Goal: Information Seeking & Learning: Learn about a topic

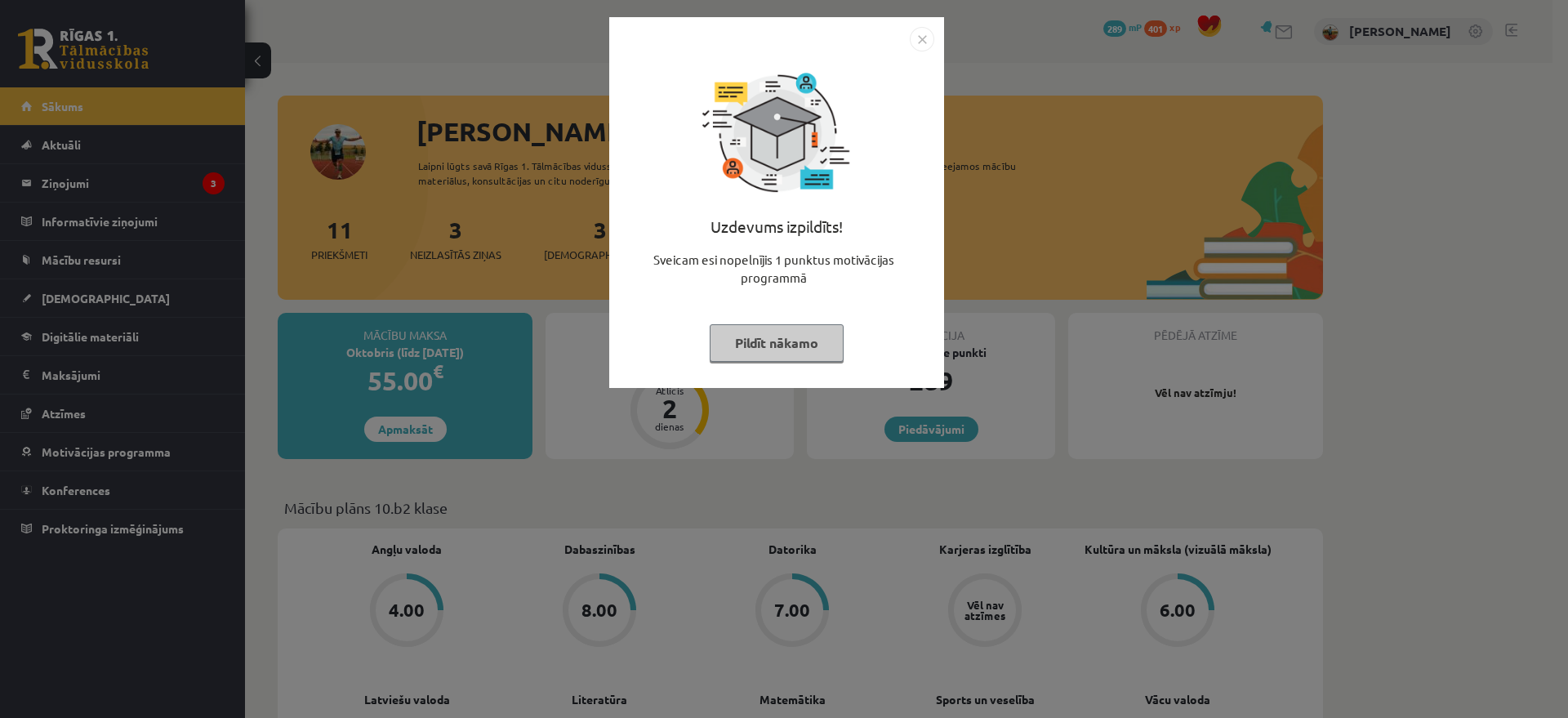
click at [923, 43] on img "Close" at bounding box center [922, 39] width 24 height 24
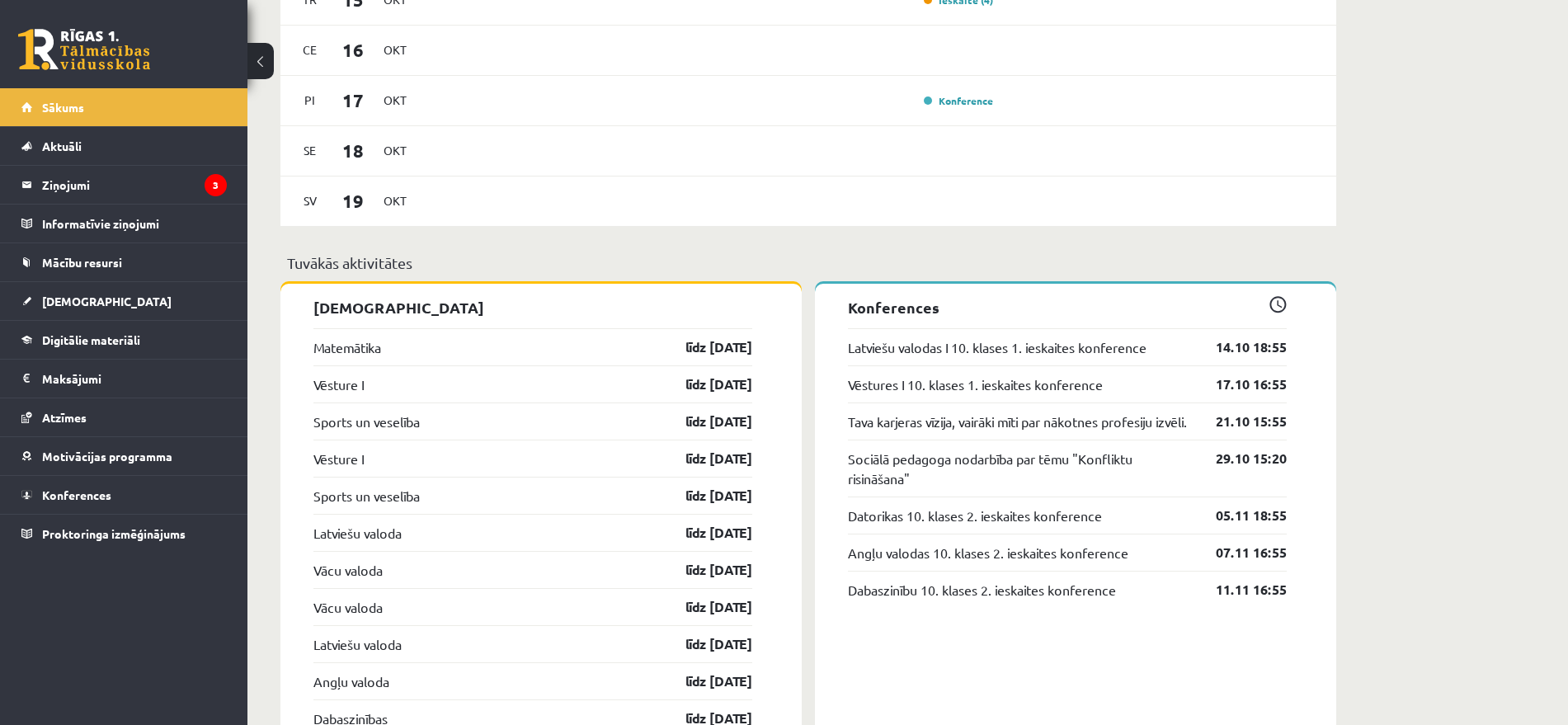
scroll to position [1031, 0]
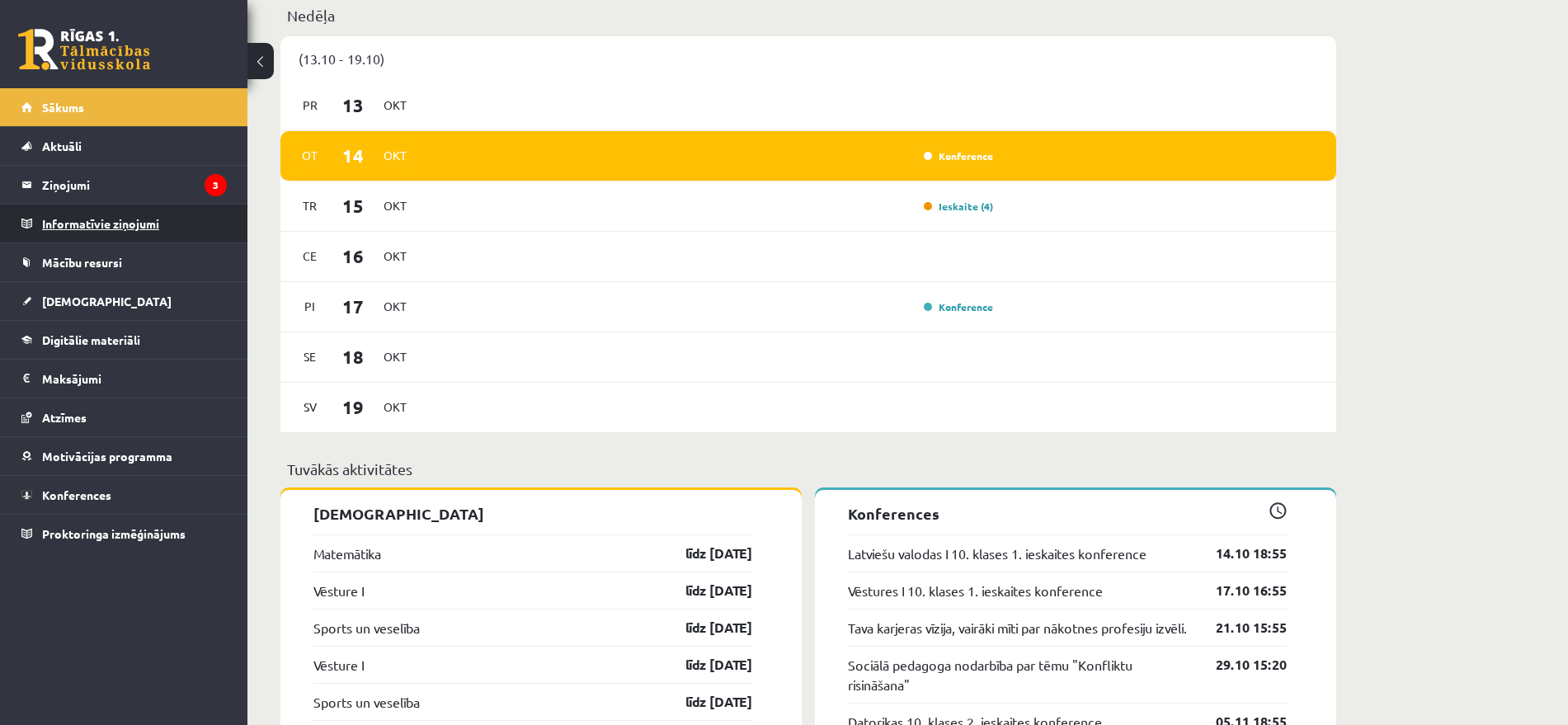
click at [161, 206] on legend "Informatīvie ziņojumi 0" at bounding box center [135, 223] width 185 height 38
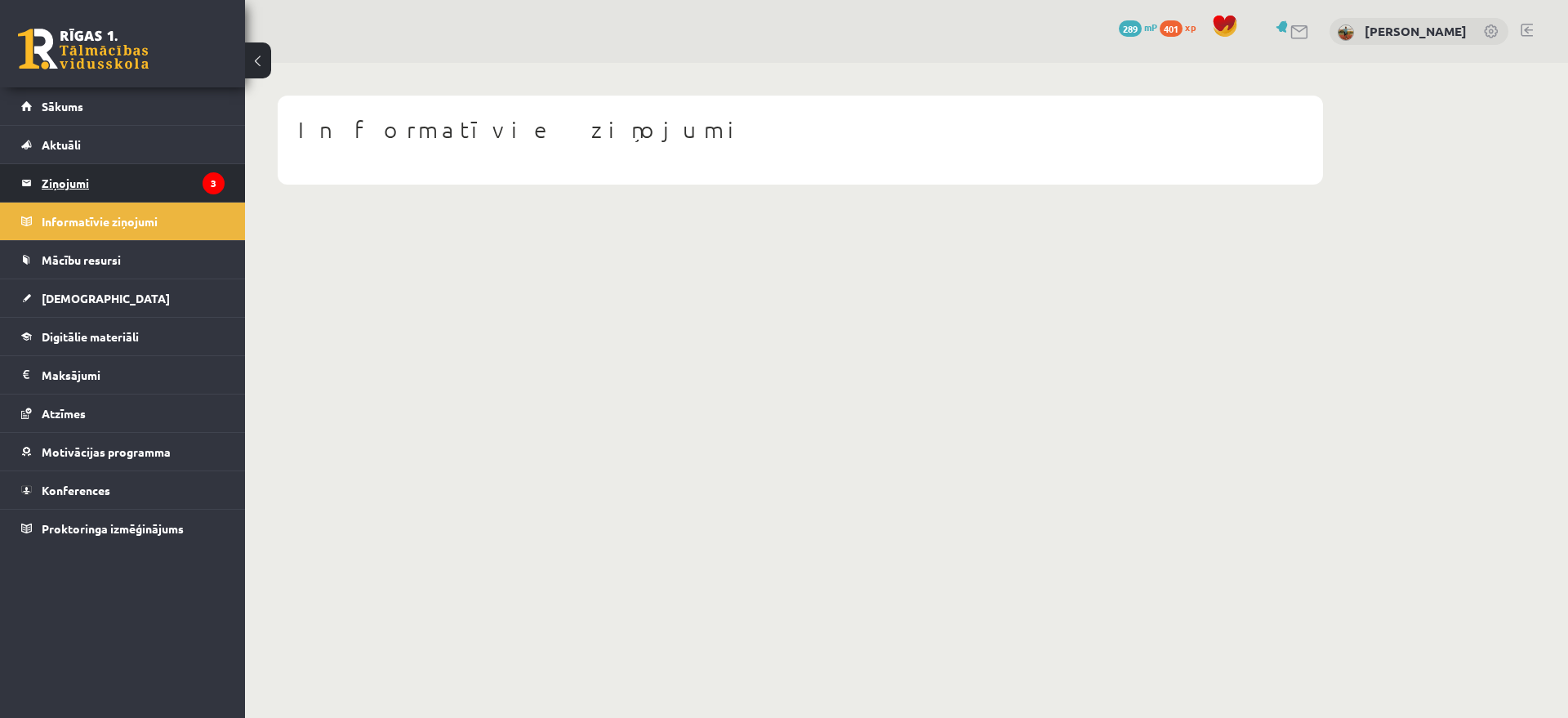
click at [151, 183] on legend "Ziņojumi 3" at bounding box center [134, 183] width 183 height 38
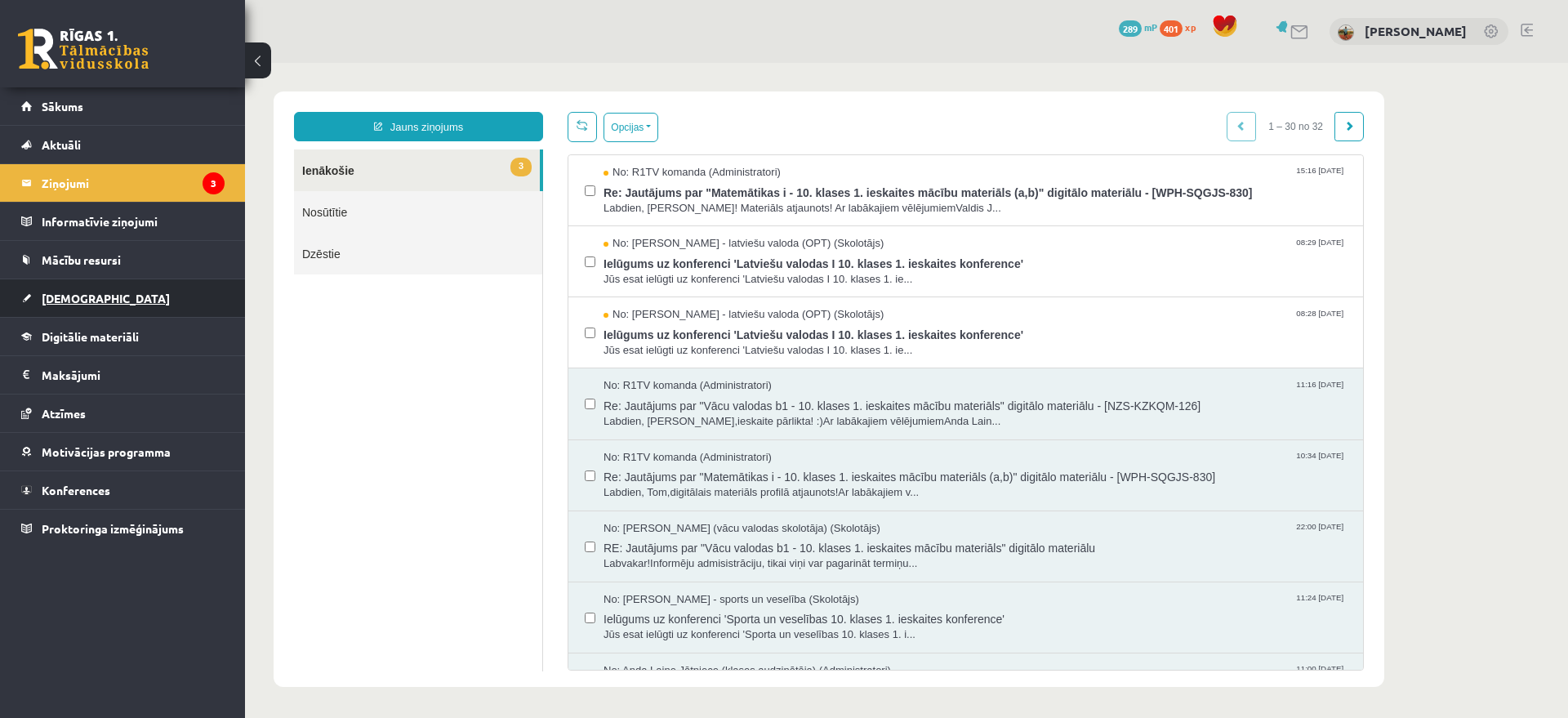
click at [95, 286] on link "[DEMOGRAPHIC_DATA]" at bounding box center [122, 298] width 203 height 38
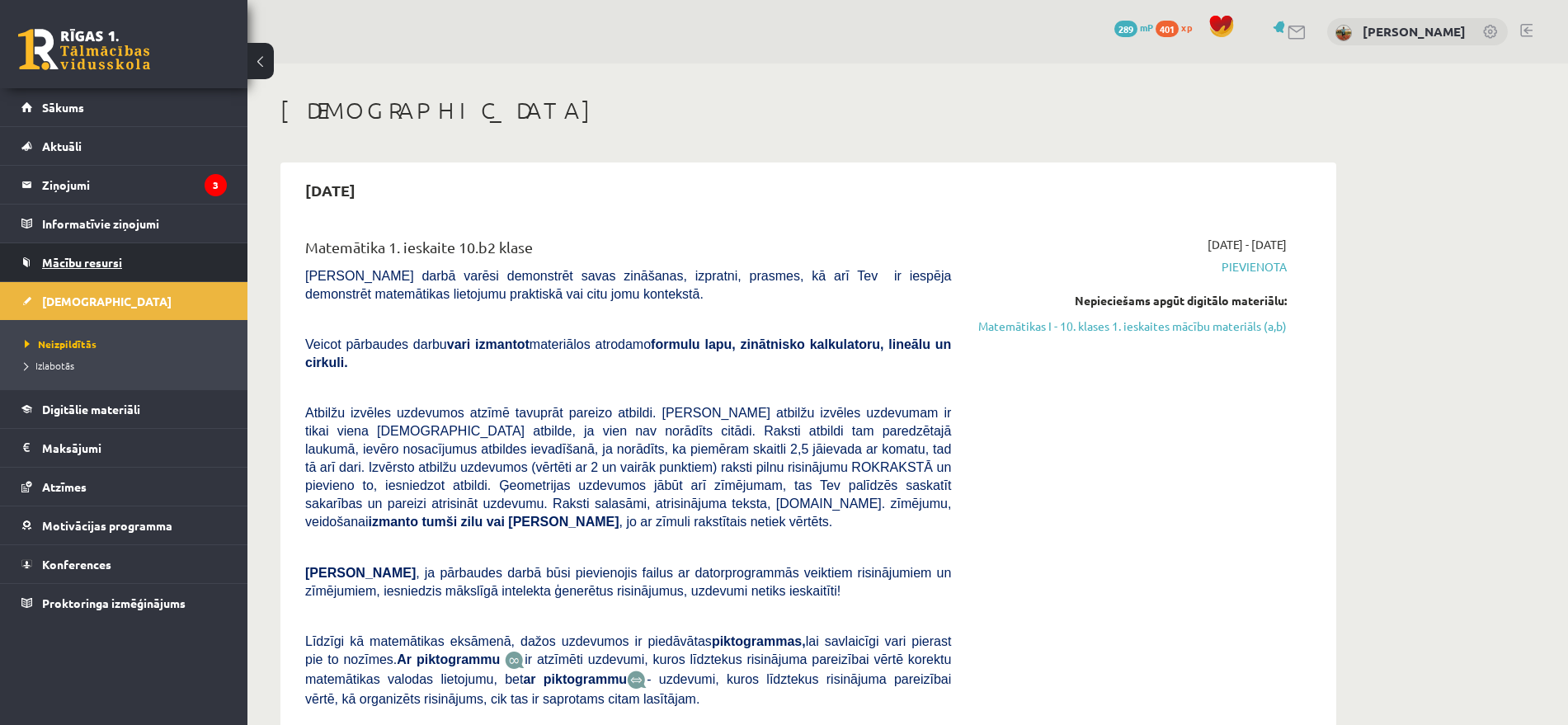
click at [102, 267] on span "Mācību resursi" at bounding box center [82, 262] width 80 height 15
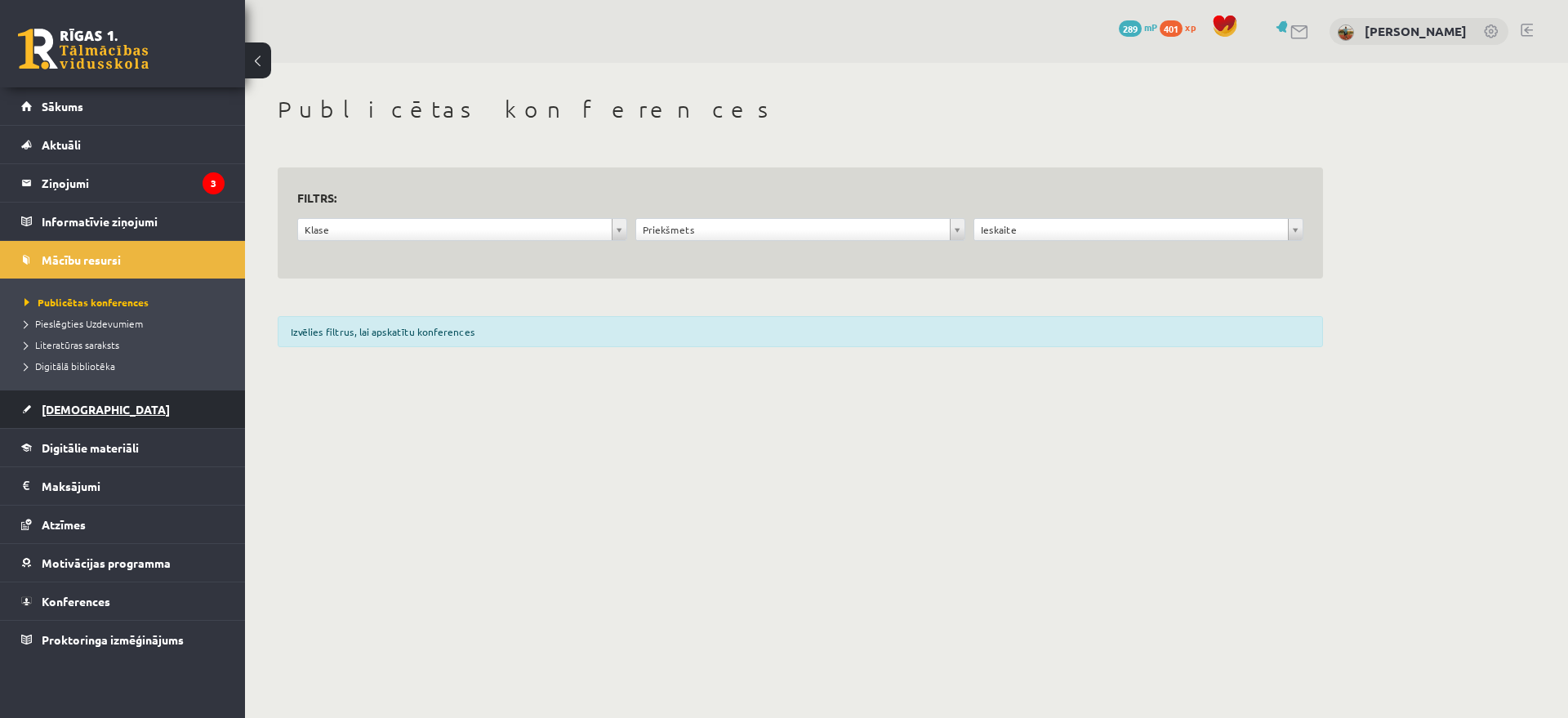
click at [79, 408] on span "[DEMOGRAPHIC_DATA]" at bounding box center [106, 409] width 128 height 15
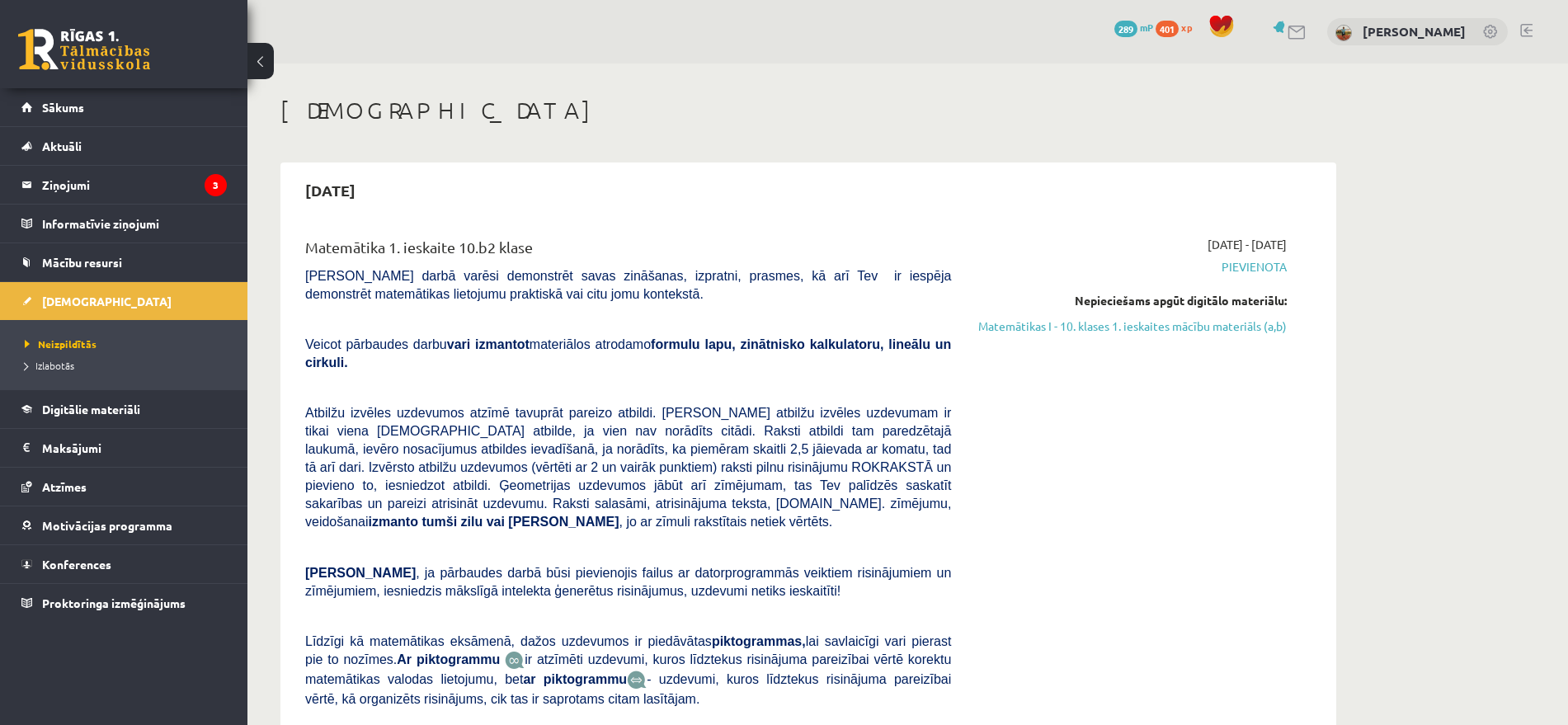
drag, startPoint x: 1220, startPoint y: 330, endPoint x: 888, endPoint y: 82, distance: 414.4
click at [1220, 329] on link "Matemātikas I - 10. klases 1. ieskaites mācību materiāls (a,b)" at bounding box center [1131, 326] width 311 height 18
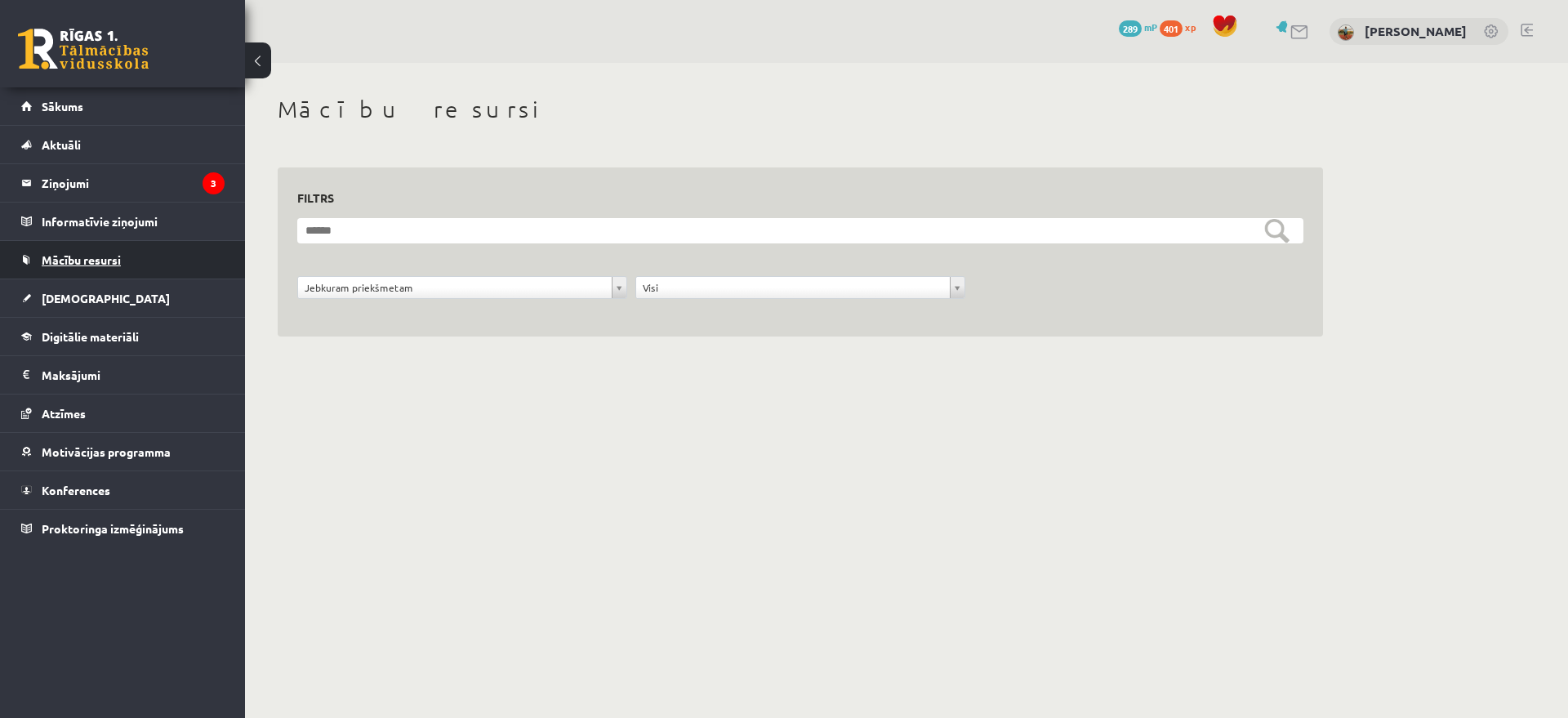
click at [100, 253] on span "Mācību resursi" at bounding box center [81, 259] width 79 height 15
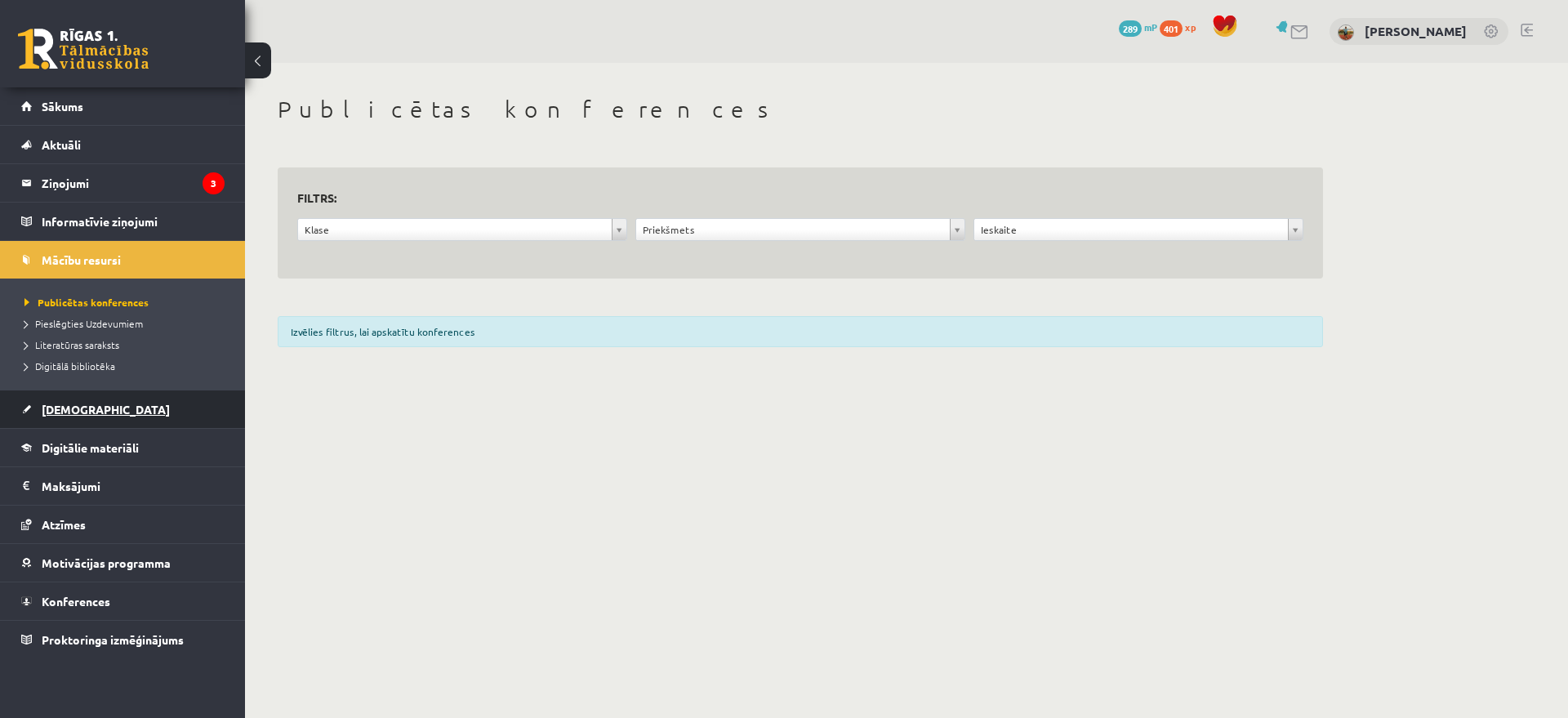
click at [39, 410] on link "[DEMOGRAPHIC_DATA]" at bounding box center [122, 409] width 203 height 38
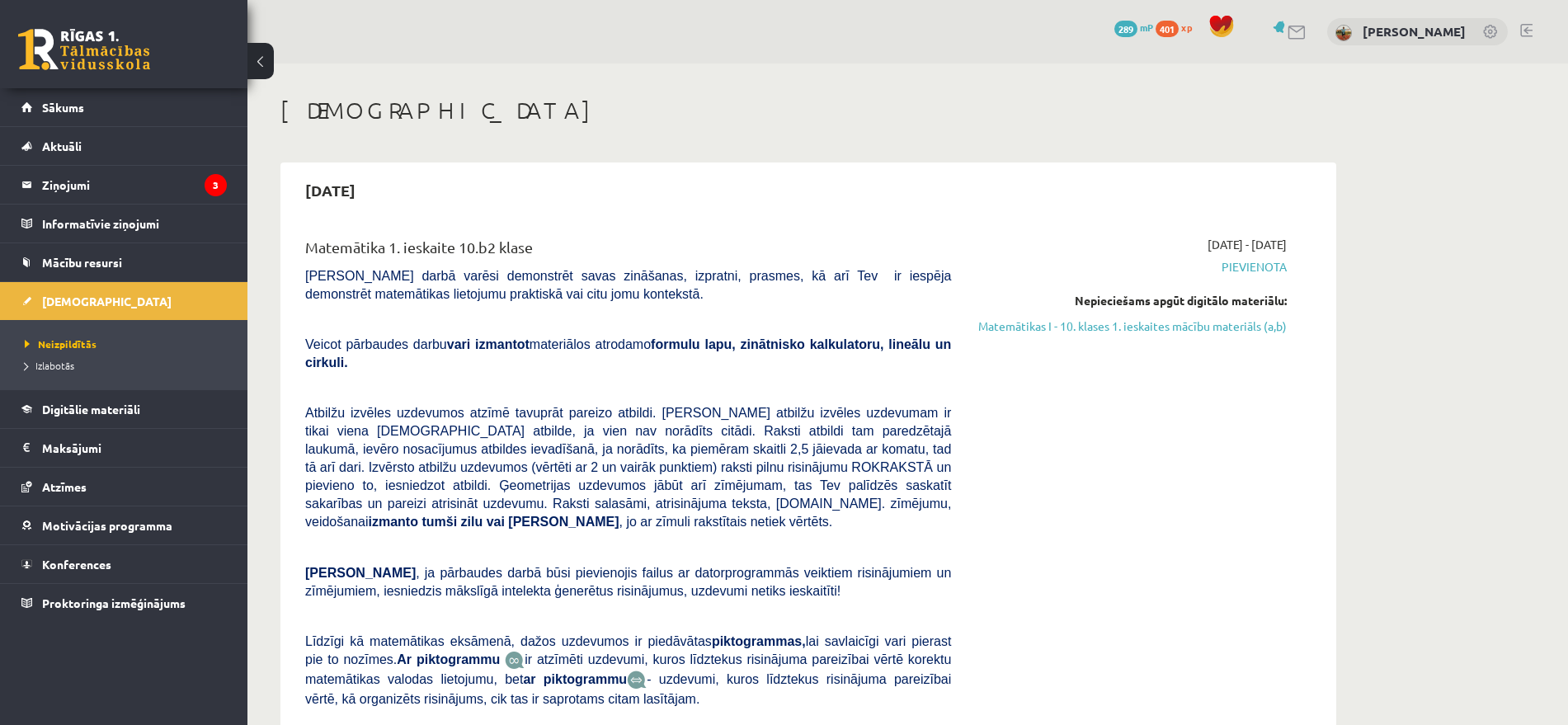
drag, startPoint x: 1259, startPoint y: 330, endPoint x: 901, endPoint y: 81, distance: 436.1
click at [1259, 331] on link "Matemātikas I - 10. klases 1. ieskaites mācību materiāls (a,b)" at bounding box center [1131, 326] width 311 height 18
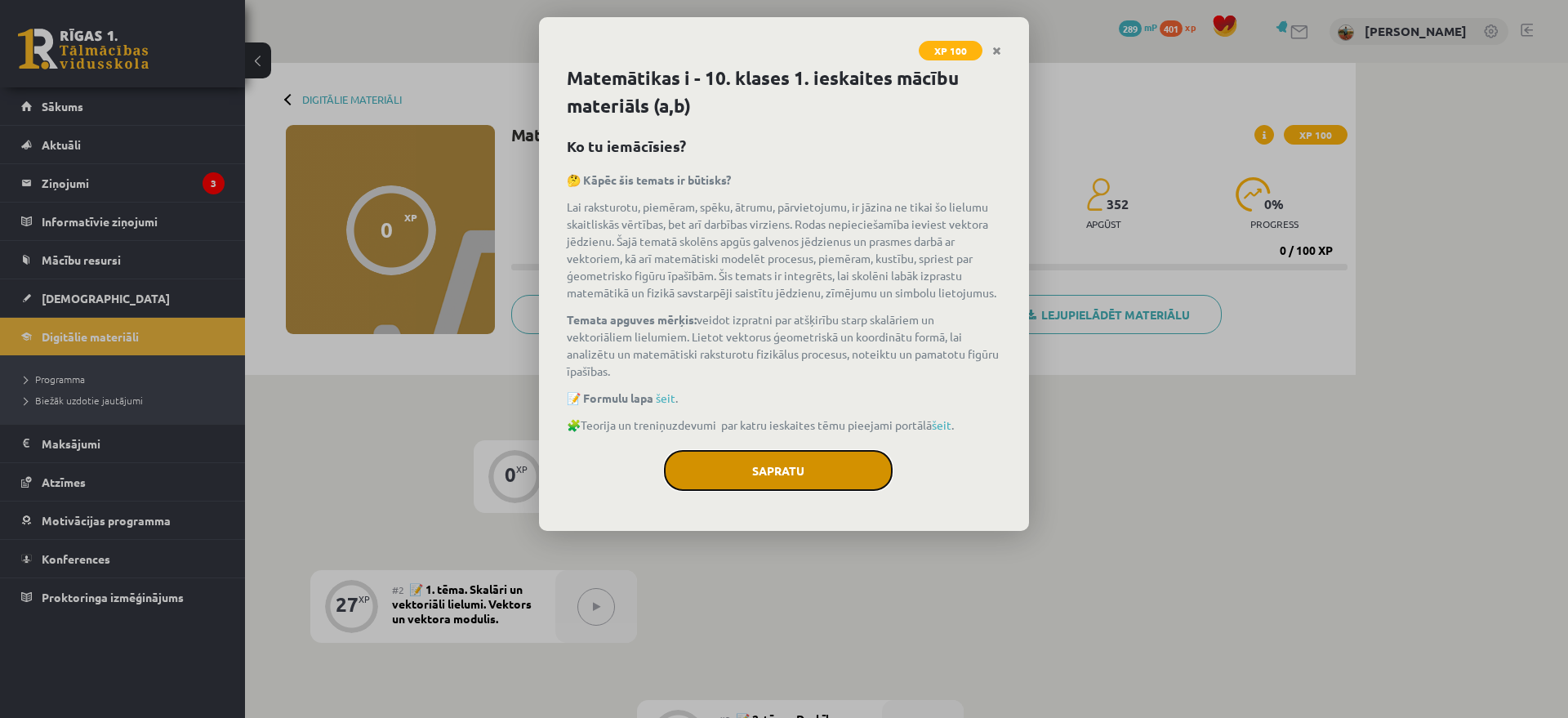
click at [828, 482] on button "Sapratu" at bounding box center [779, 470] width 229 height 41
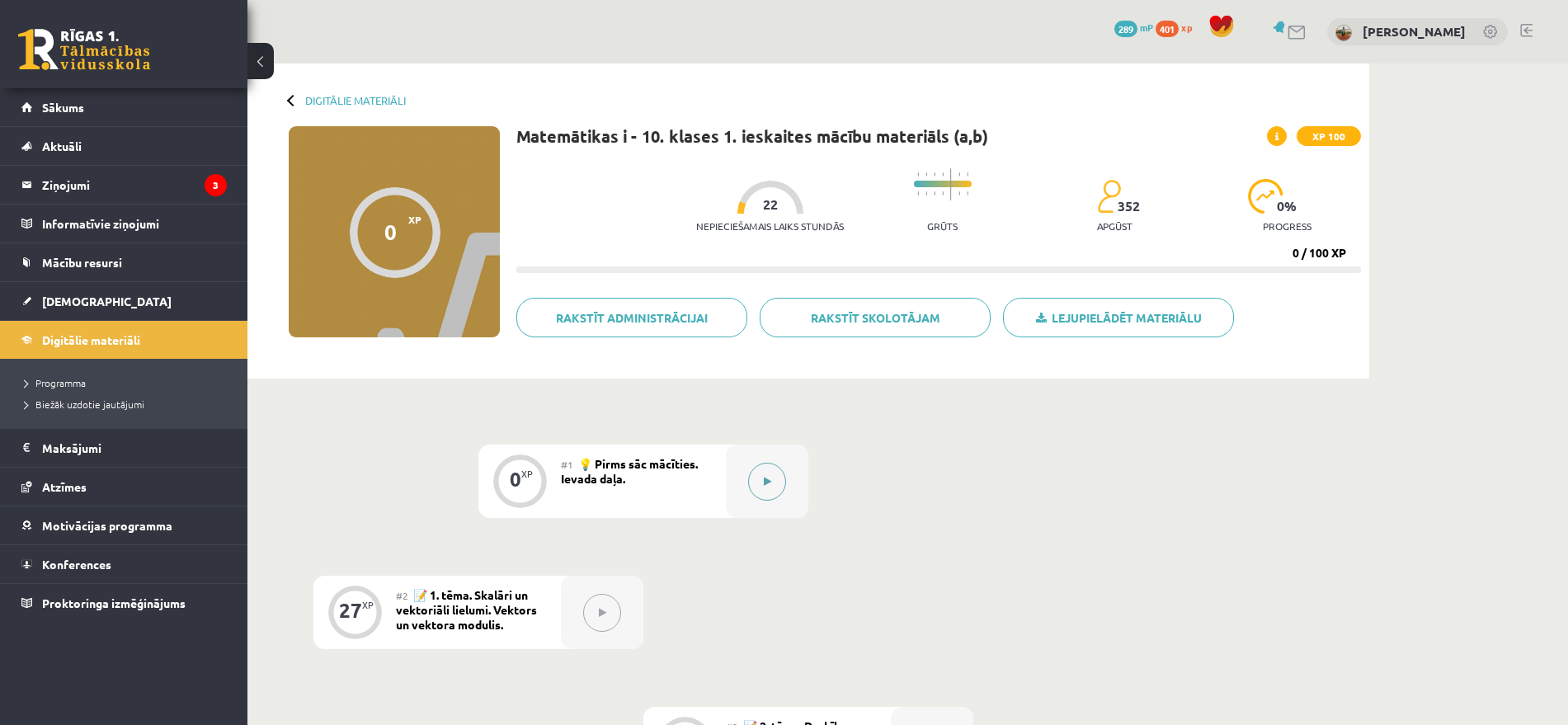
click at [738, 487] on div at bounding box center [767, 481] width 83 height 73
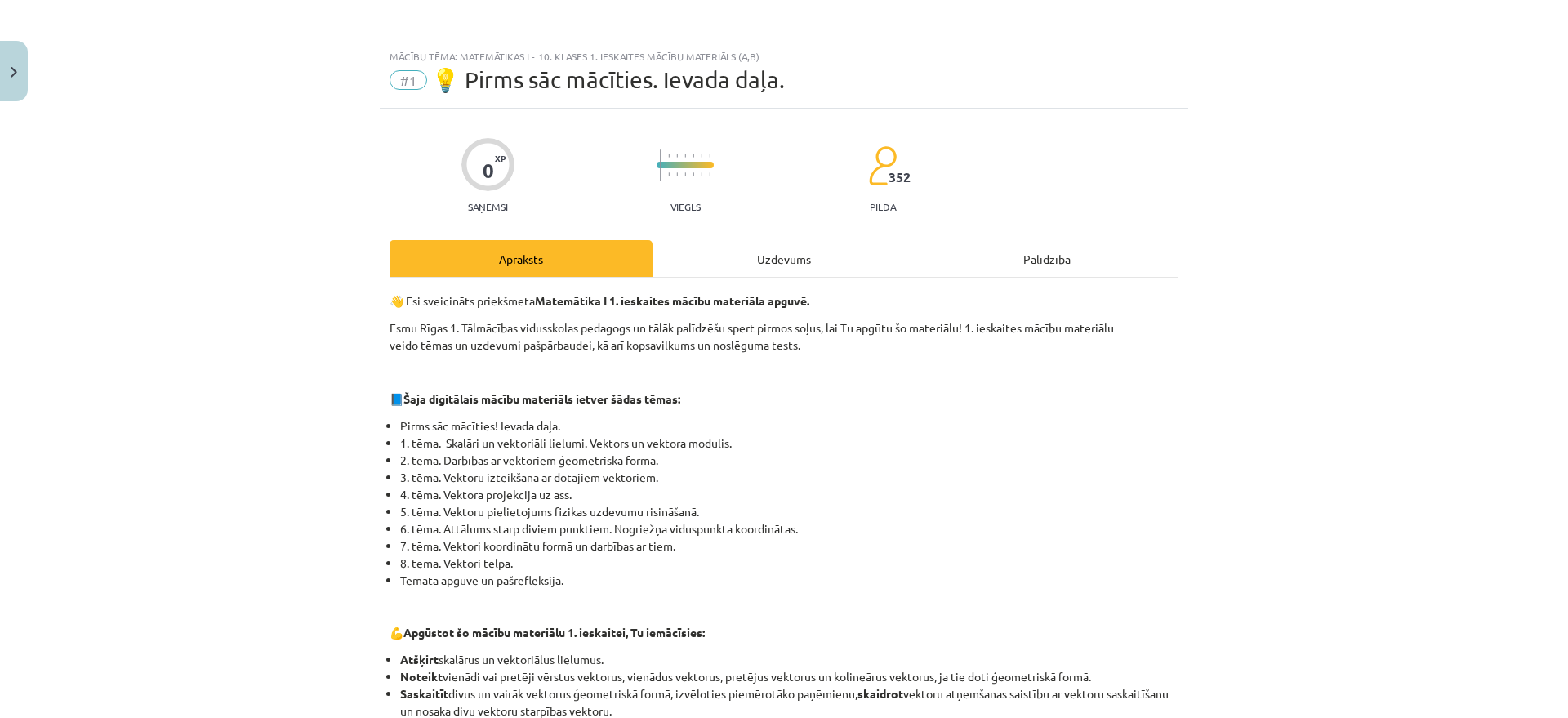
click at [807, 259] on div "Uzdevums" at bounding box center [783, 259] width 263 height 37
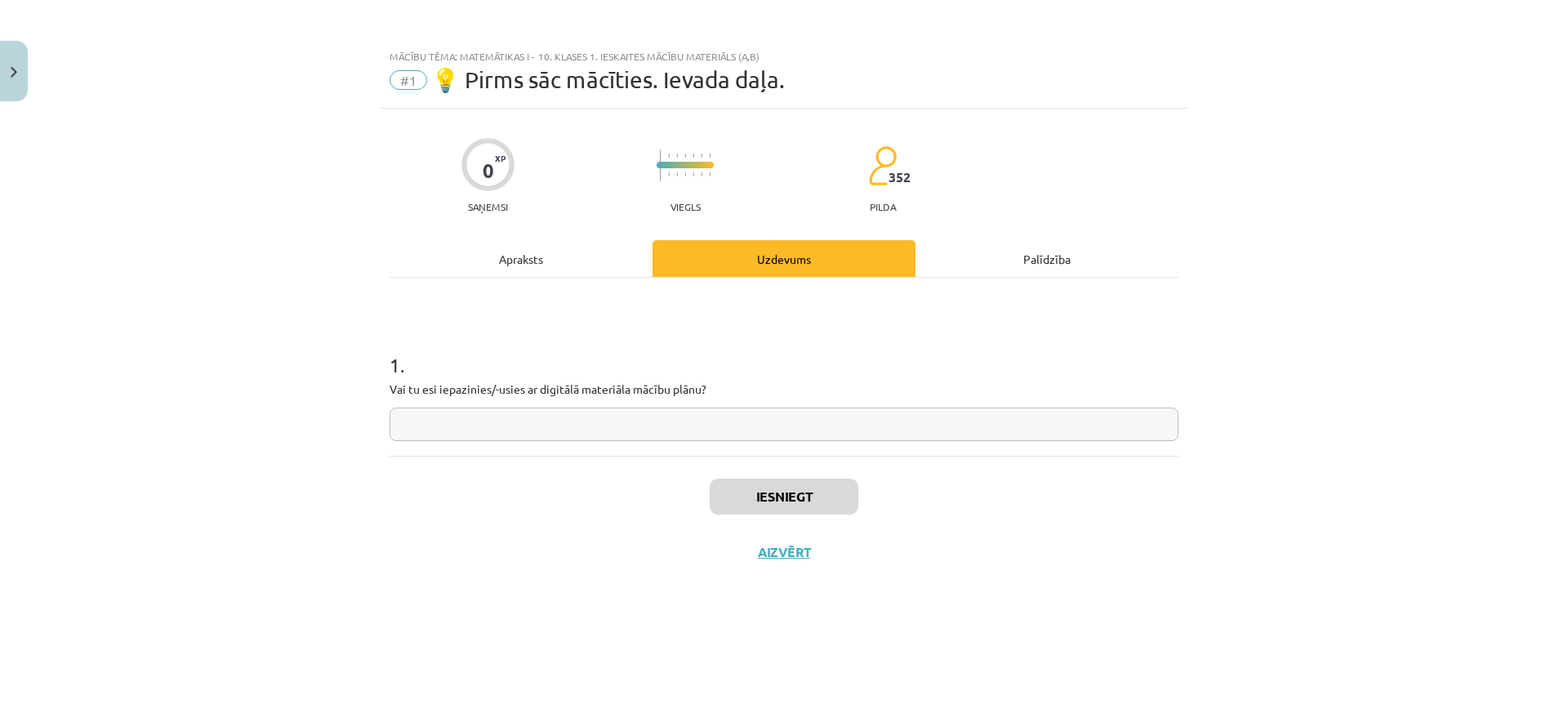
click at [678, 415] on input "text" at bounding box center [784, 425] width 789 height 33
type input "*"
click at [827, 497] on button "Iesniegt" at bounding box center [784, 496] width 148 height 36
click at [814, 570] on button "Nākamā nodarbība" at bounding box center [783, 563] width 160 height 38
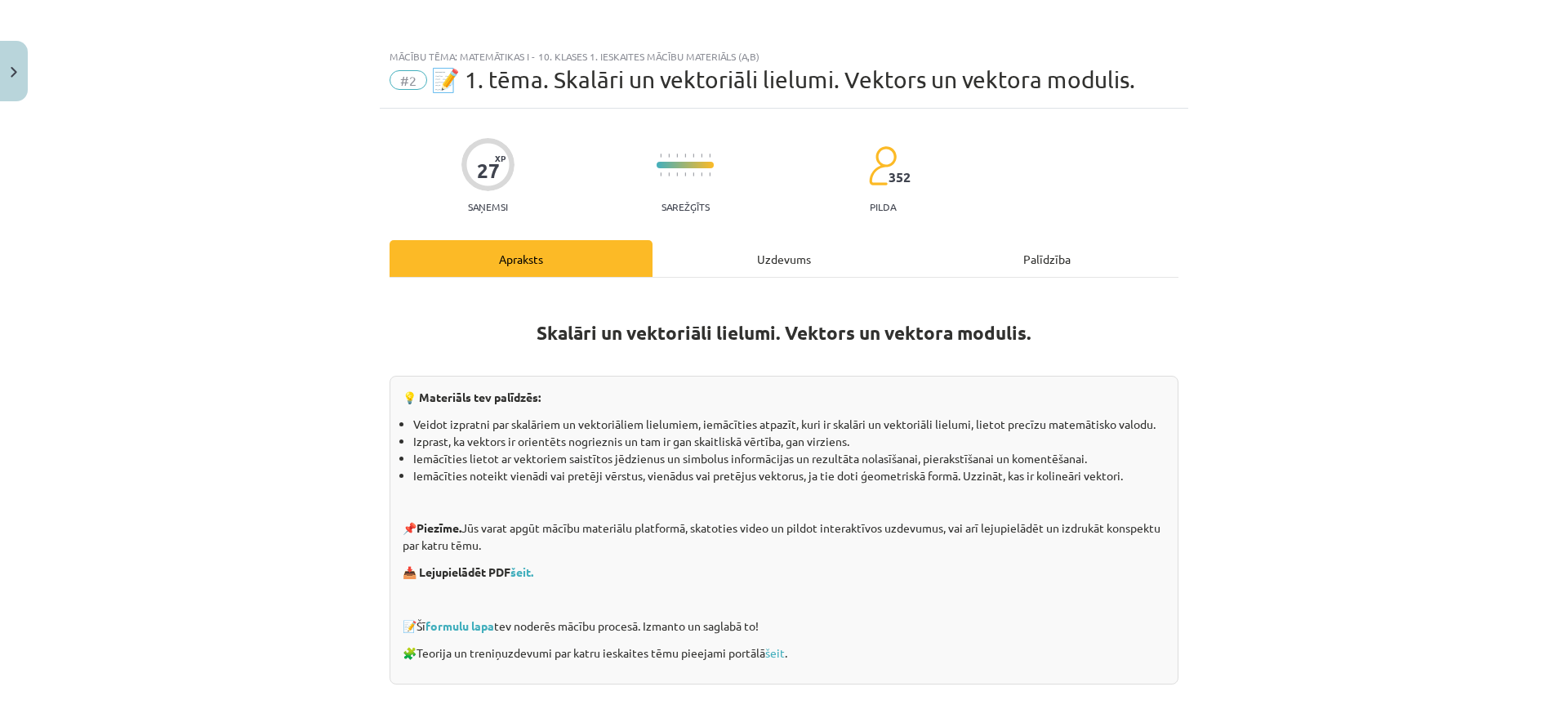
click at [781, 261] on div "Uzdevums" at bounding box center [783, 259] width 263 height 37
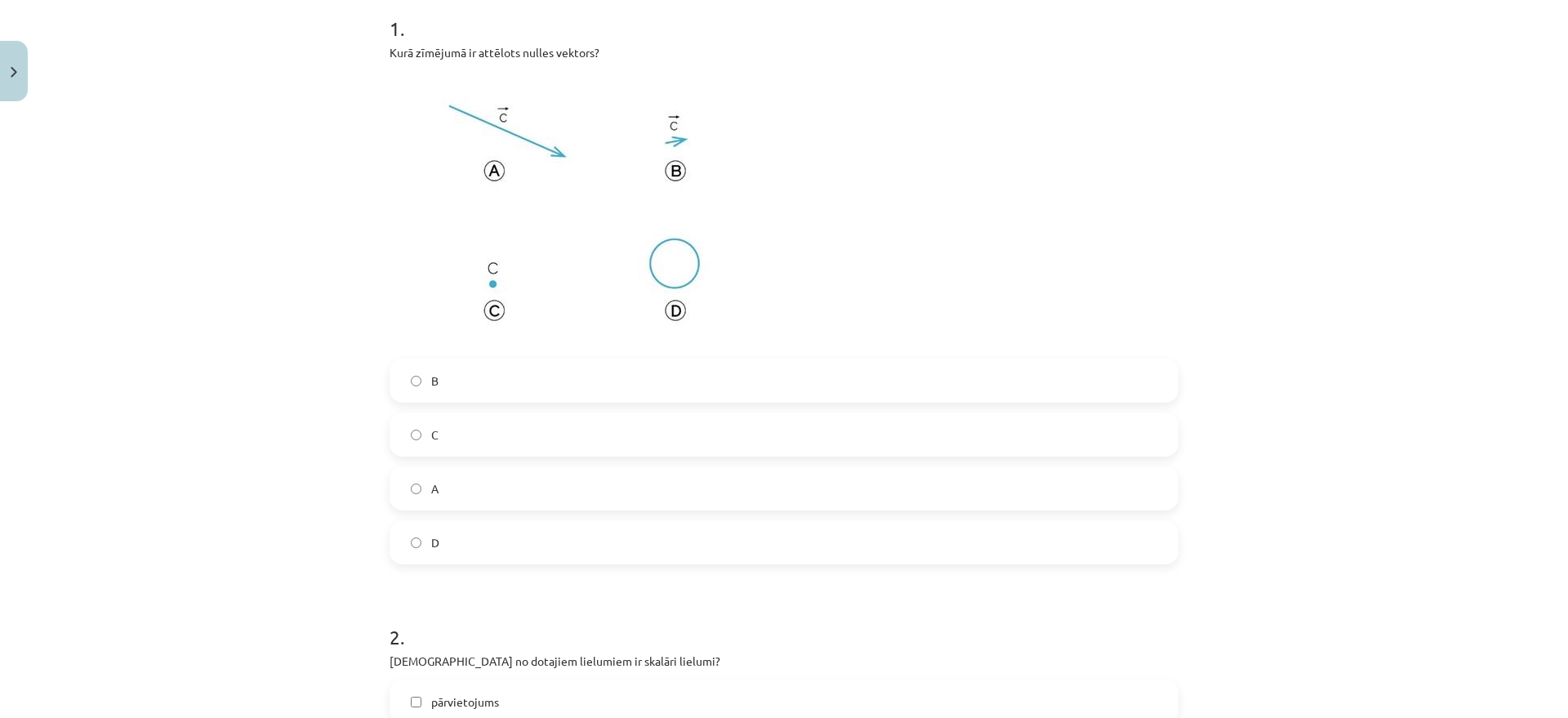
scroll to position [348, 0]
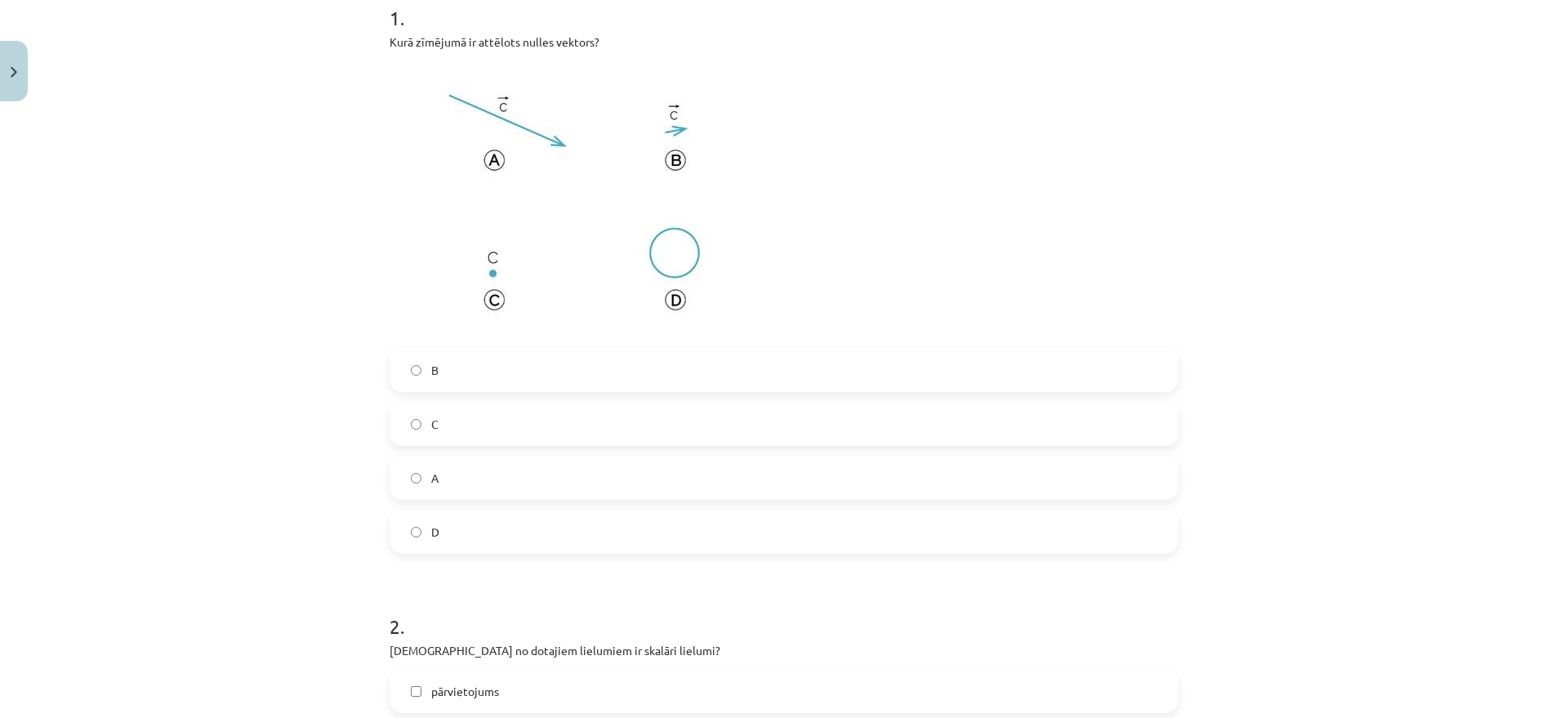
click at [437, 439] on label "C" at bounding box center [784, 424] width 786 height 41
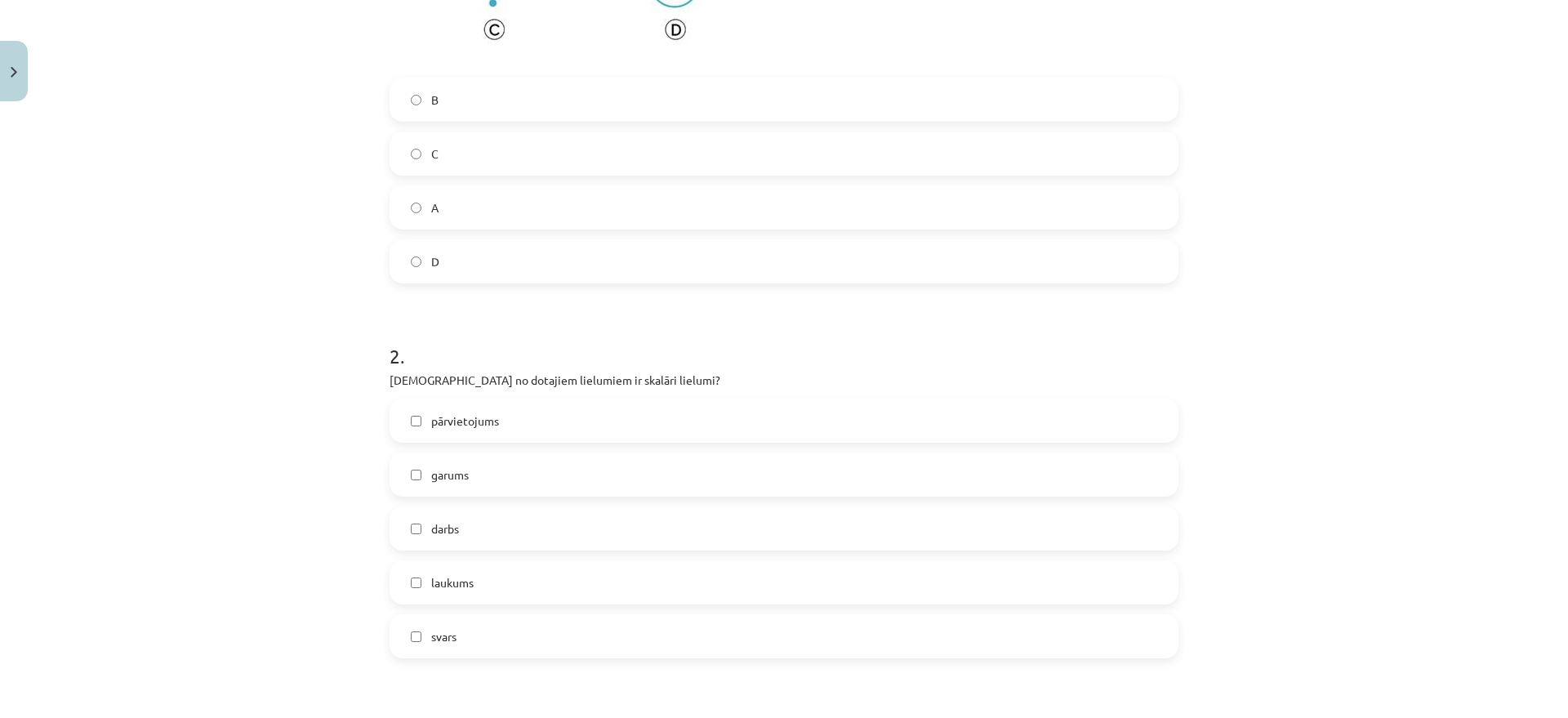
scroll to position [653, 0]
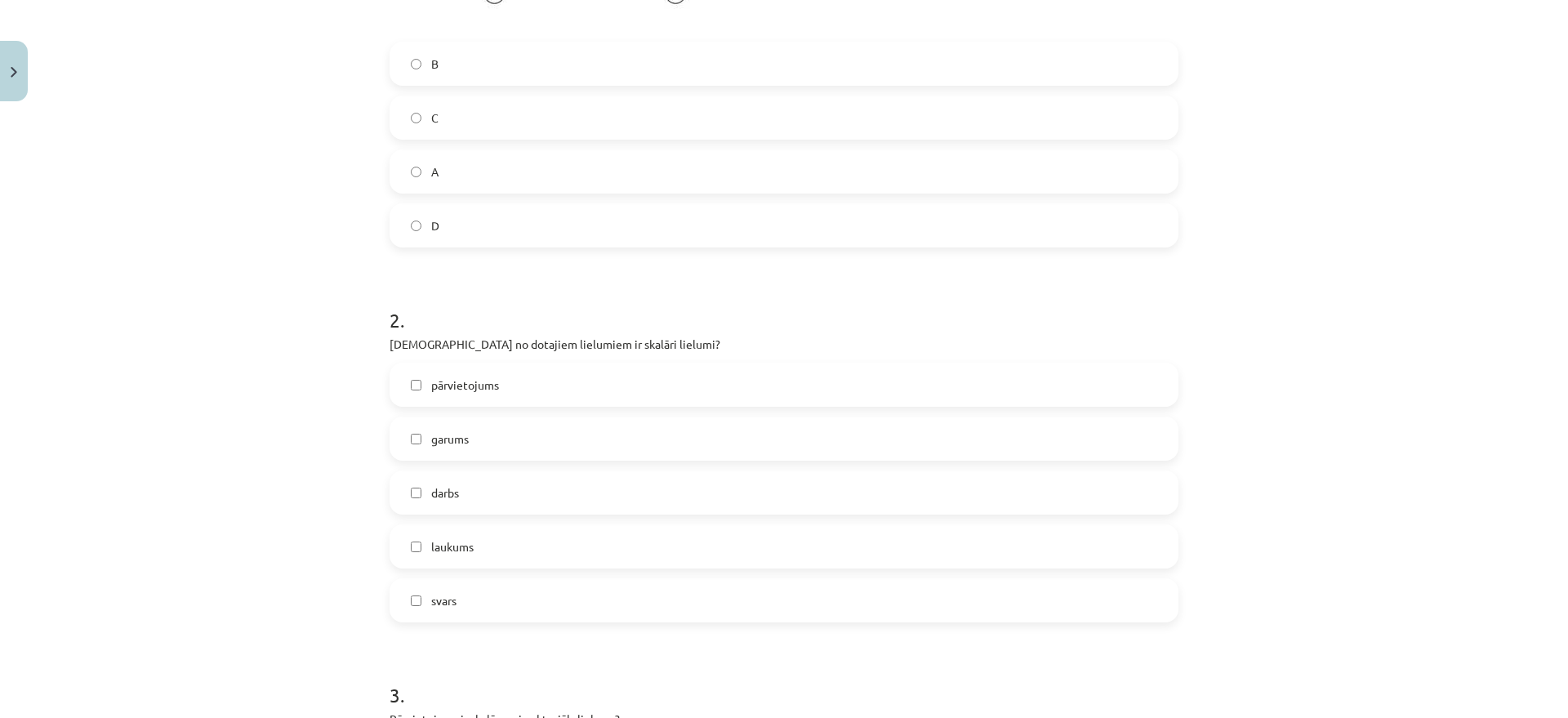
click at [478, 447] on label "garums" at bounding box center [784, 438] width 786 height 41
click at [451, 542] on span "laukums" at bounding box center [452, 548] width 43 height 17
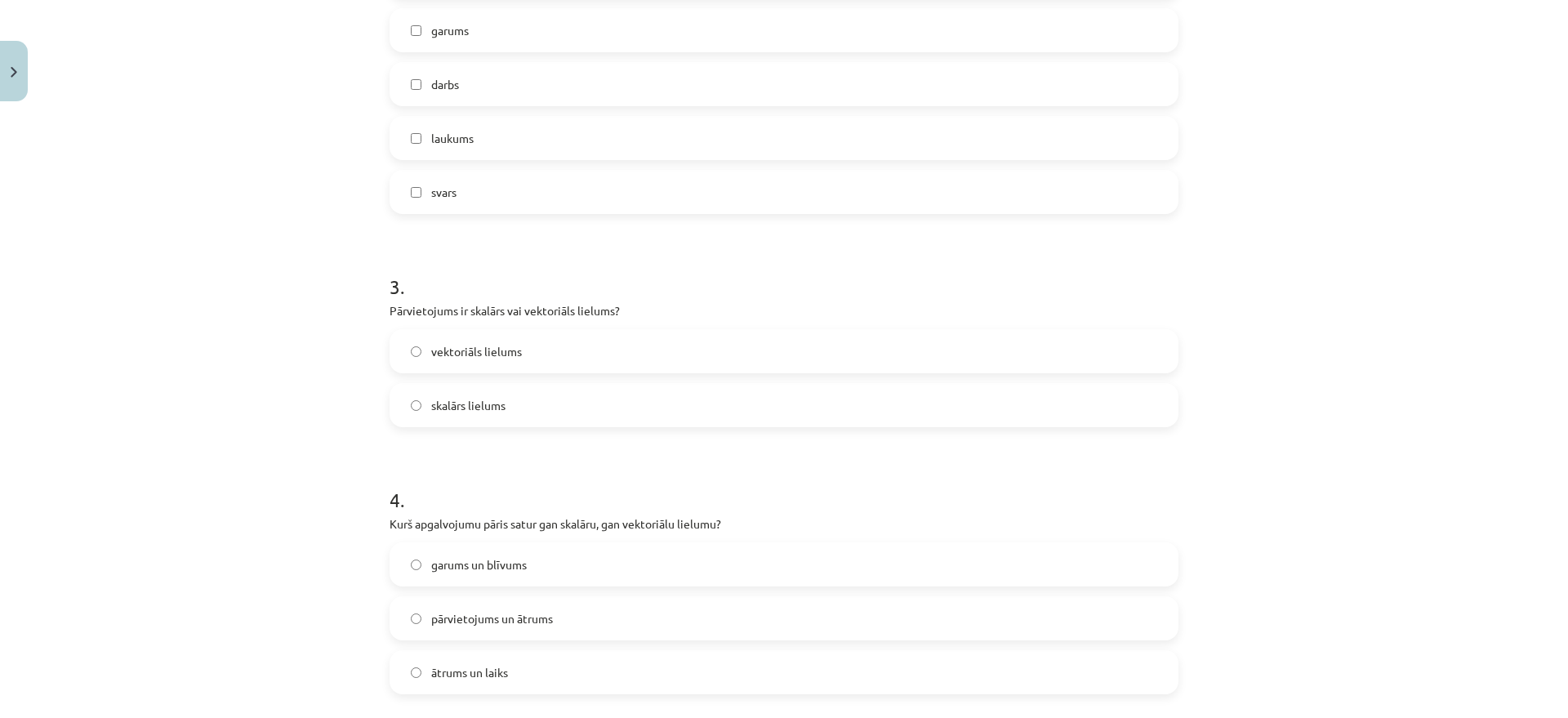
scroll to position [960, 0]
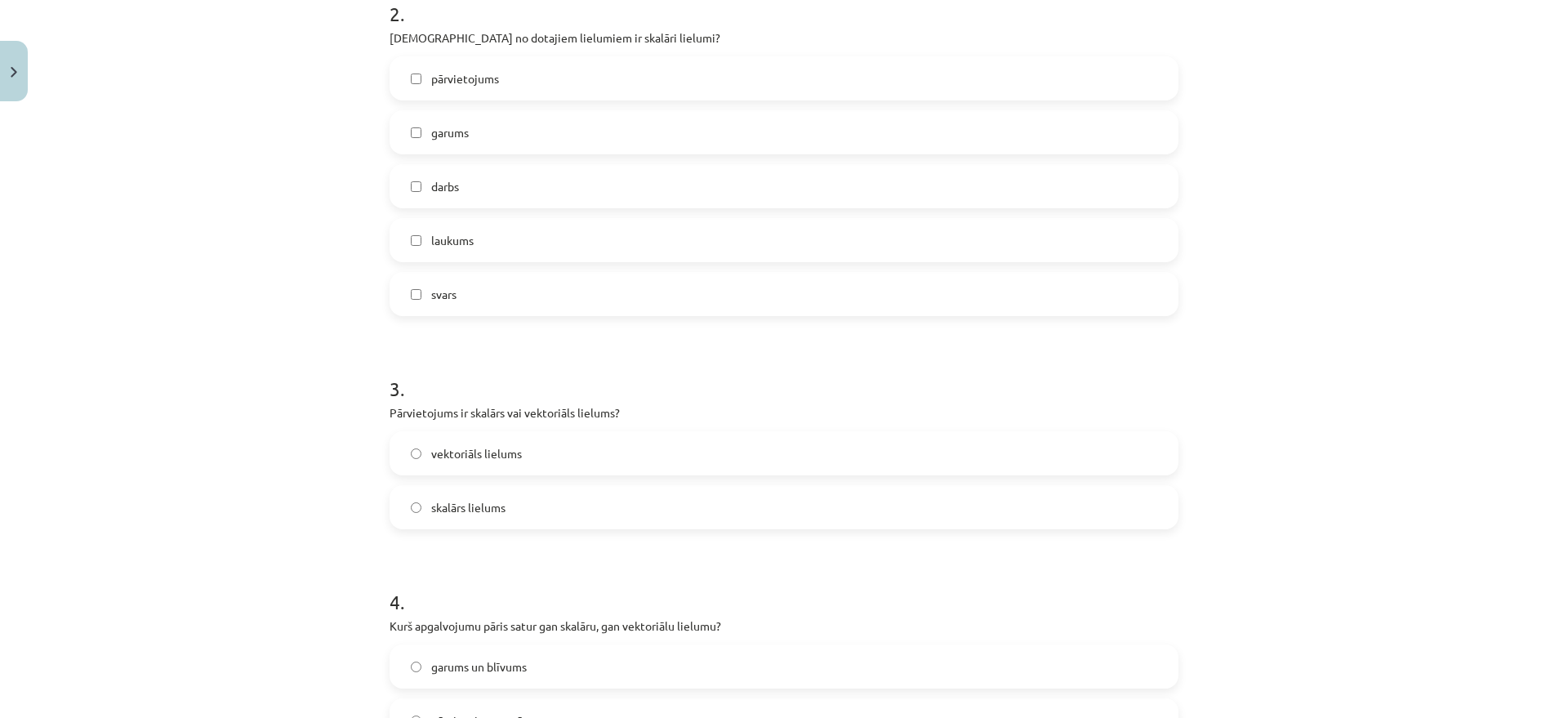
click at [451, 449] on span "vektoriāls lielums" at bounding box center [477, 454] width 91 height 17
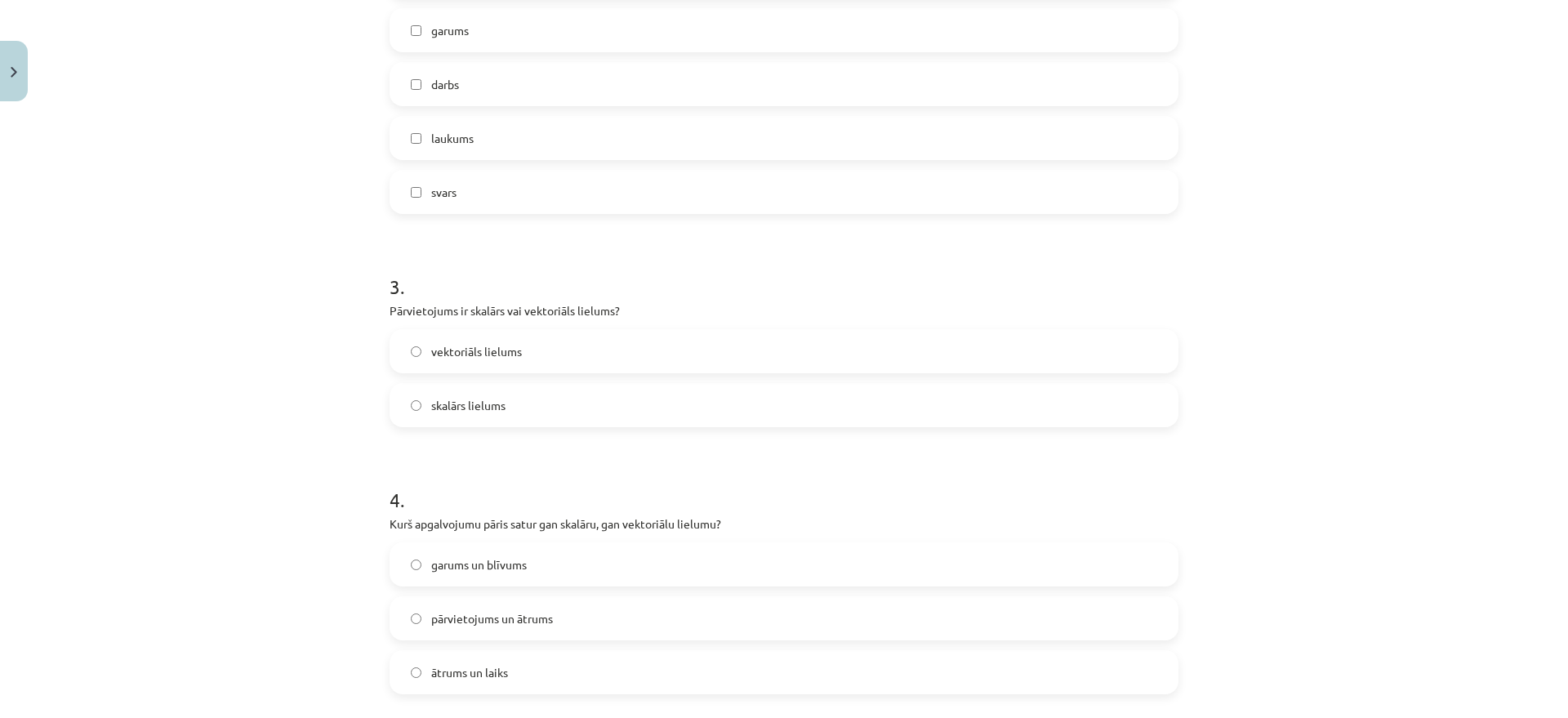
scroll to position [1164, 0]
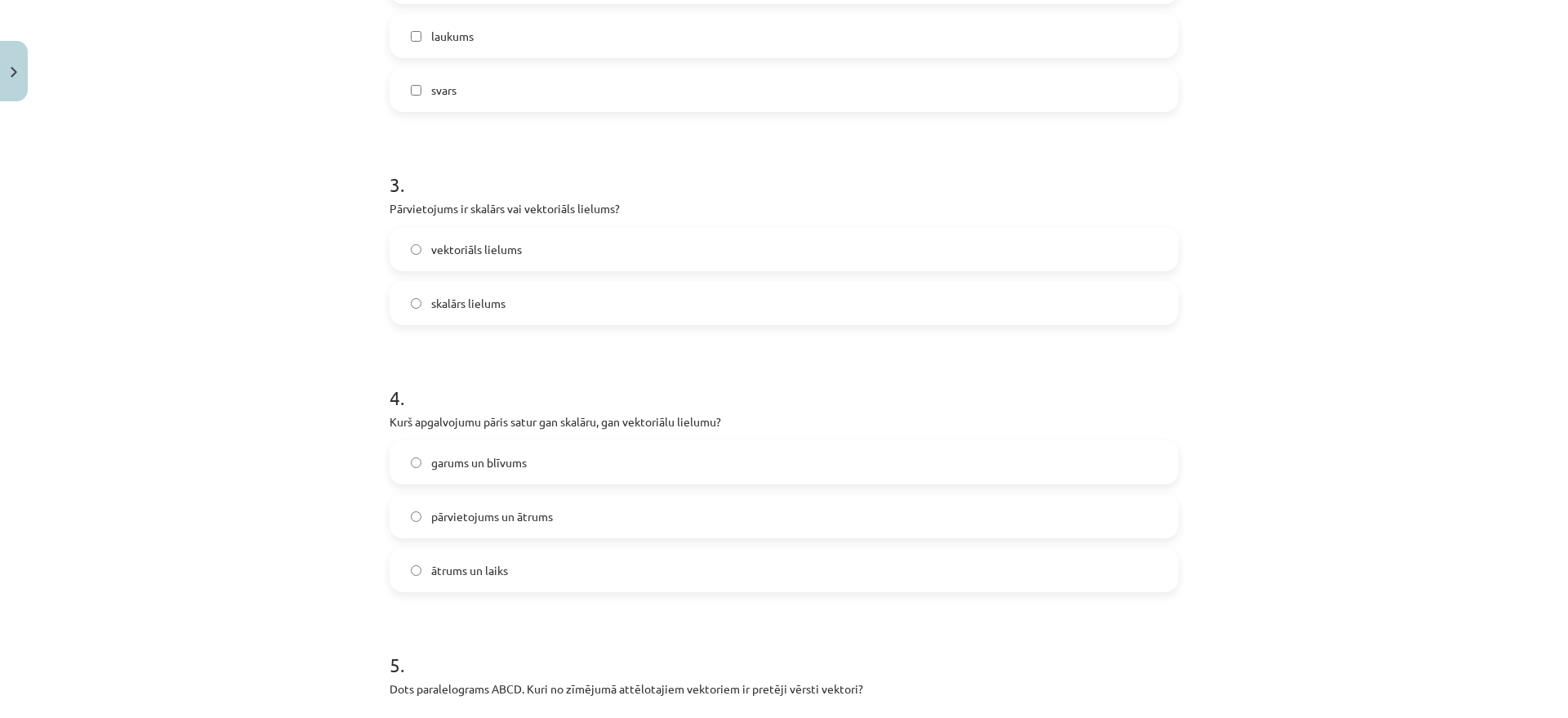
click at [526, 574] on label "ātrums un laiks" at bounding box center [784, 570] width 786 height 41
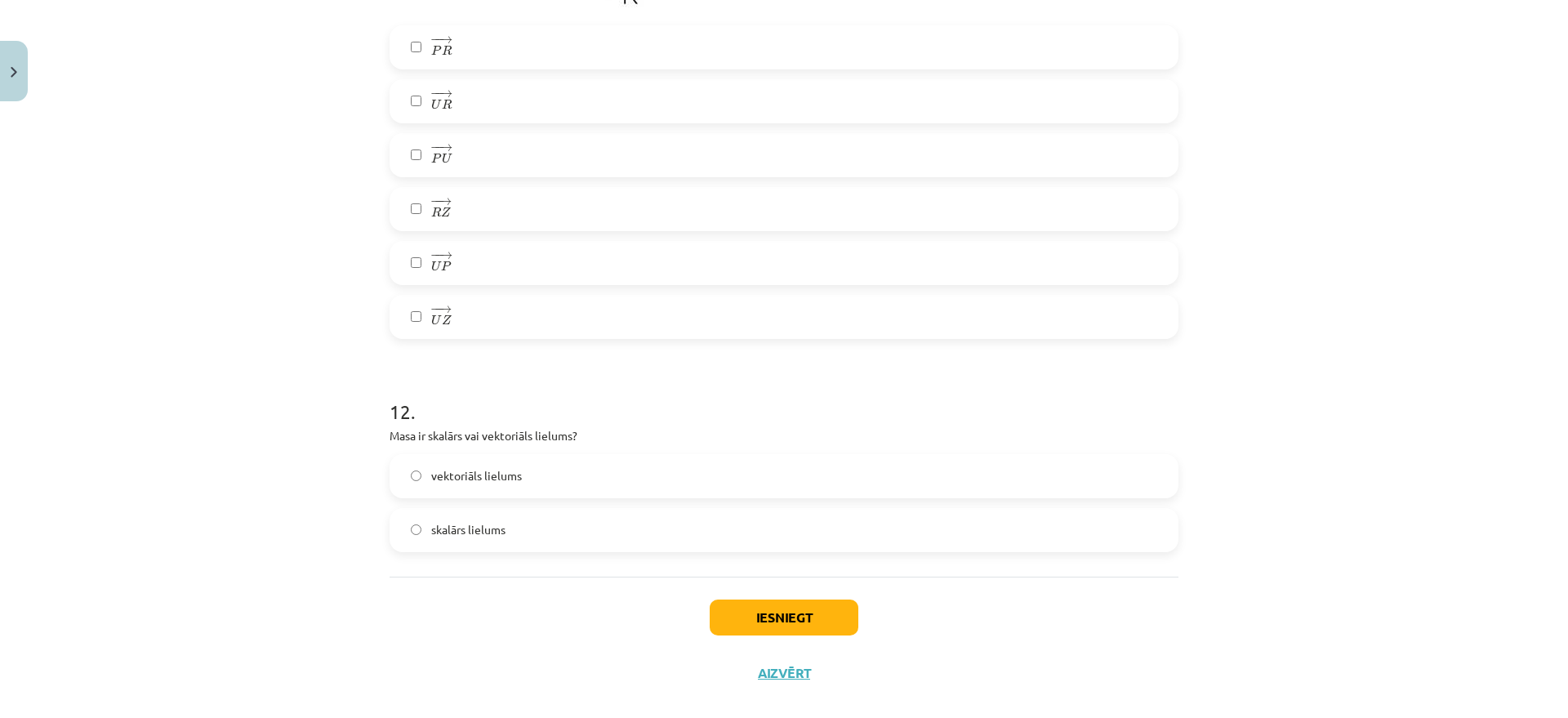
scroll to position [5024, 0]
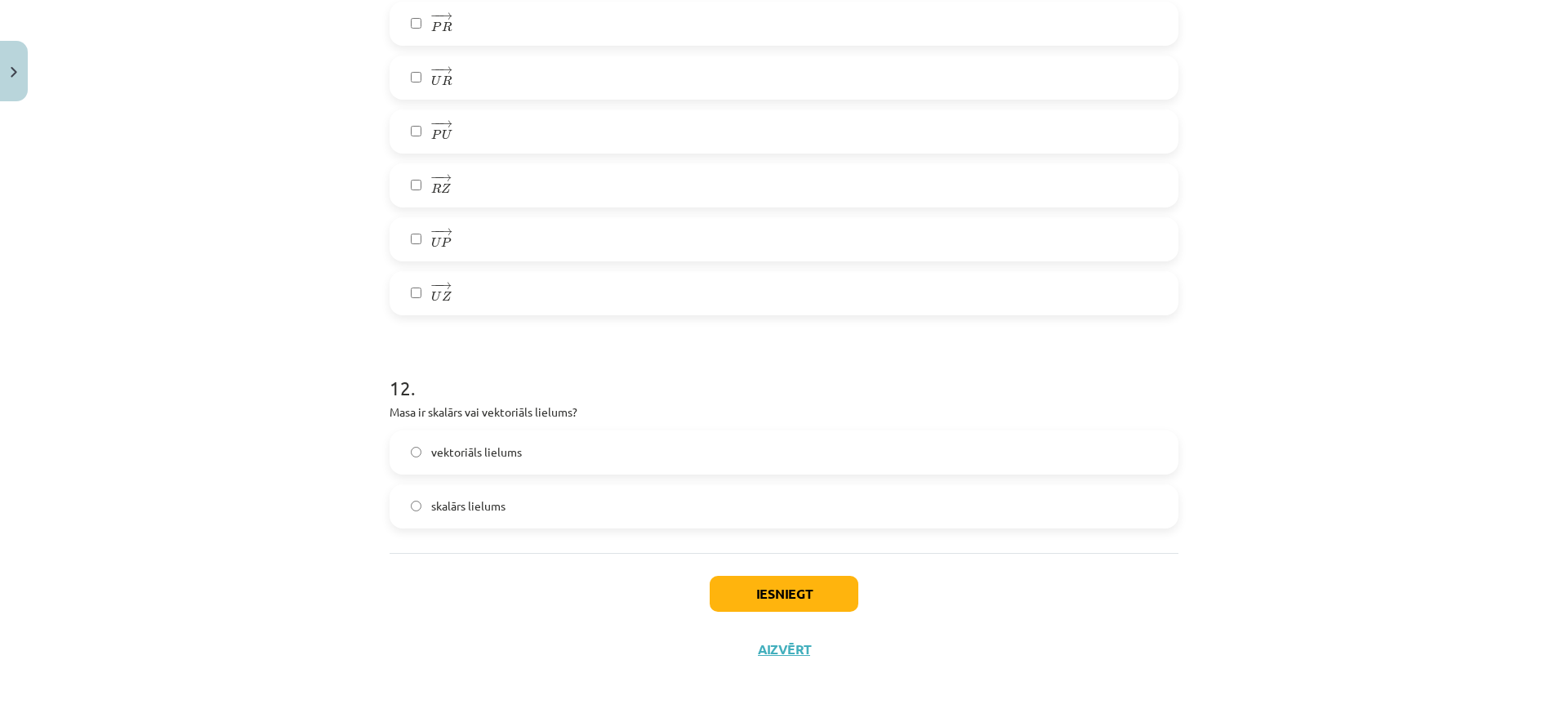
click at [463, 514] on span "skalārs lielums" at bounding box center [468, 507] width 74 height 17
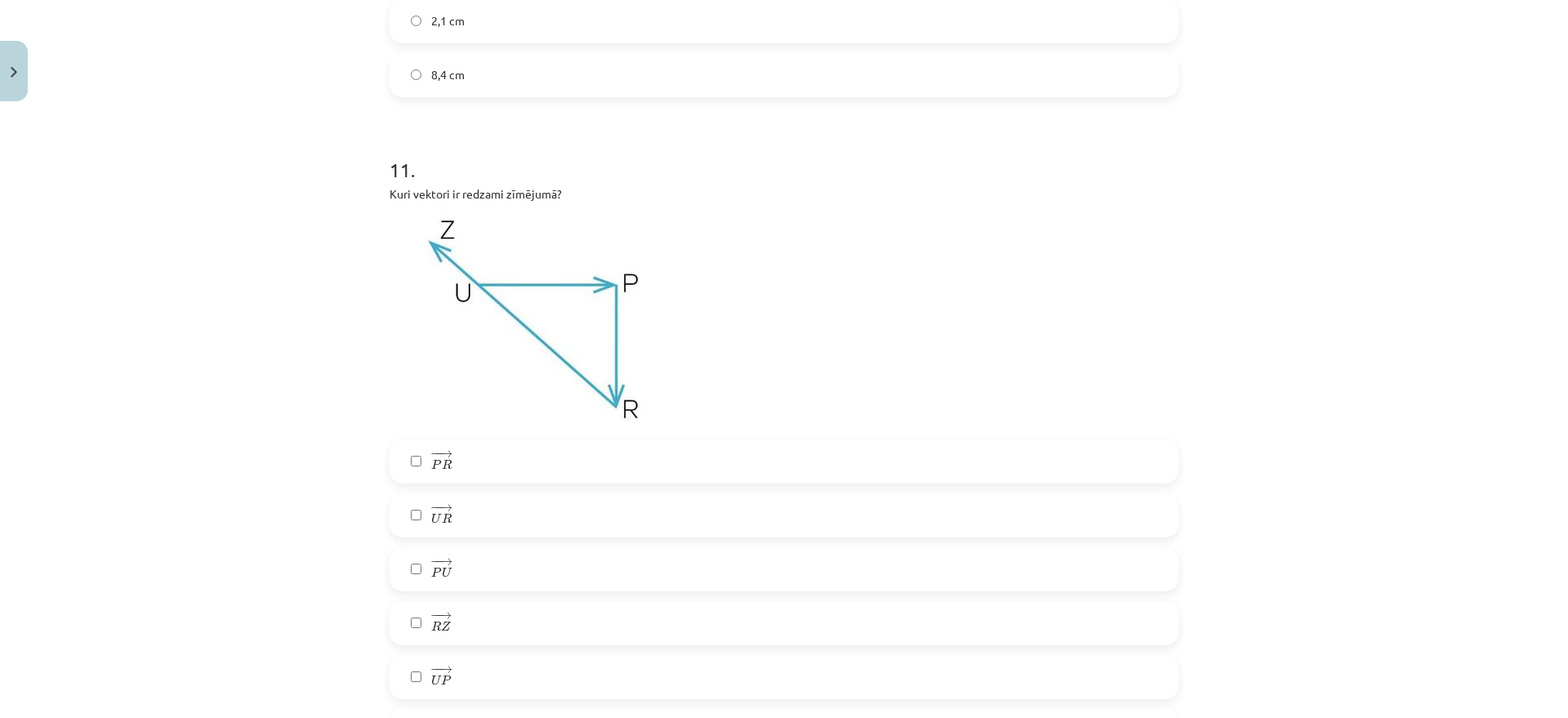
scroll to position [4615, 0]
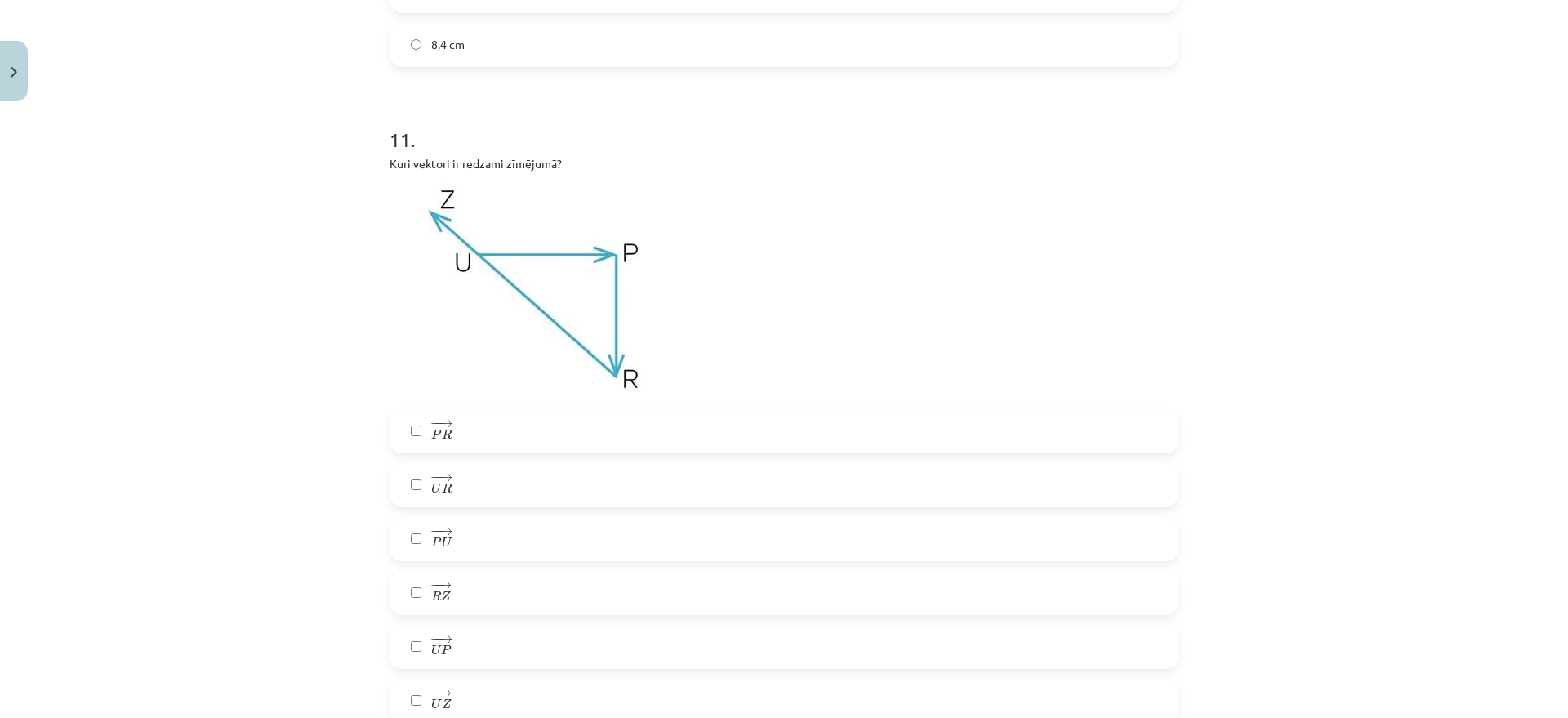
click at [467, 658] on label "− − → U P U P →" at bounding box center [784, 647] width 786 height 41
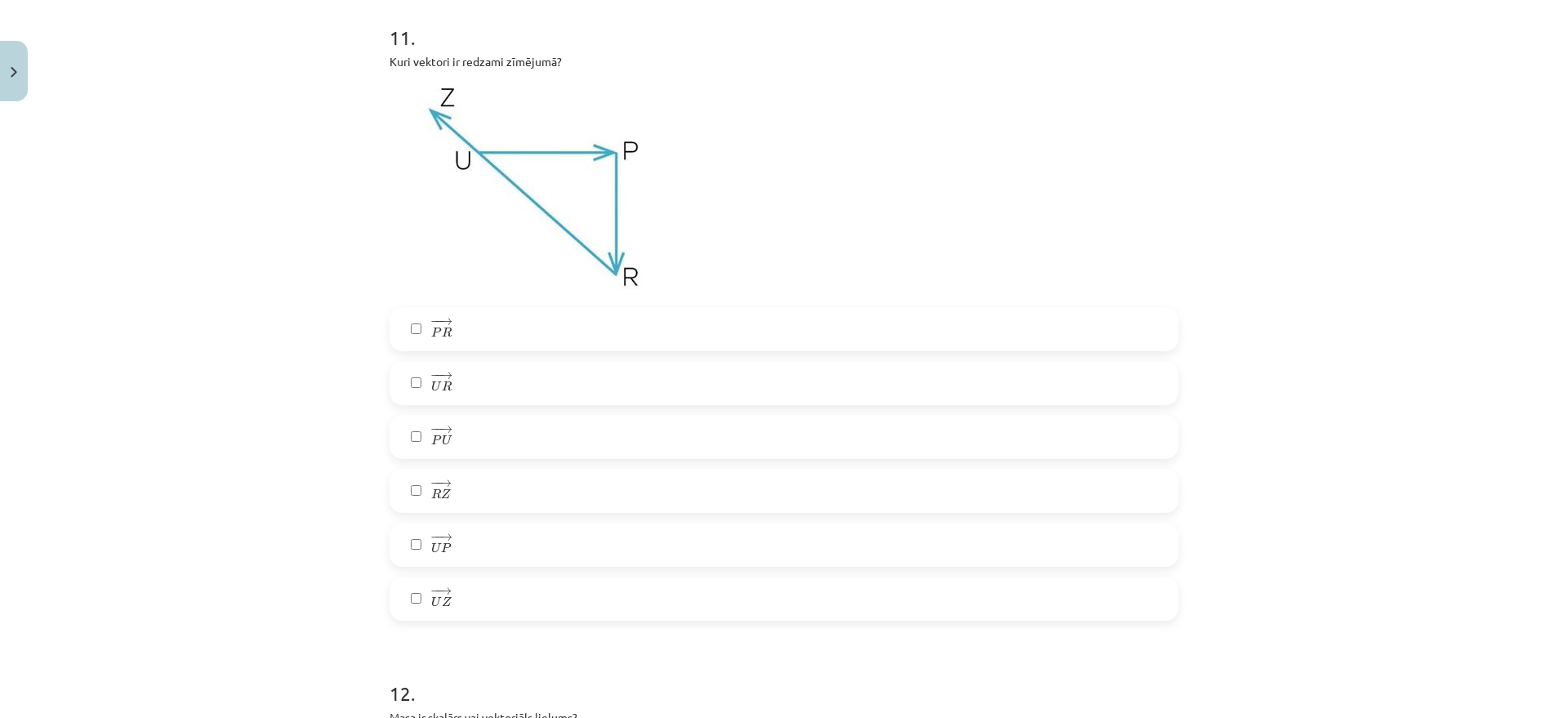
click at [489, 339] on label "− − → P R P R →" at bounding box center [784, 329] width 786 height 41
click at [463, 491] on label "− − → R Z R Z →" at bounding box center [784, 491] width 786 height 41
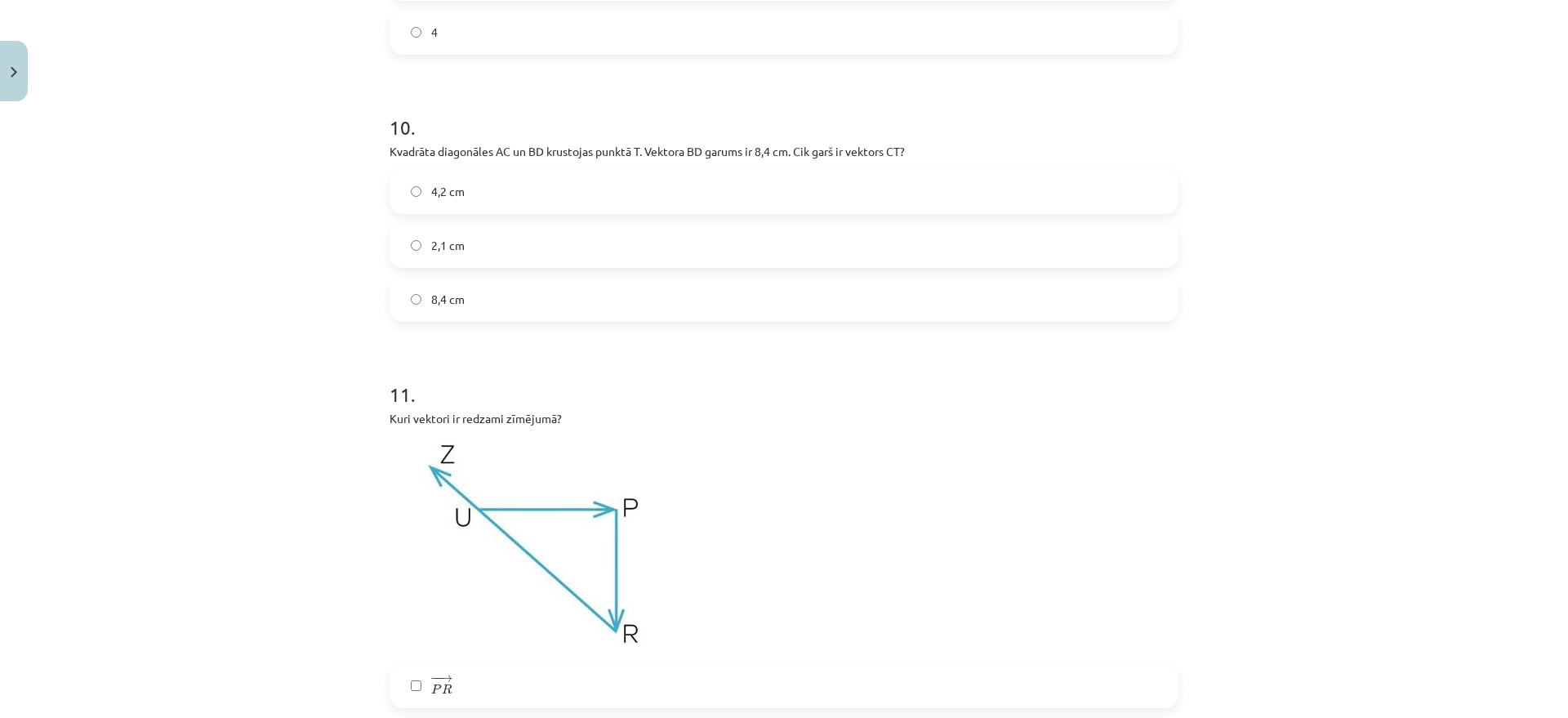
scroll to position [4207, 0]
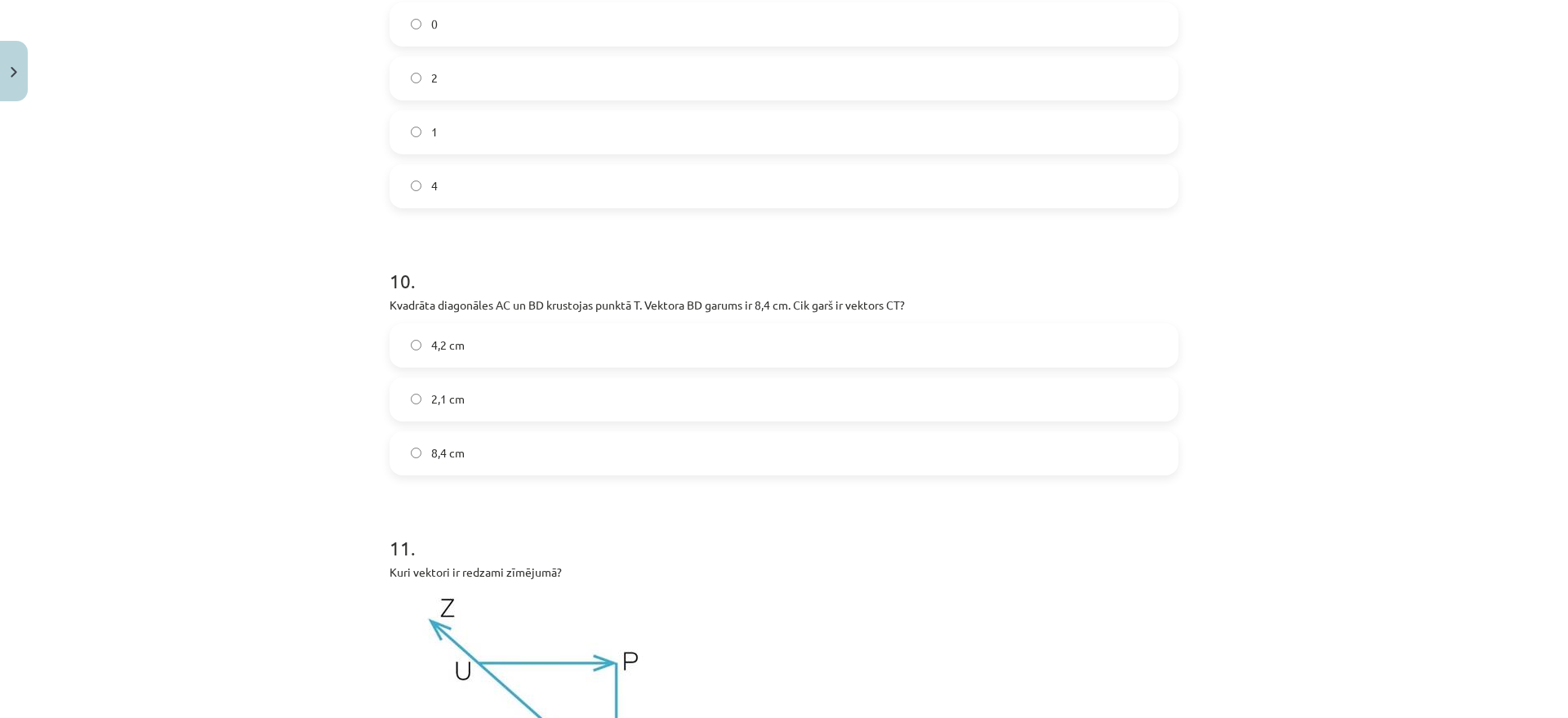
click at [467, 335] on label "4,2 cm" at bounding box center [784, 345] width 786 height 41
drag, startPoint x: 374, startPoint y: 303, endPoint x: 555, endPoint y: 314, distance: 181.3
drag, startPoint x: 659, startPoint y: 307, endPoint x: 767, endPoint y: 302, distance: 108.1
click at [767, 302] on p "Kvadrāta diagonāles AC un BD krustojas punktā T. Vektora ﻿BD﻿ garums ir 8,4 cm.…" at bounding box center [784, 306] width 789 height 17
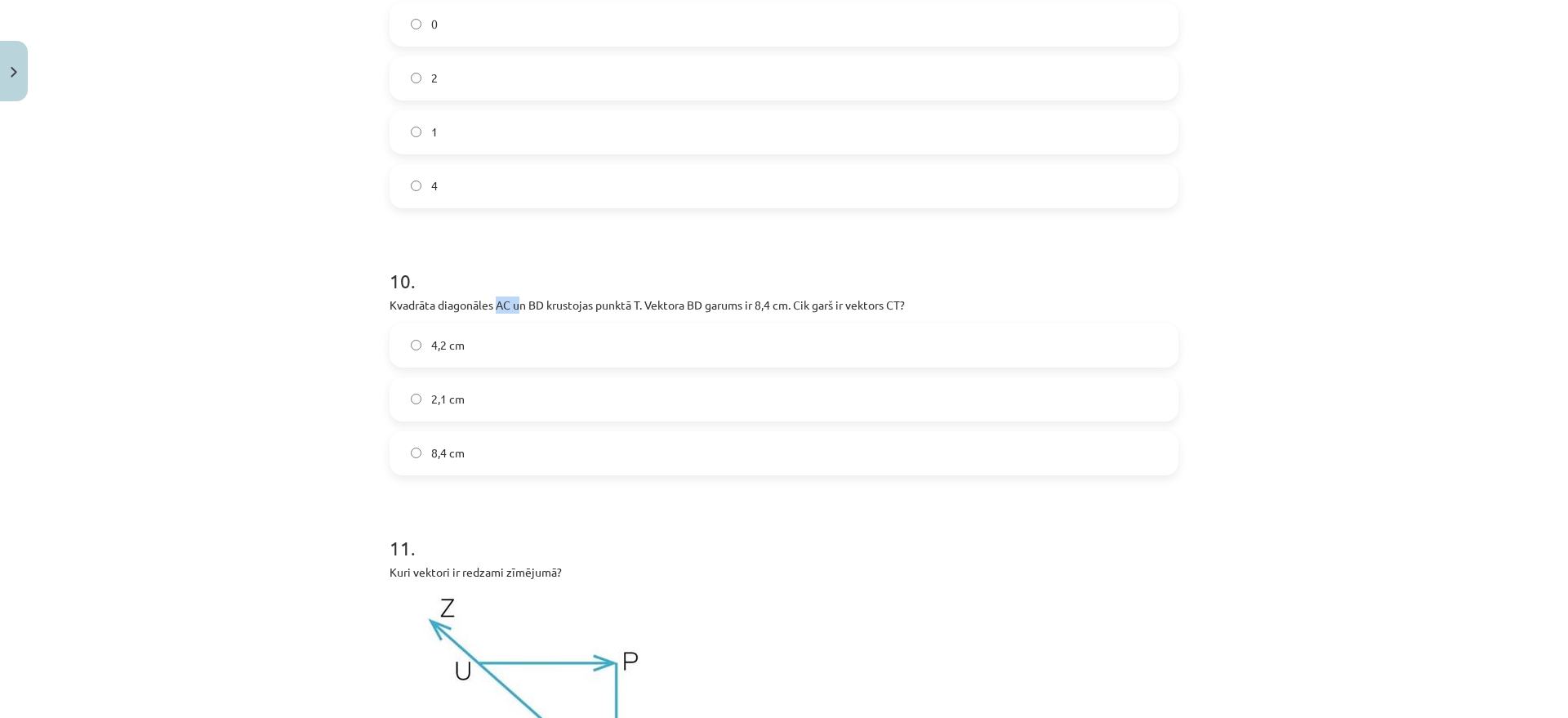
drag, startPoint x: 490, startPoint y: 298, endPoint x: 511, endPoint y: 303, distance: 21.6
click at [511, 303] on p "Kvadrāta diagonāles AC un BD krustojas punktā T. Vektora ﻿BD﻿ garums ir 8,4 cm.…" at bounding box center [784, 306] width 789 height 17
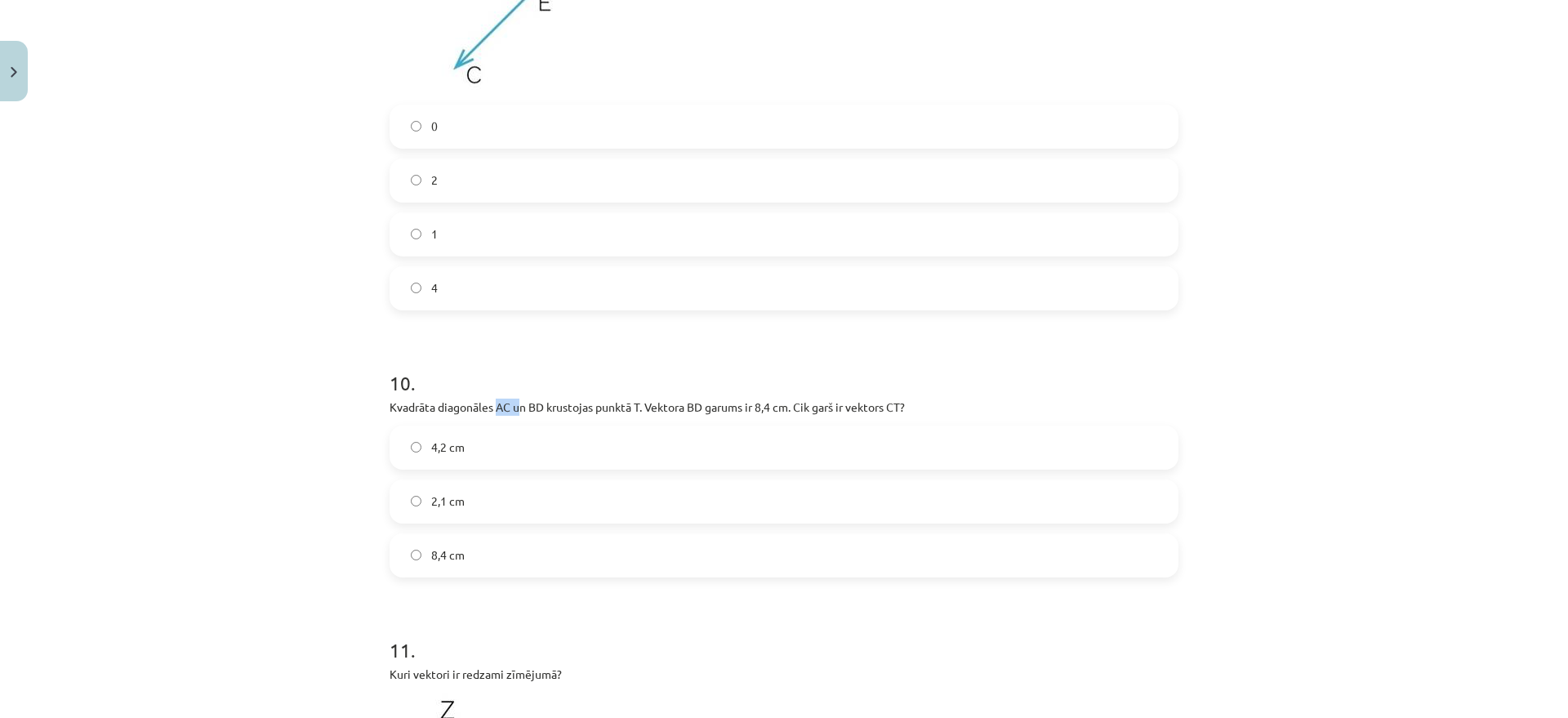
scroll to position [4002, 0]
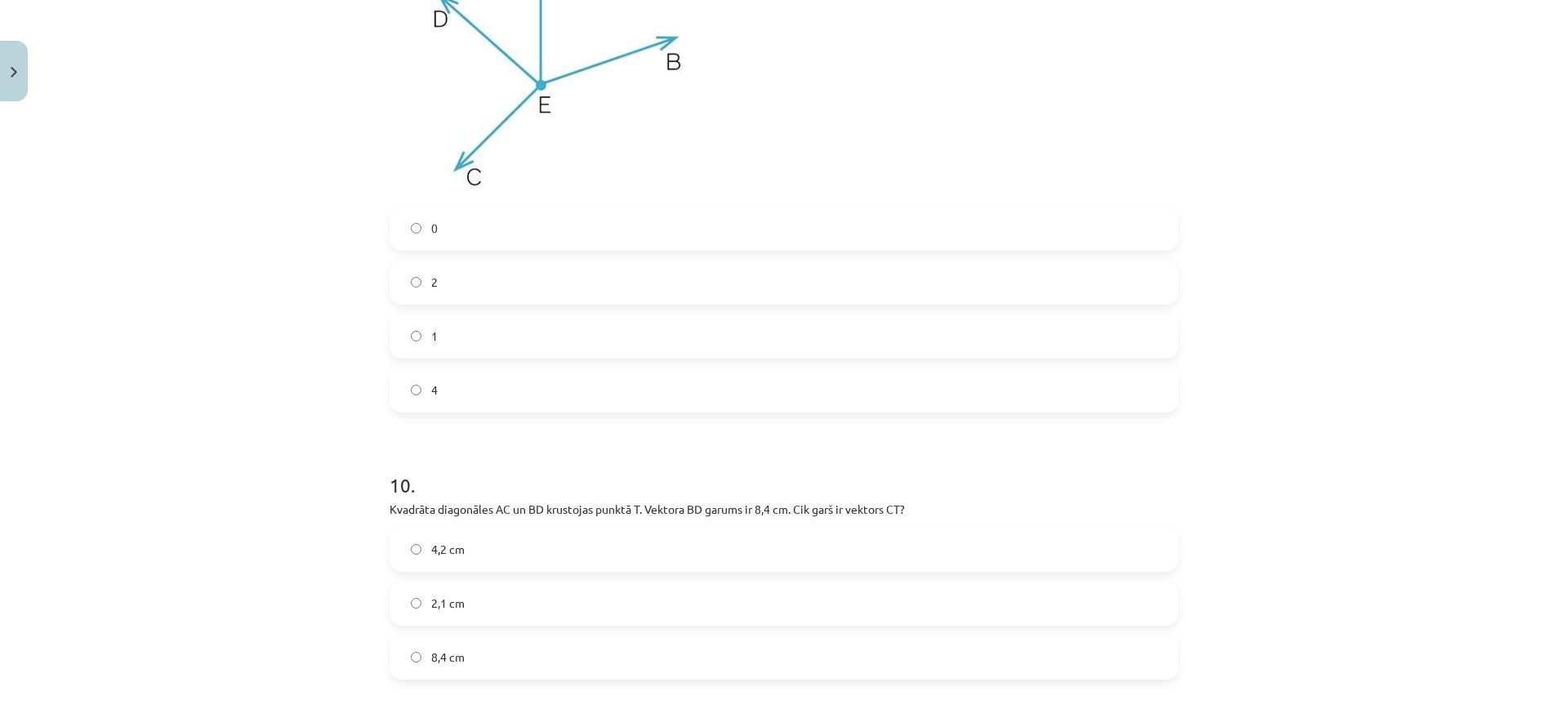
click at [567, 527] on div "10 . Kvadrāta diagonāles AC un BD krustojas punktā T. Vektora ﻿BD﻿ garums ir 8,…" at bounding box center [784, 563] width 789 height 234
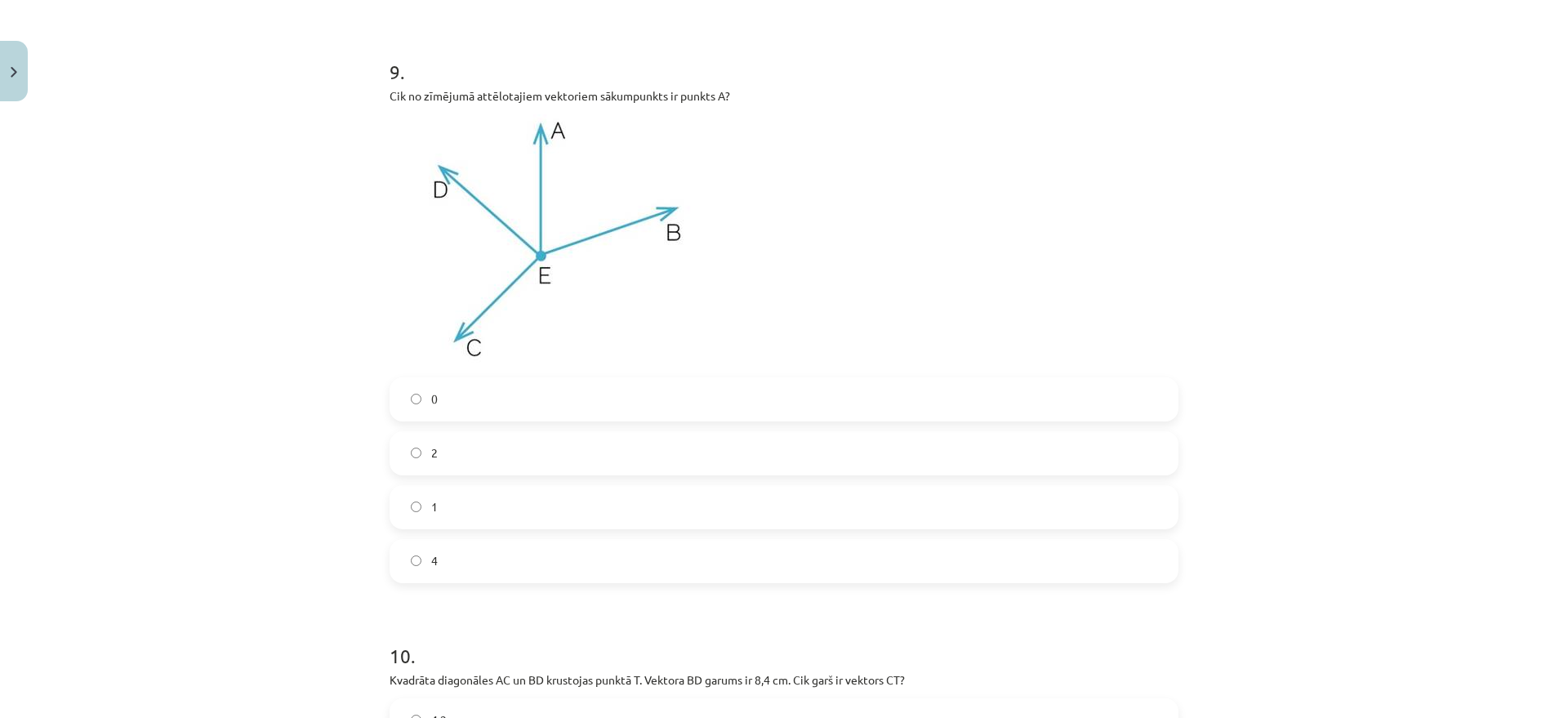
scroll to position [3798, 0]
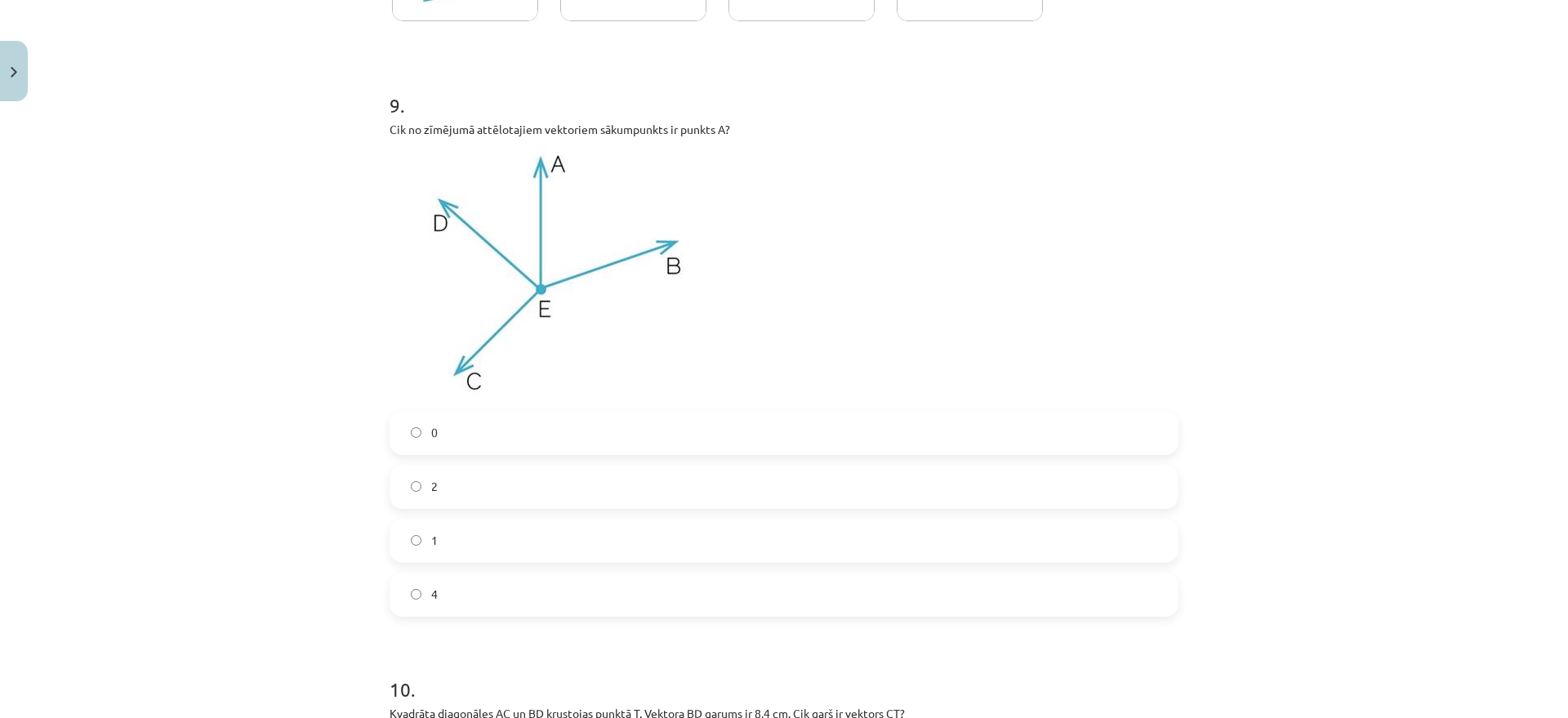
click at [431, 433] on span "0" at bounding box center [434, 433] width 6 height 17
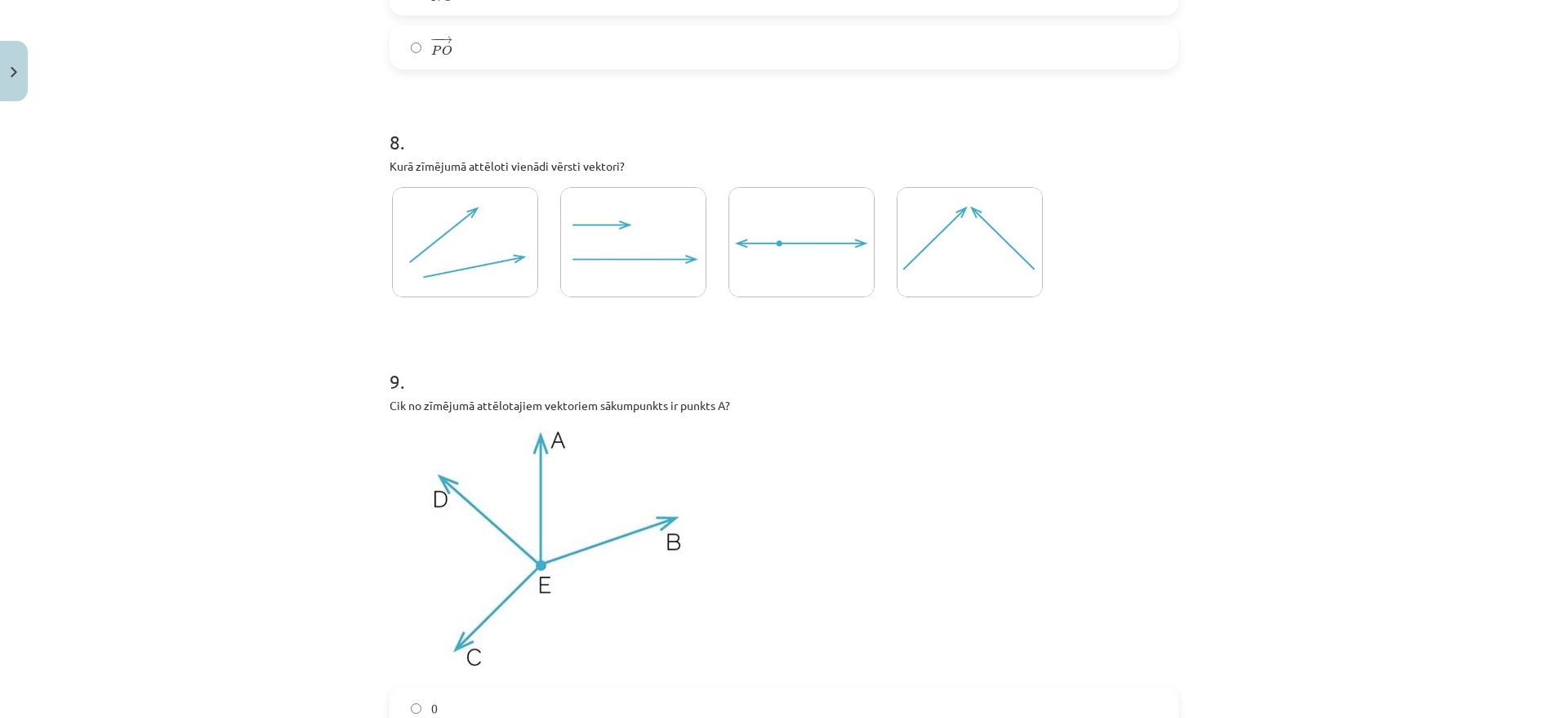
scroll to position [3491, 0]
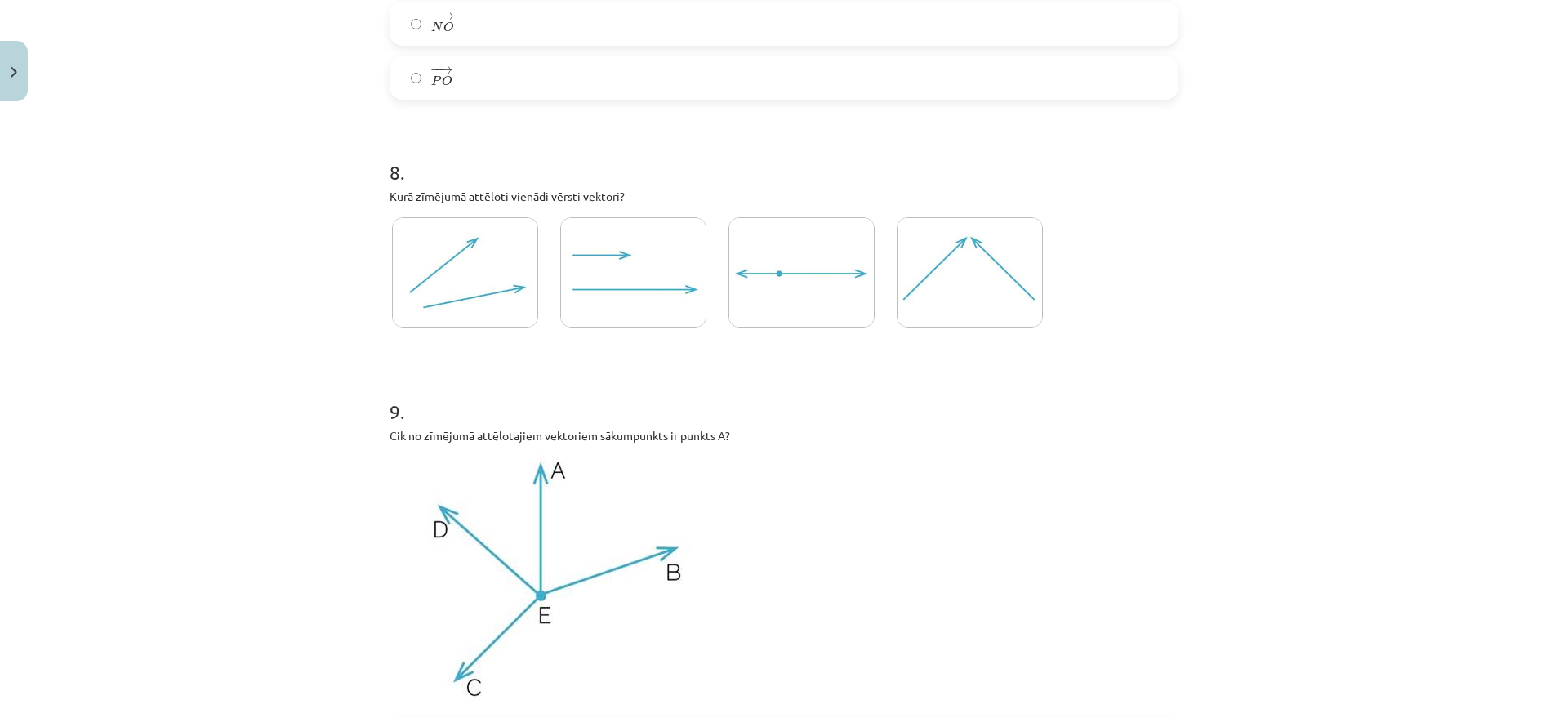
click at [616, 292] on img at bounding box center [633, 273] width 146 height 110
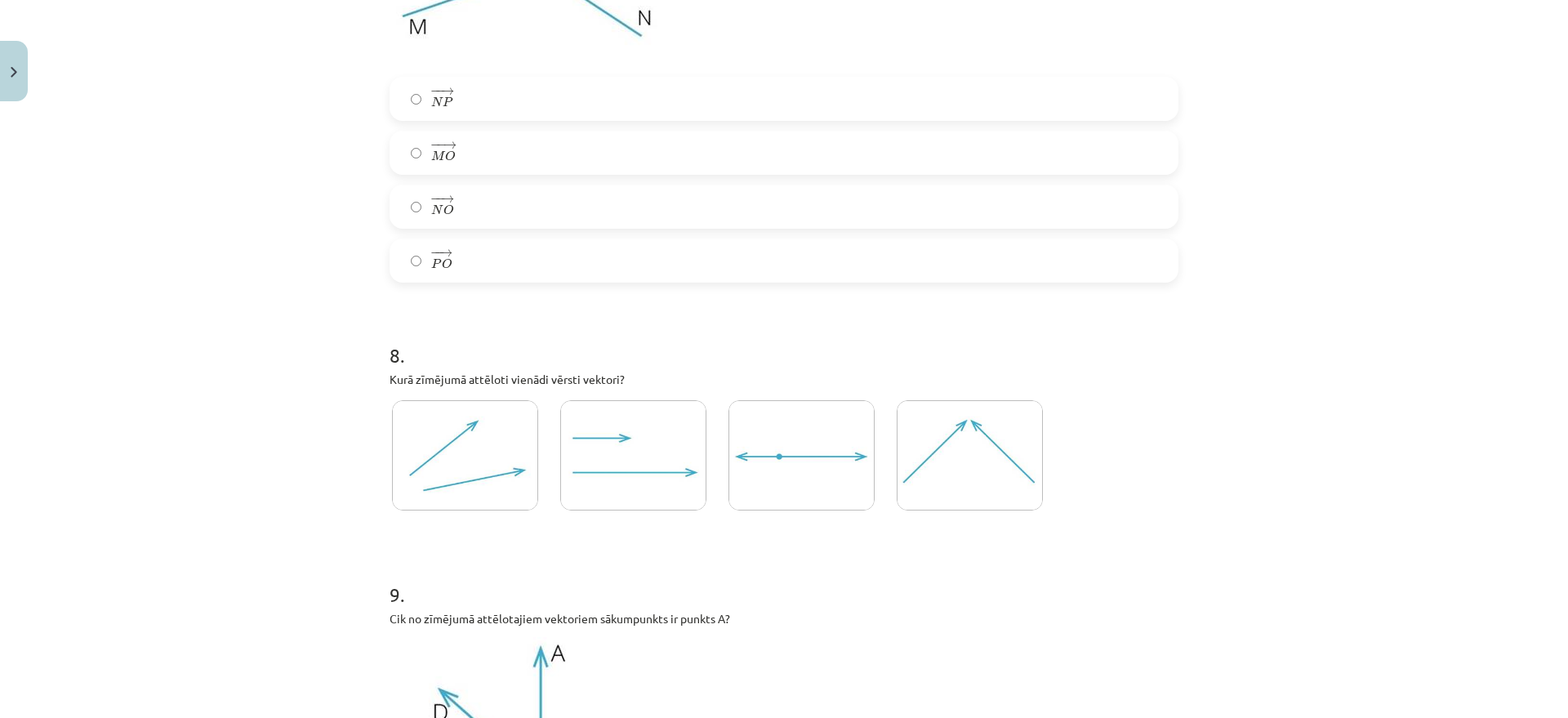
scroll to position [3288, 0]
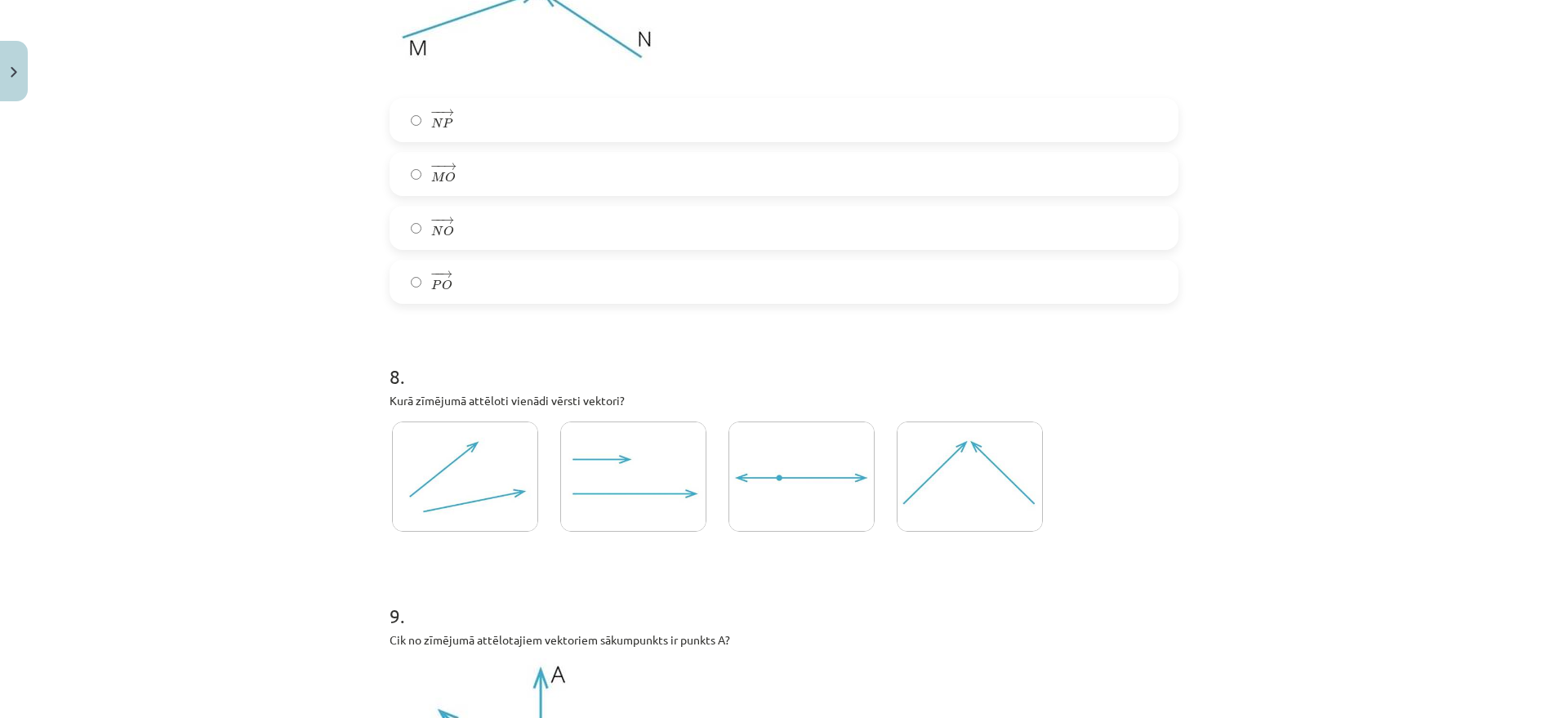
click at [444, 441] on img at bounding box center [464, 477] width 146 height 110
click at [593, 443] on img at bounding box center [633, 477] width 146 height 110
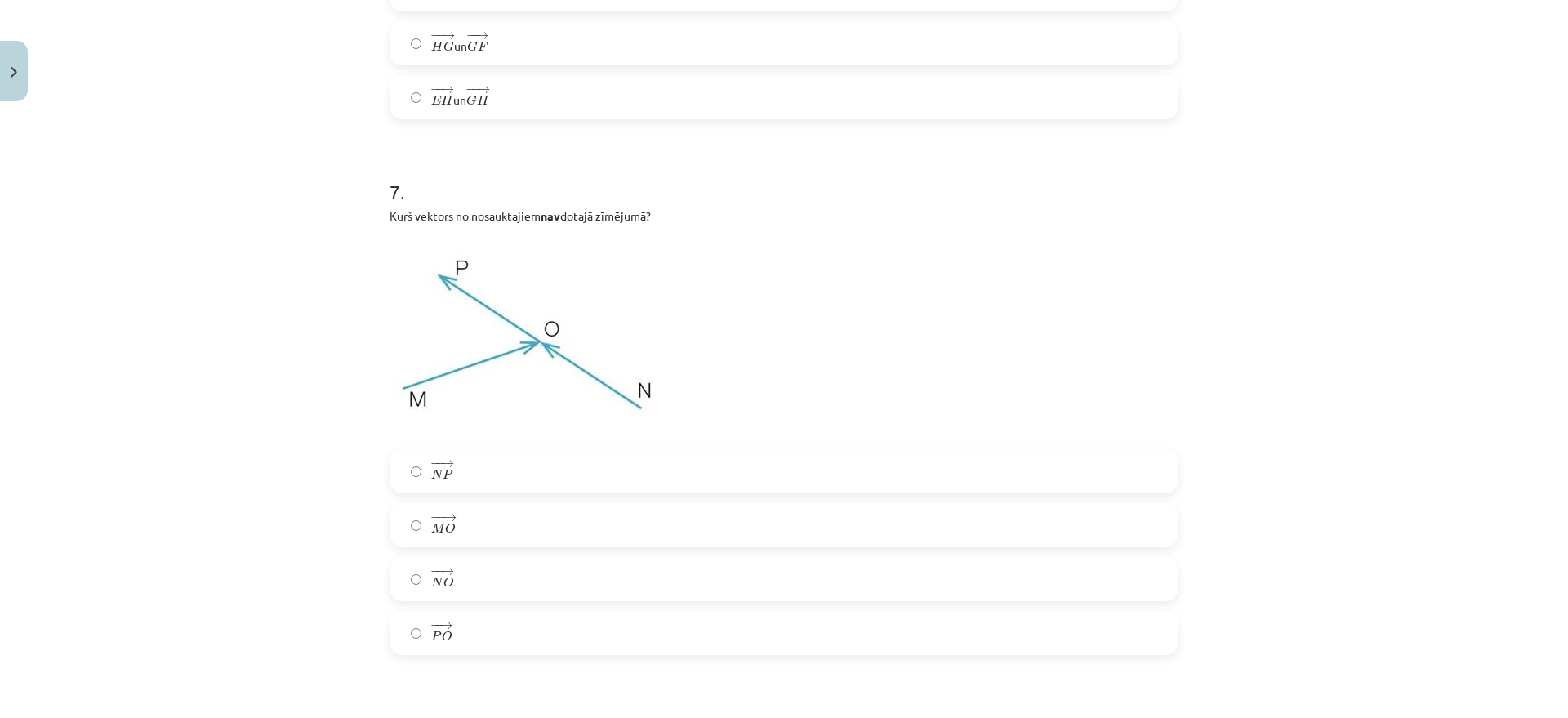
scroll to position [2981, 0]
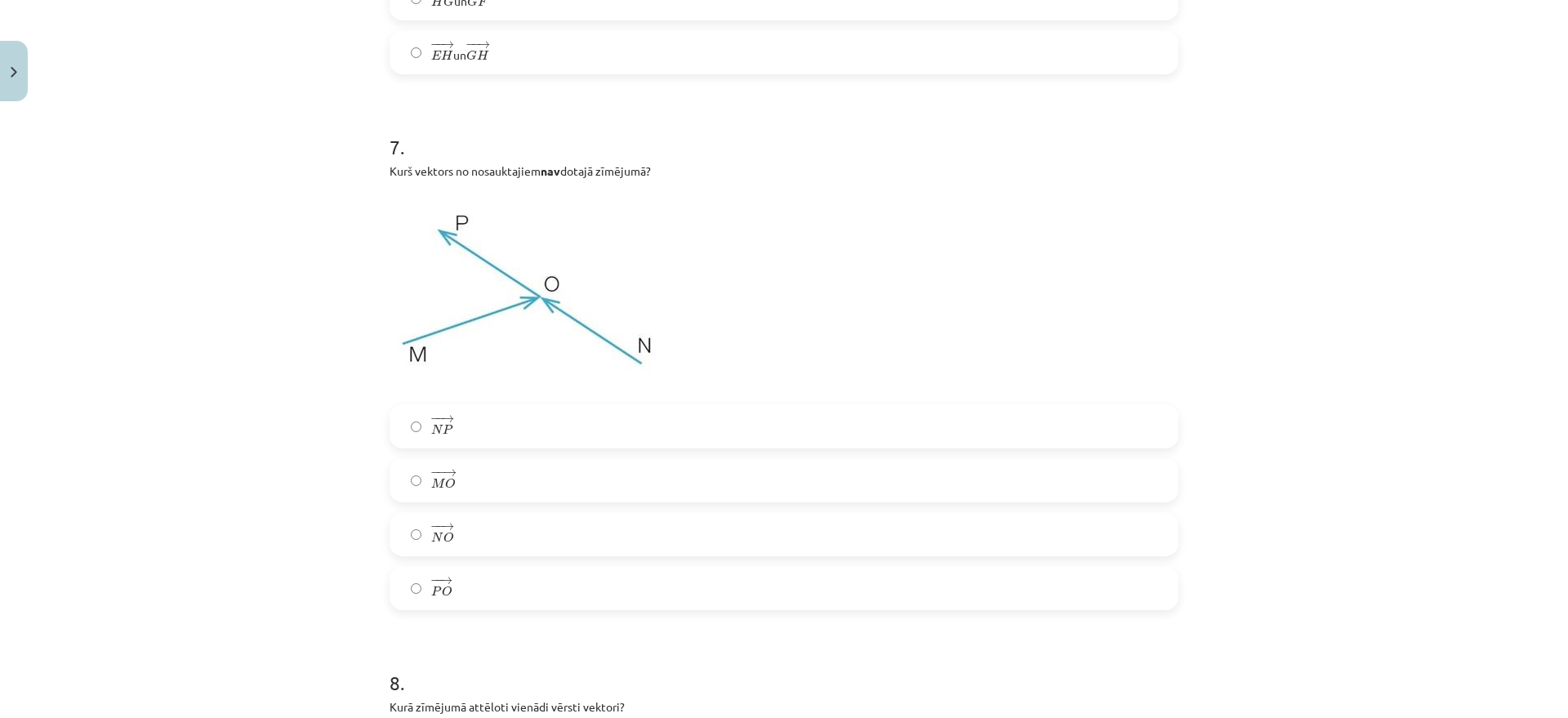
click at [455, 419] on label "− − → N P N P →" at bounding box center [784, 426] width 786 height 41
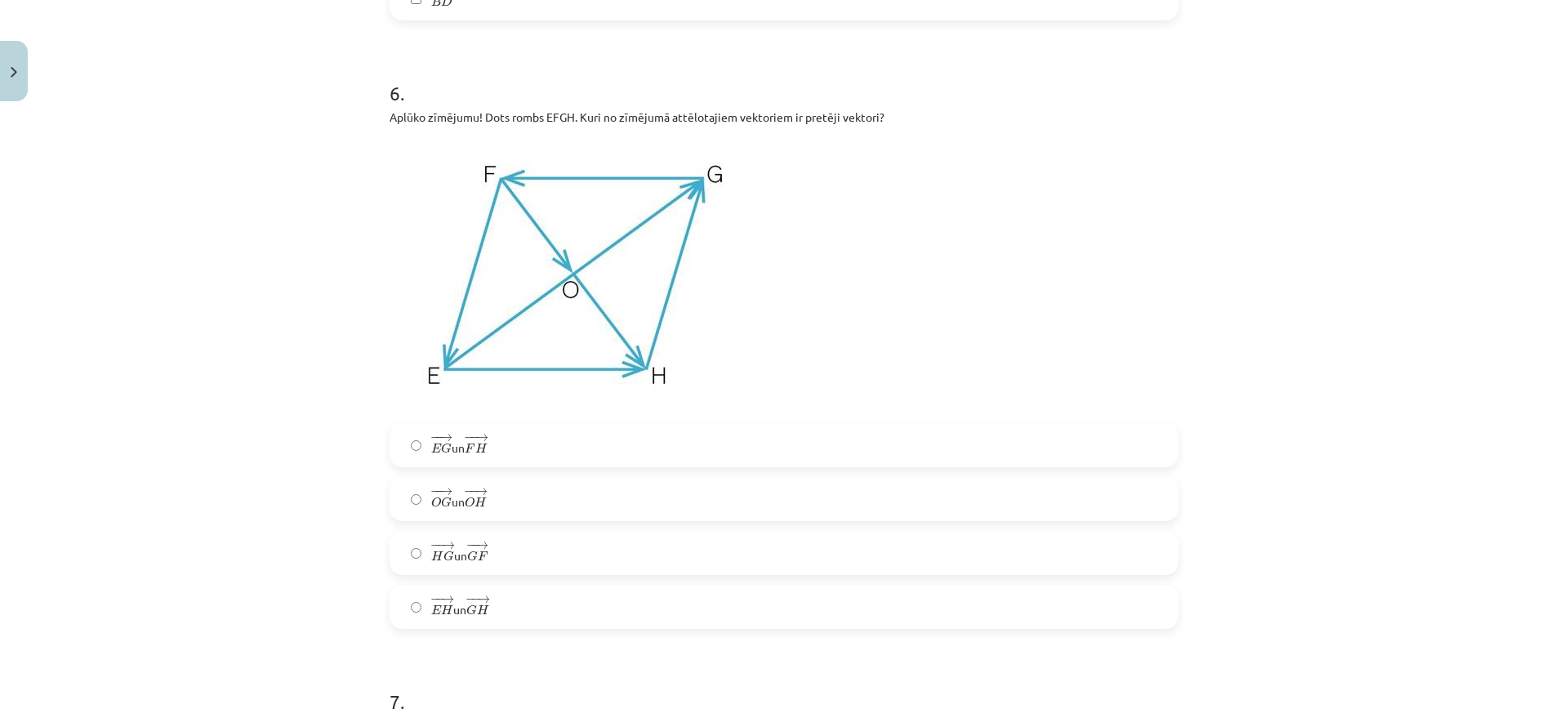
scroll to position [2470, 0]
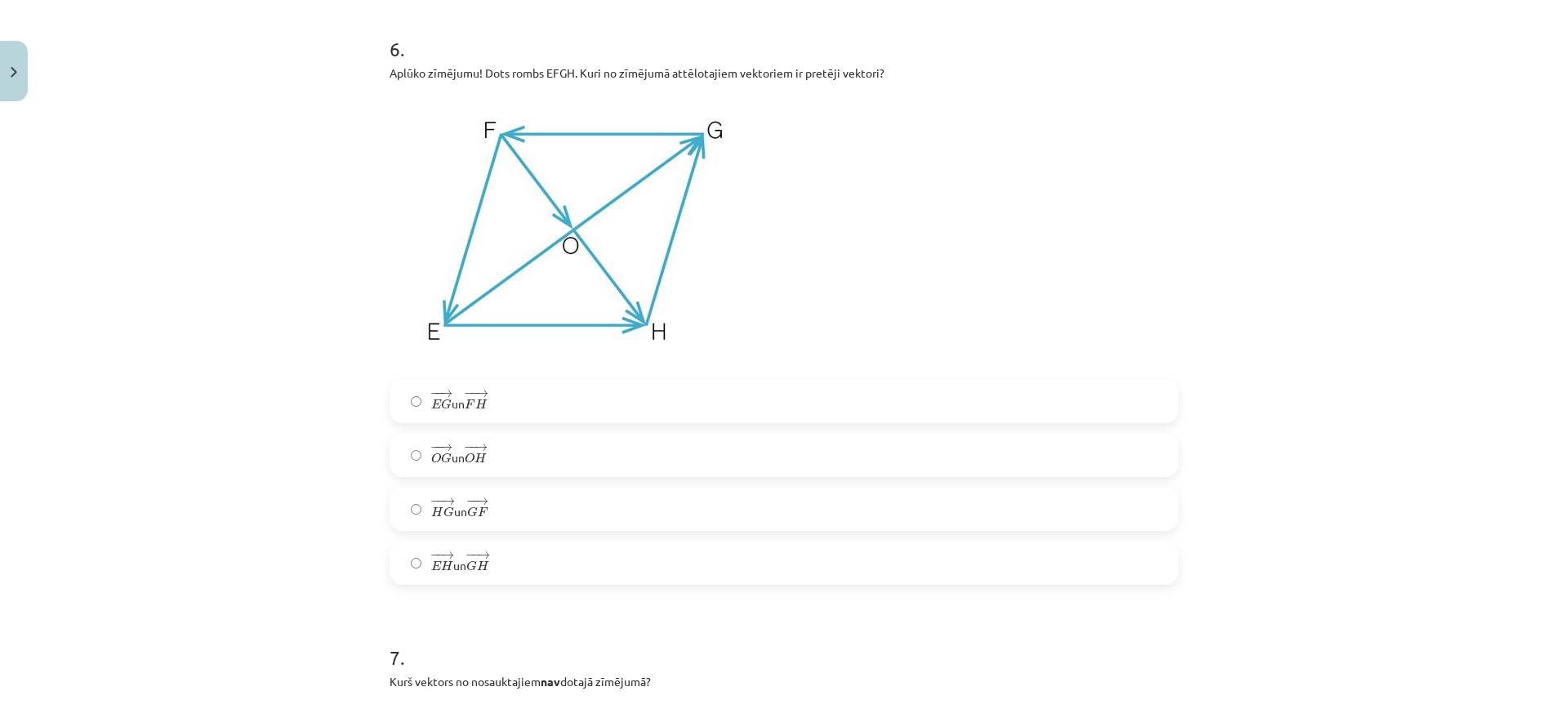
click at [475, 501] on span "→" at bounding box center [481, 502] width 13 height 7
click at [468, 544] on label "− − → E H E H → un − − → G H G H →" at bounding box center [784, 563] width 786 height 41
click at [466, 553] on span "−" at bounding box center [471, 556] width 10 height 7
click at [486, 469] on label "− − → O G O G → un − − → O H O H →" at bounding box center [784, 455] width 786 height 41
click at [495, 501] on label "− − → H G H G → un − − → G F G F →" at bounding box center [784, 508] width 786 height 41
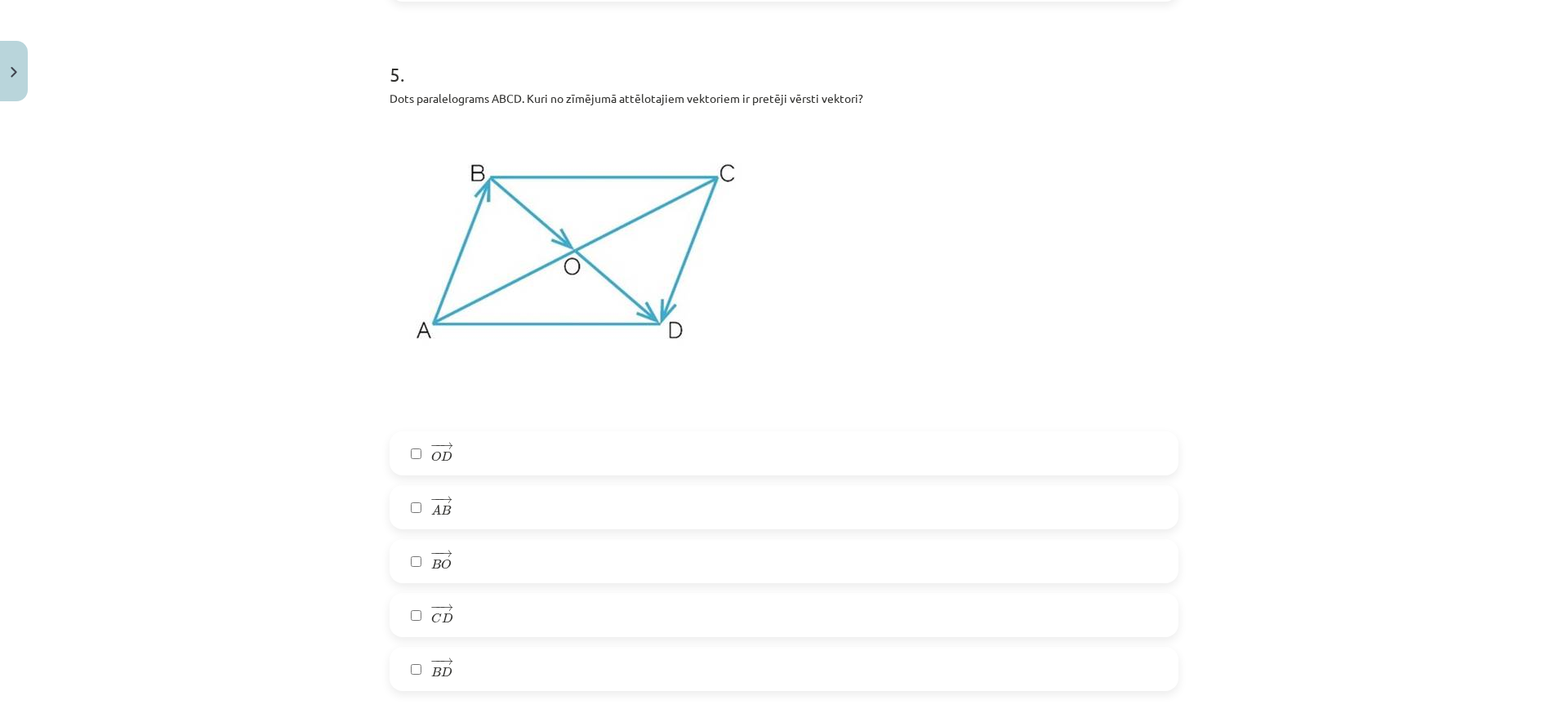
scroll to position [1857, 0]
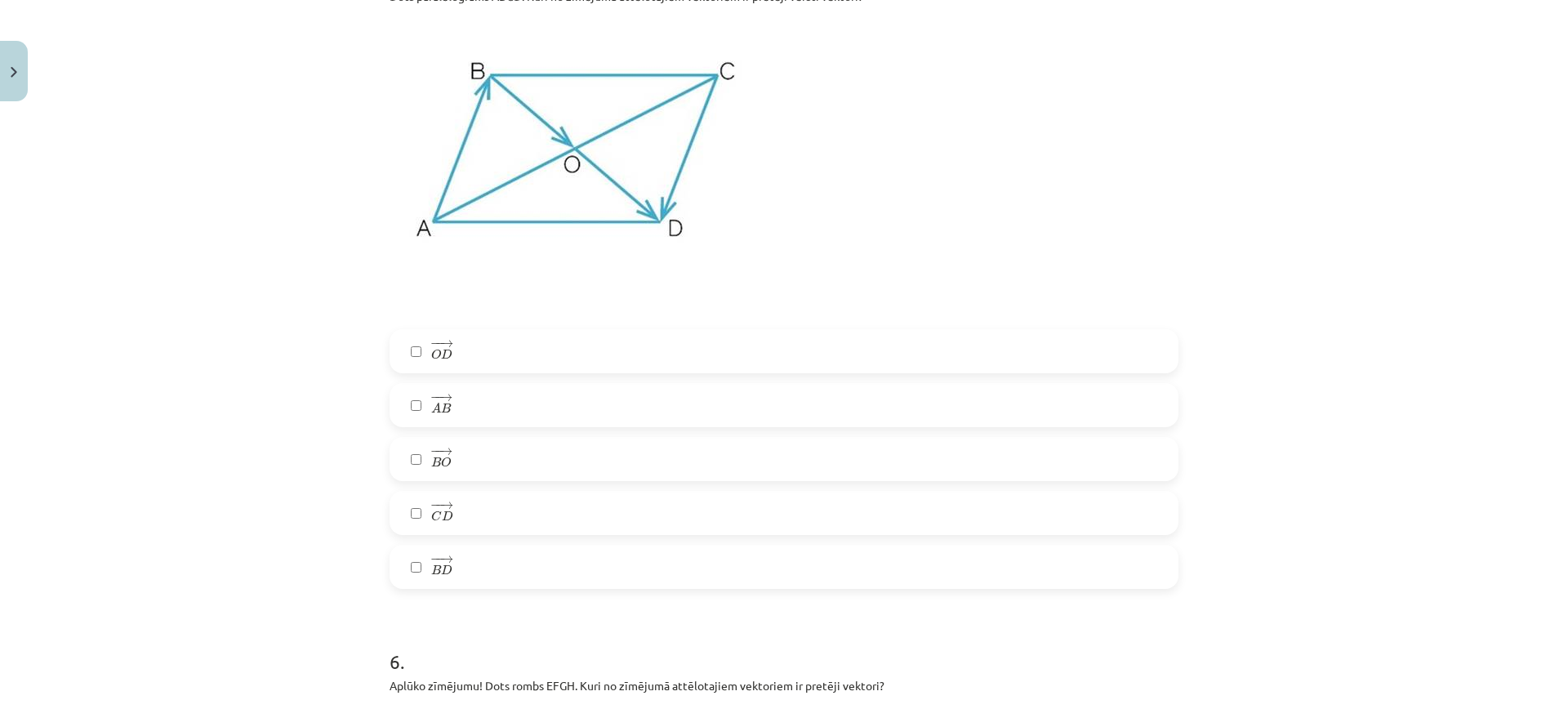
click at [470, 363] on label "− − → O D O D →" at bounding box center [784, 351] width 786 height 41
click at [494, 407] on label "− − → A B A B →" at bounding box center [784, 405] width 786 height 41
click at [486, 464] on label "− − → B O B O →" at bounding box center [784, 459] width 786 height 41
drag, startPoint x: 483, startPoint y: 408, endPoint x: 483, endPoint y: 399, distance: 9.0
click at [483, 407] on label "− − → A B A B →" at bounding box center [784, 405] width 786 height 41
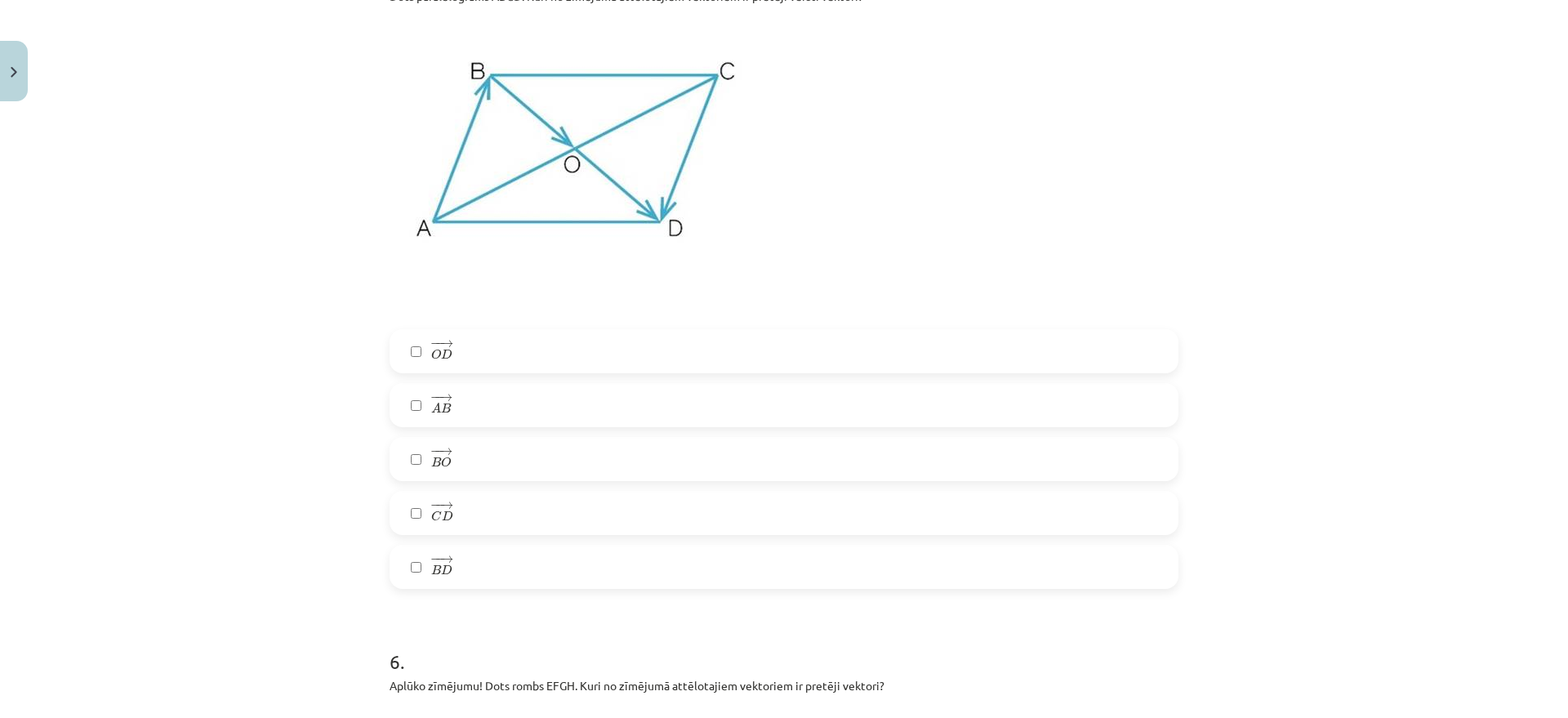
click at [506, 342] on label "− − → O D O D →" at bounding box center [784, 351] width 786 height 41
click at [480, 466] on label "− − → B O B O →" at bounding box center [784, 459] width 786 height 41
click at [491, 512] on label "− − → C D C D →" at bounding box center [784, 513] width 786 height 41
click at [492, 402] on label "− − → A B A B →" at bounding box center [784, 405] width 786 height 41
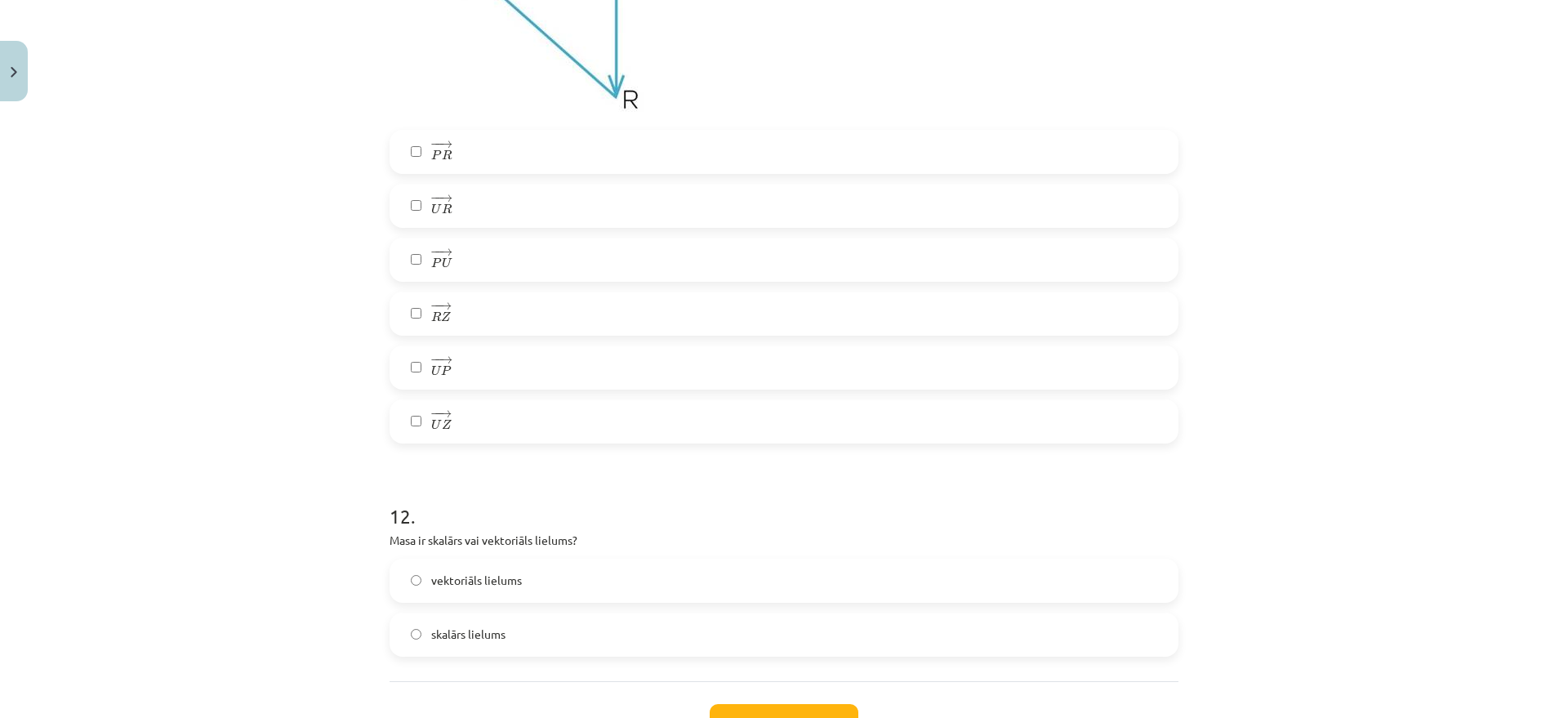
scroll to position [5024, 0]
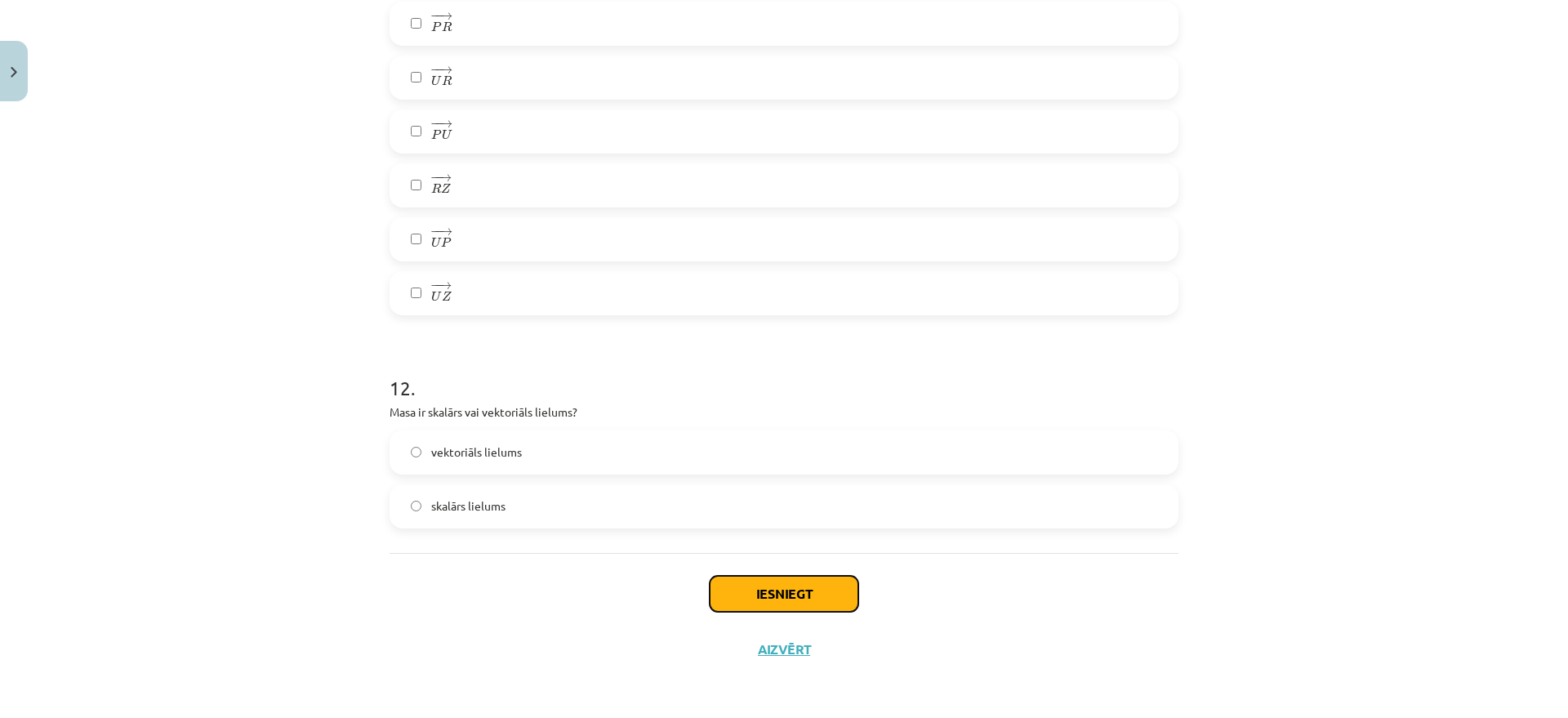
click at [794, 597] on button "Iesniegt" at bounding box center [784, 594] width 148 height 36
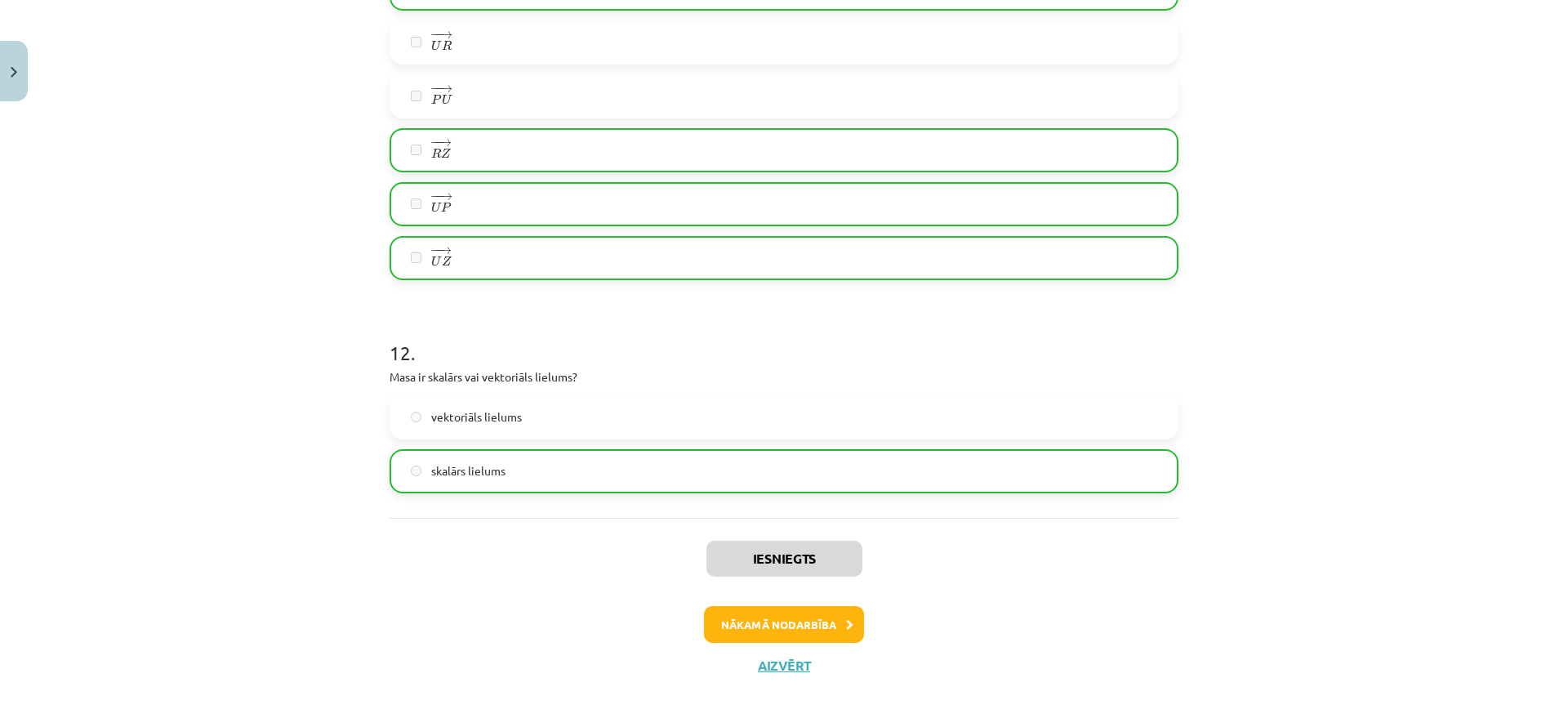
scroll to position [5076, 0]
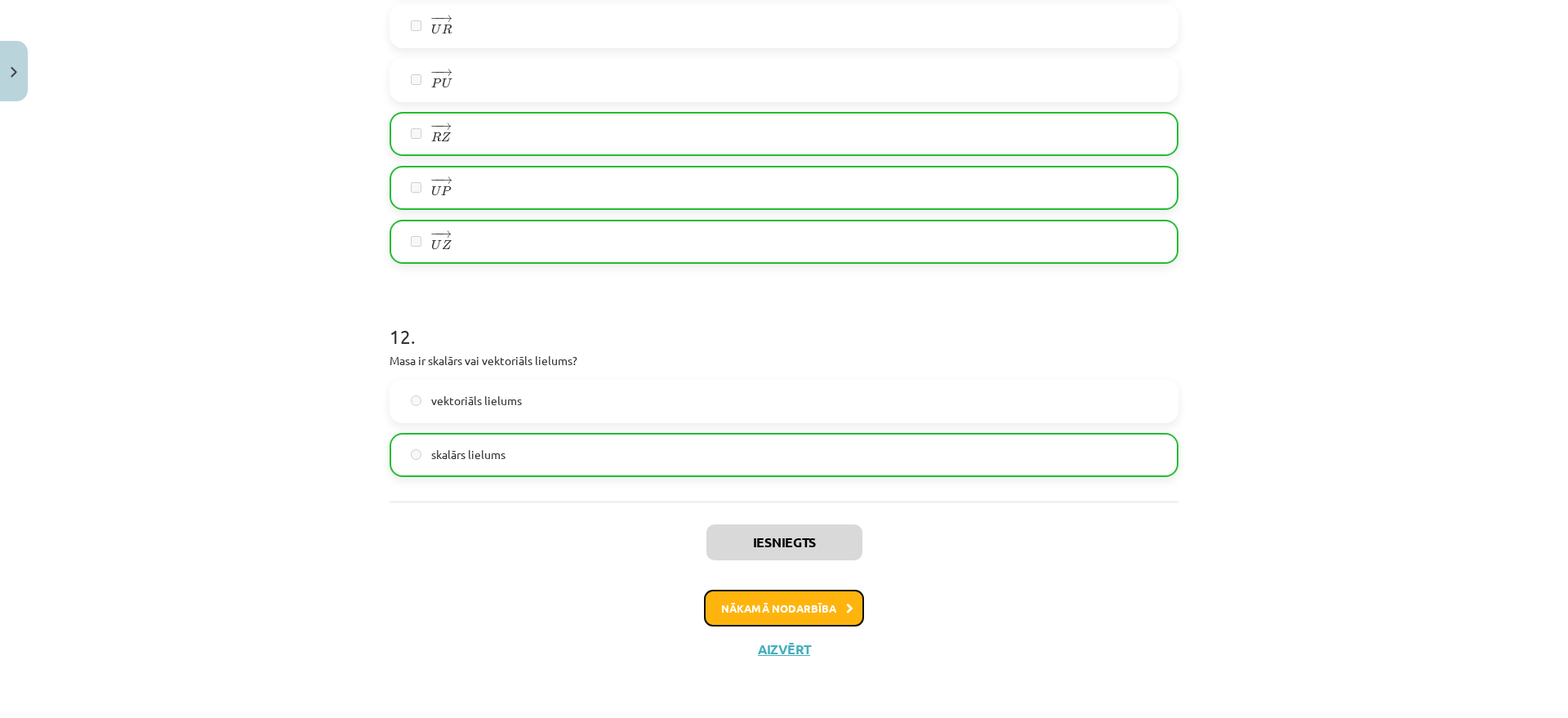
click at [829, 604] on button "Nākamā nodarbība" at bounding box center [783, 608] width 160 height 38
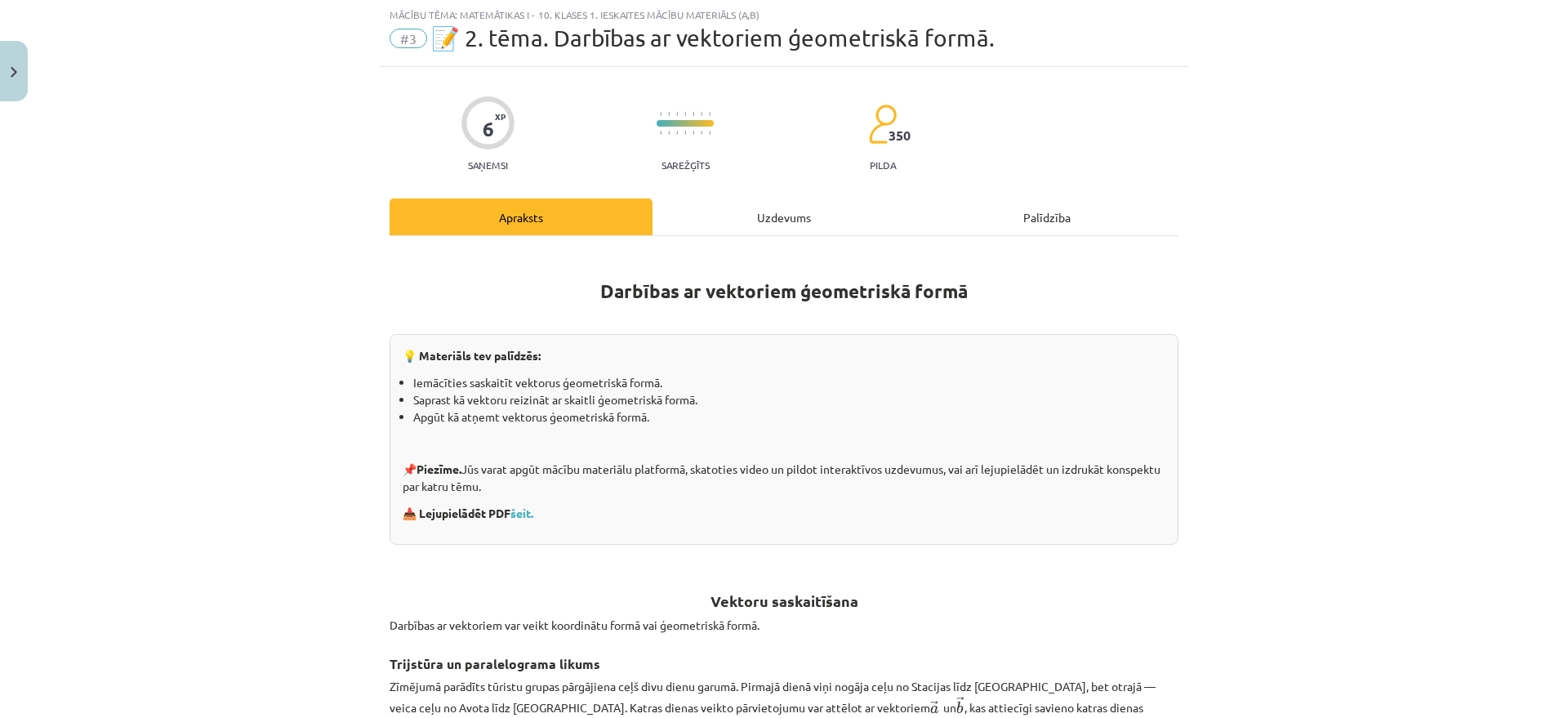
scroll to position [41, 0]
click at [747, 214] on div "Uzdevums" at bounding box center [783, 217] width 263 height 37
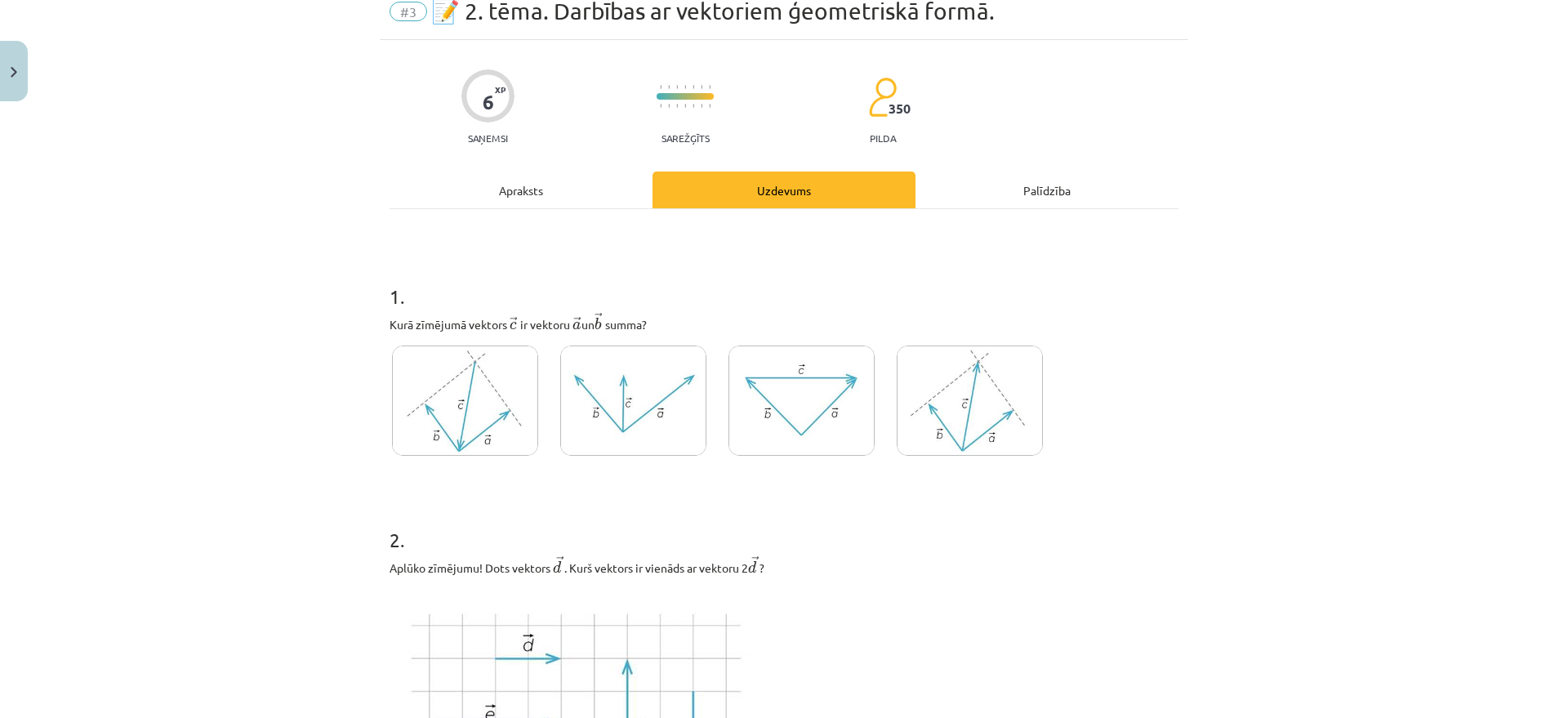
scroll to position [102, 0]
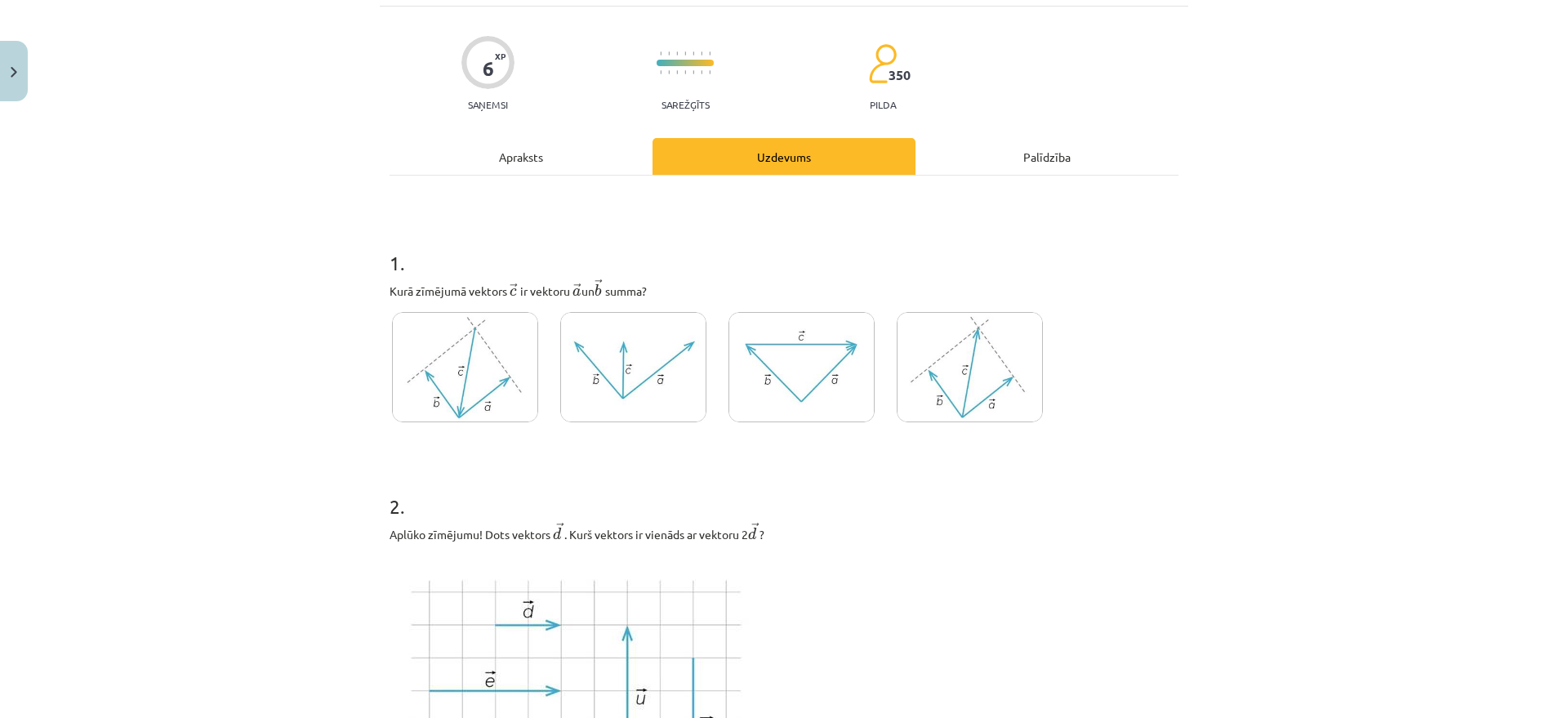
click at [421, 368] on img at bounding box center [464, 367] width 146 height 110
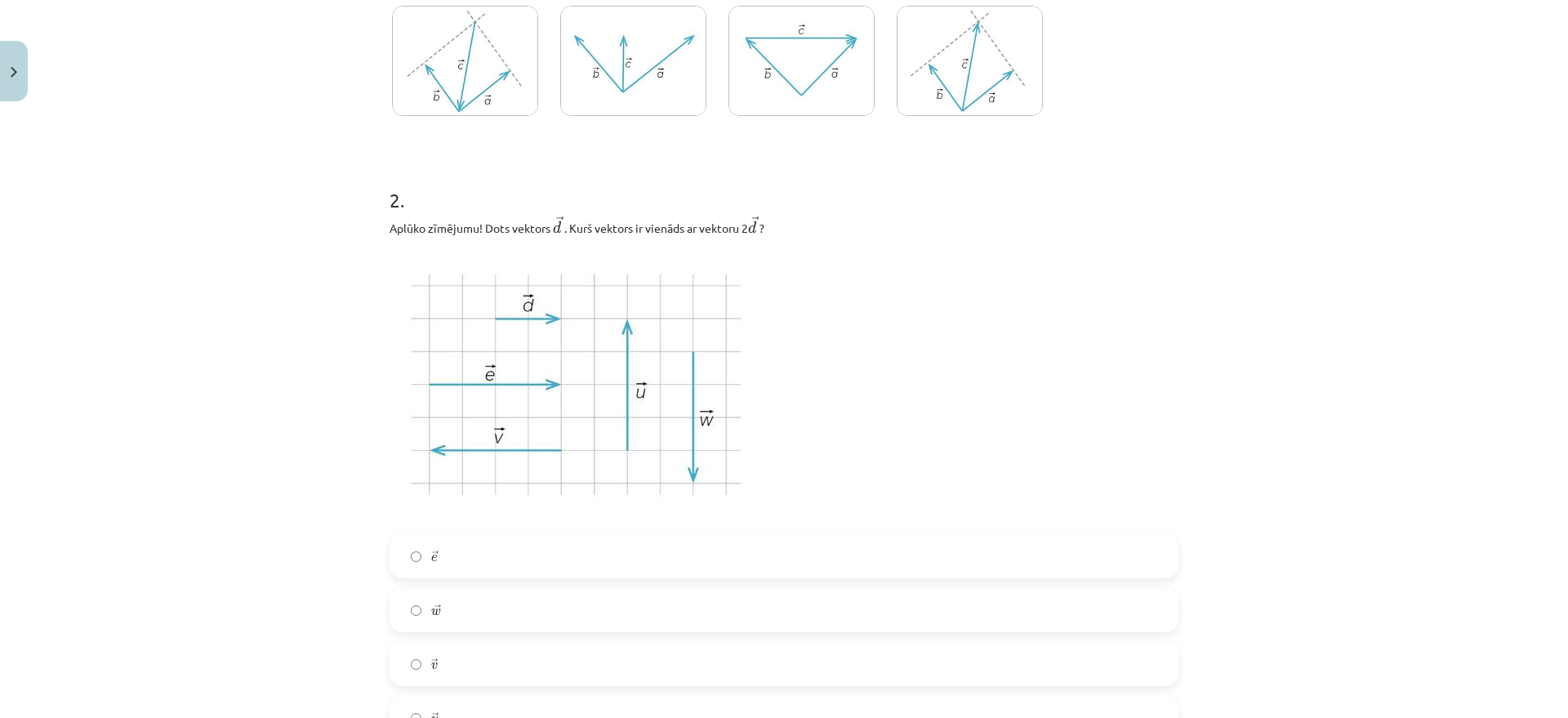
scroll to position [511, 0]
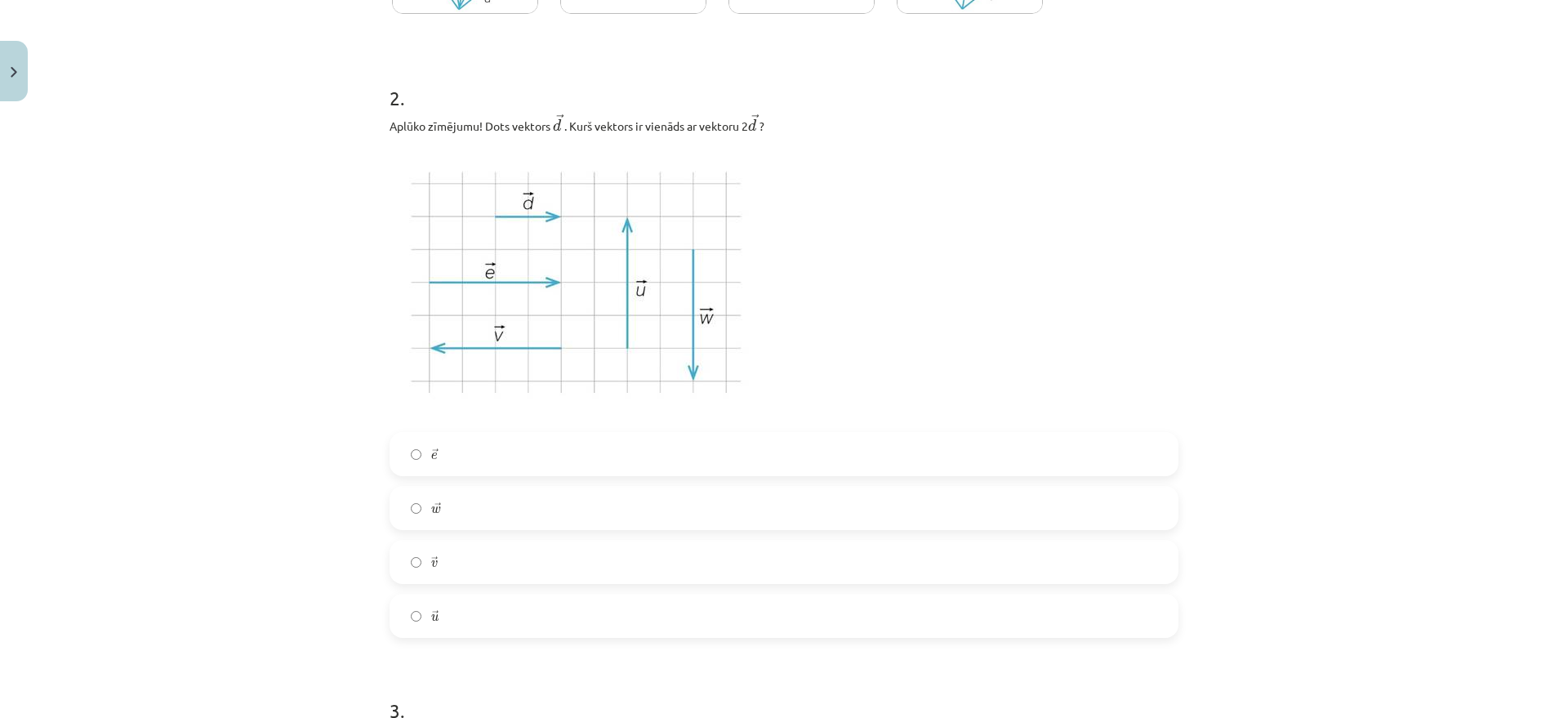
click at [480, 447] on label "→ e e →" at bounding box center [784, 454] width 786 height 41
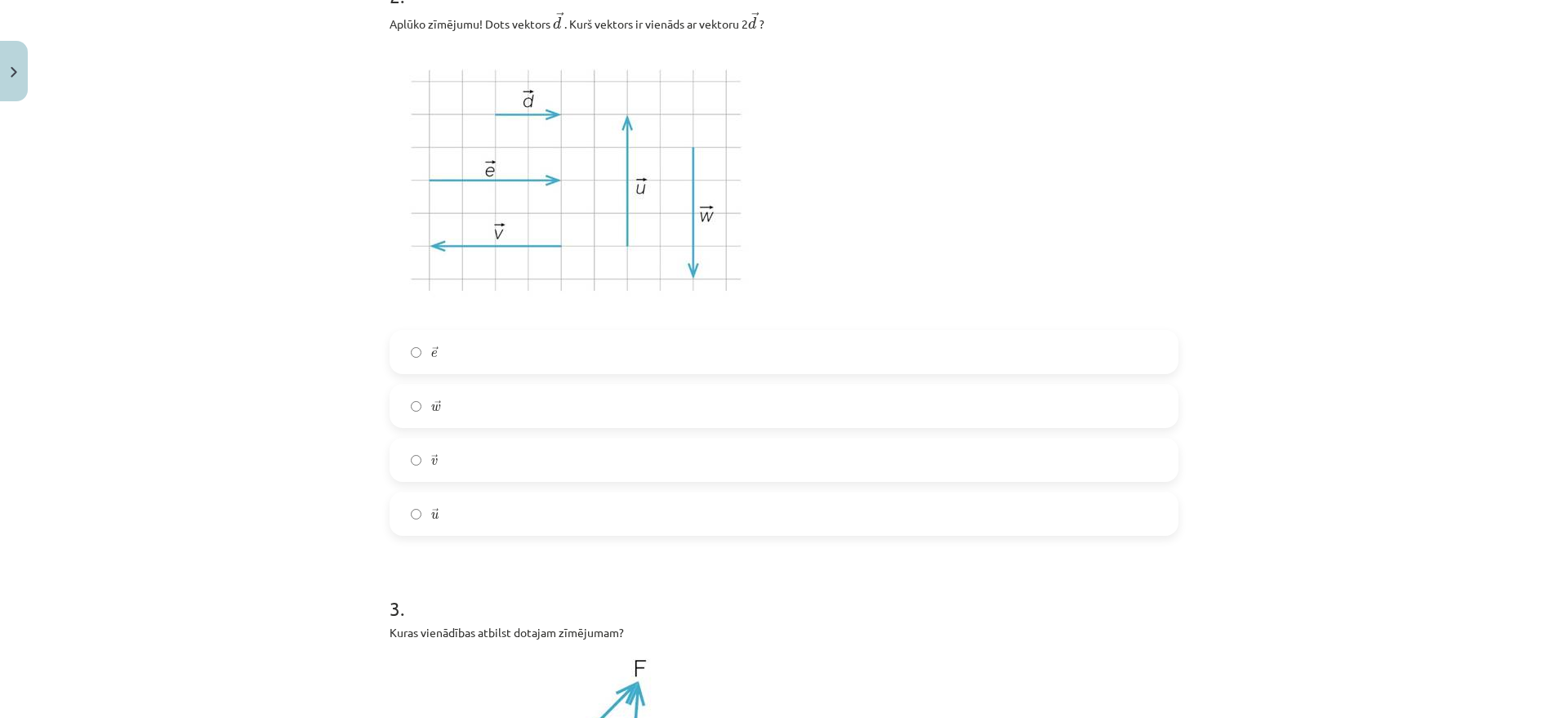
scroll to position [715, 0]
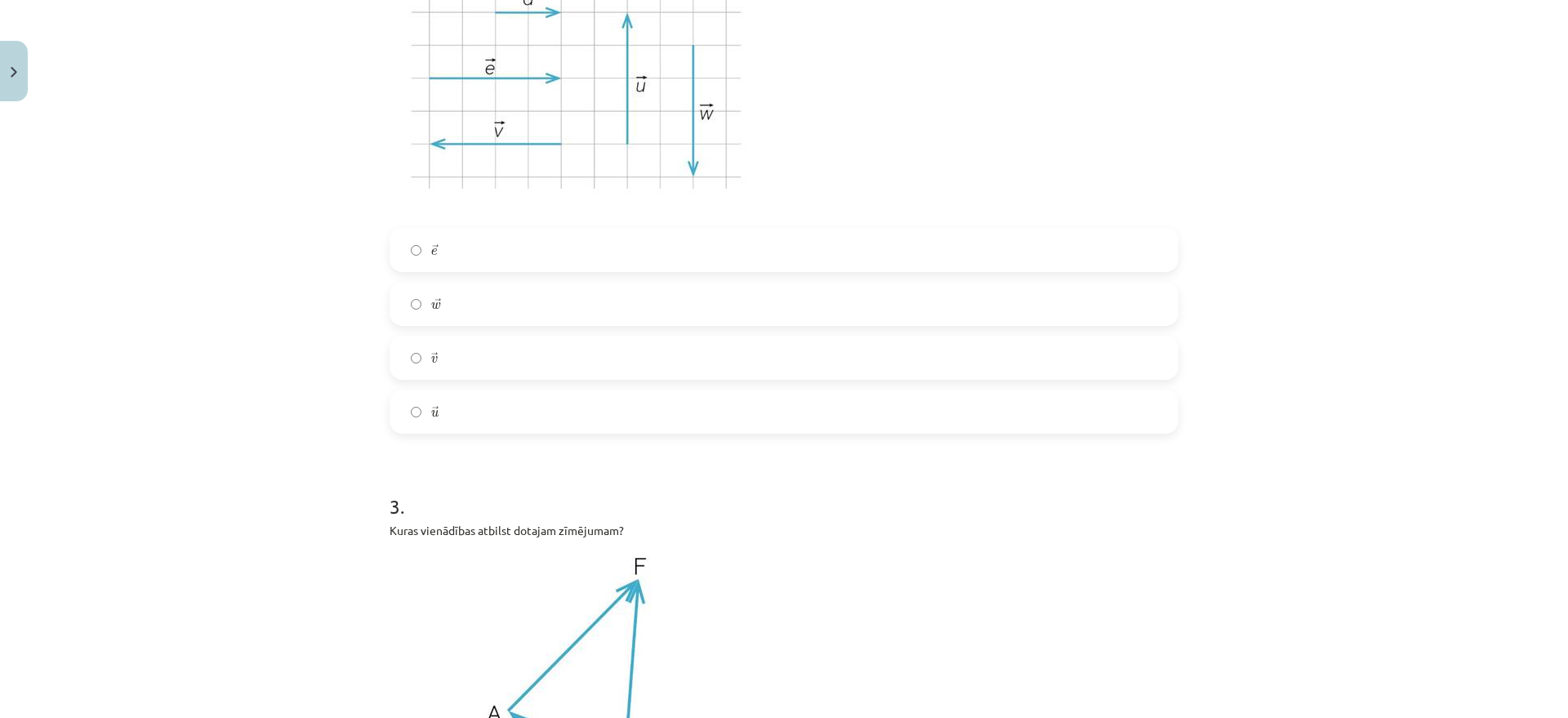
click at [475, 303] on label "→ w w →" at bounding box center [784, 304] width 786 height 41
click at [465, 247] on label "→ e e →" at bounding box center [784, 250] width 786 height 41
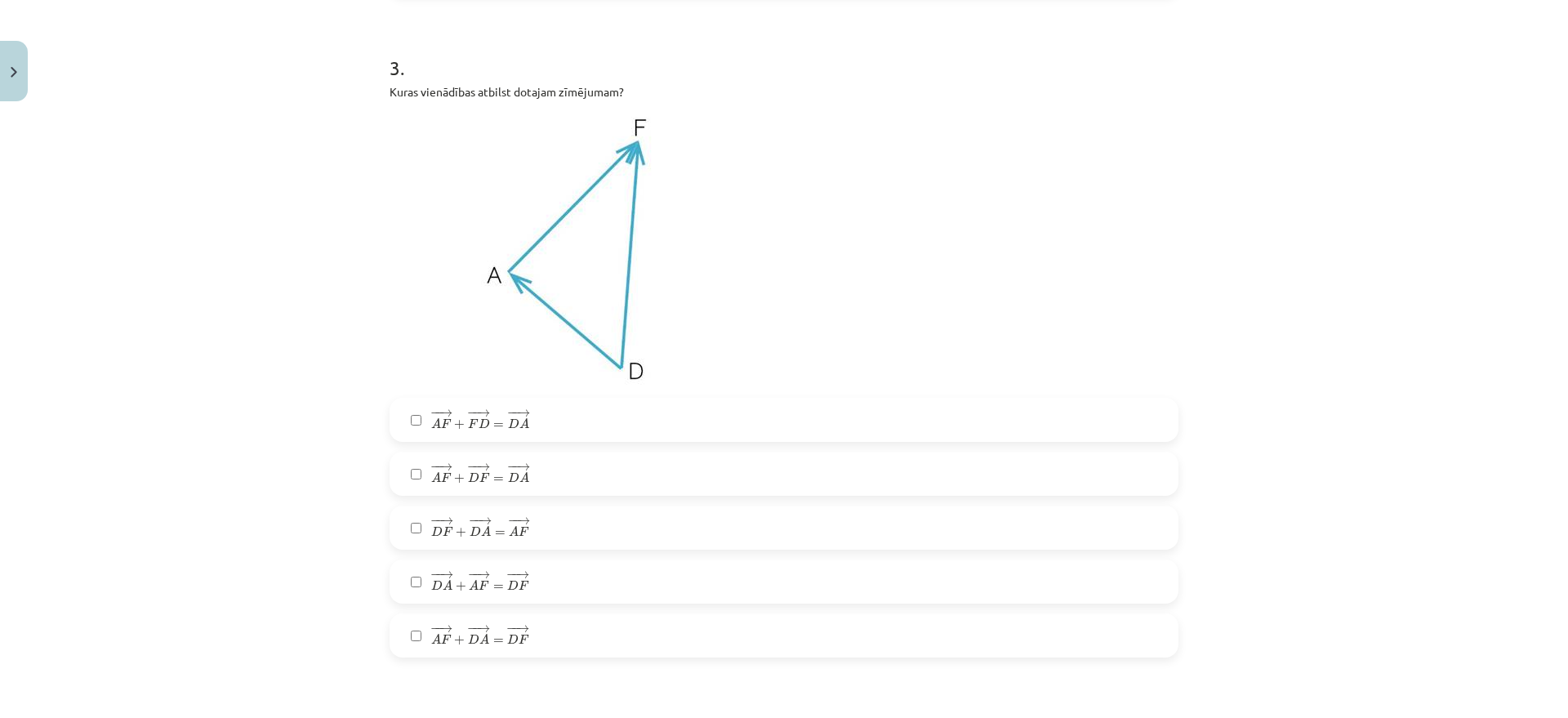
scroll to position [1123, 0]
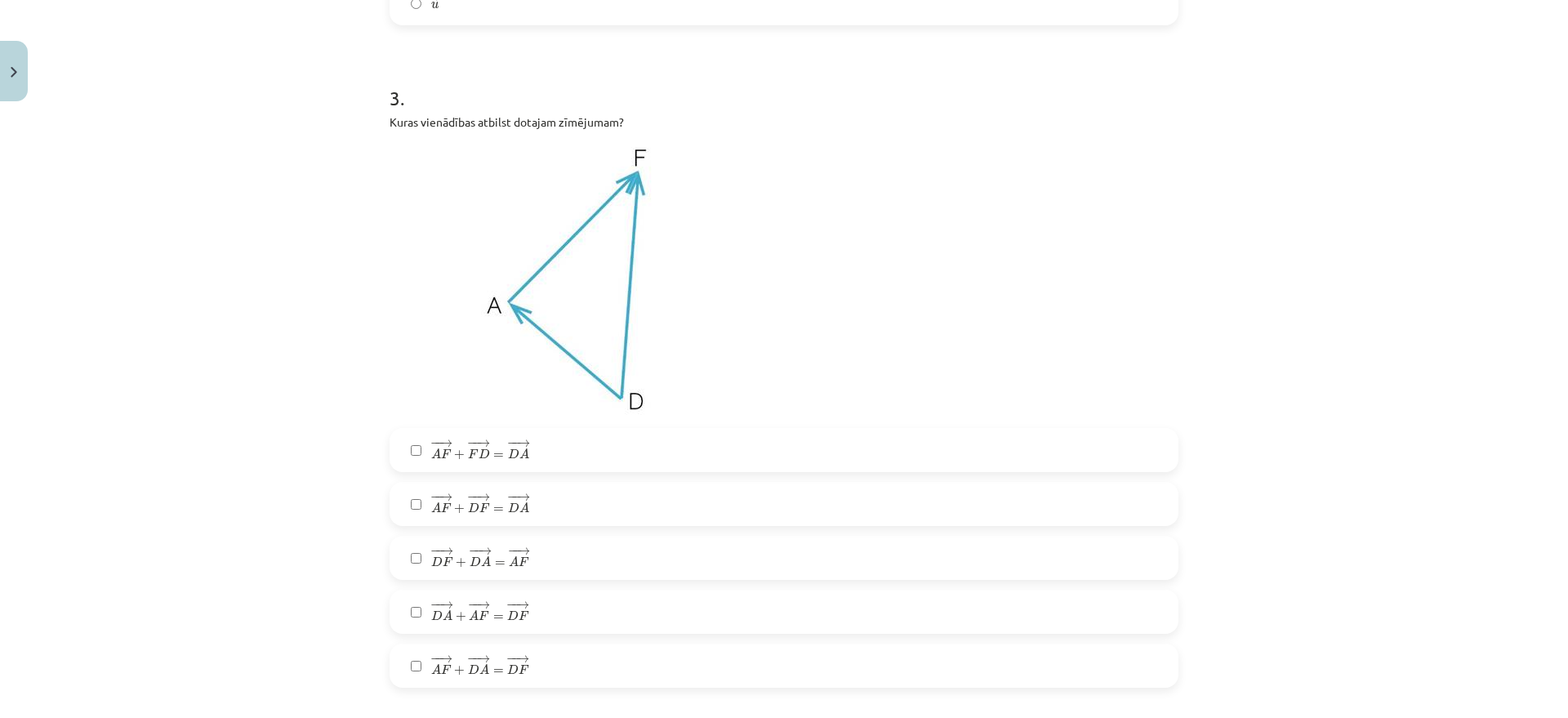
click at [523, 557] on label "− − → D F + − − → D A = − − → A F D F → + D A → = A F →" at bounding box center [784, 558] width 786 height 41
click at [493, 617] on span "=" at bounding box center [499, 618] width 10 height 5
click at [468, 668] on span "D" at bounding box center [473, 670] width 11 height 10
click at [495, 562] on span "=" at bounding box center [500, 564] width 10 height 5
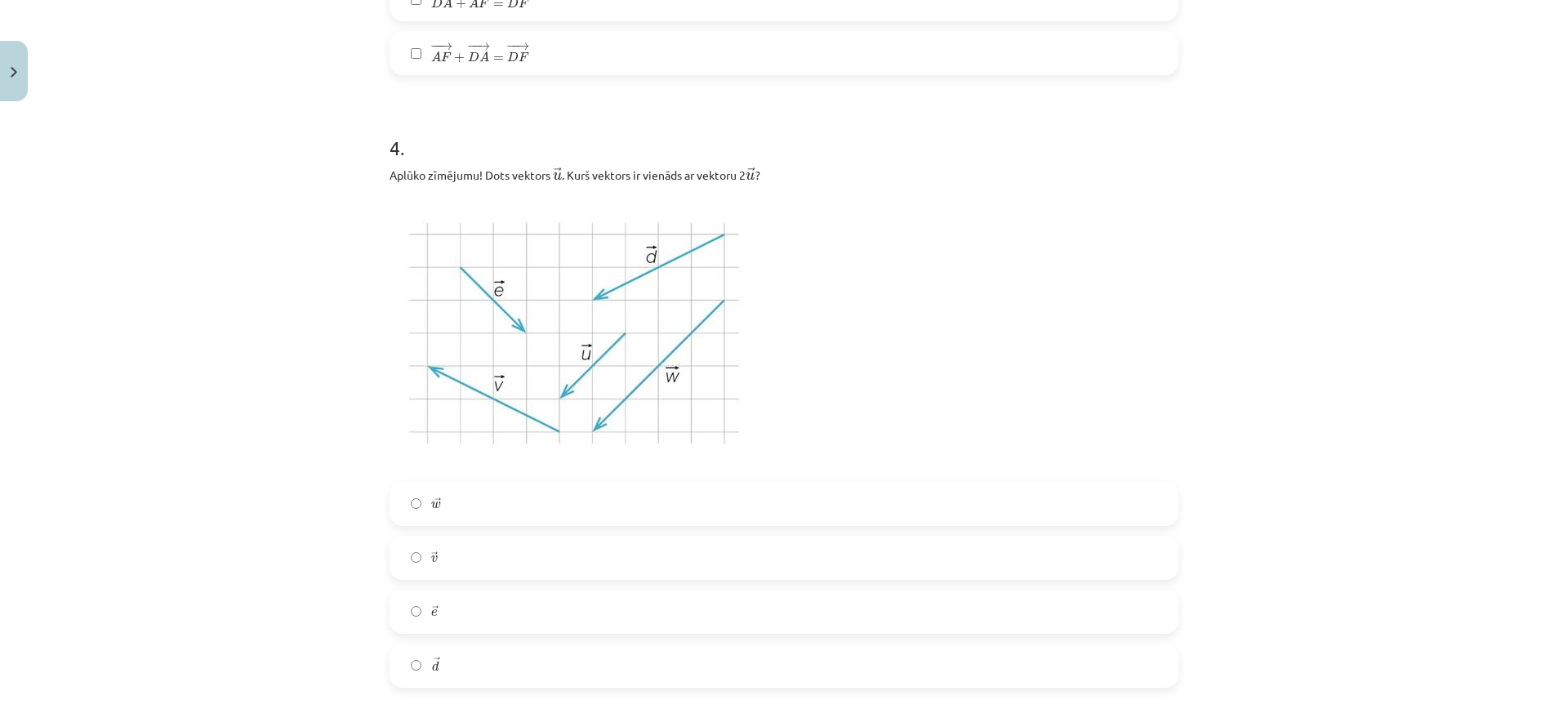
scroll to position [1839, 0]
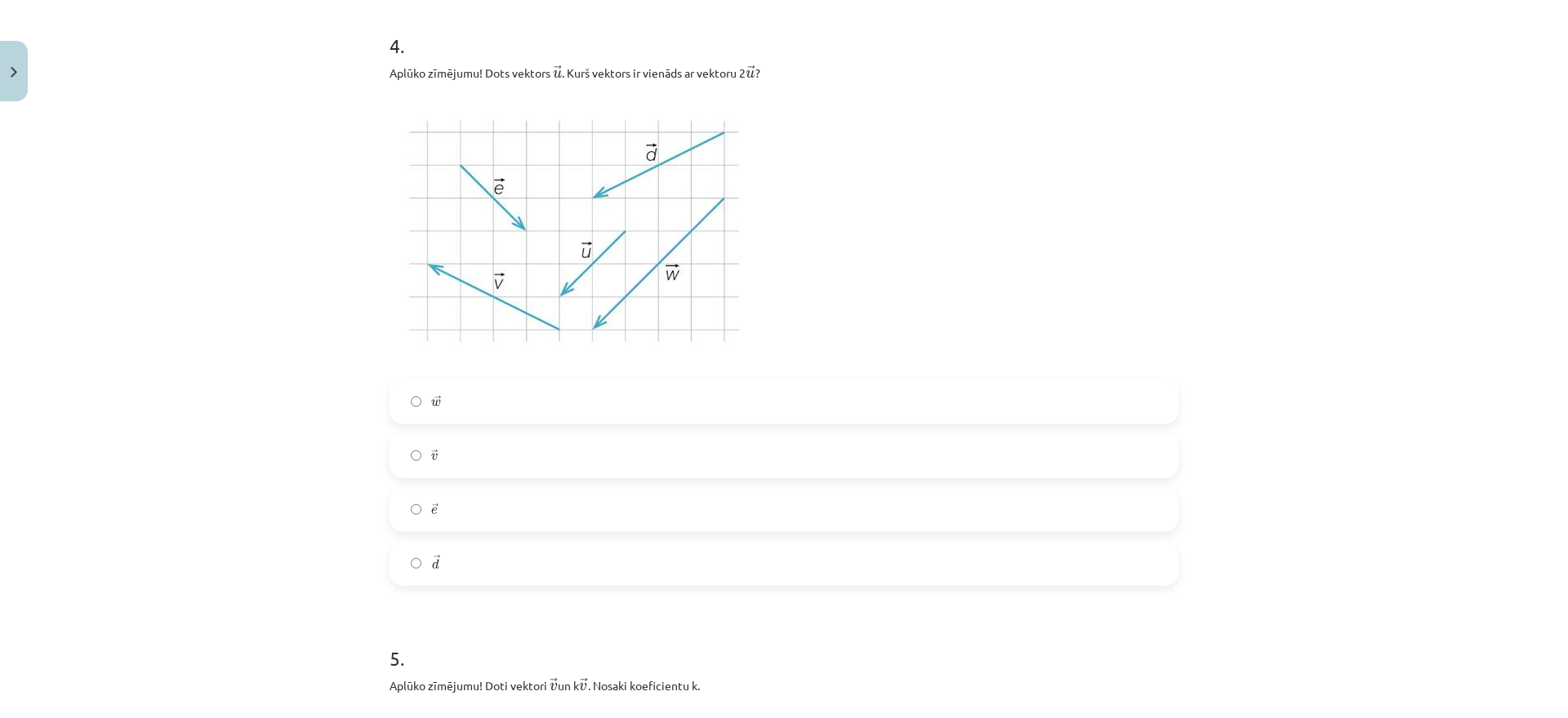
click at [457, 575] on label "→ d d →" at bounding box center [784, 563] width 786 height 41
click at [513, 487] on div "→ w w → → v v → → e e → → d d →" at bounding box center [784, 483] width 789 height 206
click at [495, 521] on label "→ e e →" at bounding box center [784, 509] width 786 height 41
click at [464, 564] on label "→ d d →" at bounding box center [784, 563] width 786 height 41
click at [508, 388] on label "→ w w →" at bounding box center [784, 402] width 786 height 41
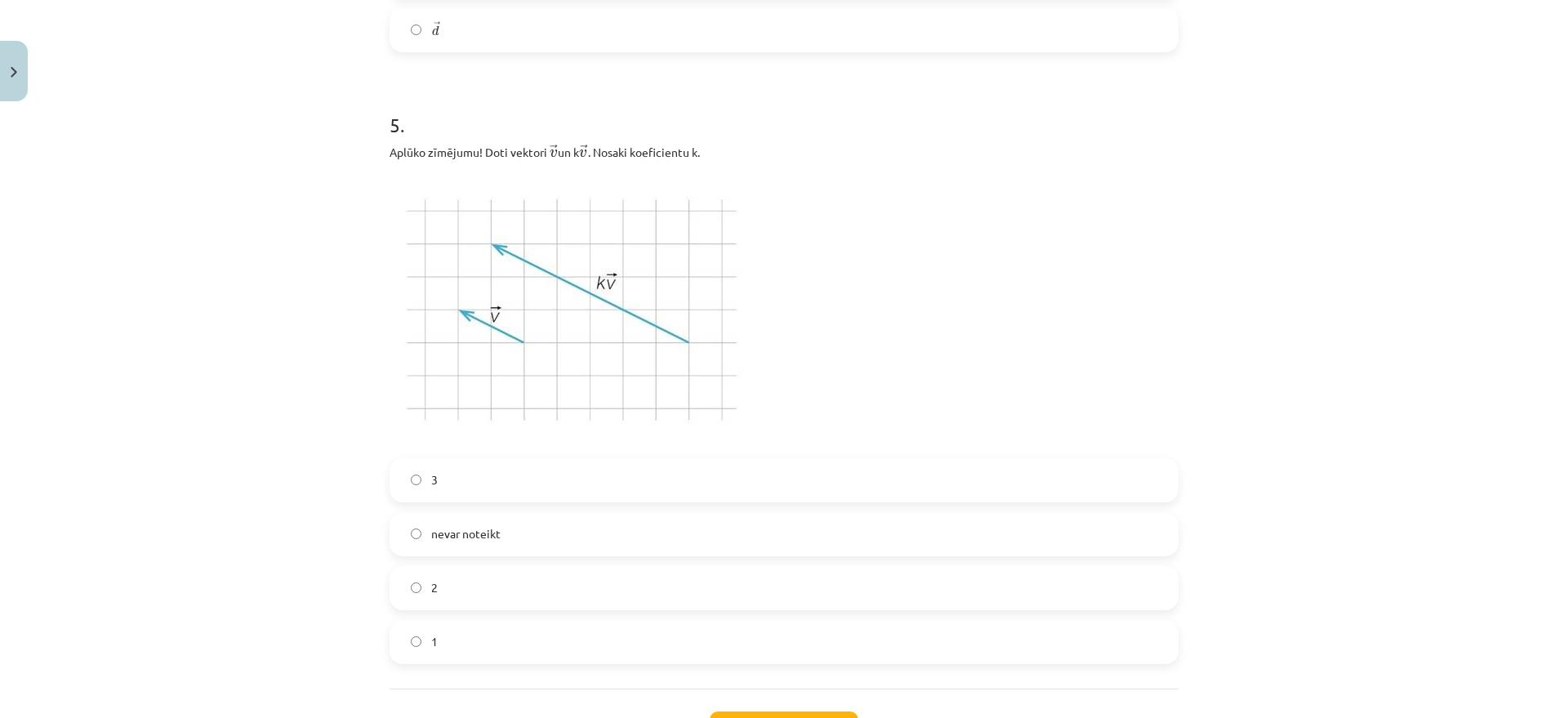
scroll to position [2408, 0]
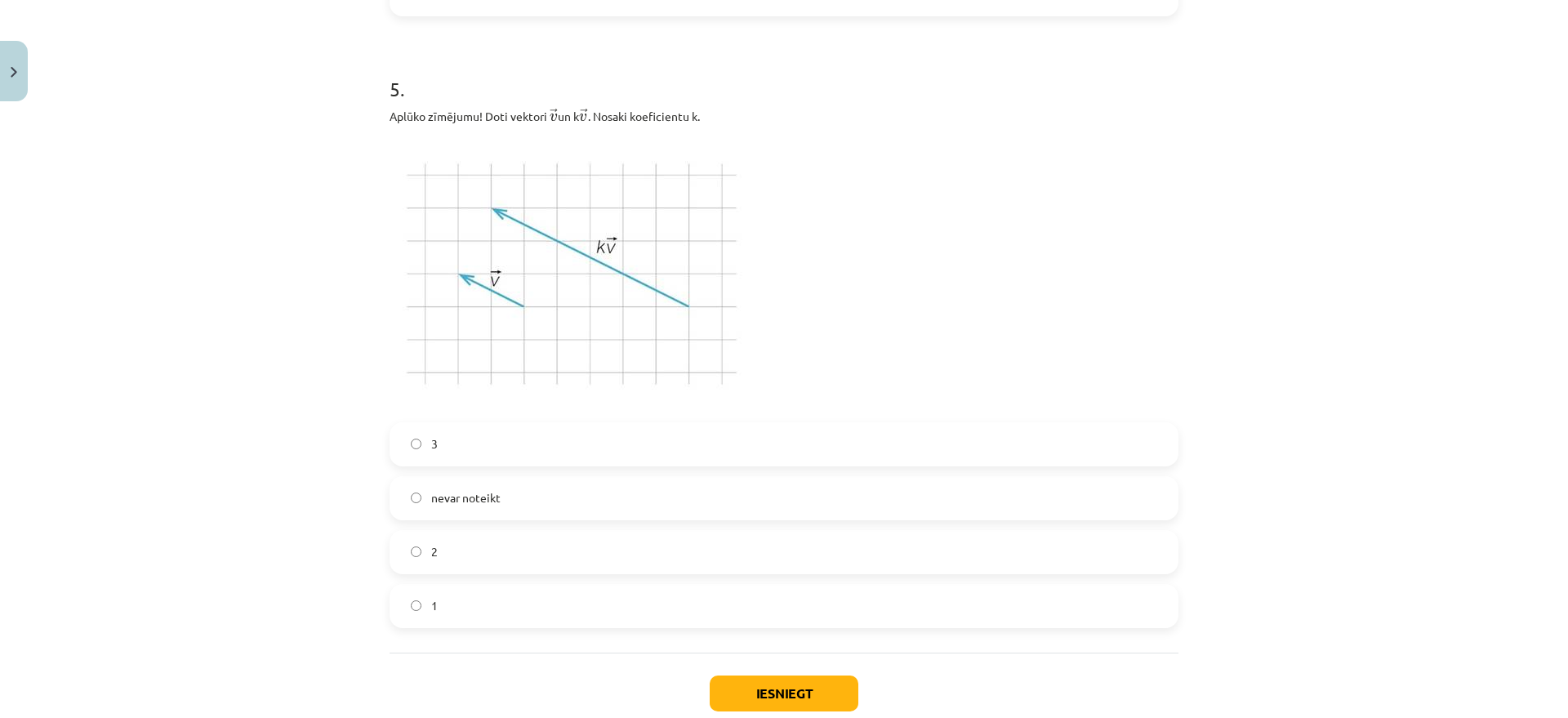
click at [468, 437] on label "3" at bounding box center [784, 445] width 786 height 41
click at [783, 692] on button "Iesniegt" at bounding box center [784, 694] width 148 height 36
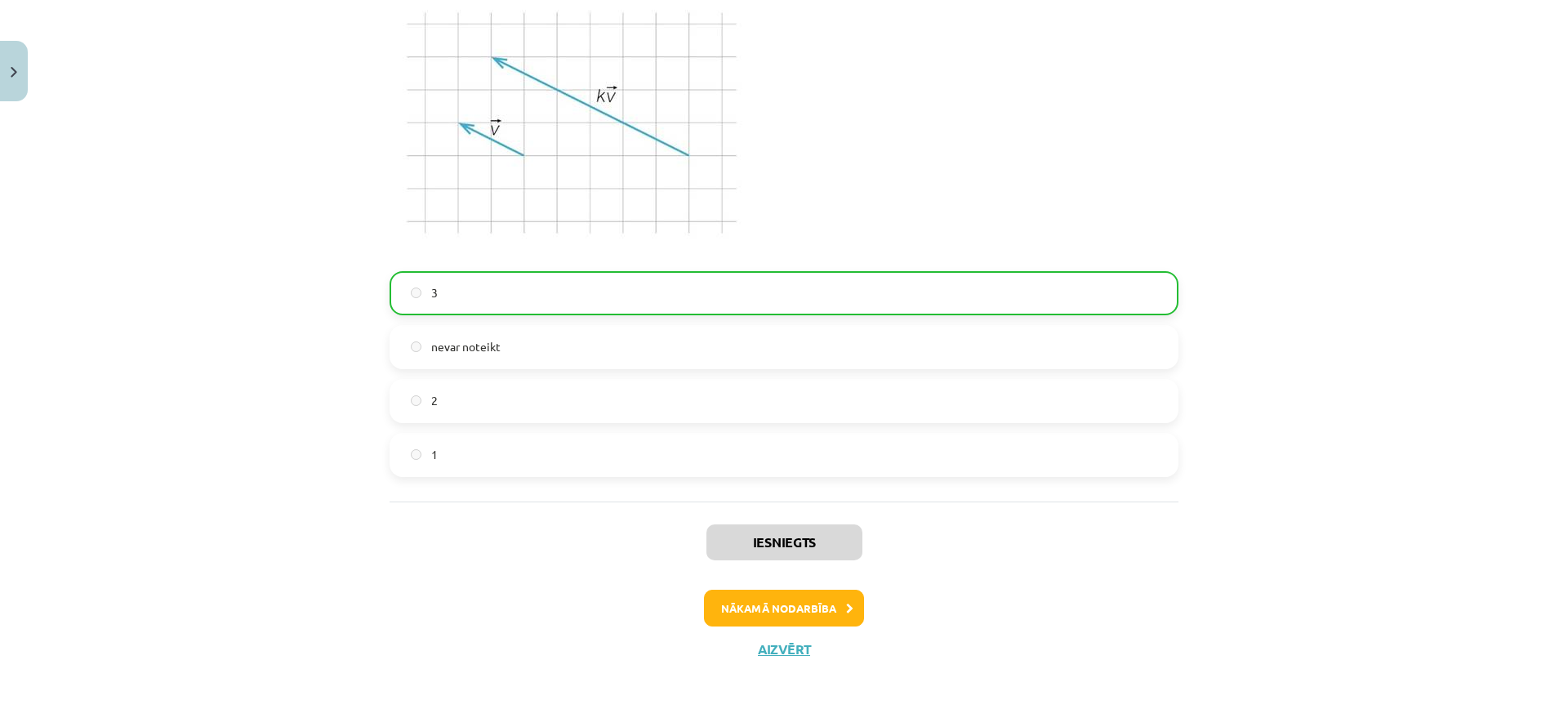
scroll to position [2562, 0]
click at [828, 603] on button "Nākamā nodarbība" at bounding box center [783, 608] width 160 height 38
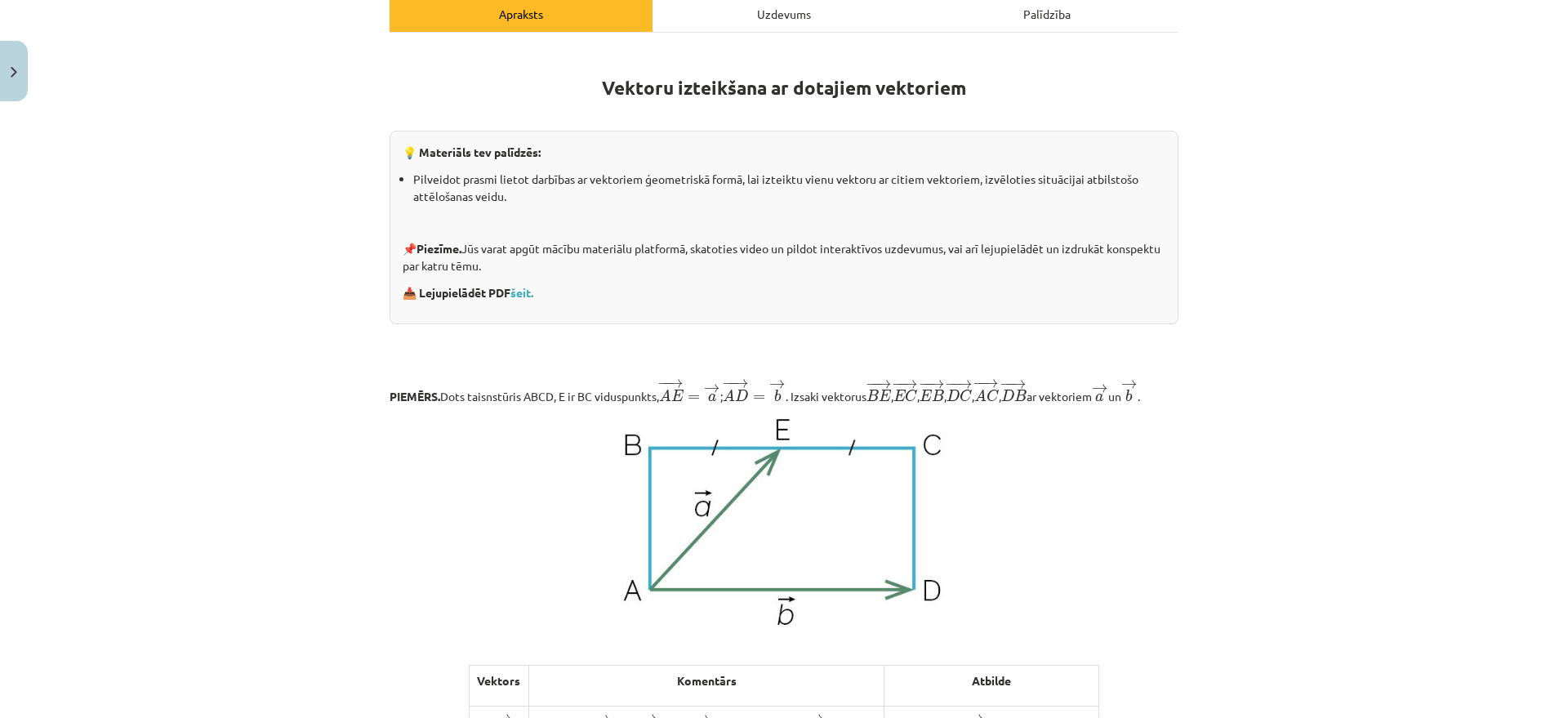
scroll to position [0, 0]
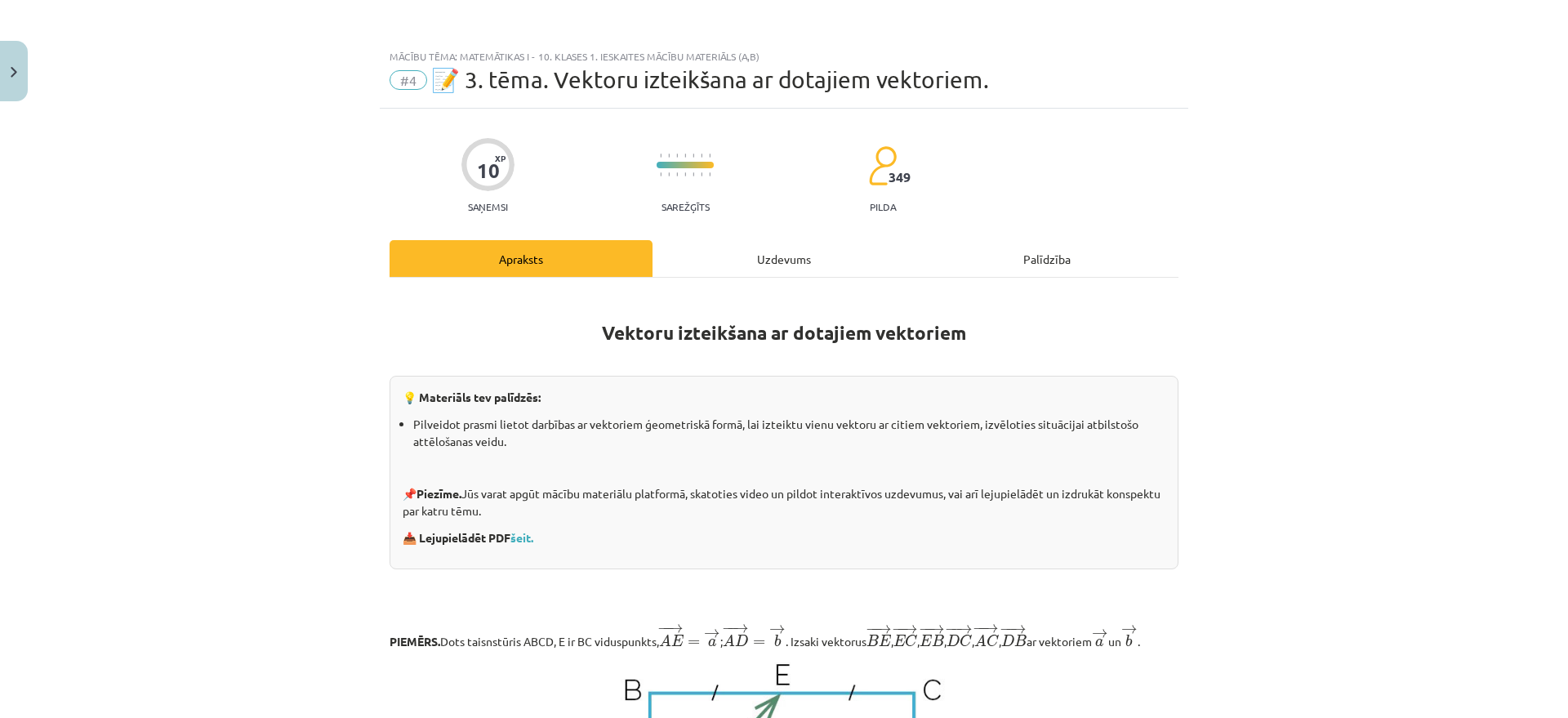
click at [781, 261] on div "Uzdevums" at bounding box center [783, 259] width 263 height 37
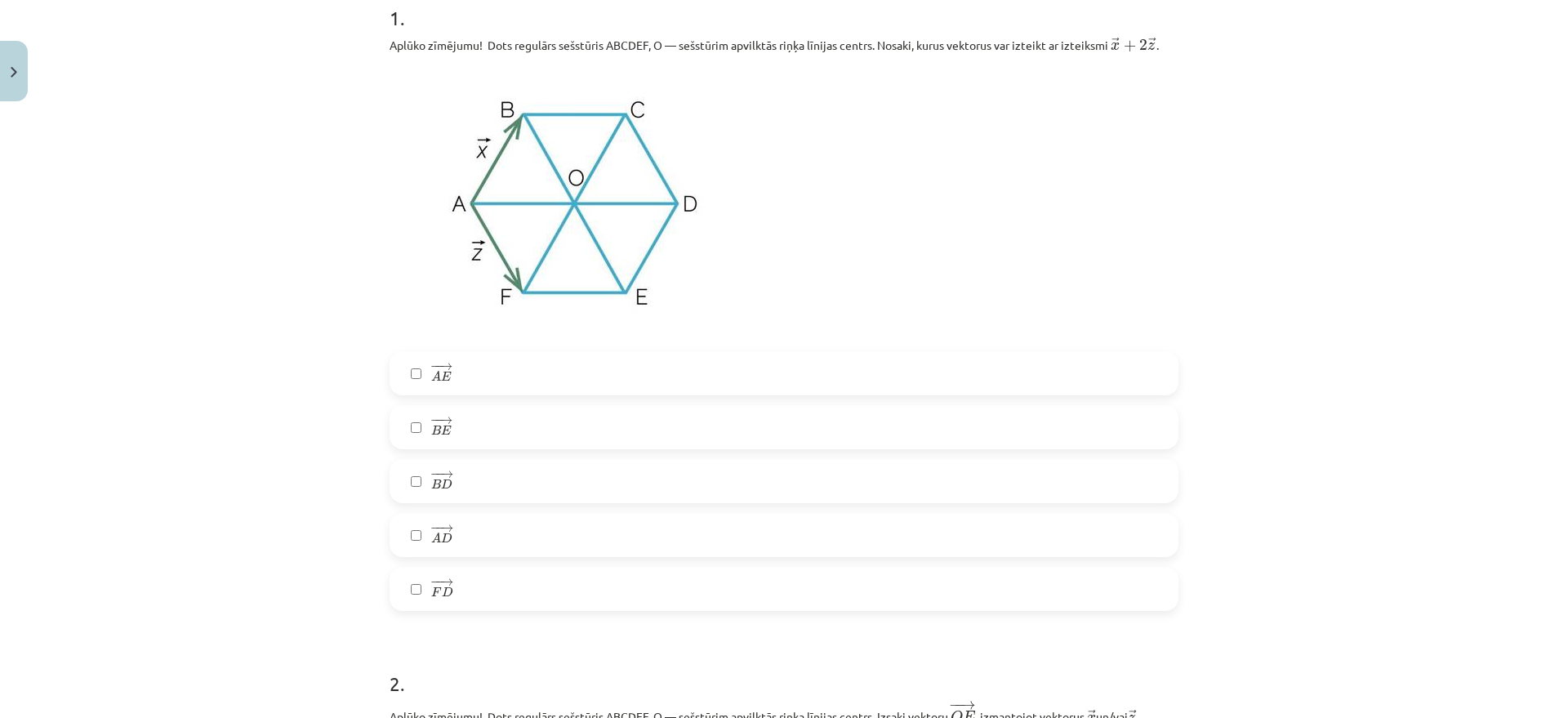
scroll to position [245, 0]
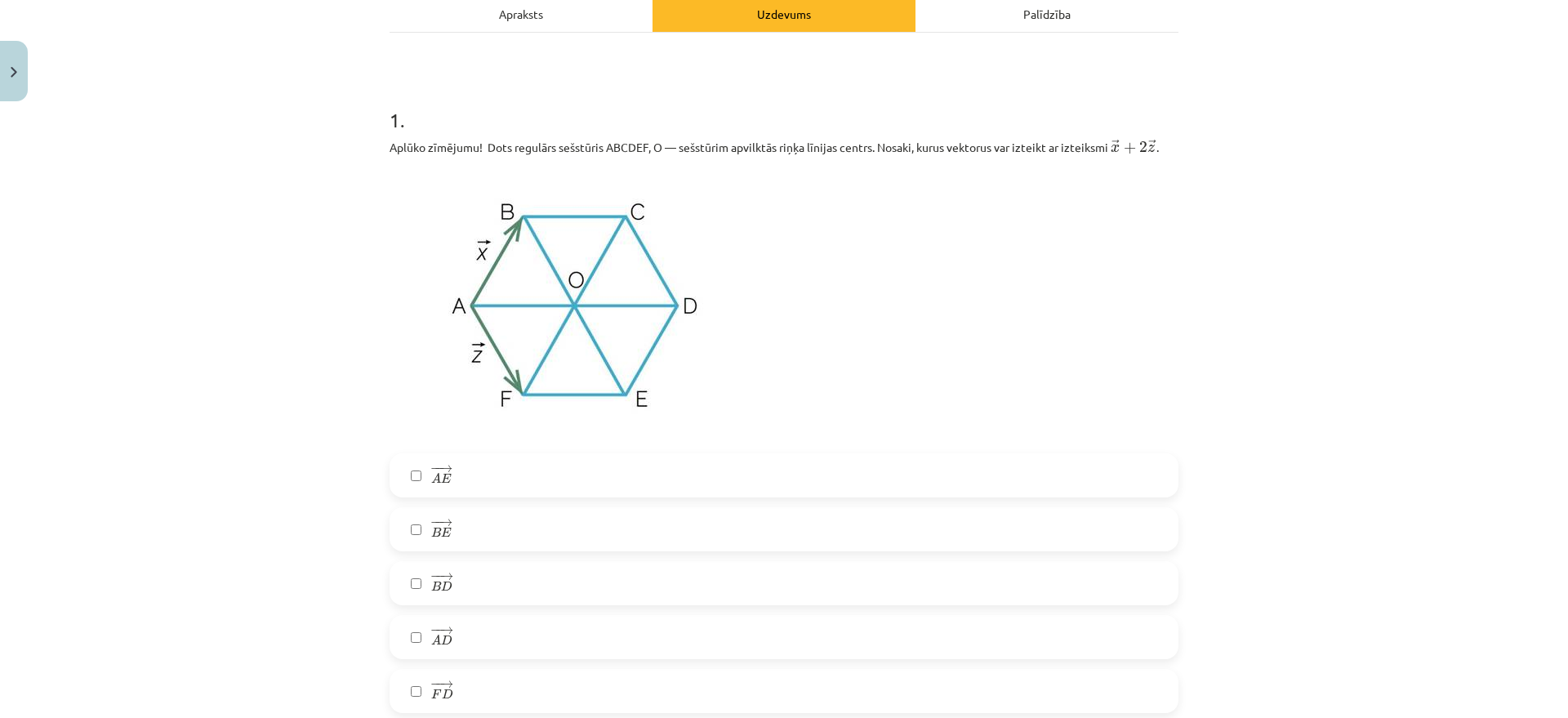
click at [485, 687] on label "− − → F D F D →" at bounding box center [784, 691] width 786 height 41
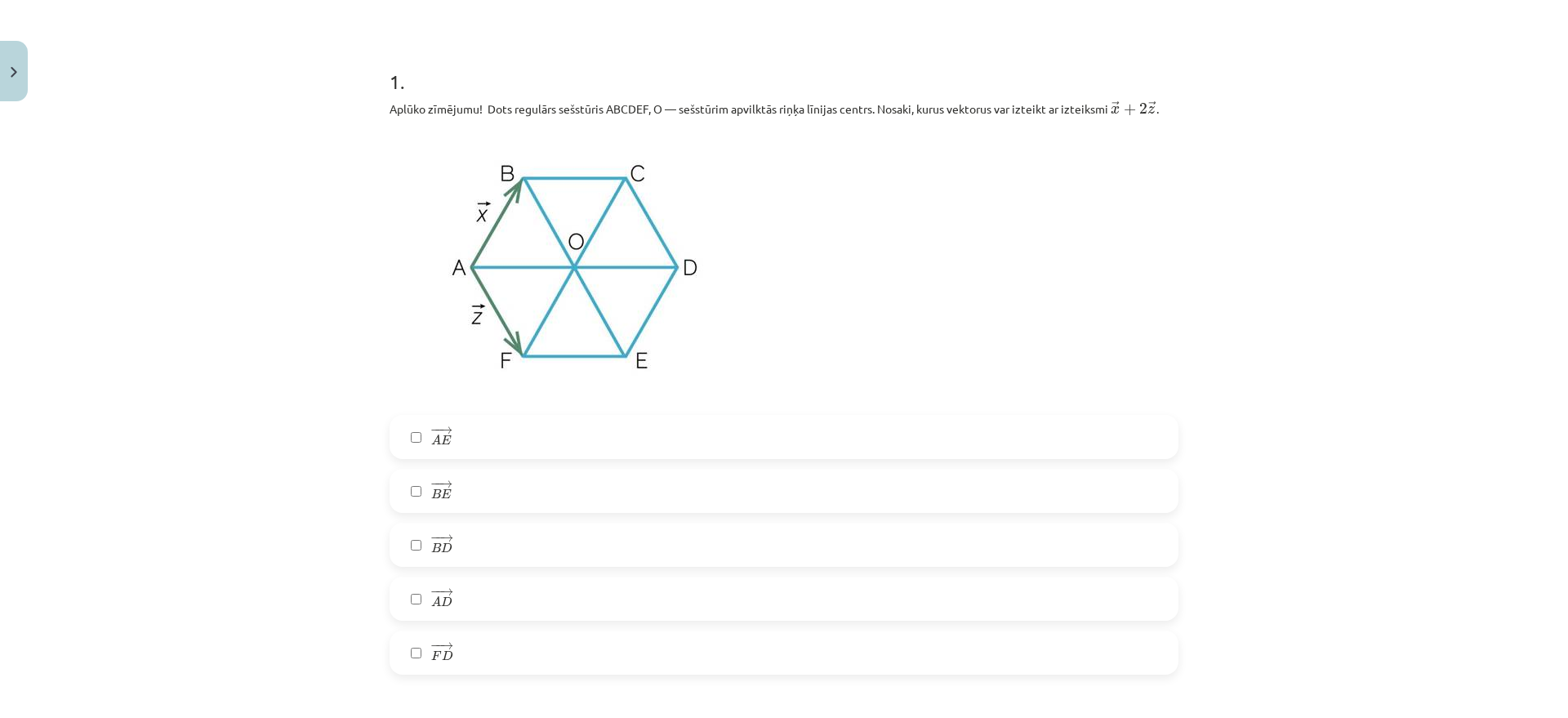
scroll to position [348, 0]
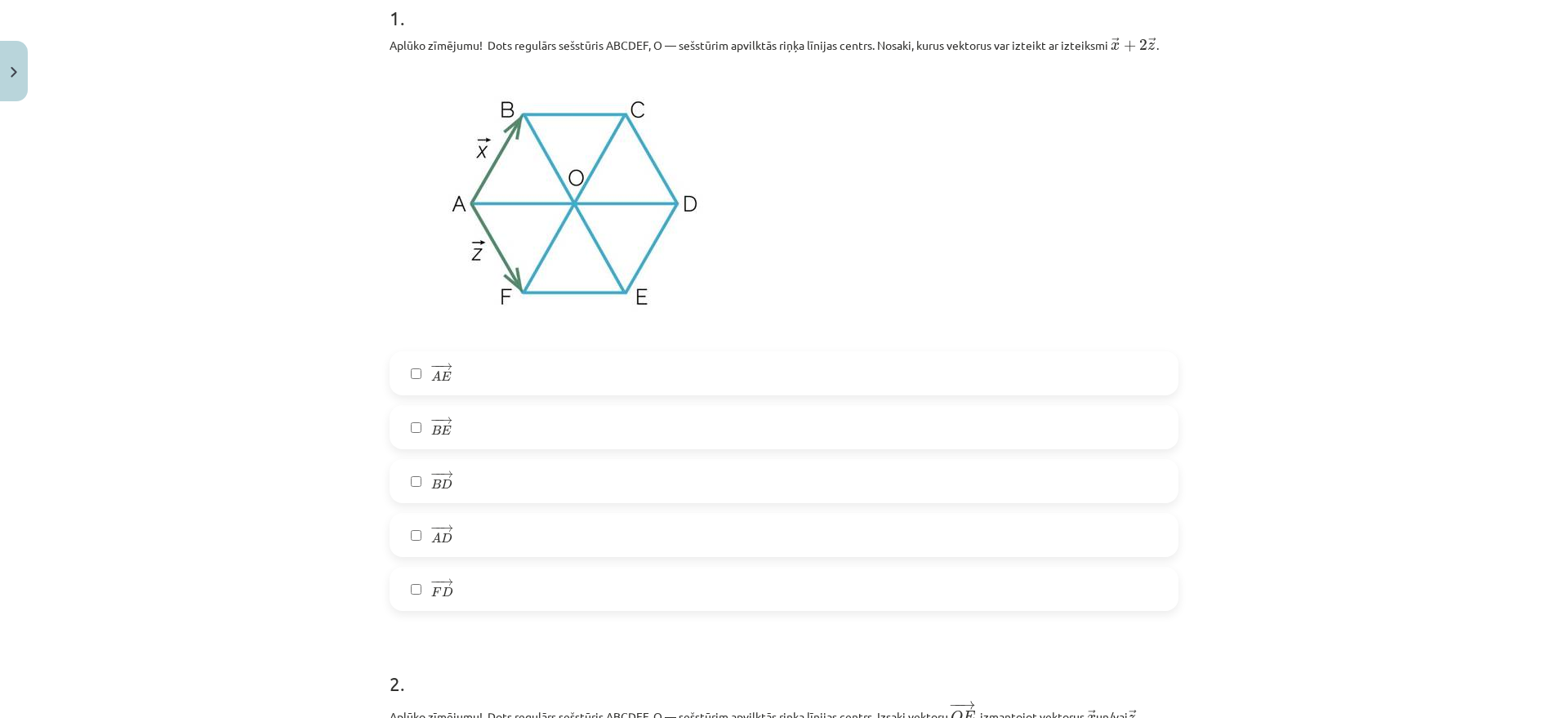
click at [495, 436] on label "− − → B E B E →" at bounding box center [784, 427] width 786 height 41
click at [444, 421] on span "→" at bounding box center [445, 420] width 13 height 7
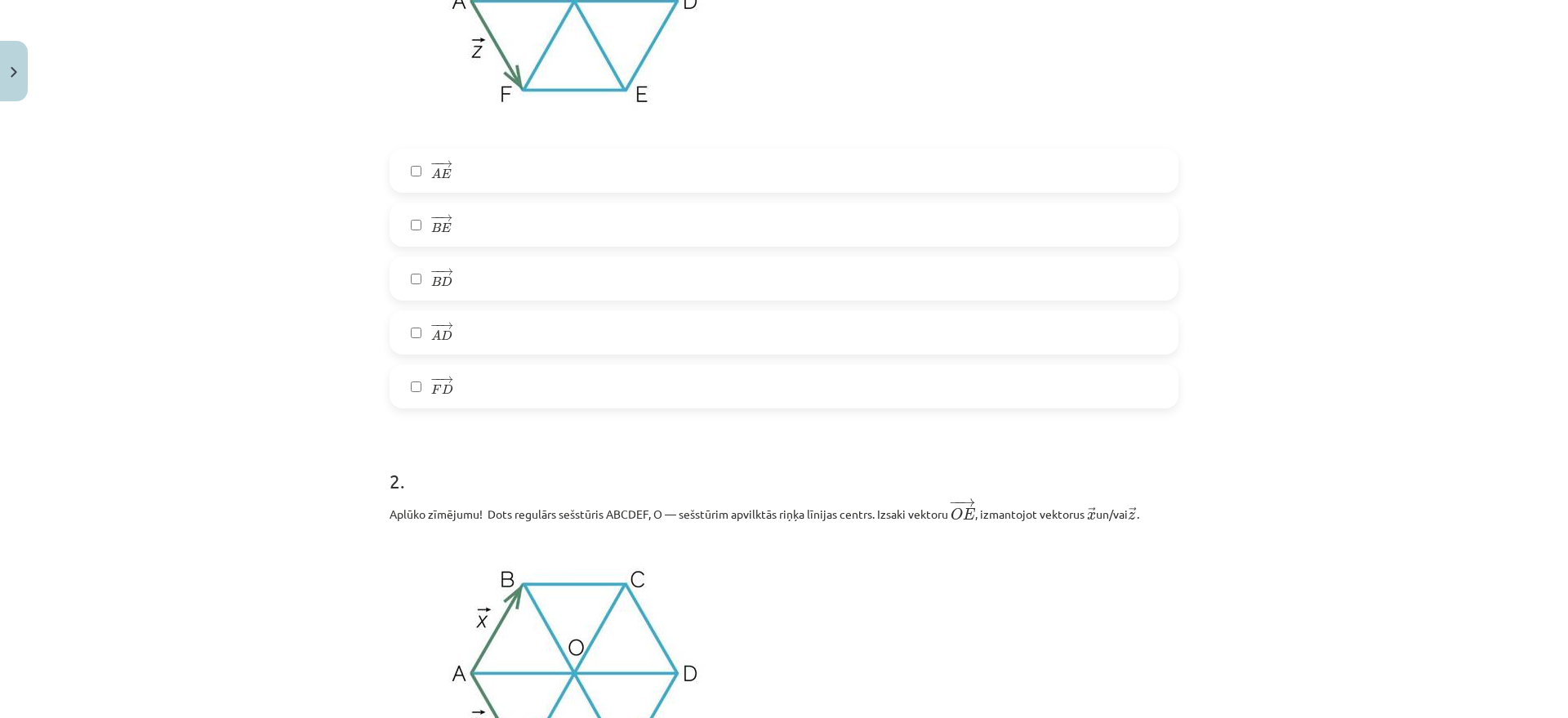
scroll to position [450, 0]
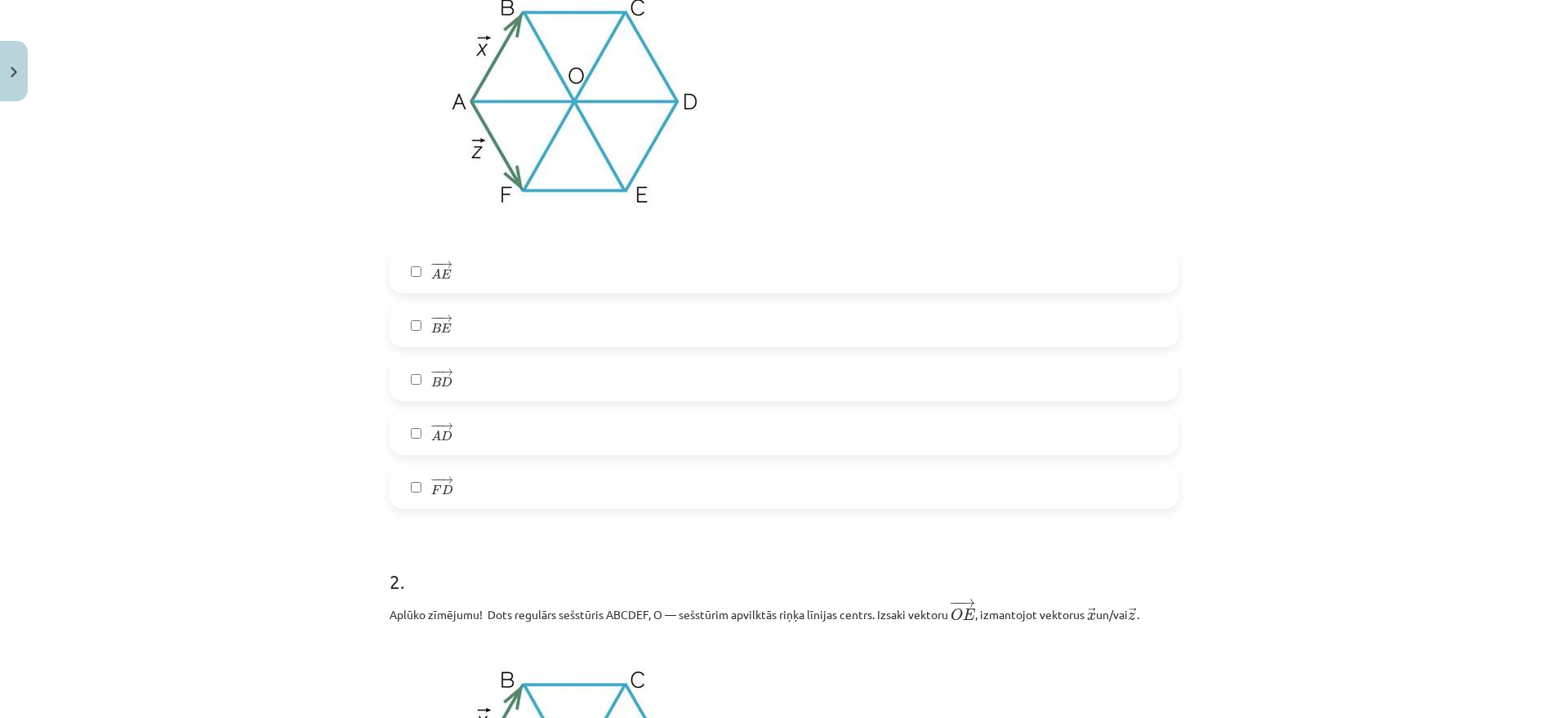
click at [468, 380] on label "− − → B D B D →" at bounding box center [784, 379] width 786 height 41
click at [451, 481] on label "− − → F D F D →" at bounding box center [784, 487] width 786 height 41
click at [463, 277] on label "− − → A E A E →" at bounding box center [784, 271] width 786 height 41
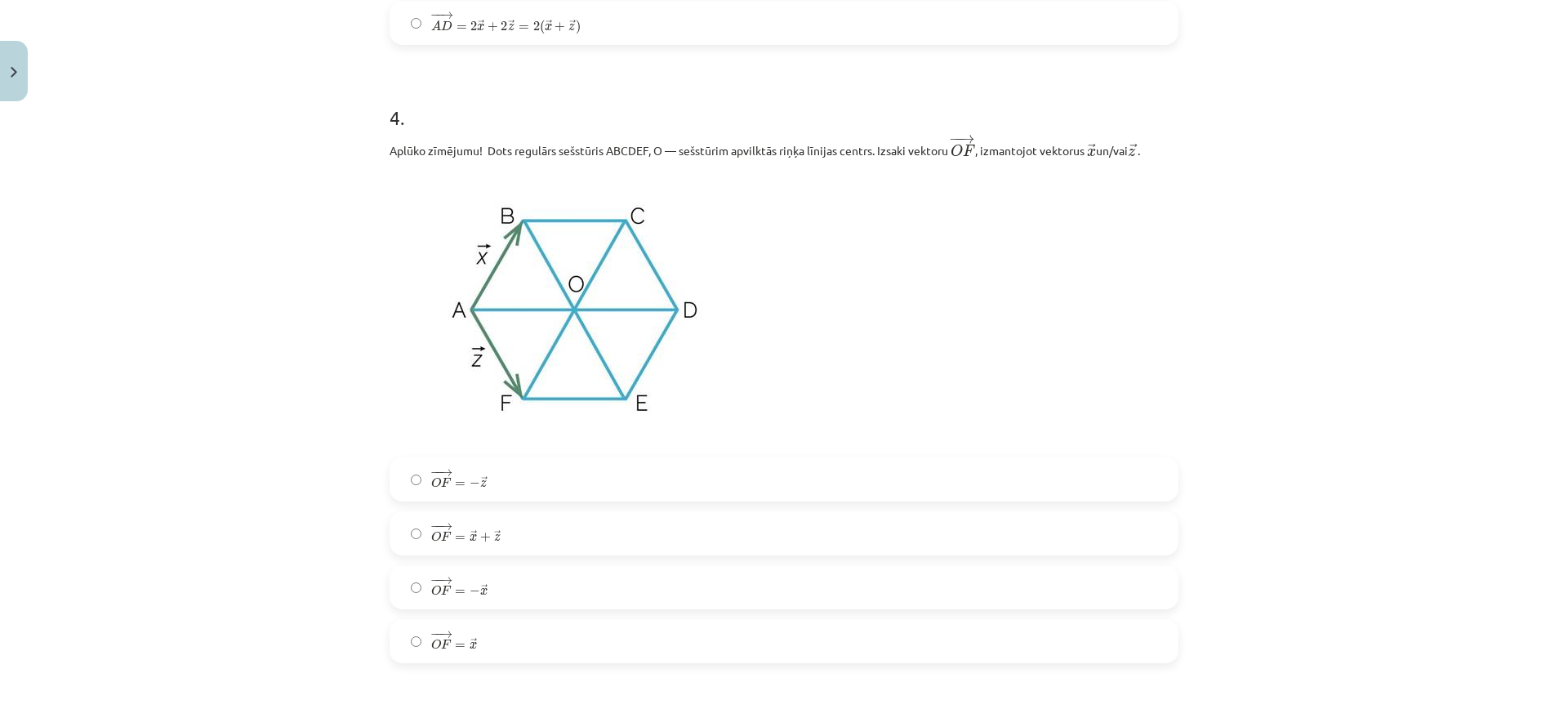
scroll to position [2186, 0]
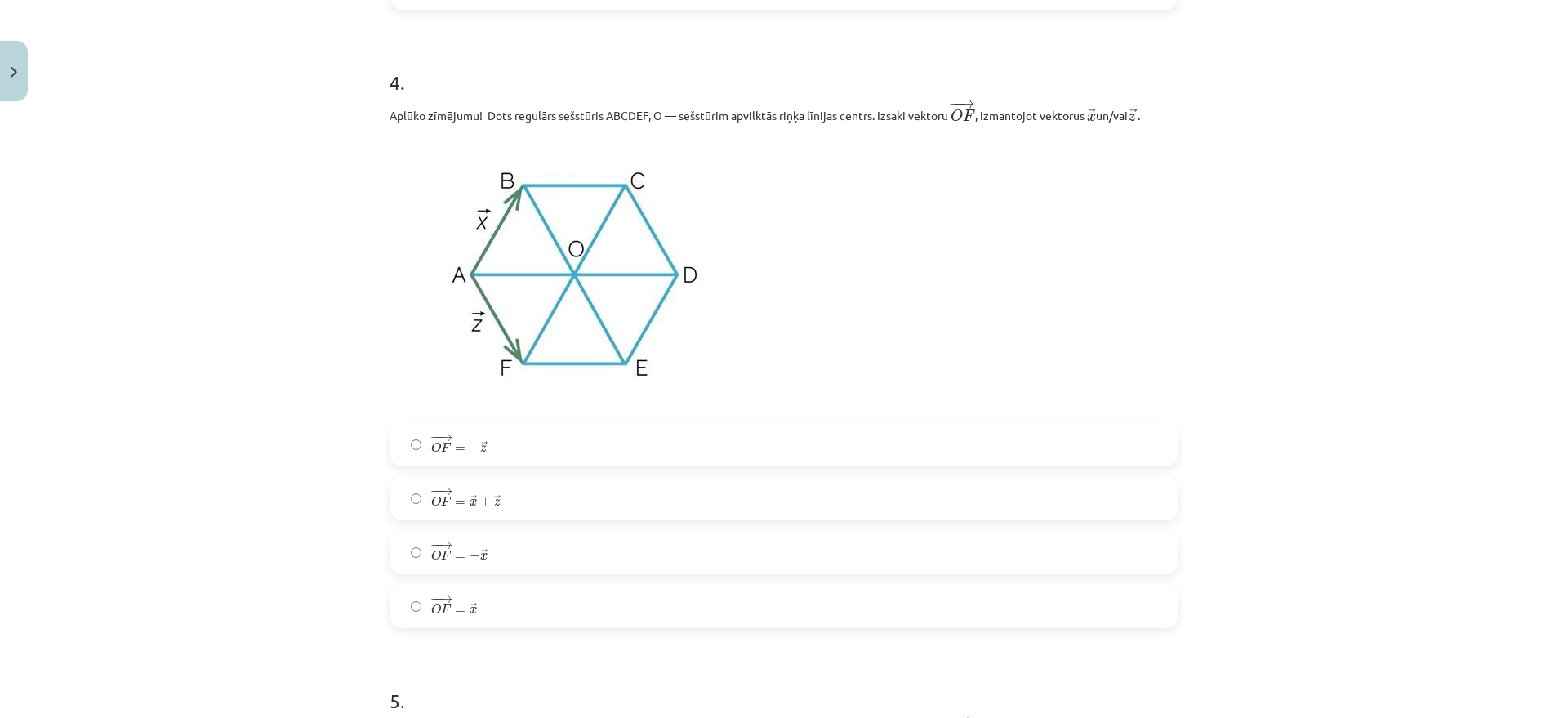
click at [529, 558] on label "− − → O F = − → x O F → = − x →" at bounding box center [784, 552] width 786 height 41
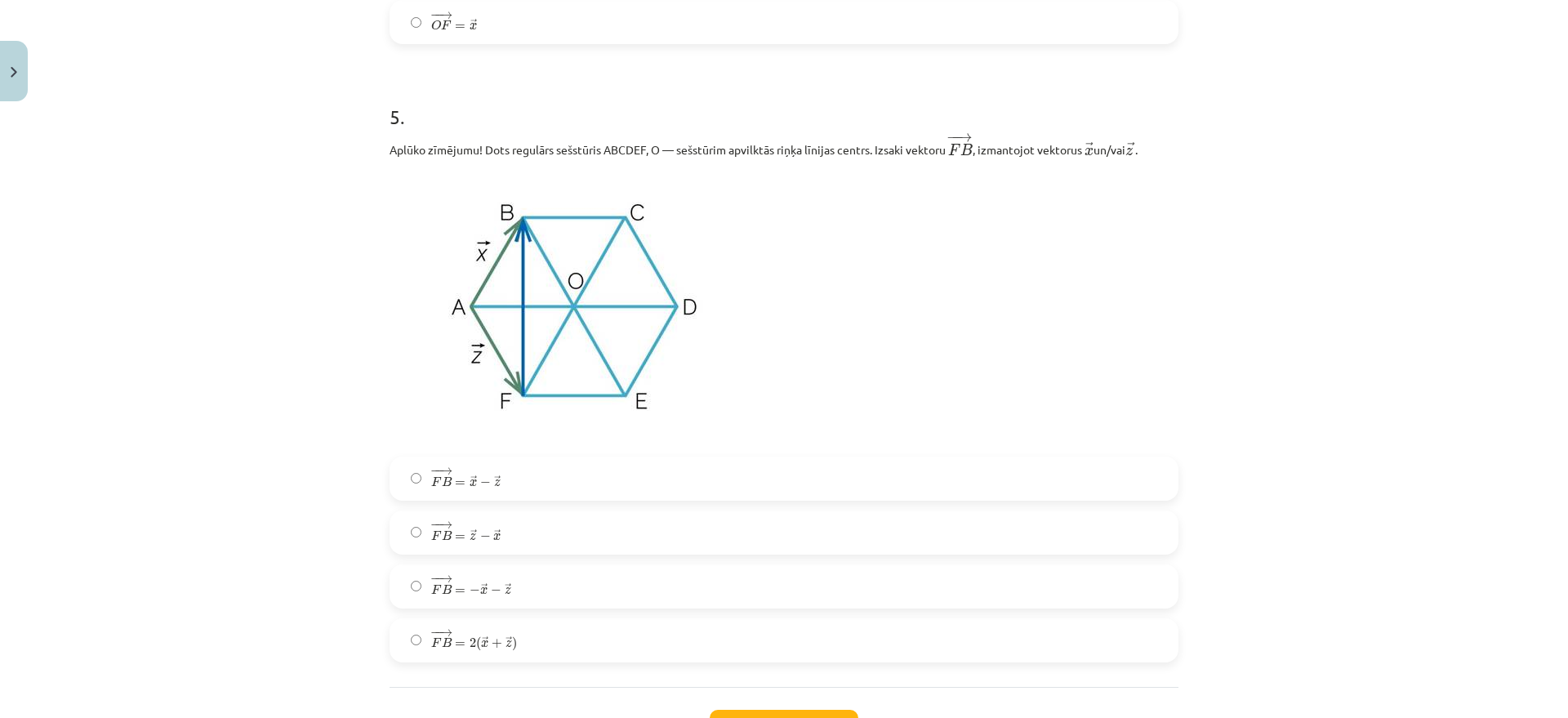
scroll to position [2806, 0]
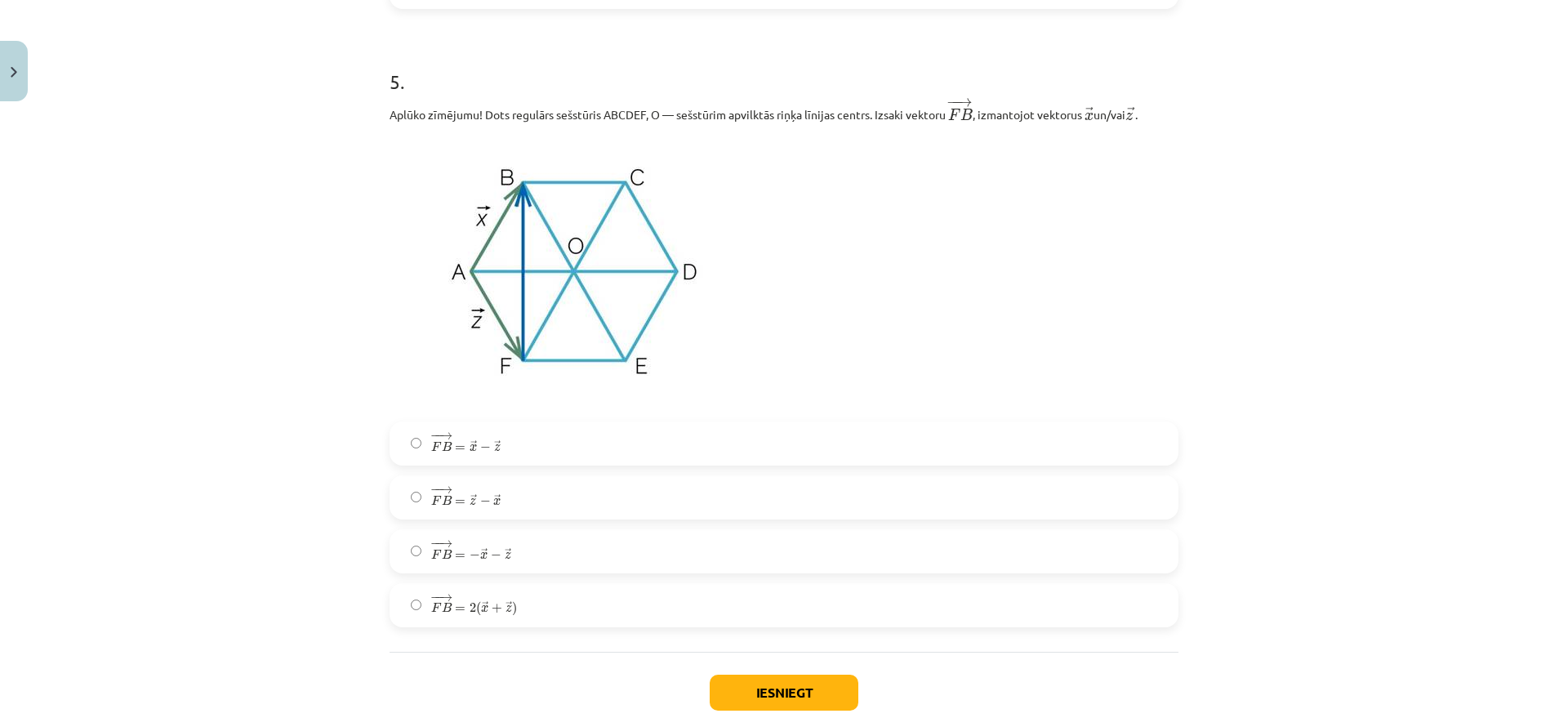
click at [504, 440] on label "− − → F B = → x − → z F B → = x → − z →" at bounding box center [784, 444] width 786 height 41
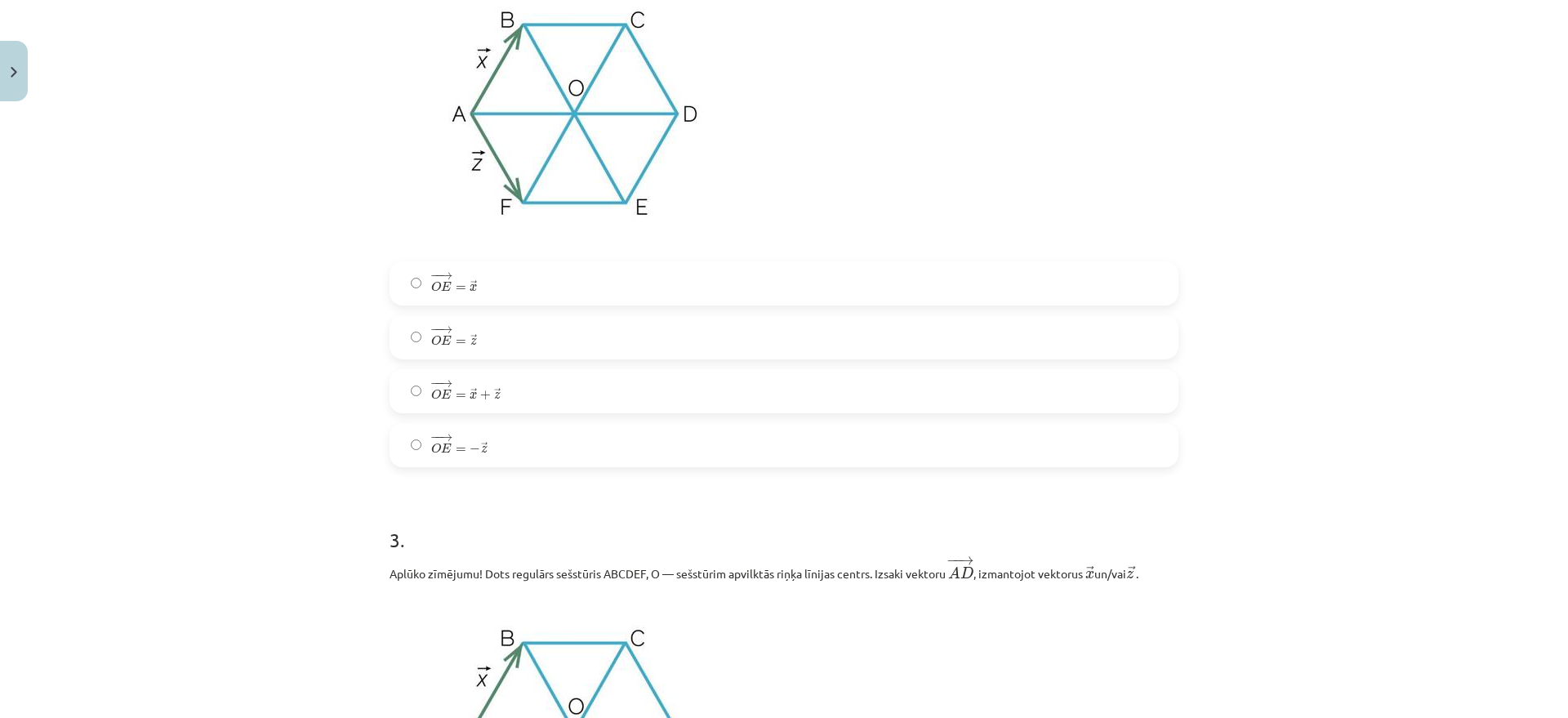
scroll to position [1021, 0]
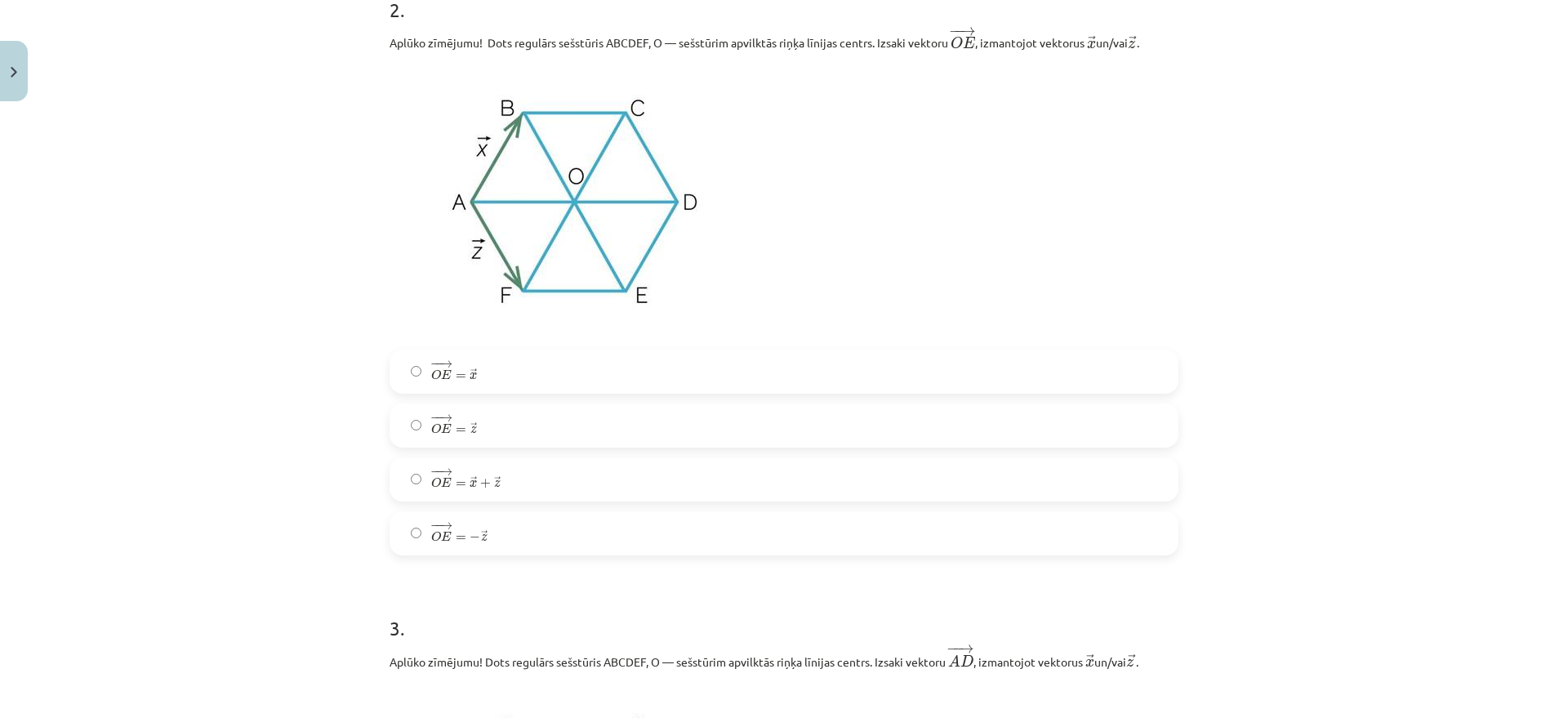
click at [518, 530] on label "− − → O E = − → z O E → = − z →" at bounding box center [784, 534] width 786 height 41
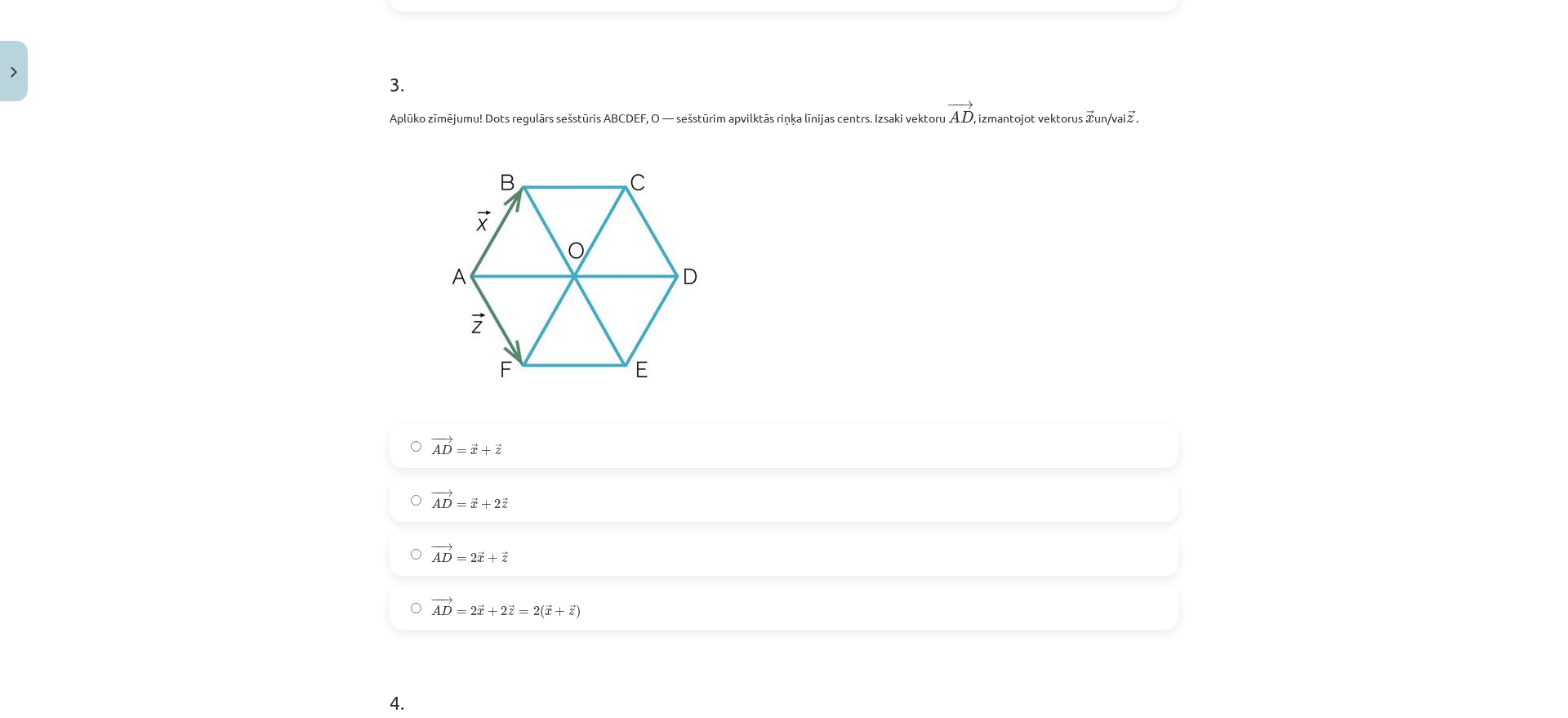
scroll to position [1532, 0]
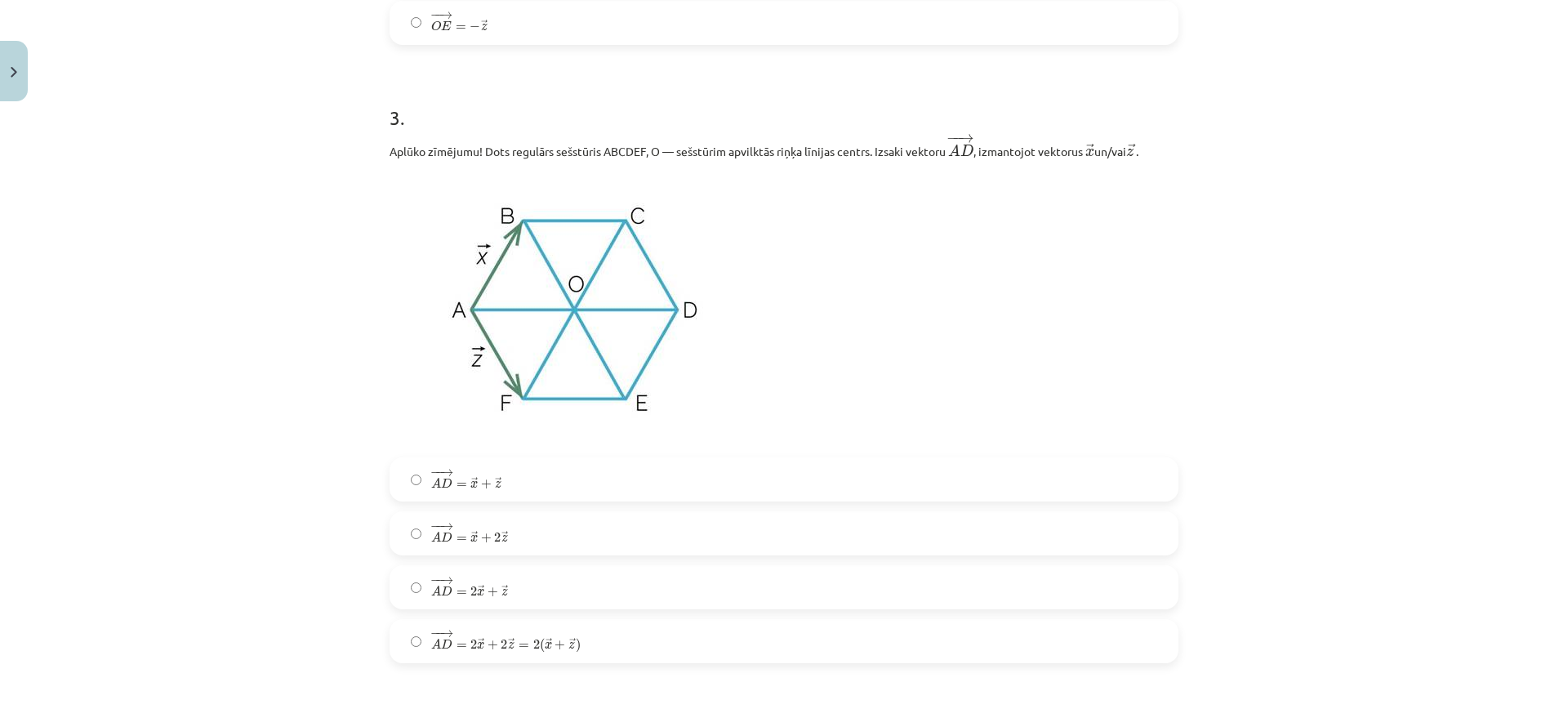
click at [445, 526] on span "→" at bounding box center [446, 527] width 13 height 7
click at [441, 592] on span "D" at bounding box center [446, 591] width 11 height 10
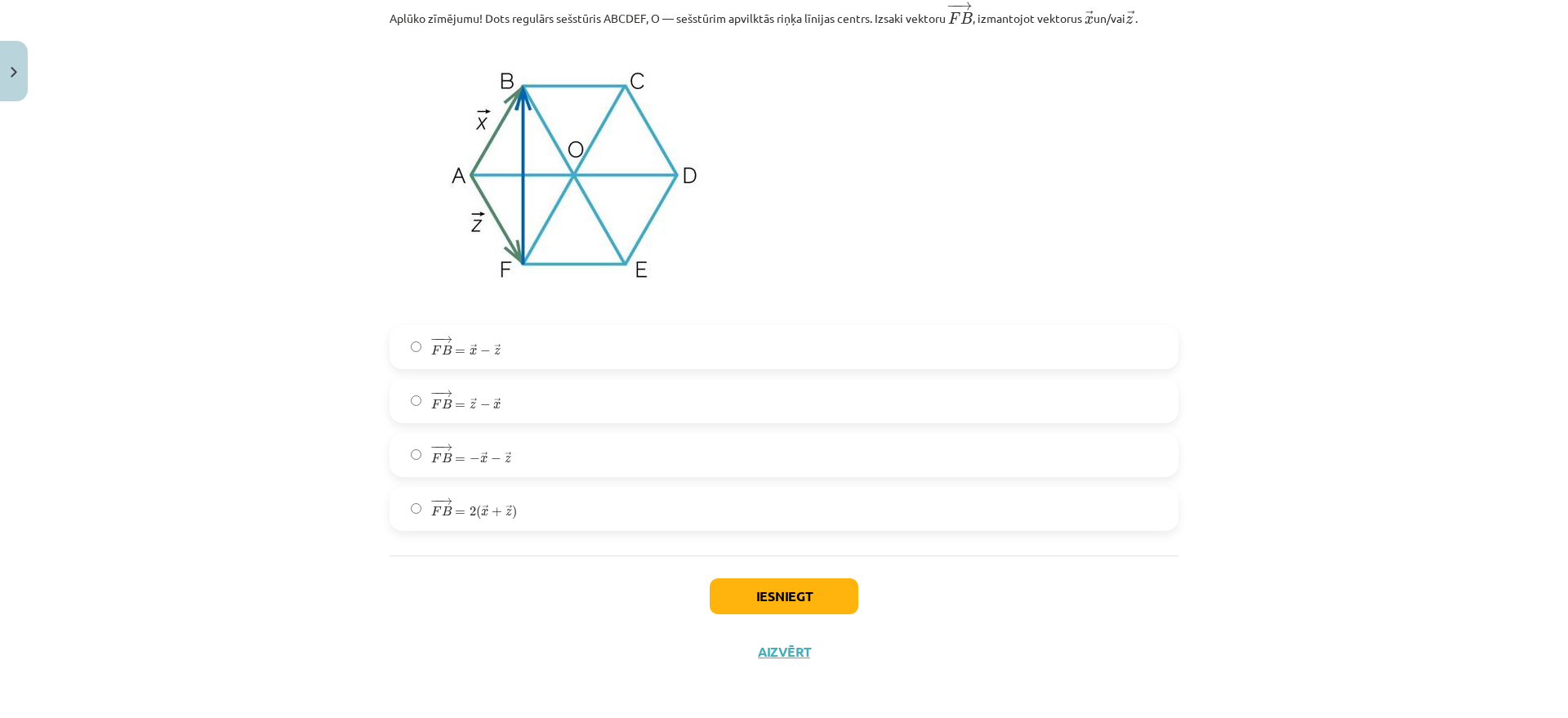
scroll to position [2908, 0]
click at [788, 600] on button "Iesniegt" at bounding box center [784, 594] width 148 height 36
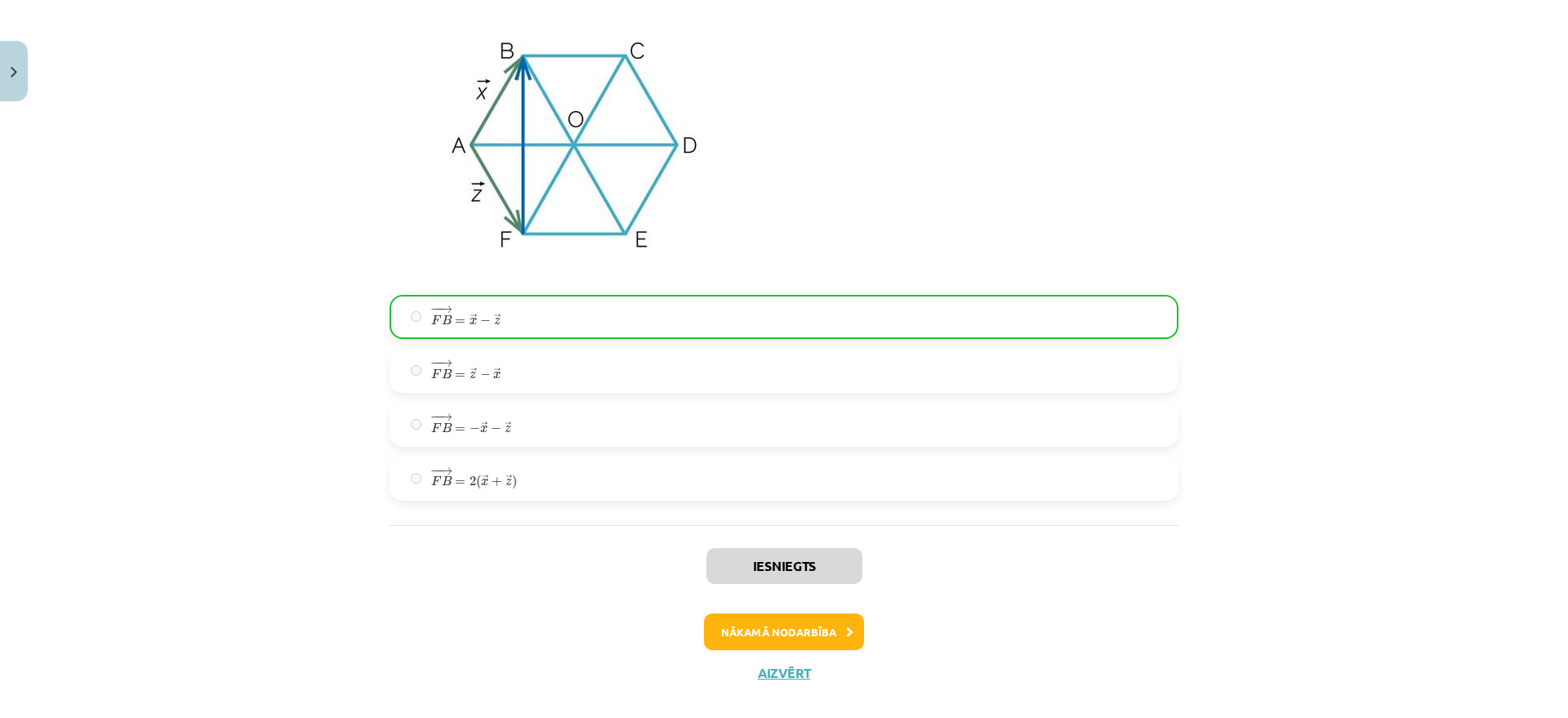
scroll to position [2959, 0]
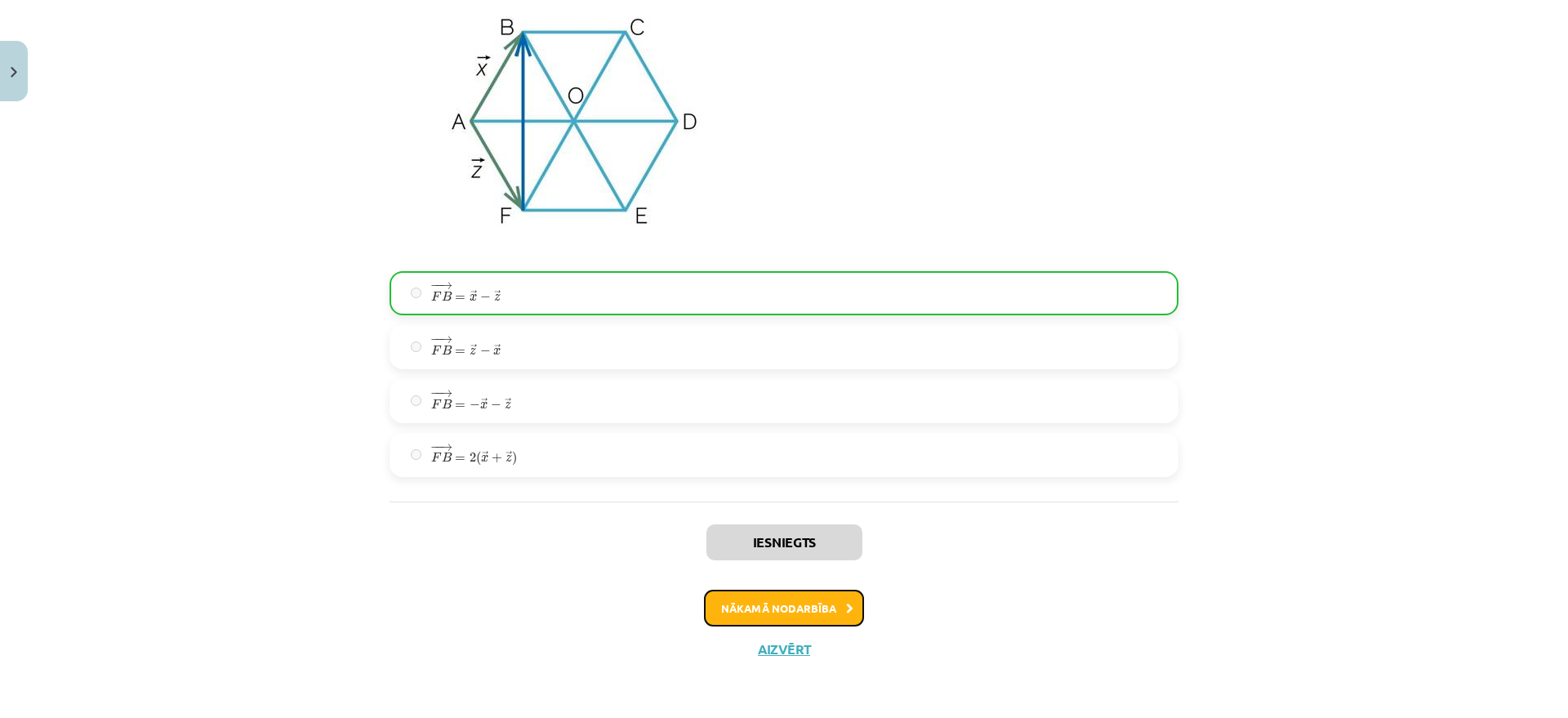
click at [829, 615] on button "Nākamā nodarbība" at bounding box center [783, 608] width 160 height 38
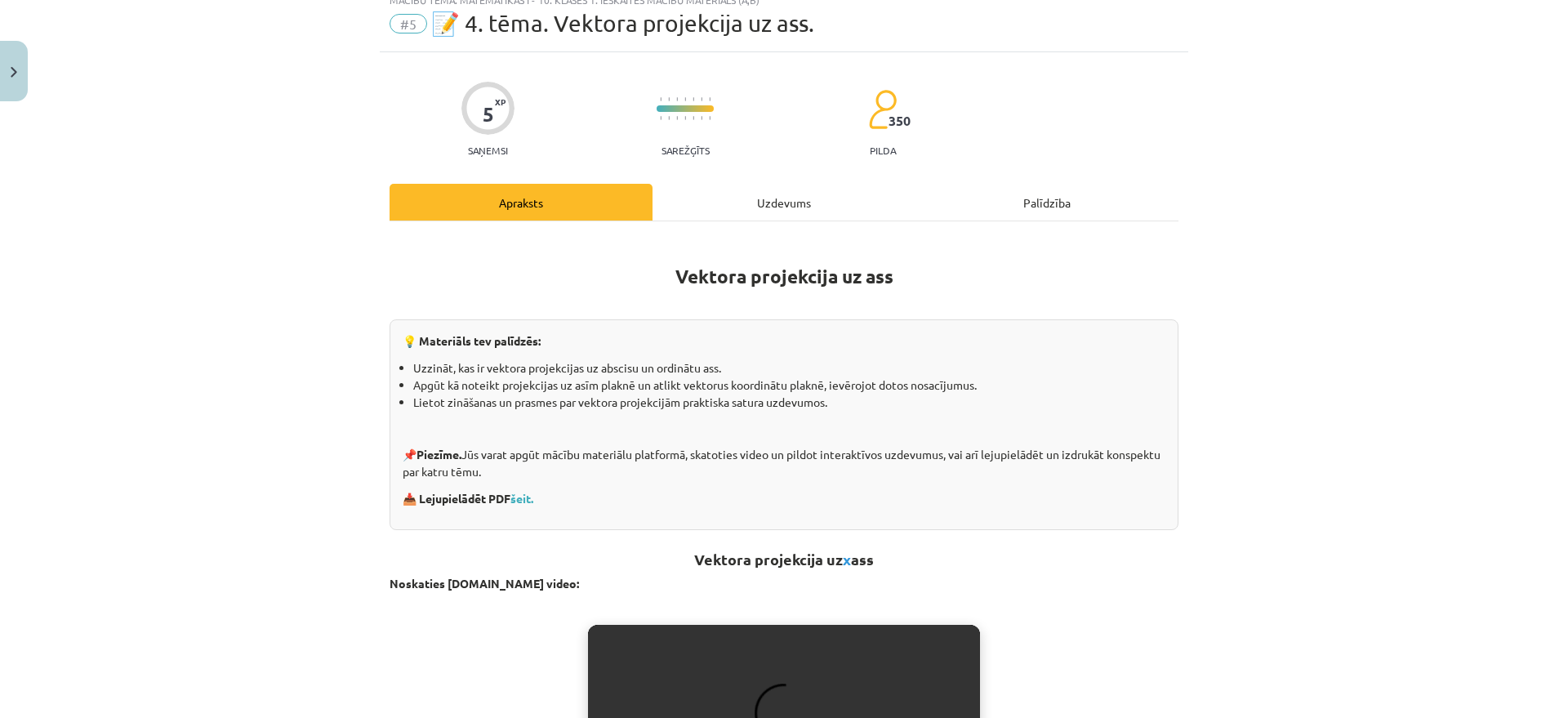
scroll to position [41, 0]
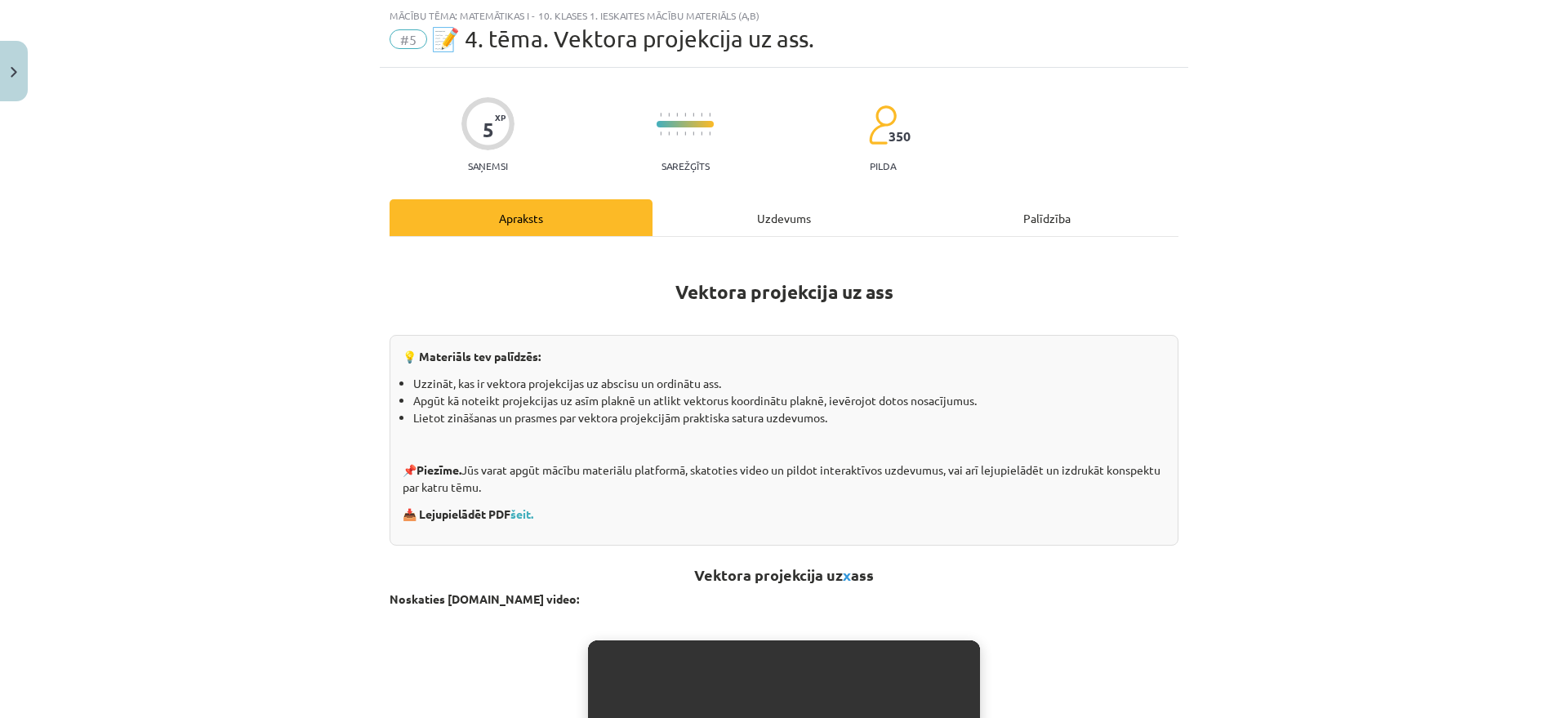
click at [749, 219] on div "Uzdevums" at bounding box center [783, 217] width 263 height 37
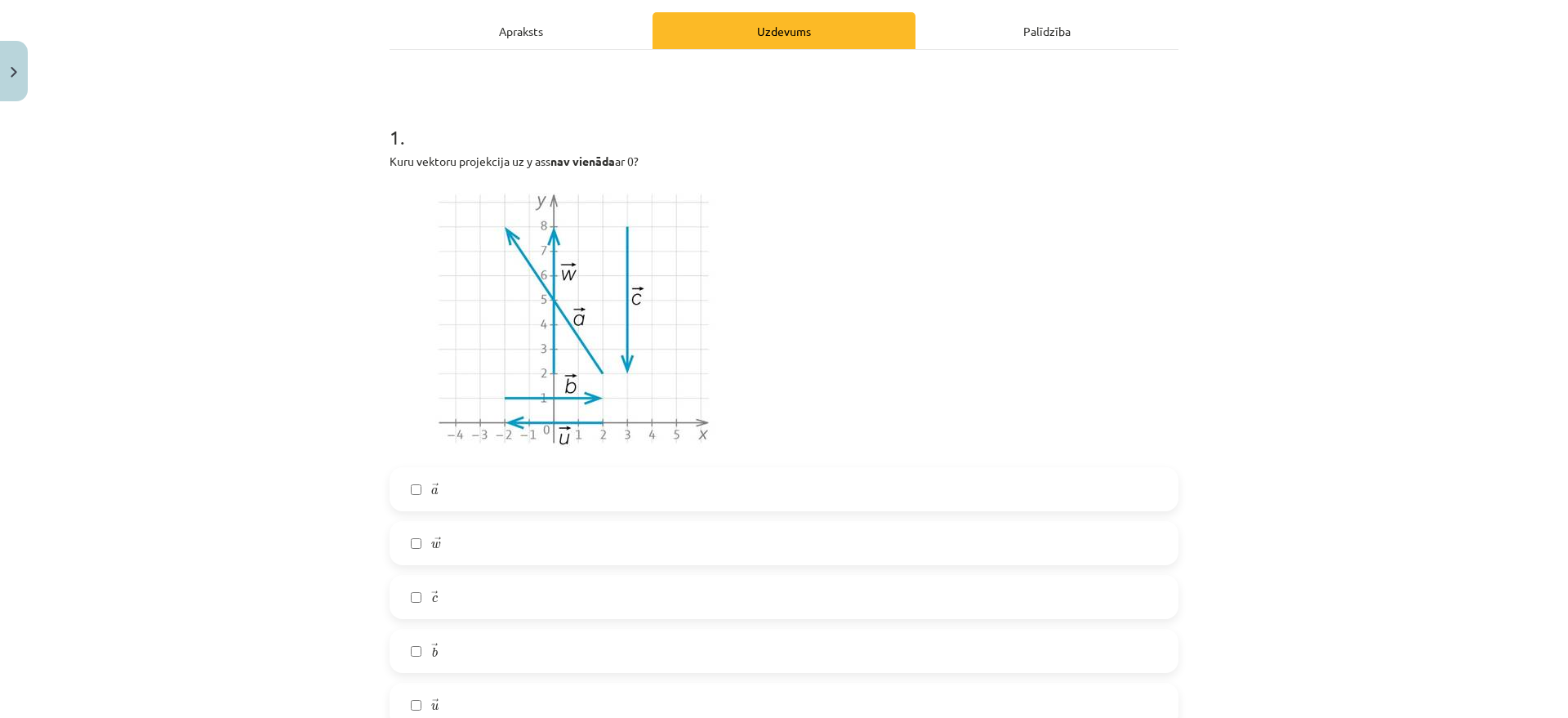
scroll to position [330, 0]
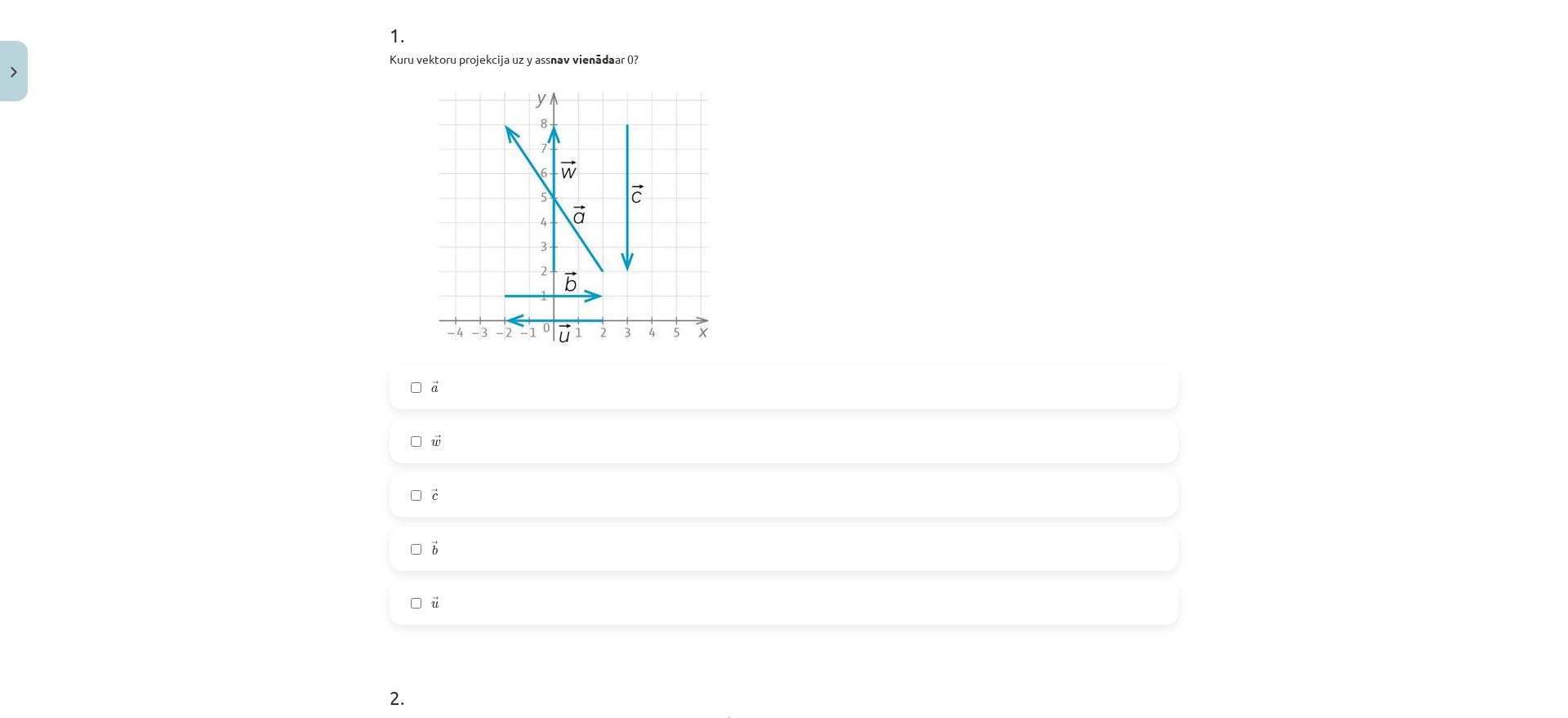
click at [473, 385] on label "→ a a →" at bounding box center [784, 387] width 786 height 41
click at [485, 445] on label "→ w w →" at bounding box center [784, 441] width 786 height 41
click at [471, 486] on label "→ c c →" at bounding box center [784, 495] width 786 height 41
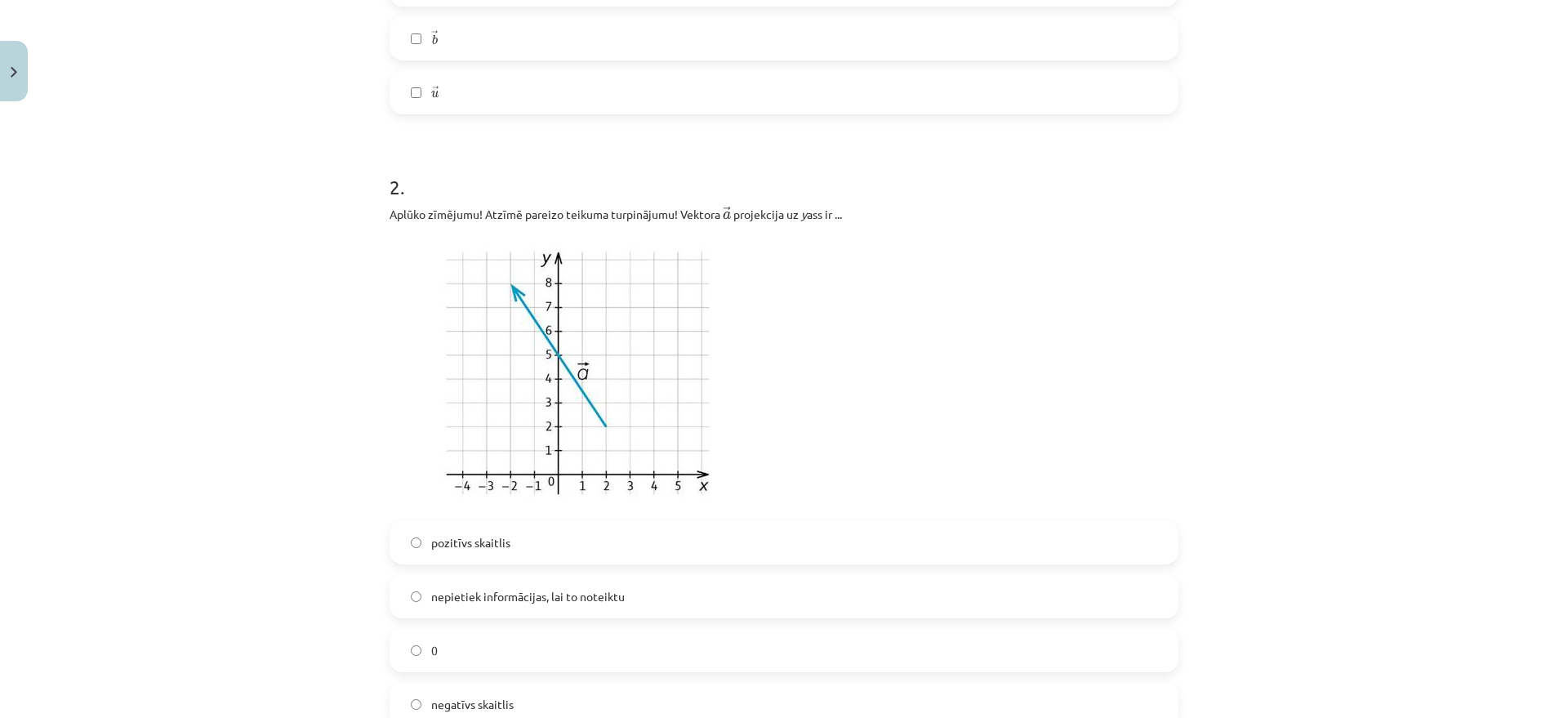
scroll to position [943, 0]
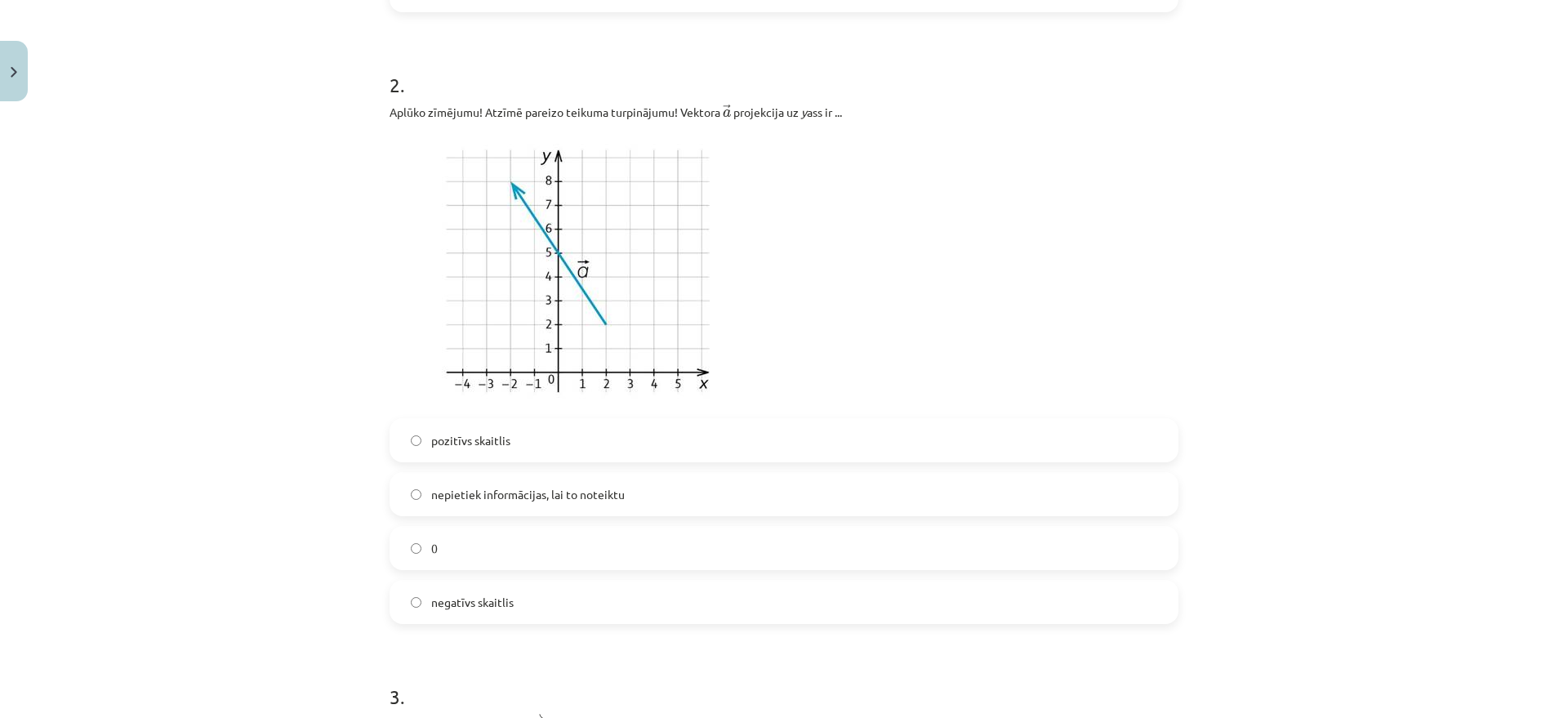
click at [540, 432] on label "pozitīvs skaitlis" at bounding box center [784, 440] width 786 height 41
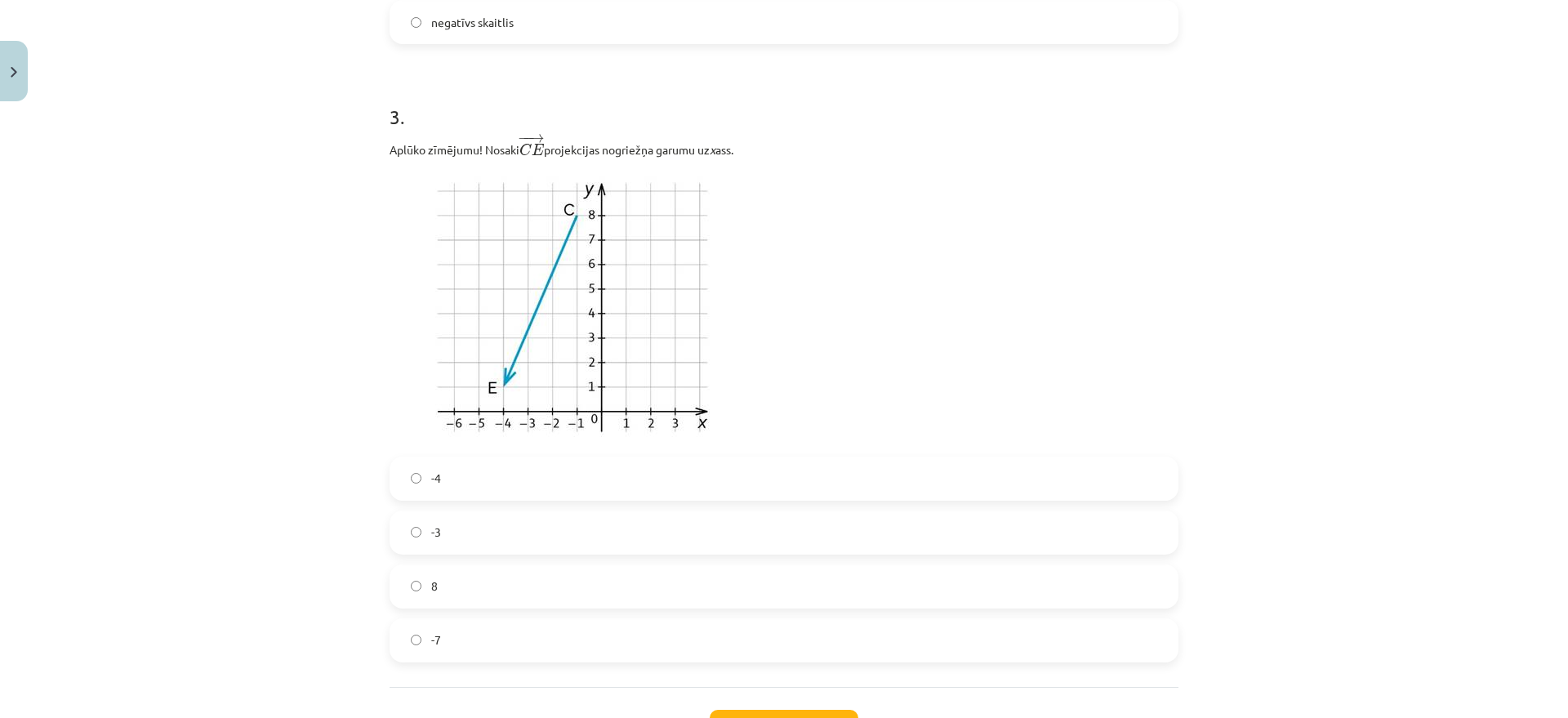
scroll to position [1556, 0]
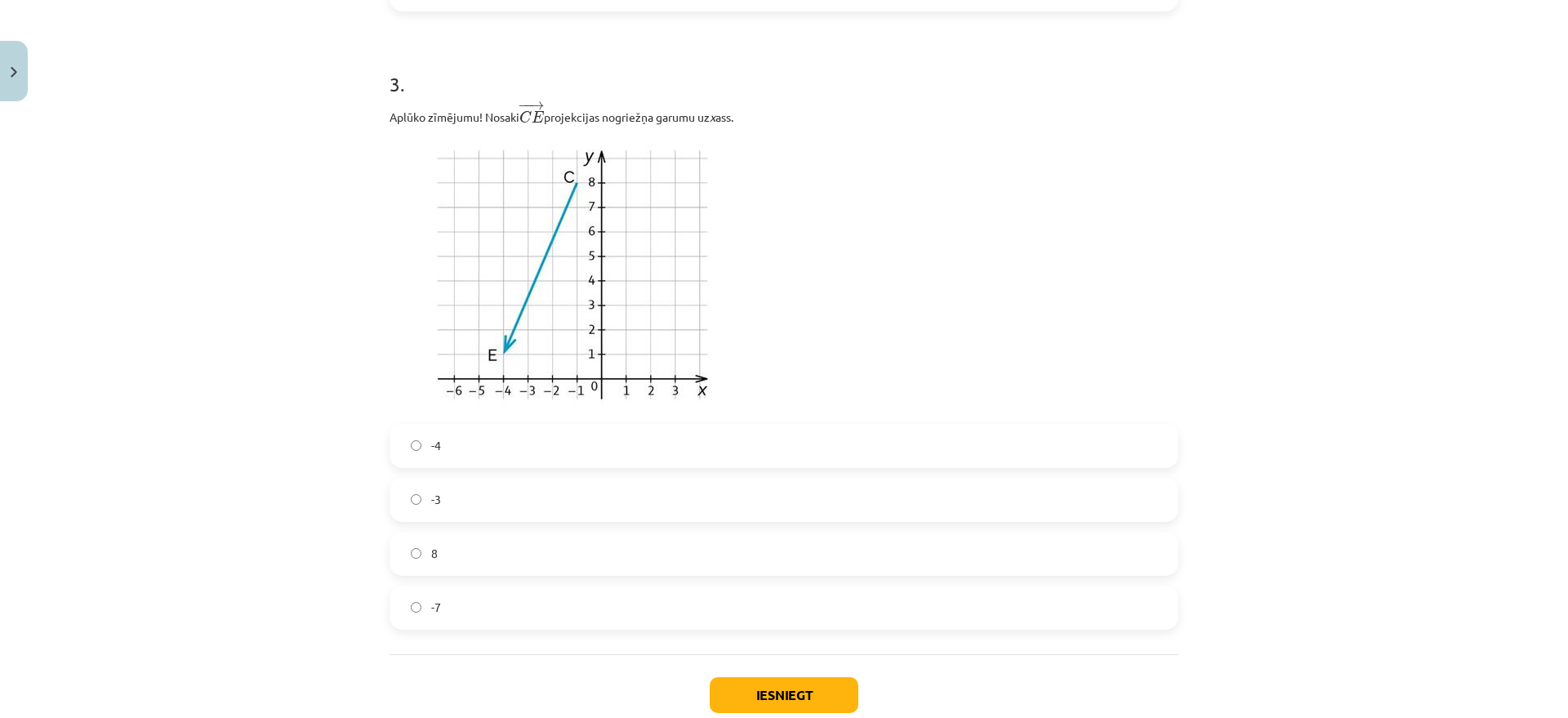
click at [471, 444] on label "-4" at bounding box center [784, 445] width 786 height 41
click at [767, 683] on button "Iesniegt" at bounding box center [784, 695] width 148 height 36
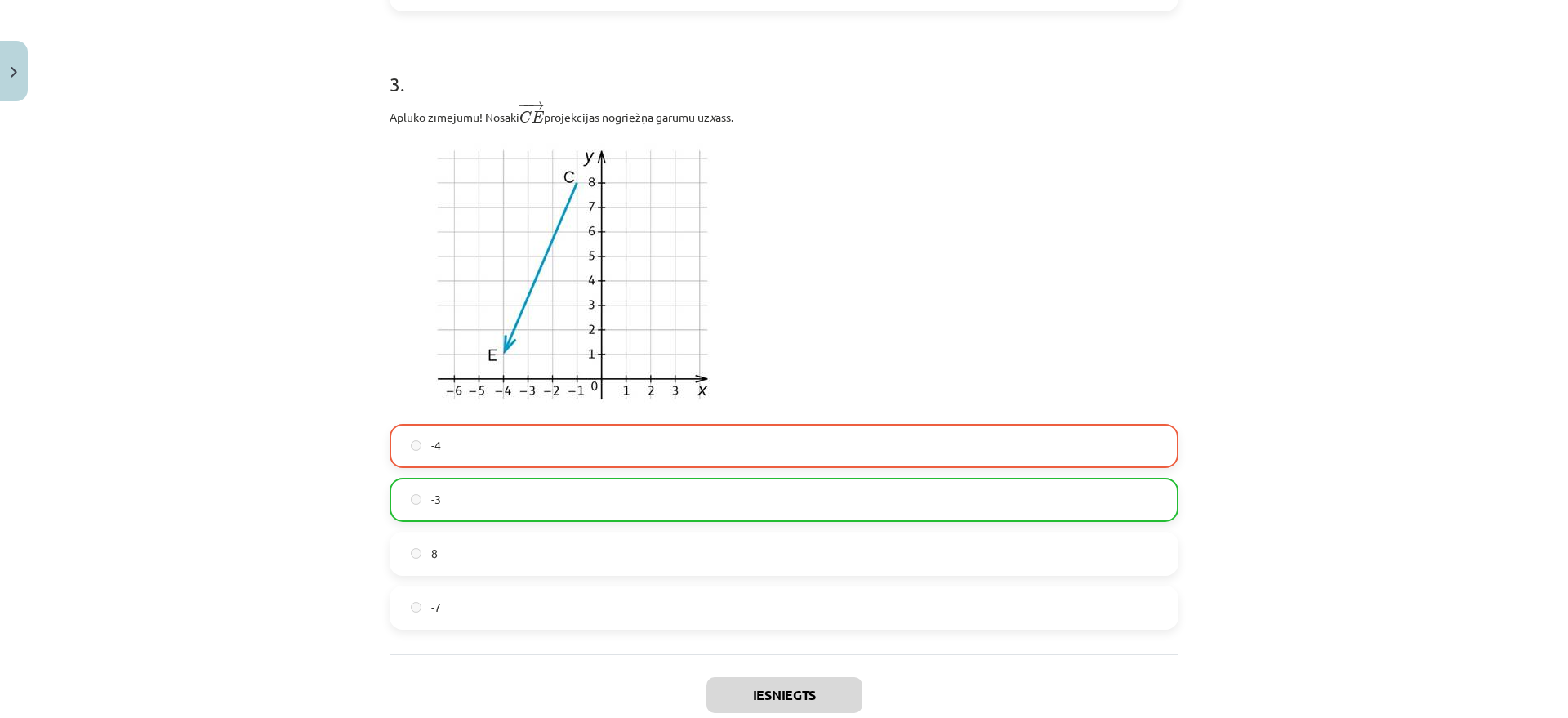
scroll to position [1658, 0]
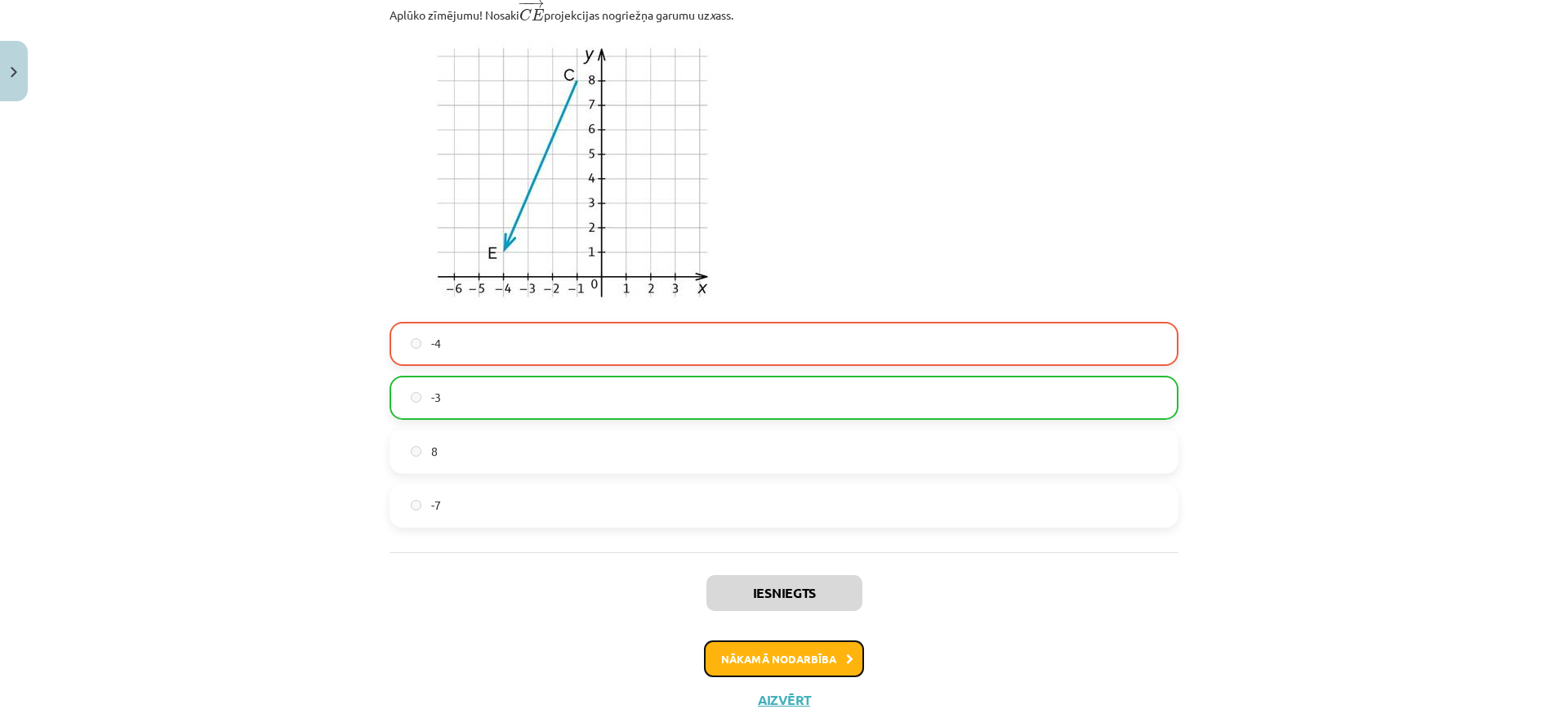
click at [828, 669] on button "Nākamā nodarbība" at bounding box center [783, 659] width 160 height 38
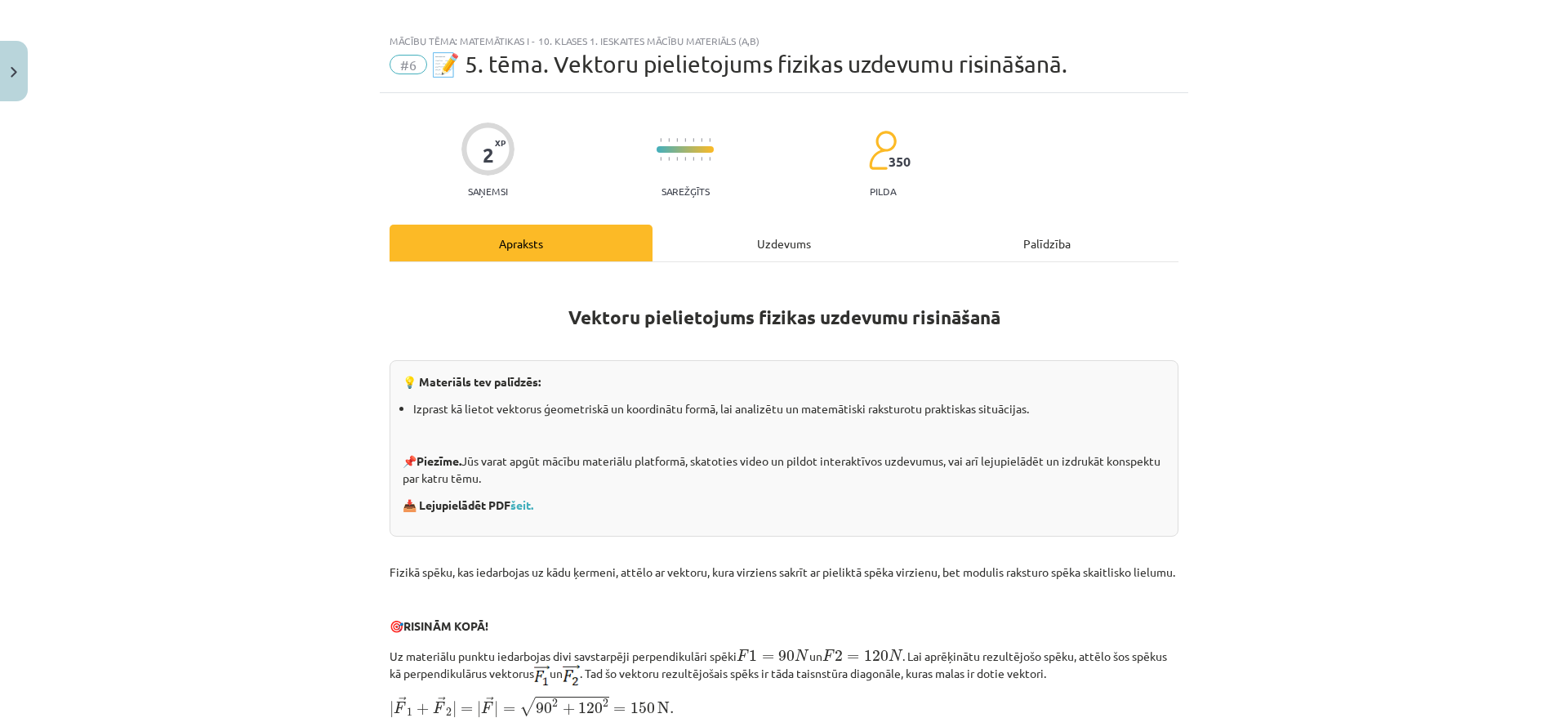
scroll to position [0, 0]
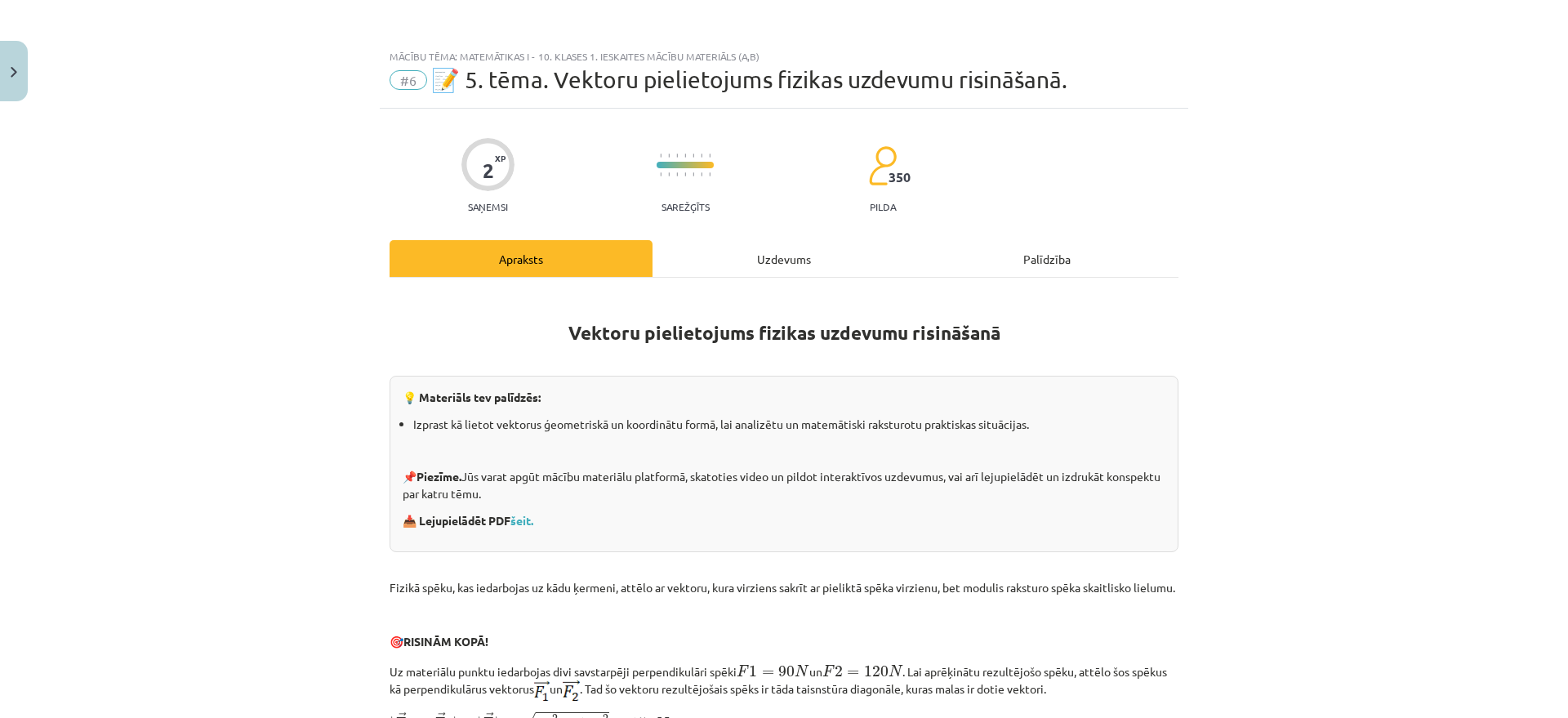
click at [789, 258] on div "Uzdevums" at bounding box center [783, 259] width 263 height 37
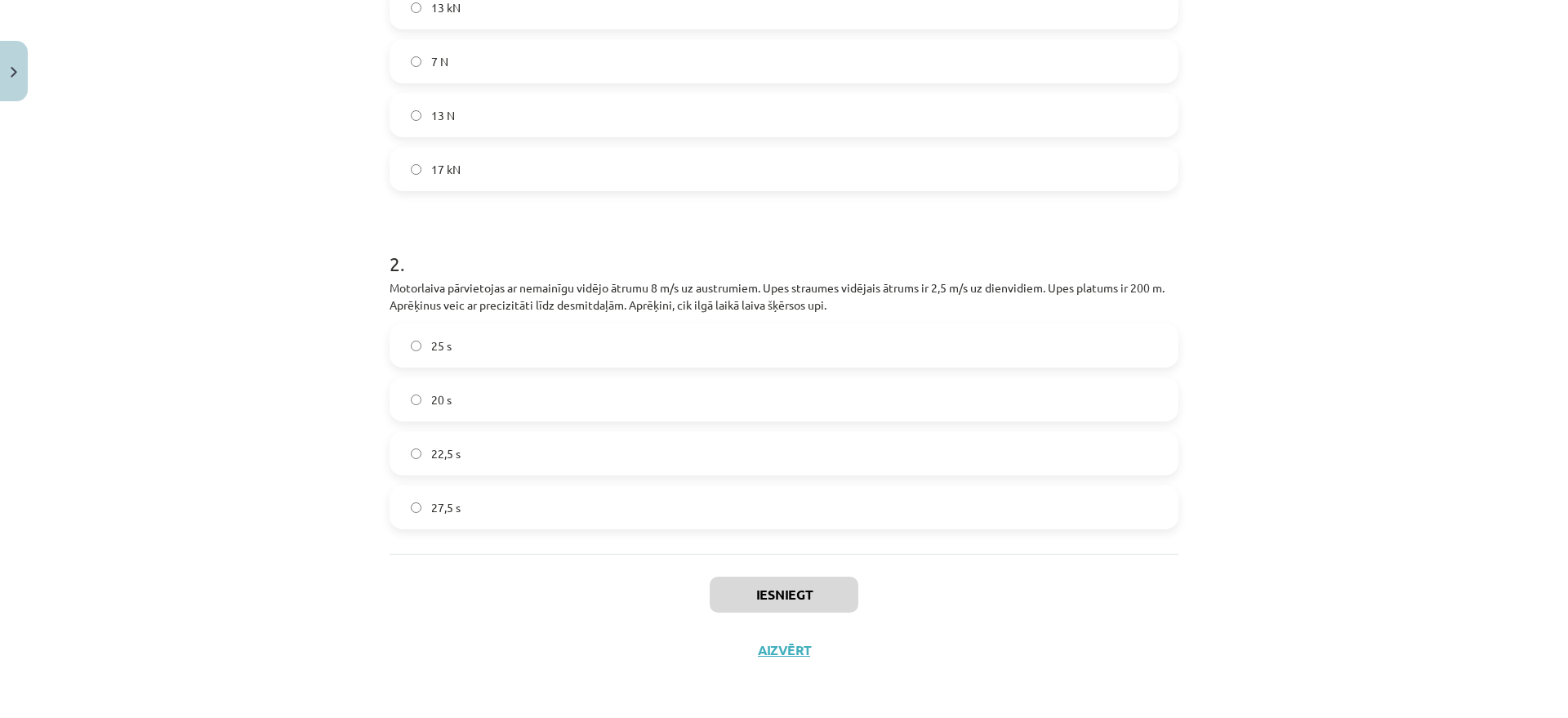
scroll to position [709, 0]
click at [498, 344] on label "25 s" at bounding box center [784, 344] width 786 height 41
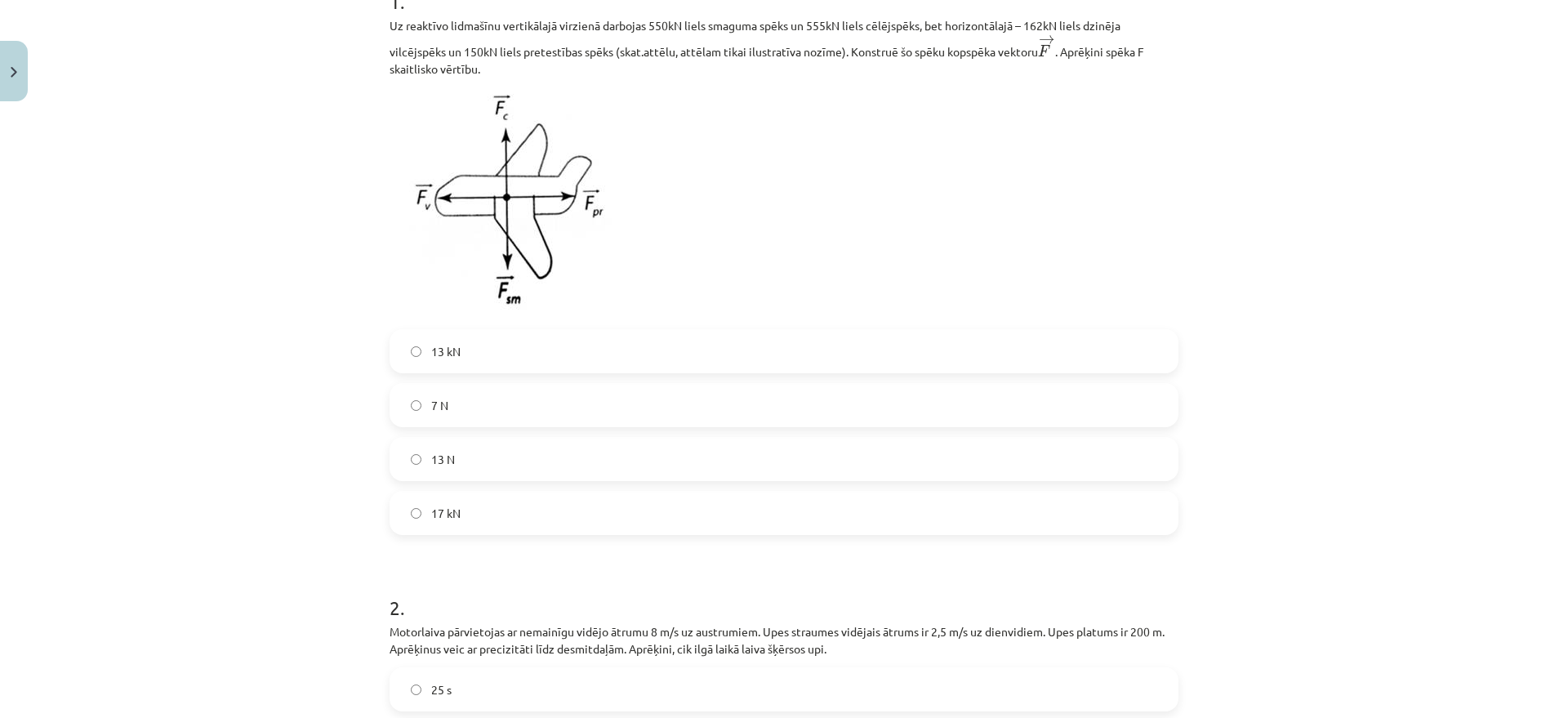
scroll to position [300, 0]
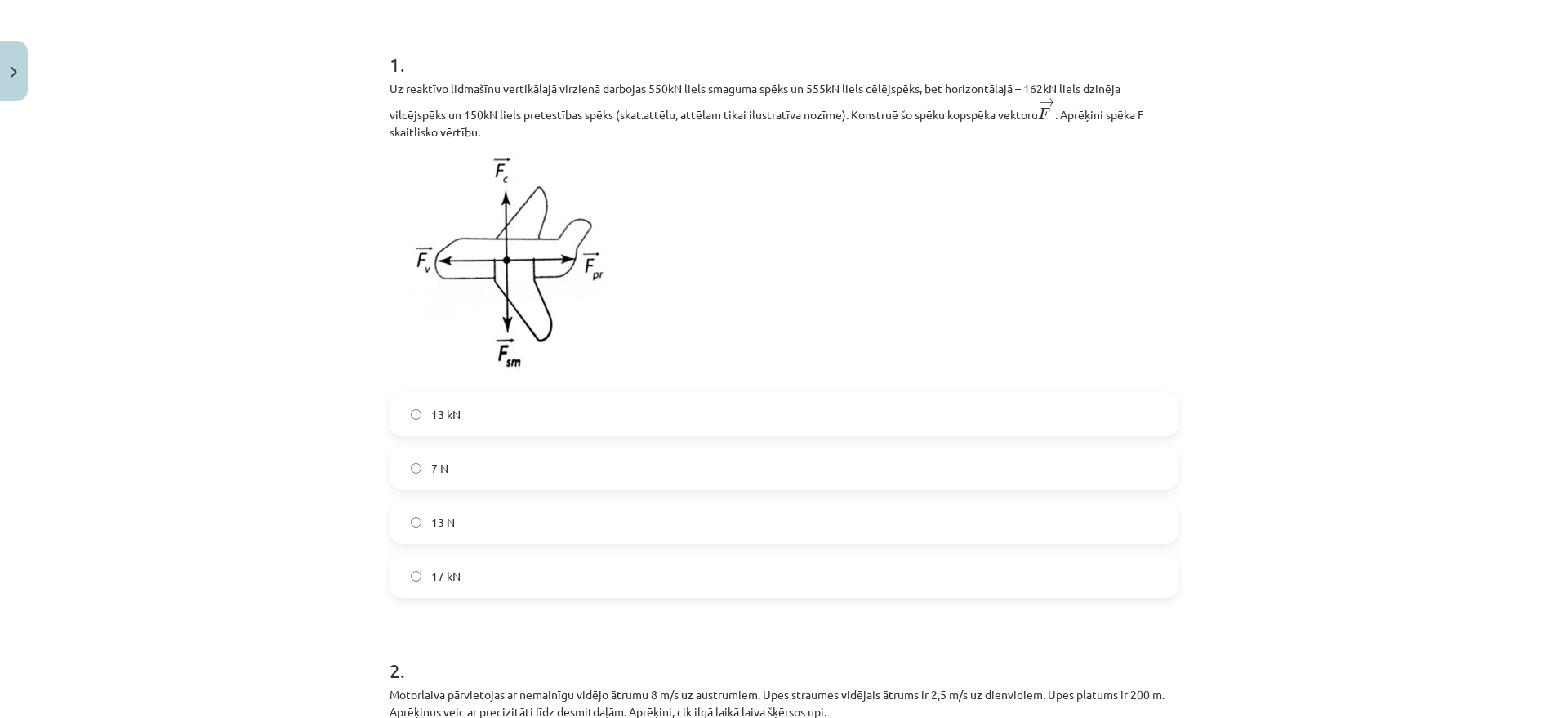
click at [459, 576] on label "17 kN" at bounding box center [784, 576] width 786 height 41
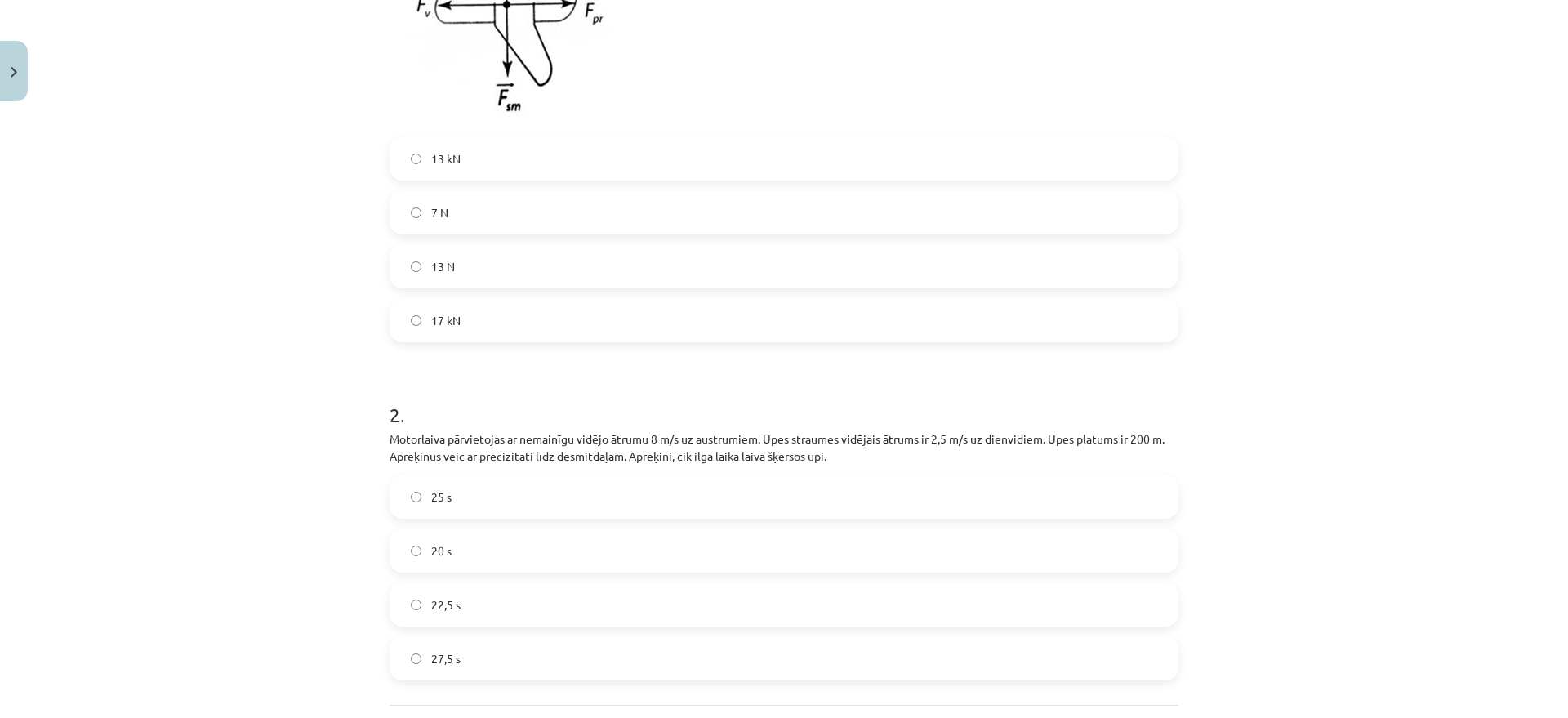
scroll to position [709, 0]
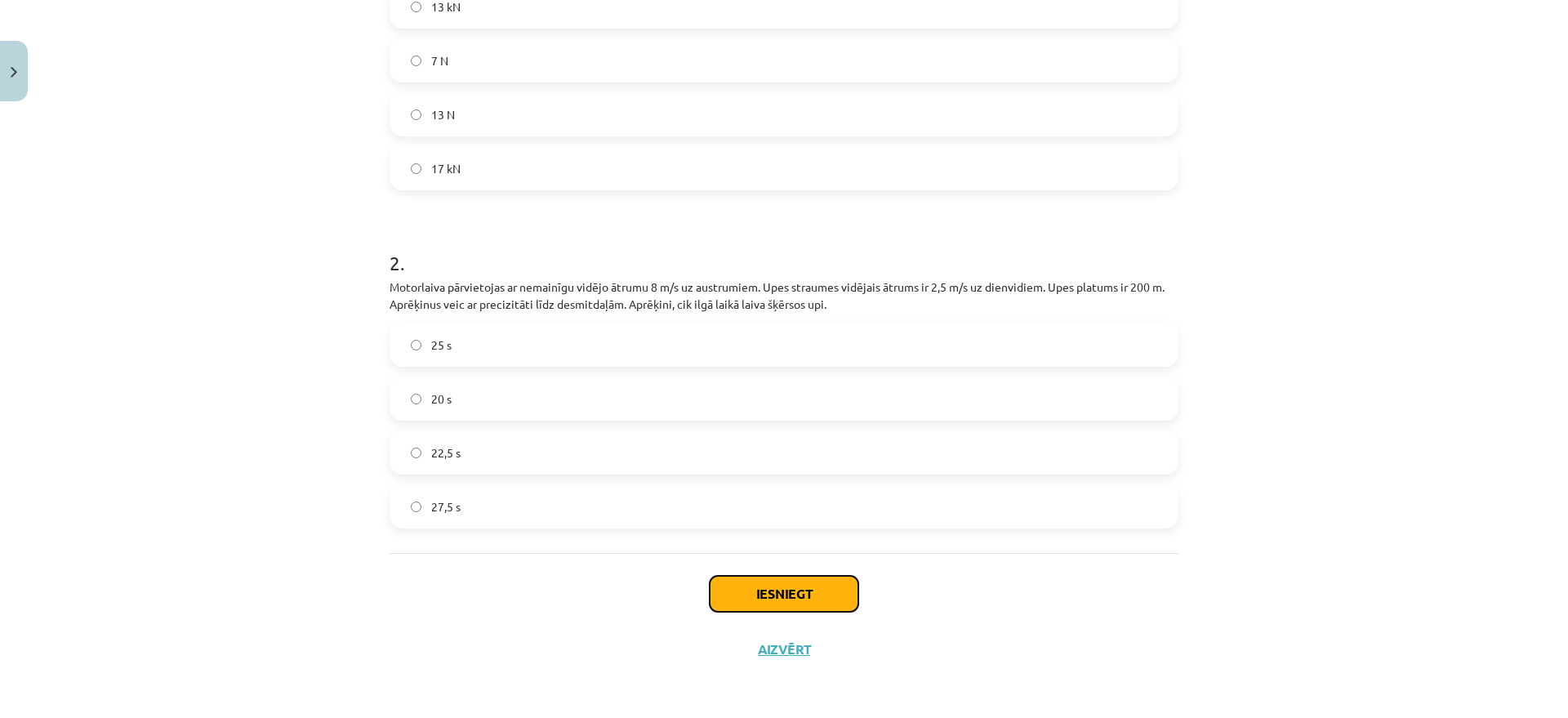
click at [813, 602] on button "Iesniegt" at bounding box center [784, 594] width 148 height 36
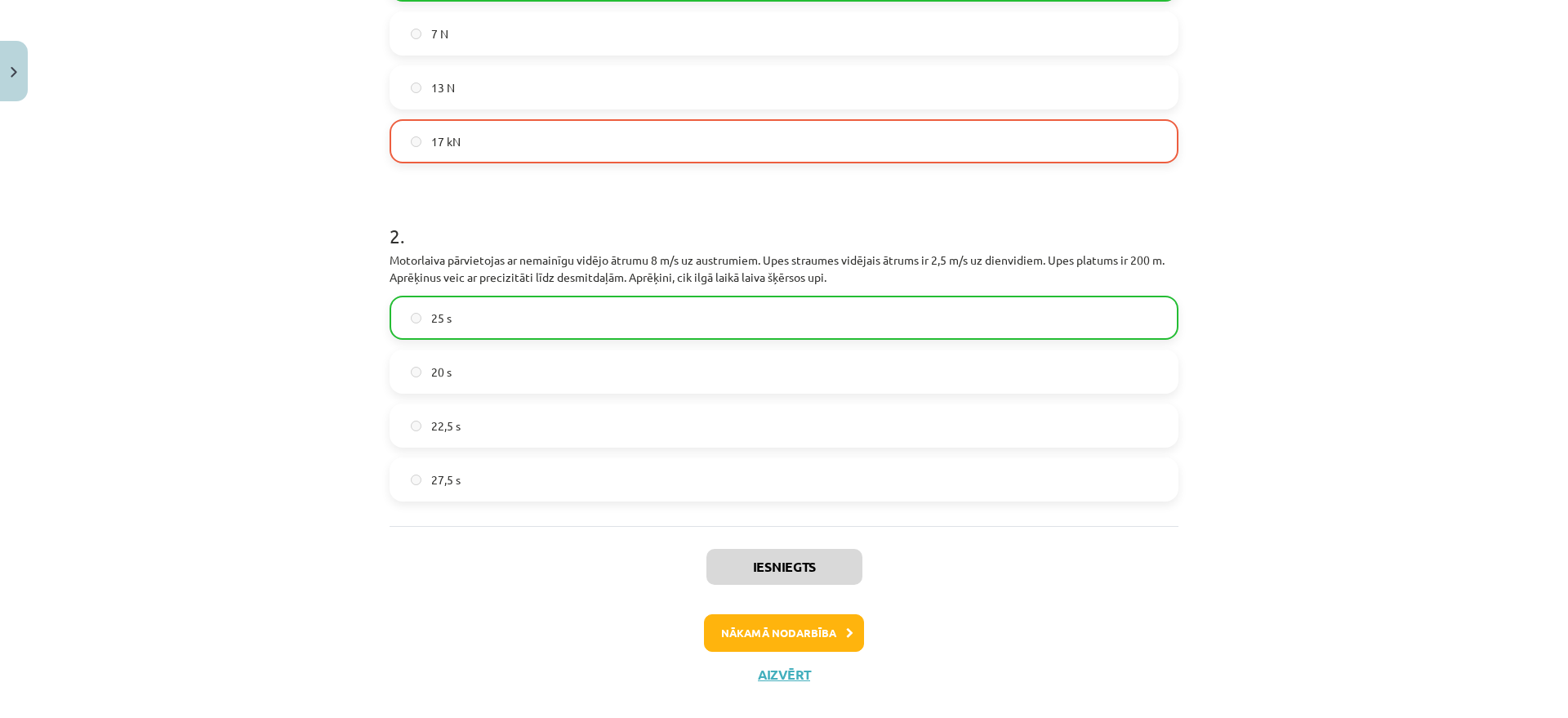
scroll to position [762, 0]
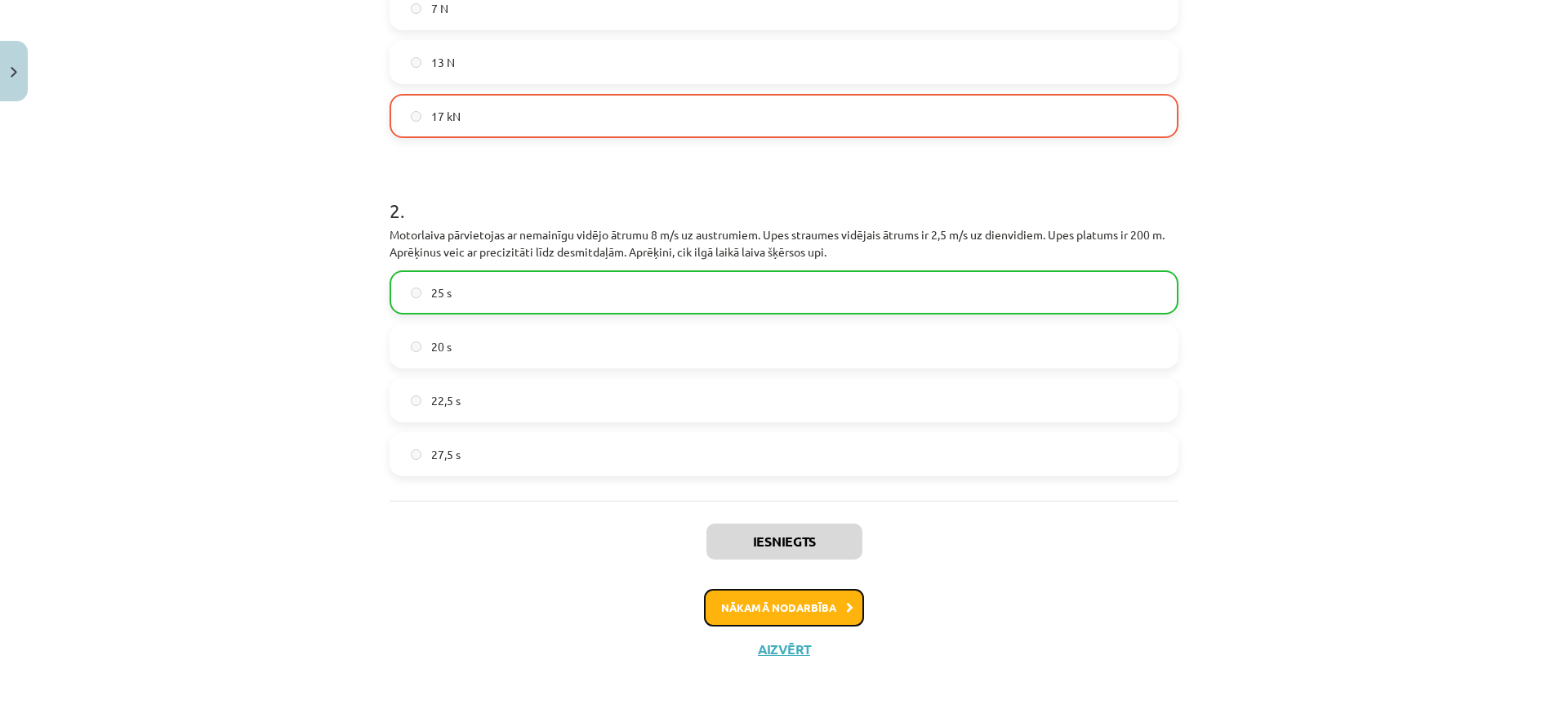
click at [829, 613] on button "Nākamā nodarbība" at bounding box center [783, 608] width 160 height 38
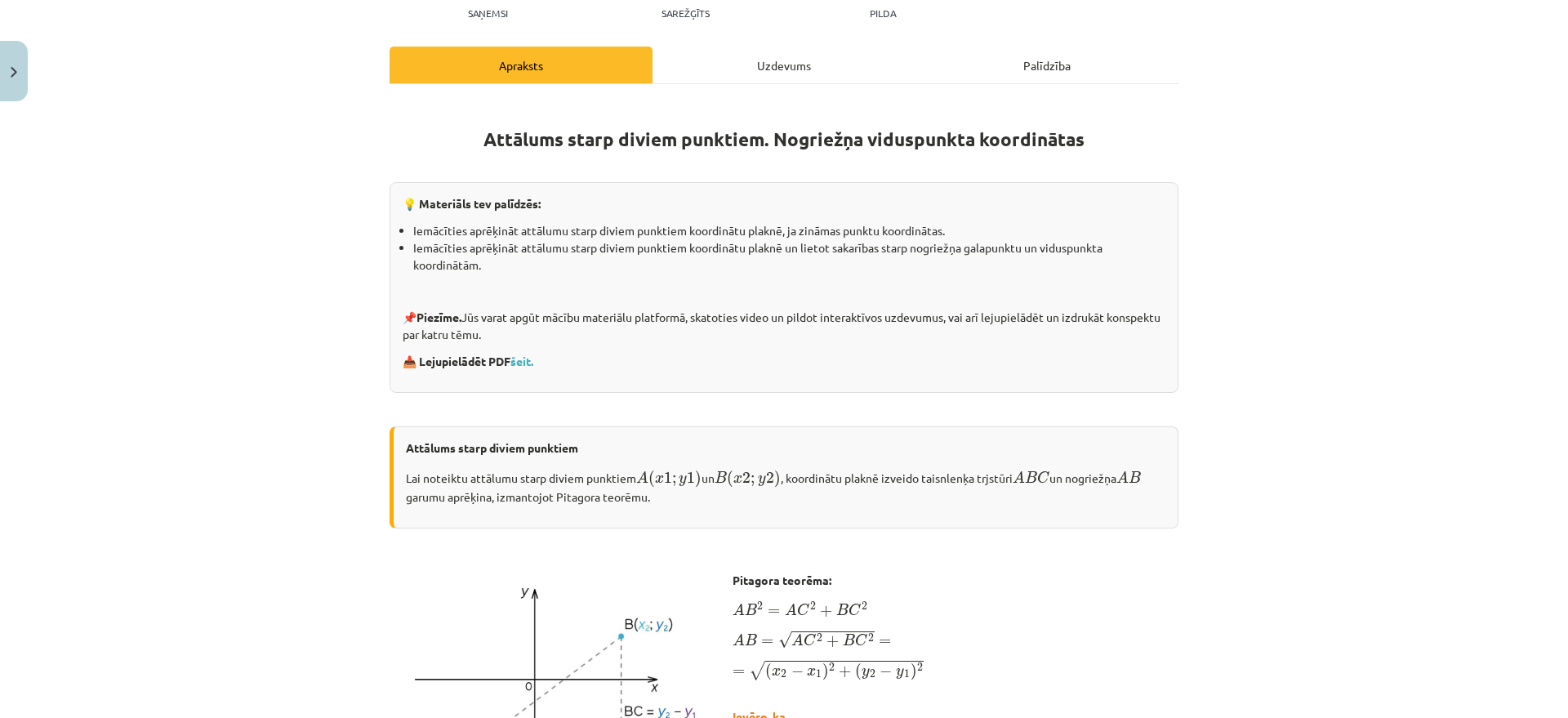
scroll to position [0, 0]
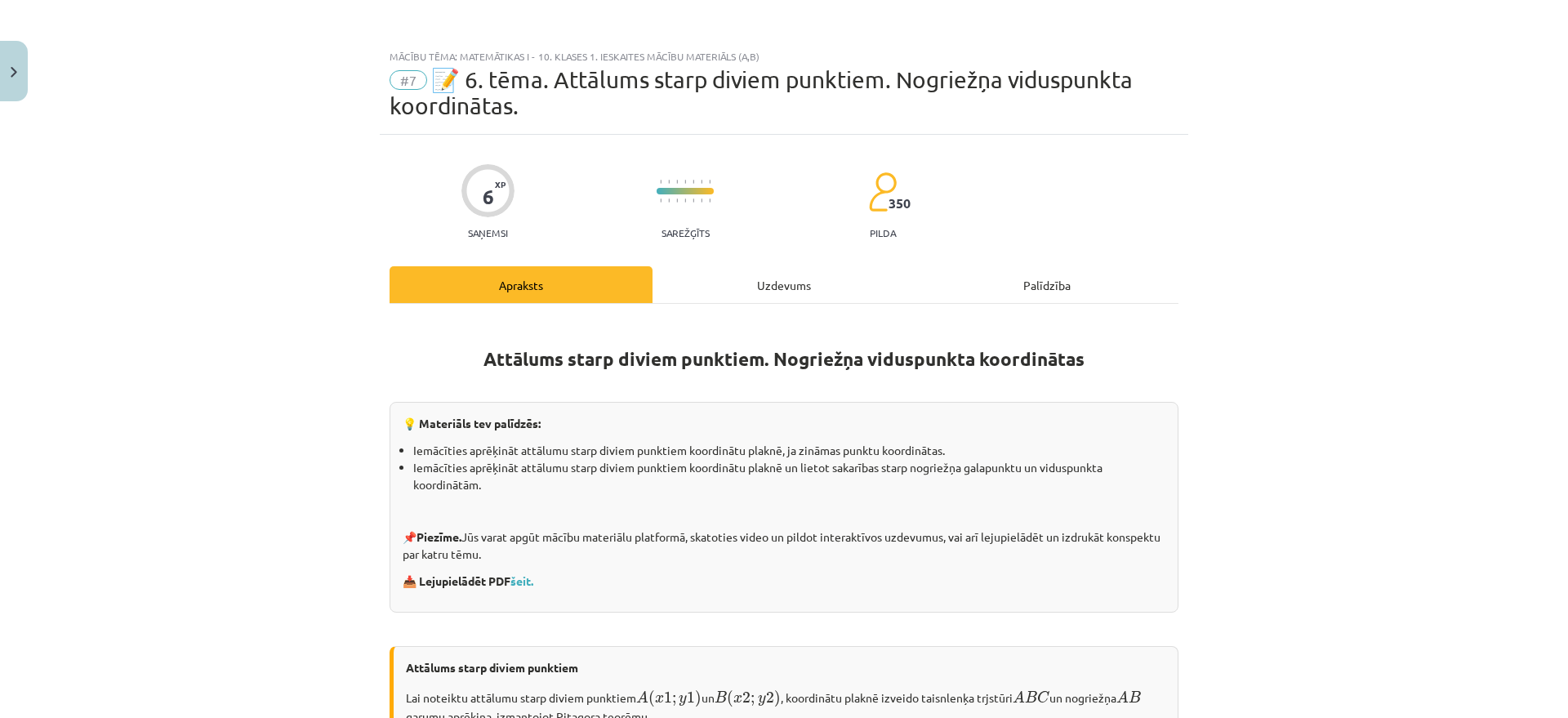
click at [767, 280] on div "Uzdevums" at bounding box center [783, 285] width 263 height 37
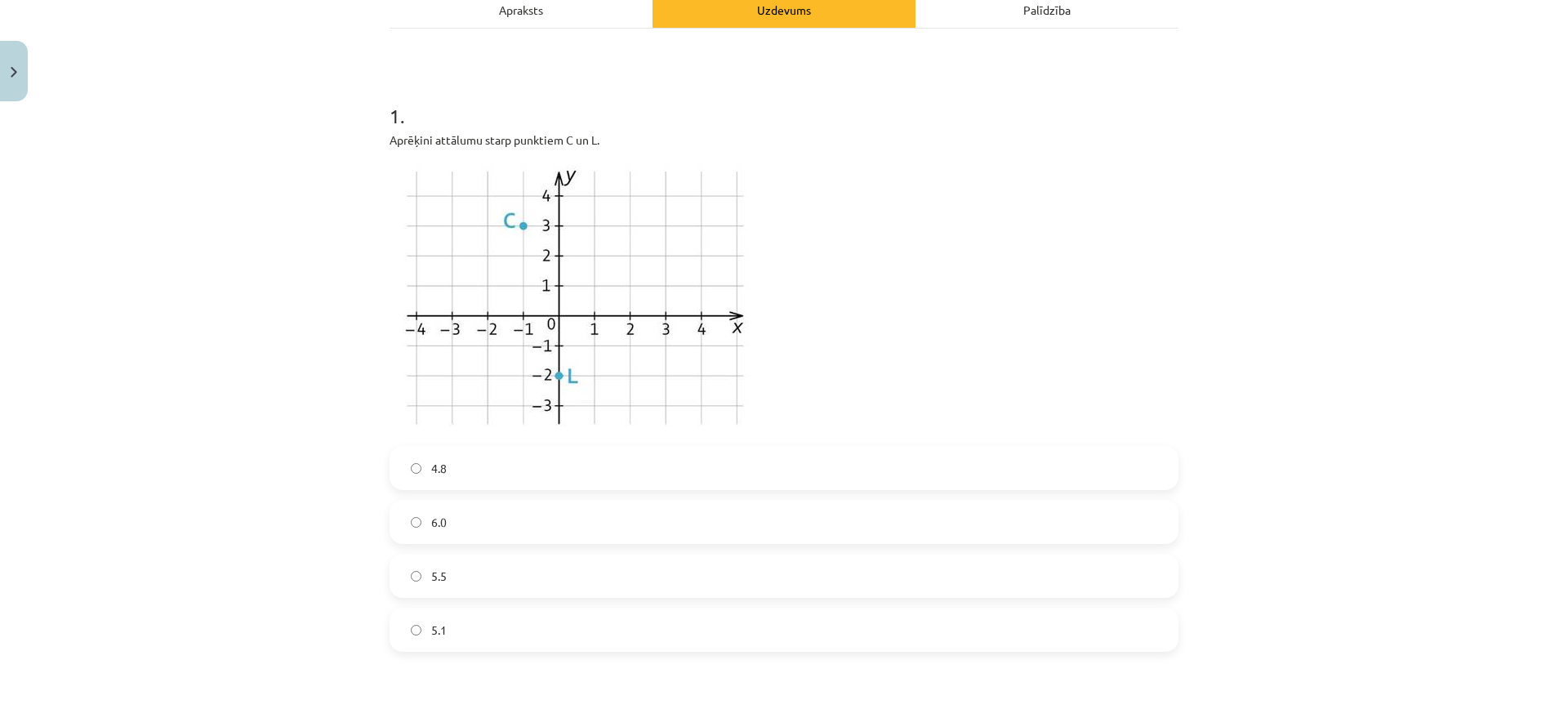
scroll to position [249, 0]
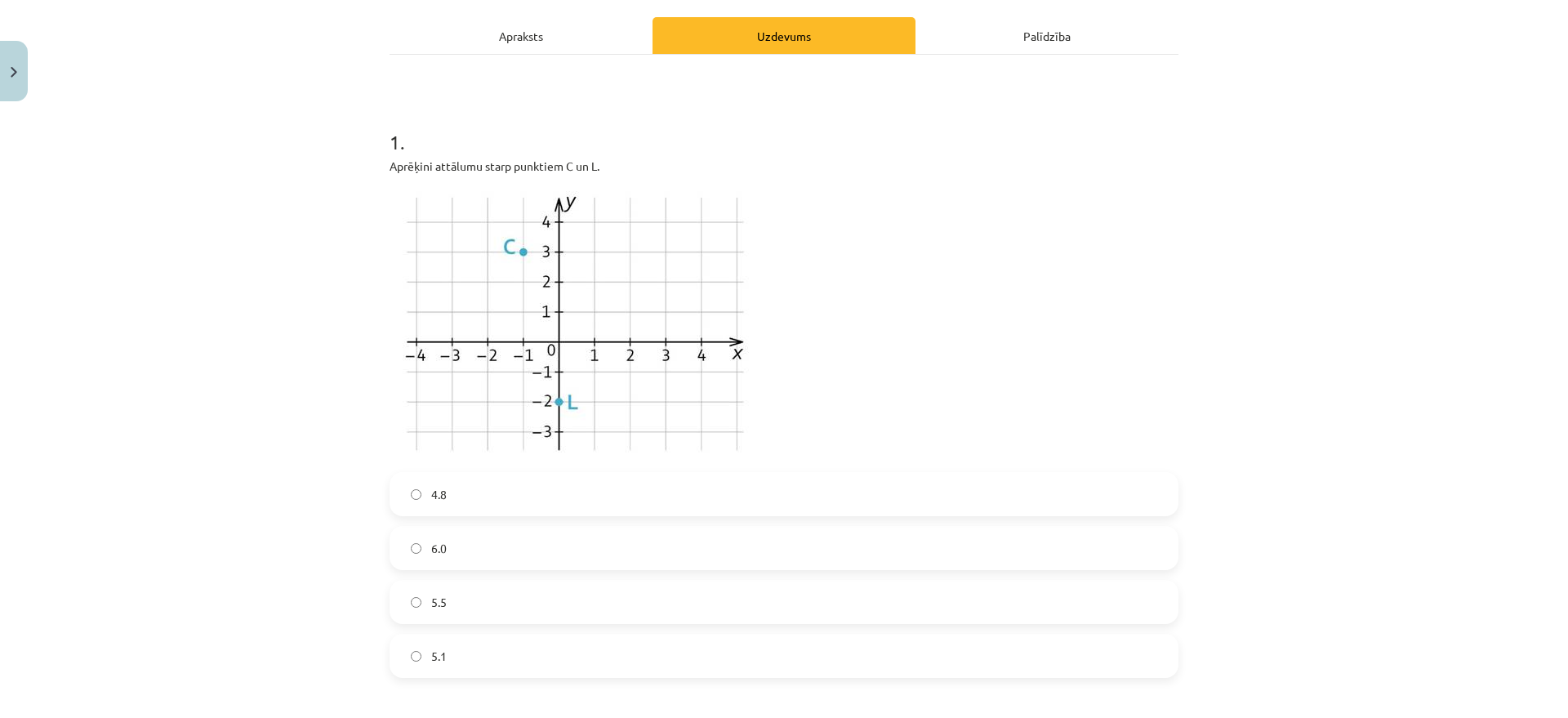
click at [467, 646] on label "5.1" at bounding box center [784, 656] width 786 height 41
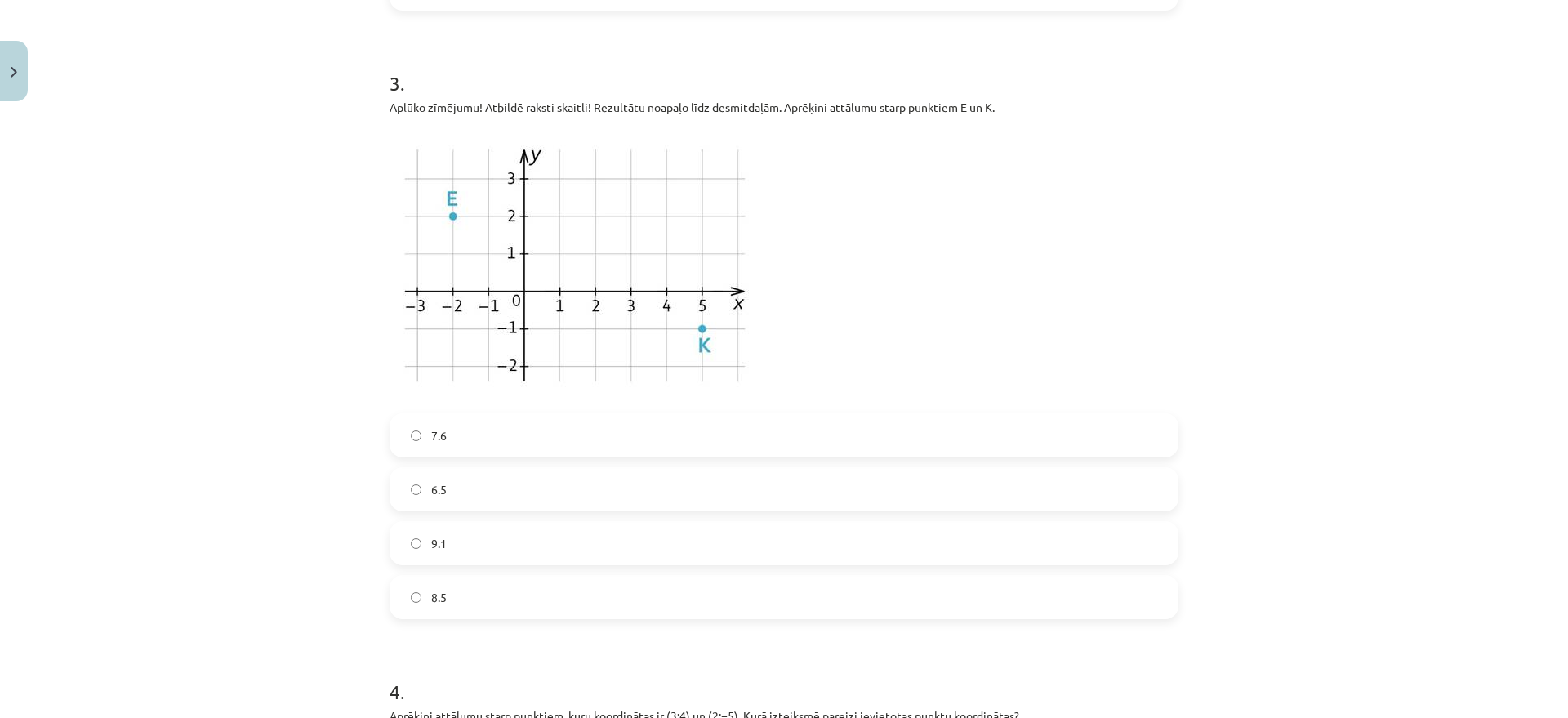
scroll to position [1271, 0]
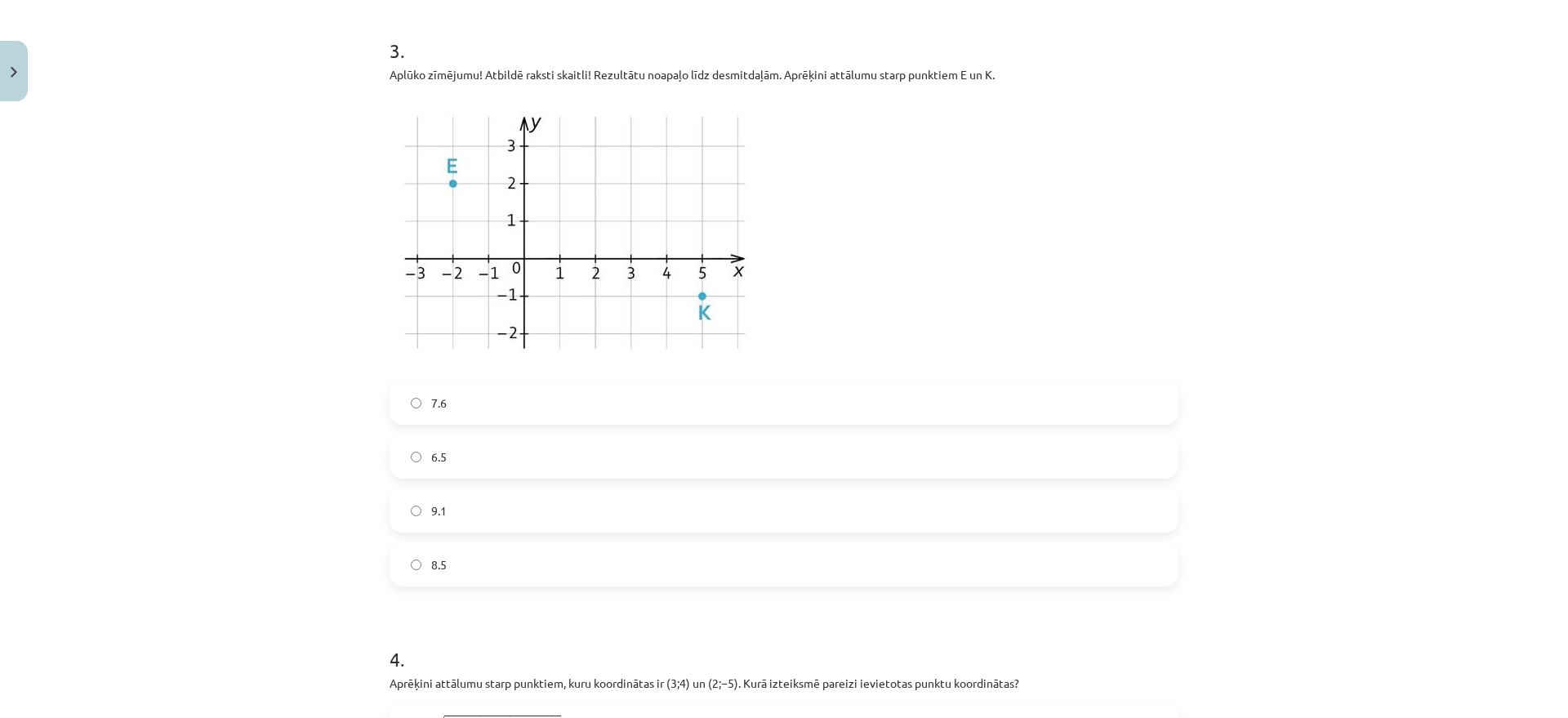
click at [650, 394] on label "7.6" at bounding box center [784, 403] width 786 height 41
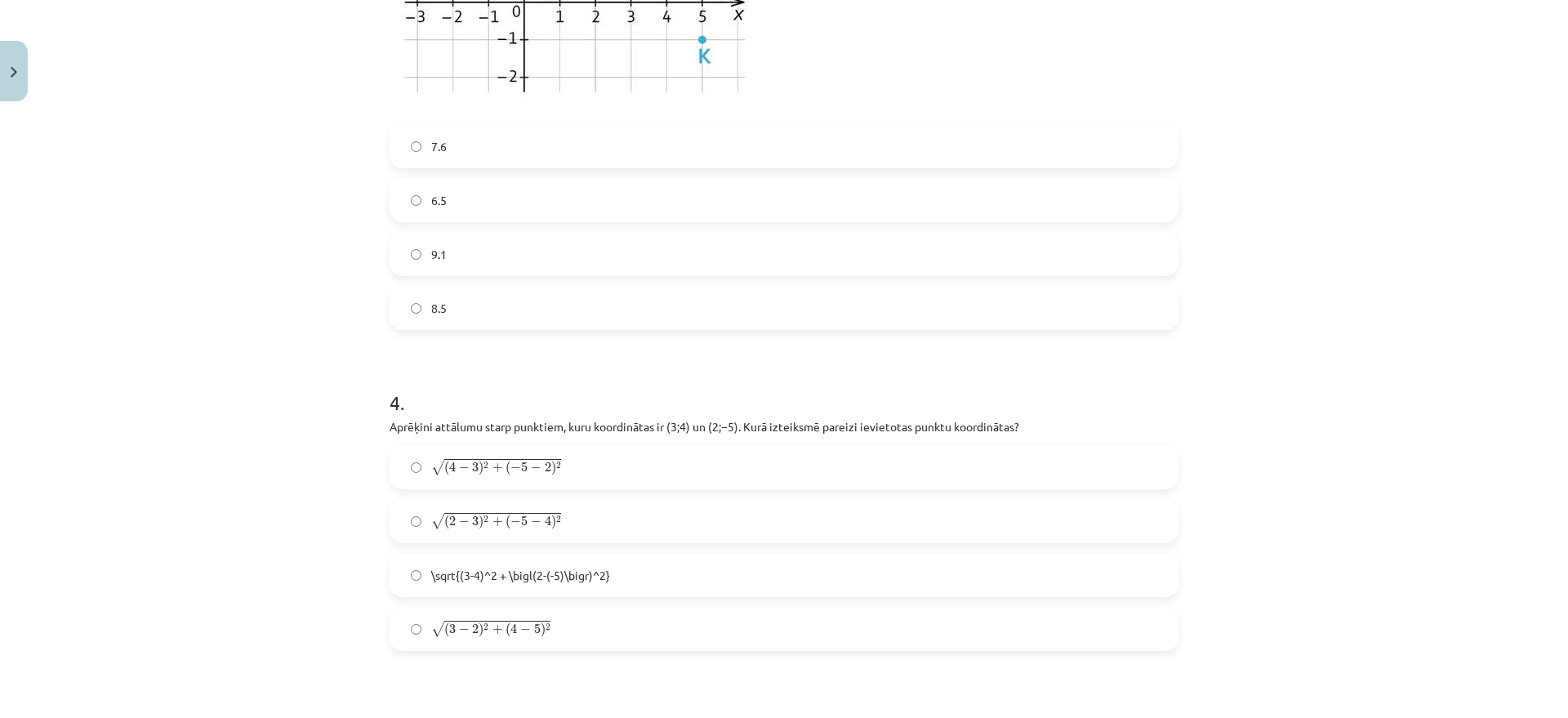
scroll to position [1578, 0]
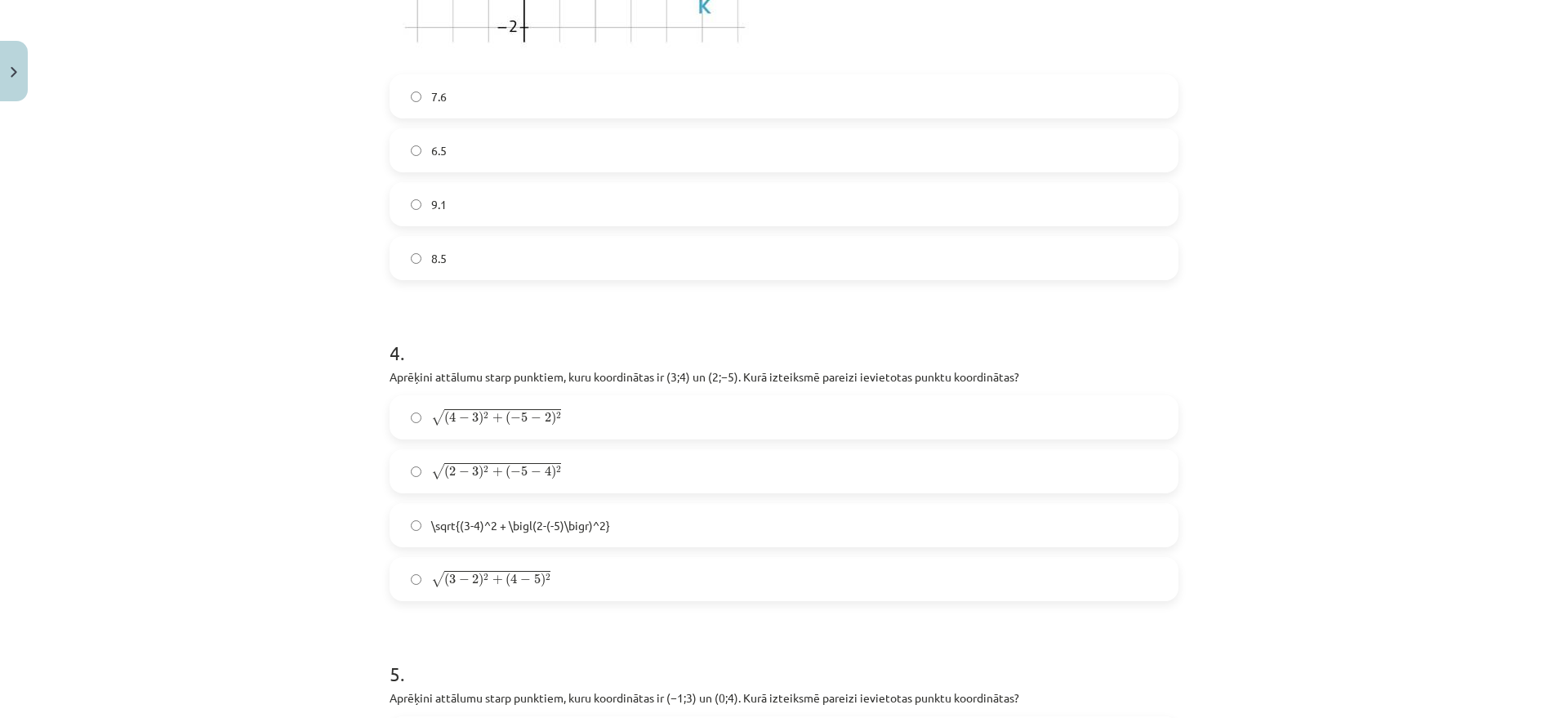
click at [545, 468] on span "4" at bounding box center [547, 471] width 6 height 10
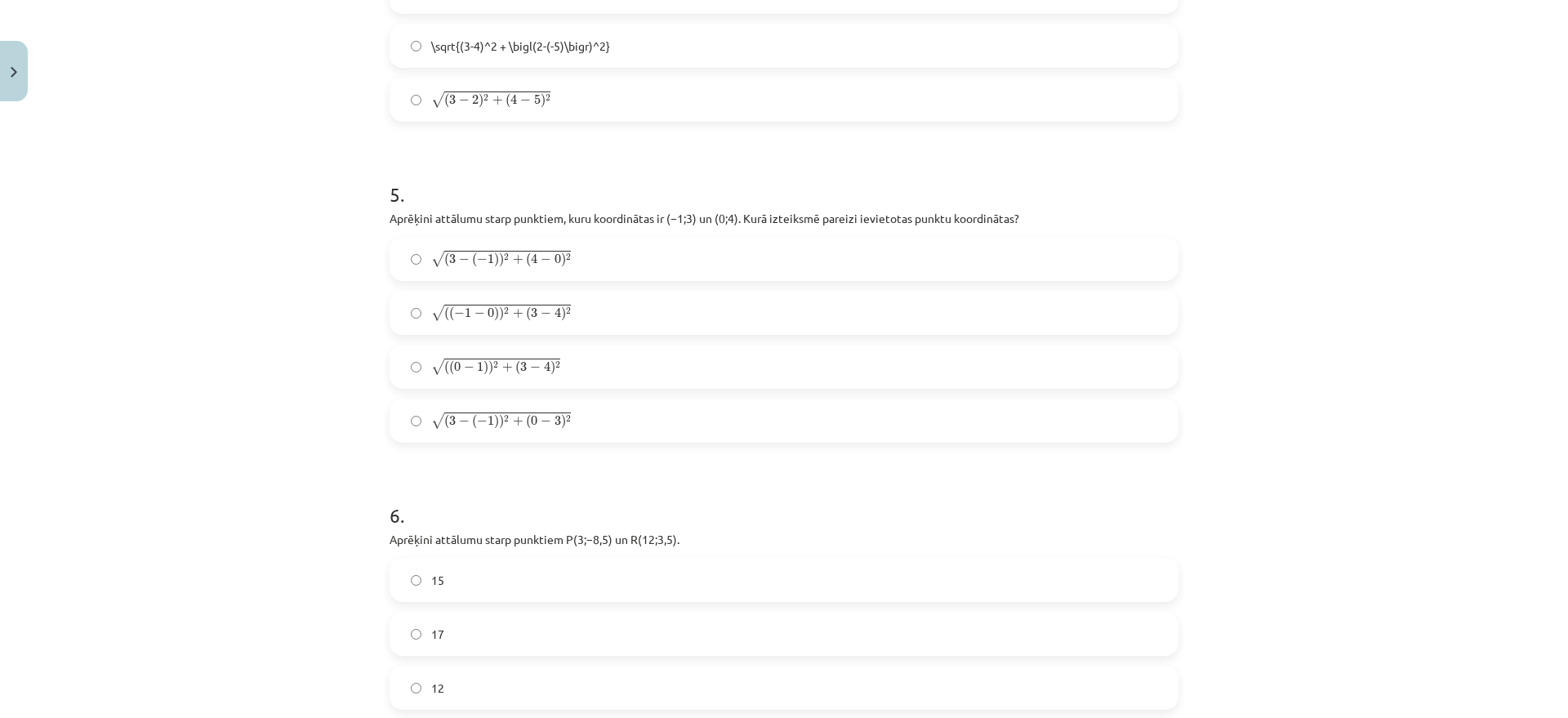
scroll to position [2088, 0]
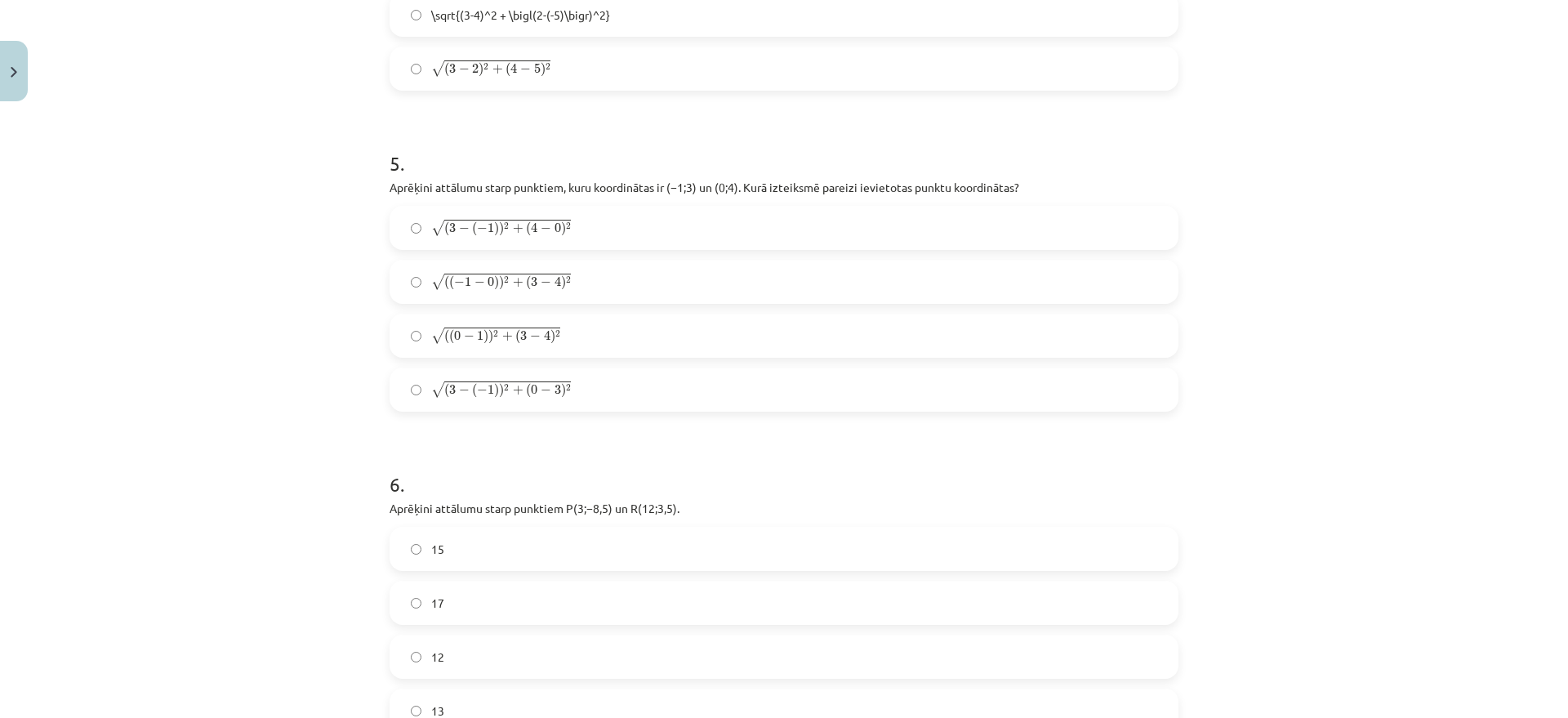
click at [588, 282] on label "√ ( ( − 1 − 0 ) ) 2 + ( 3 − 4 ) 2 ( ( − 1 − 0 ) ) 2 + ( 3 − 4 ) 2" at bounding box center [784, 281] width 786 height 41
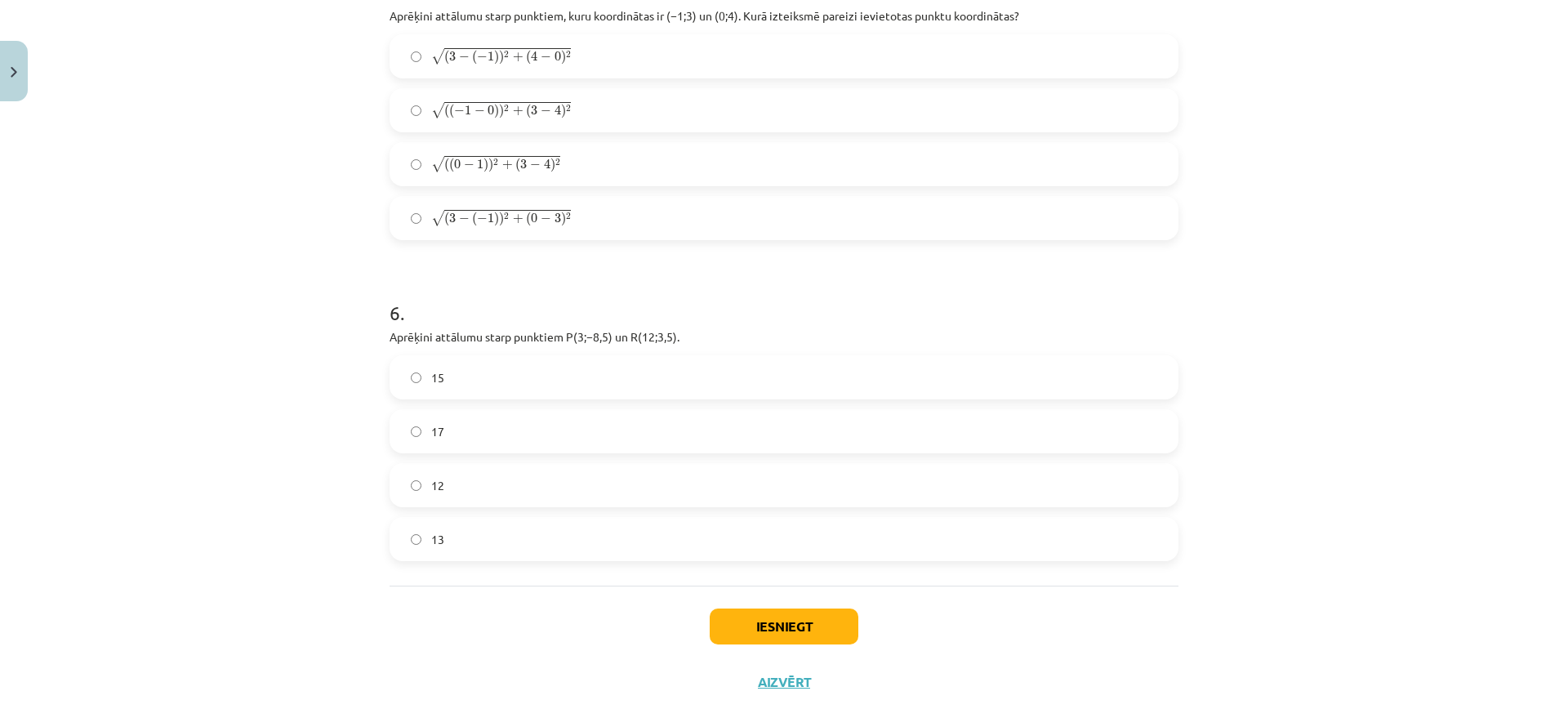
scroll to position [2292, 0]
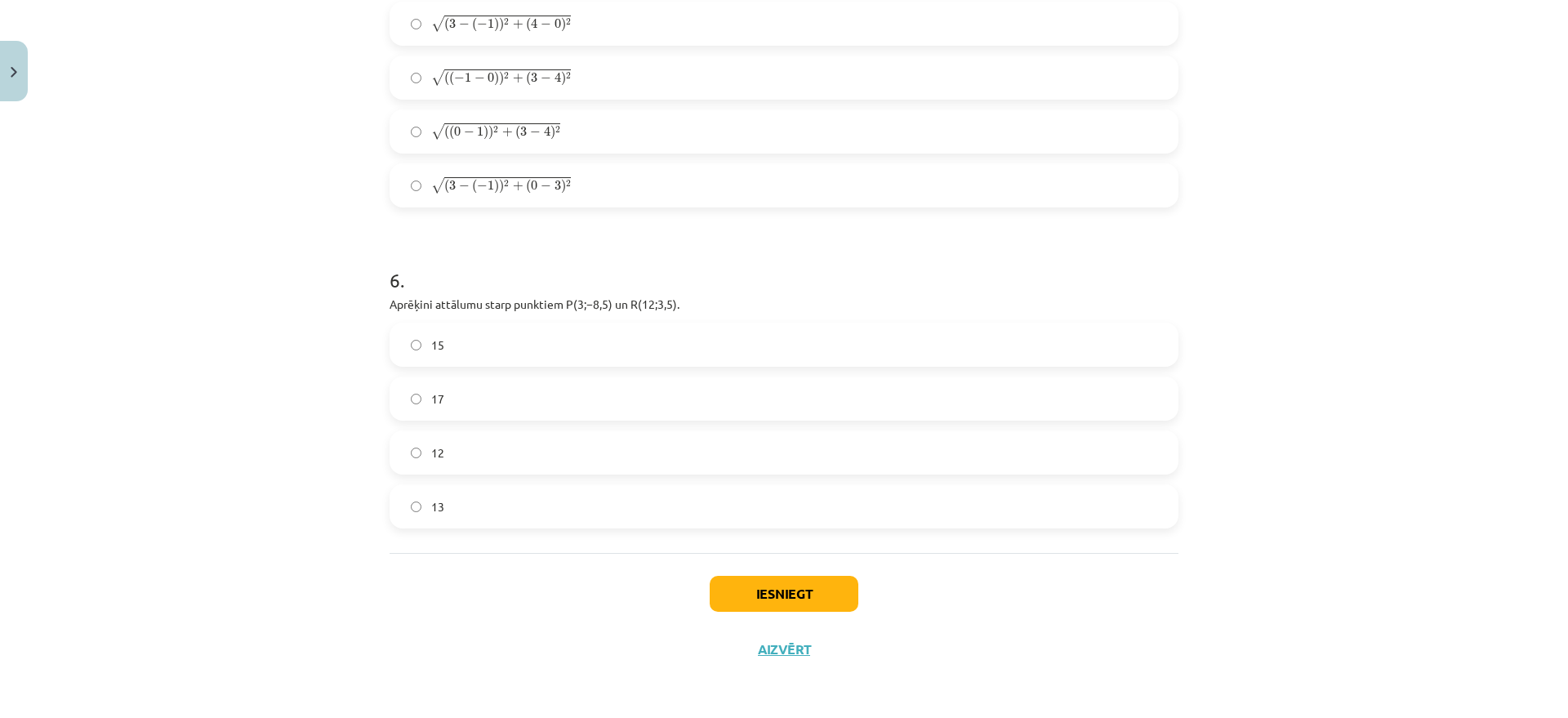
click at [477, 500] on label "13" at bounding box center [784, 507] width 786 height 41
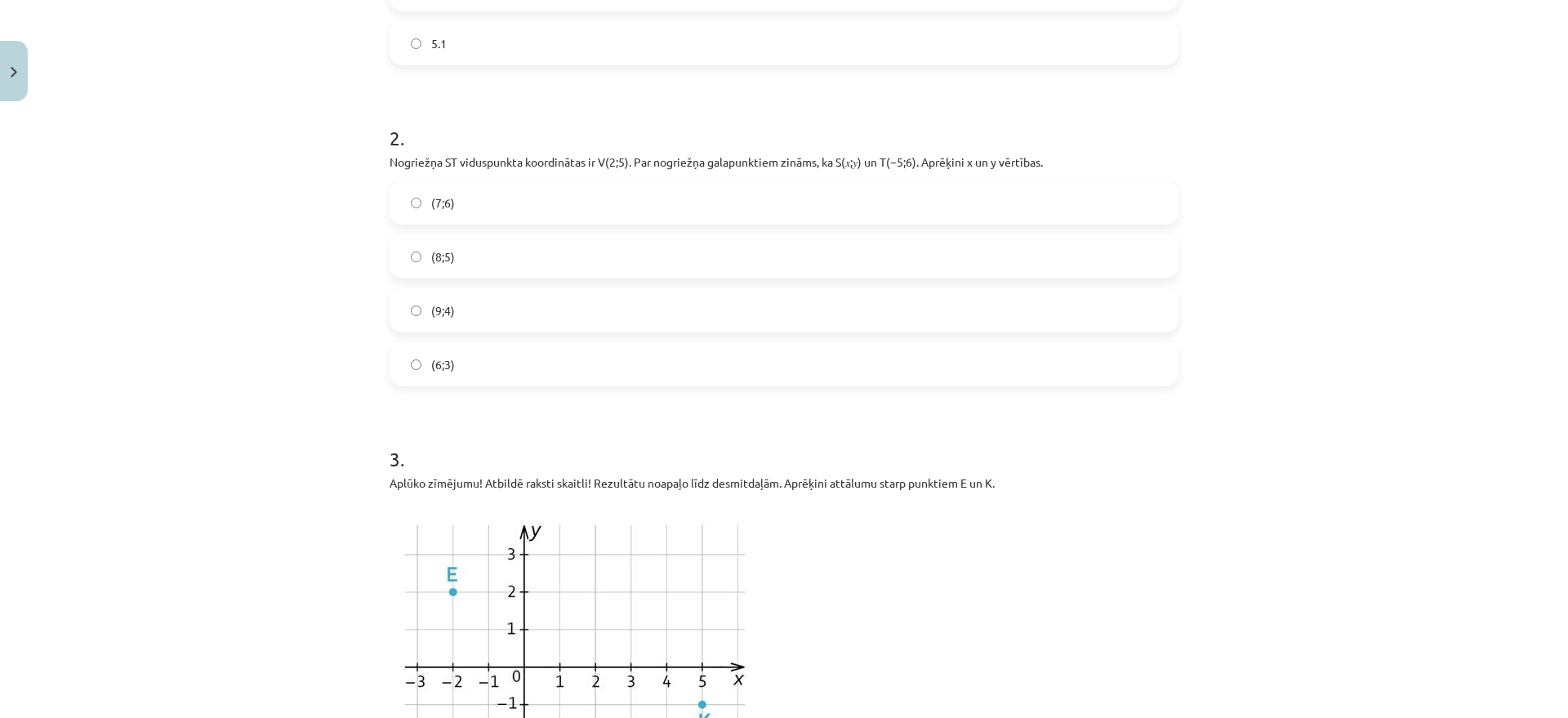
scroll to position [760, 0]
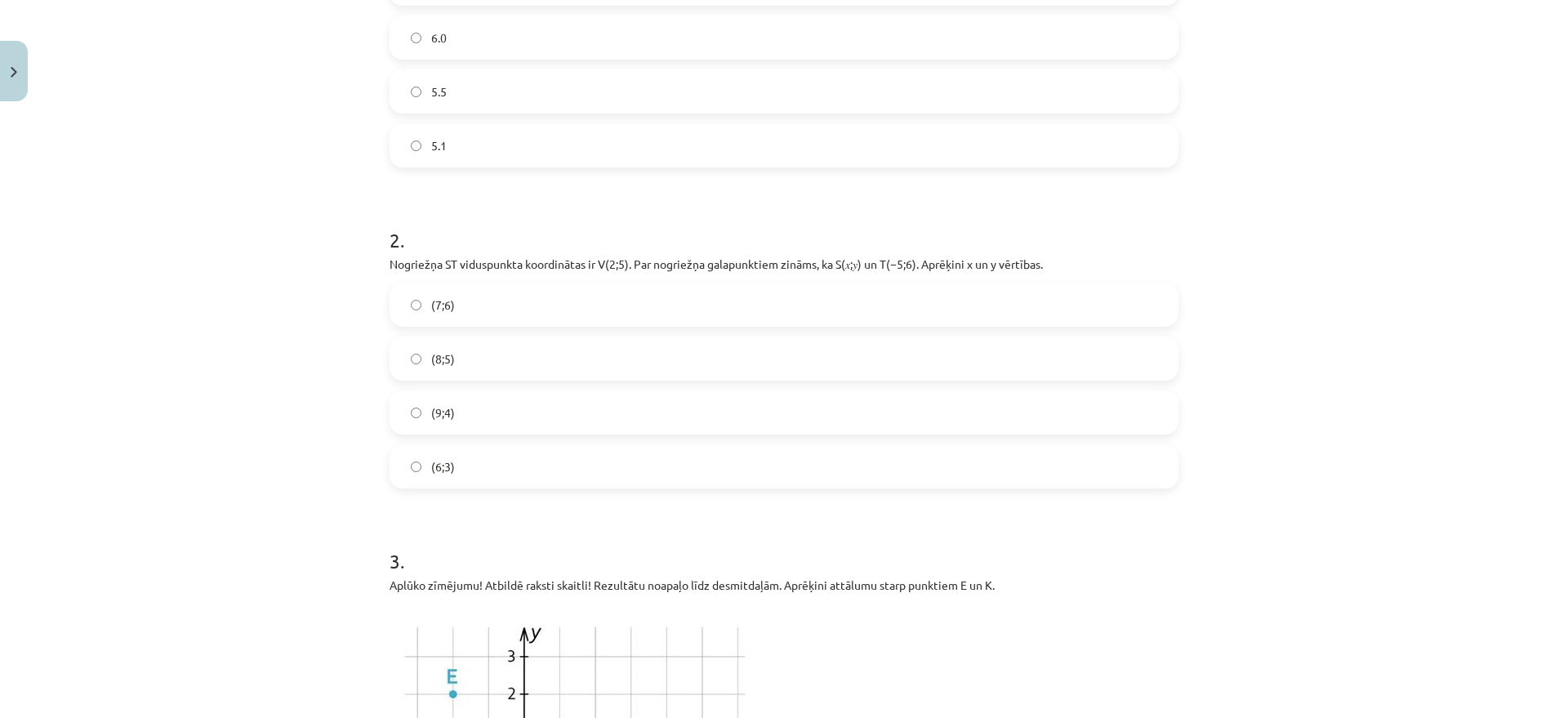
click at [461, 298] on label "(7;6)" at bounding box center [784, 305] width 786 height 41
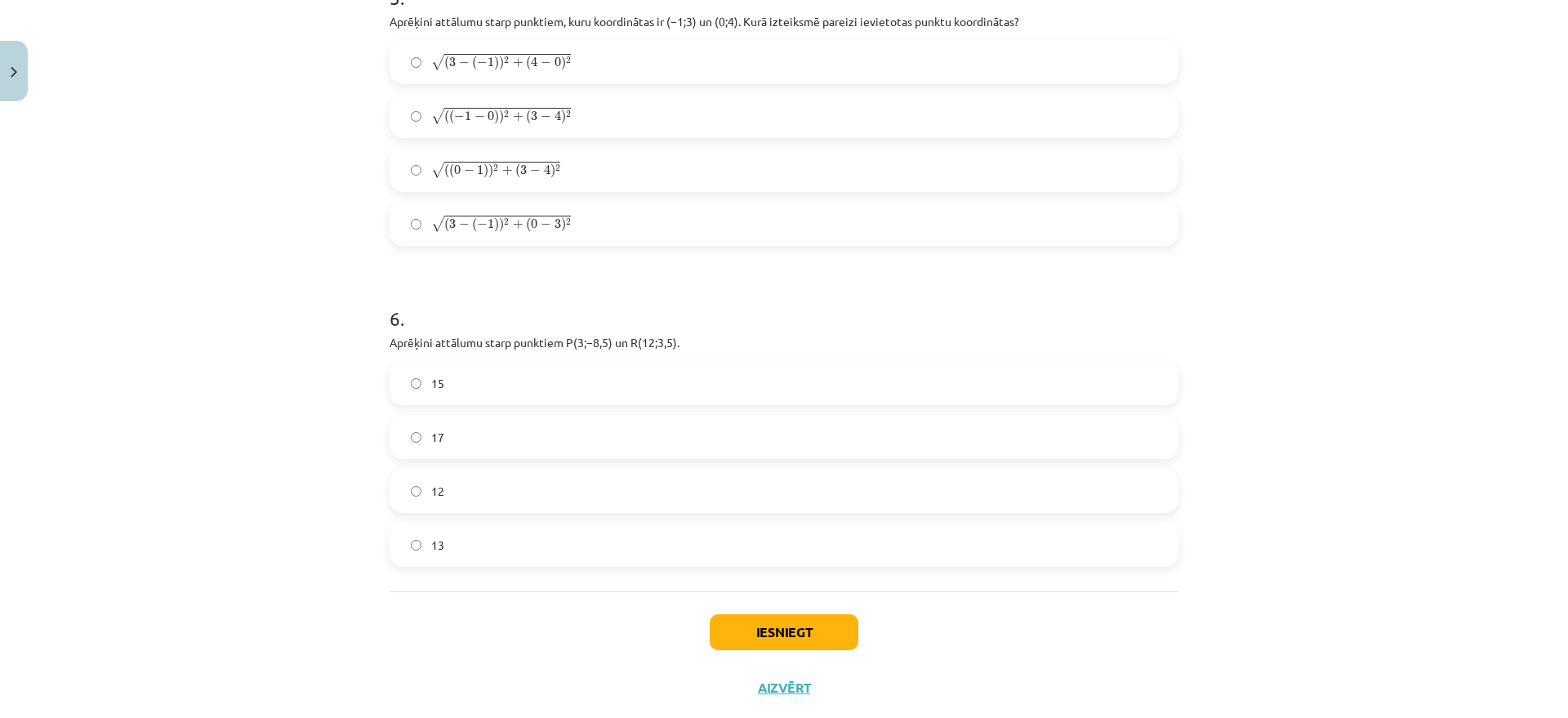
scroll to position [2292, 0]
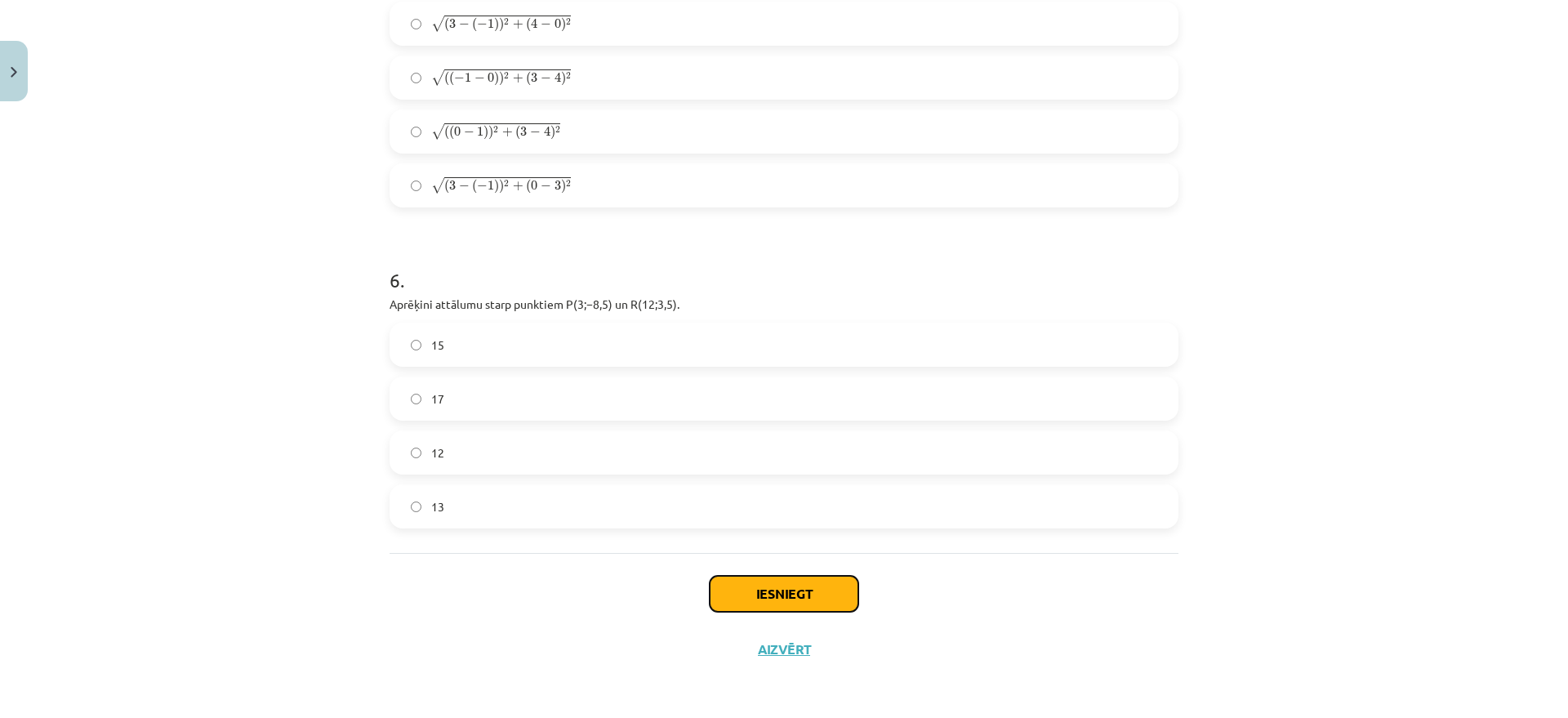
click at [745, 583] on button "Iesniegt" at bounding box center [784, 594] width 148 height 36
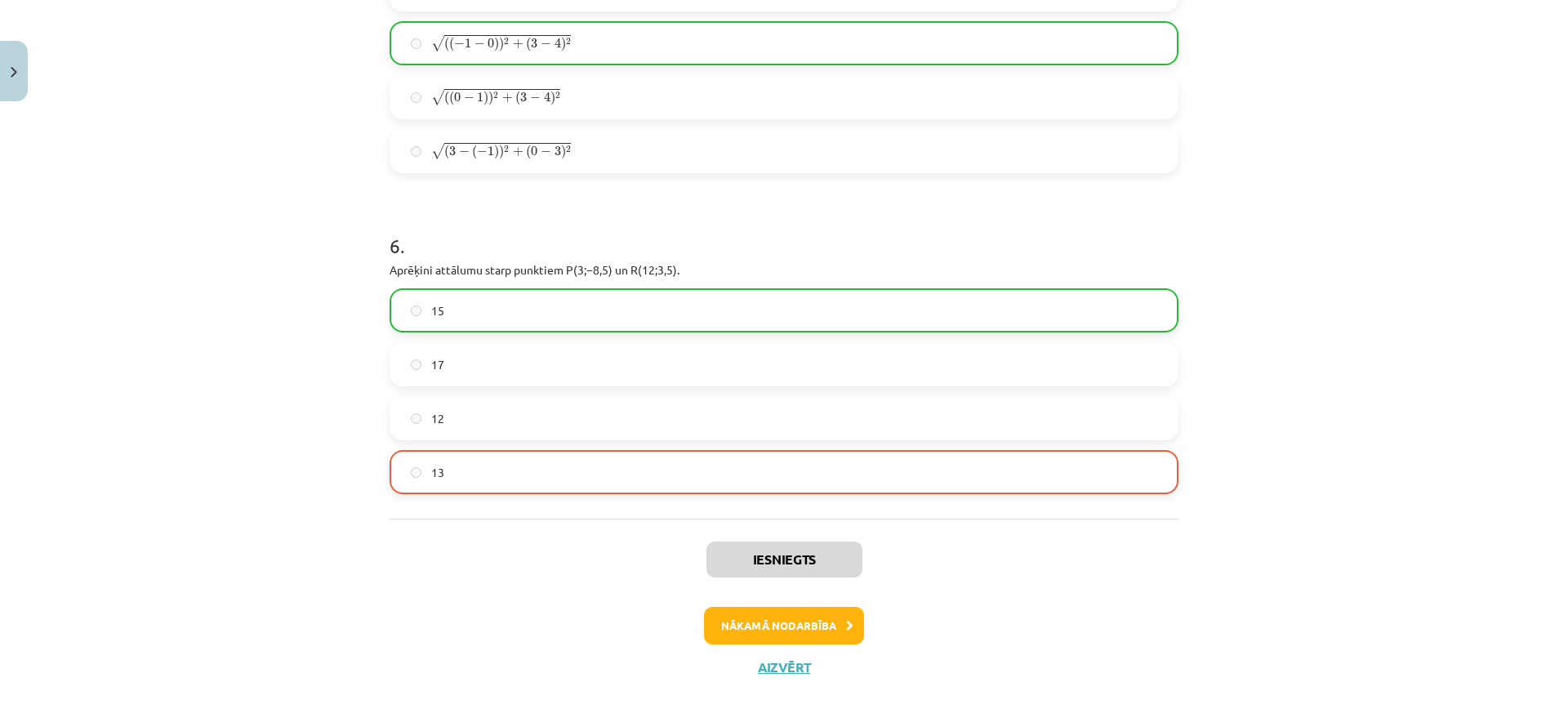
scroll to position [2344, 0]
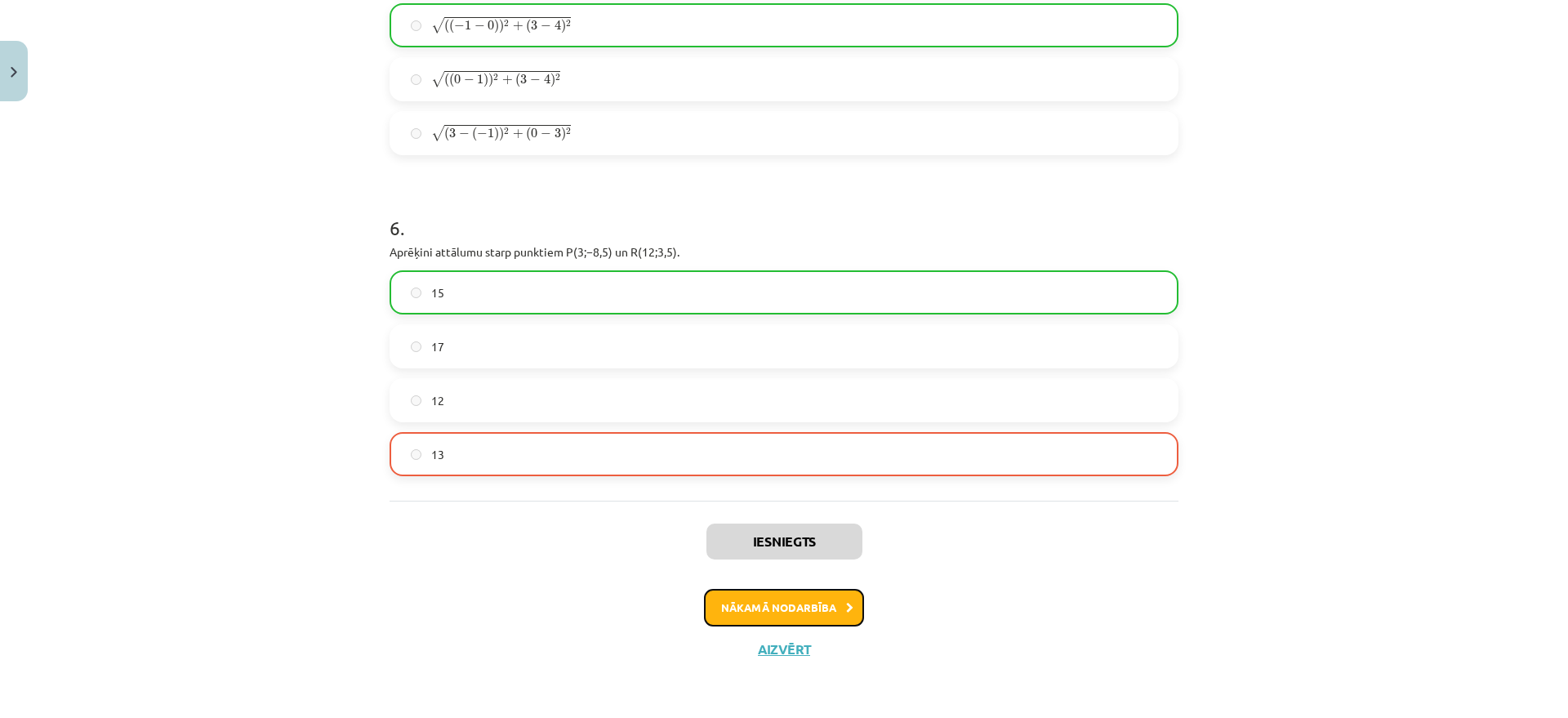
click at [829, 610] on button "Nākamā nodarbība" at bounding box center [783, 608] width 160 height 38
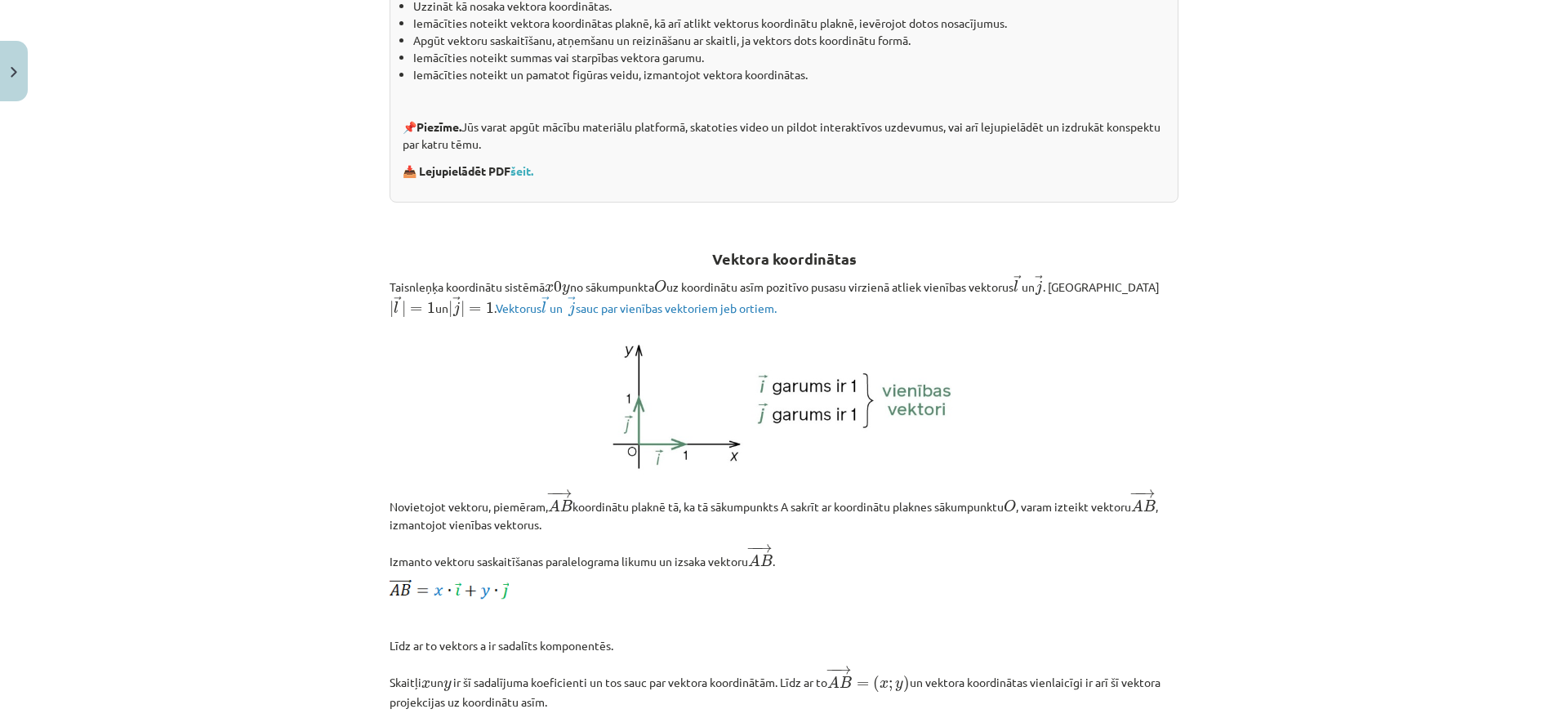
scroll to position [450, 0]
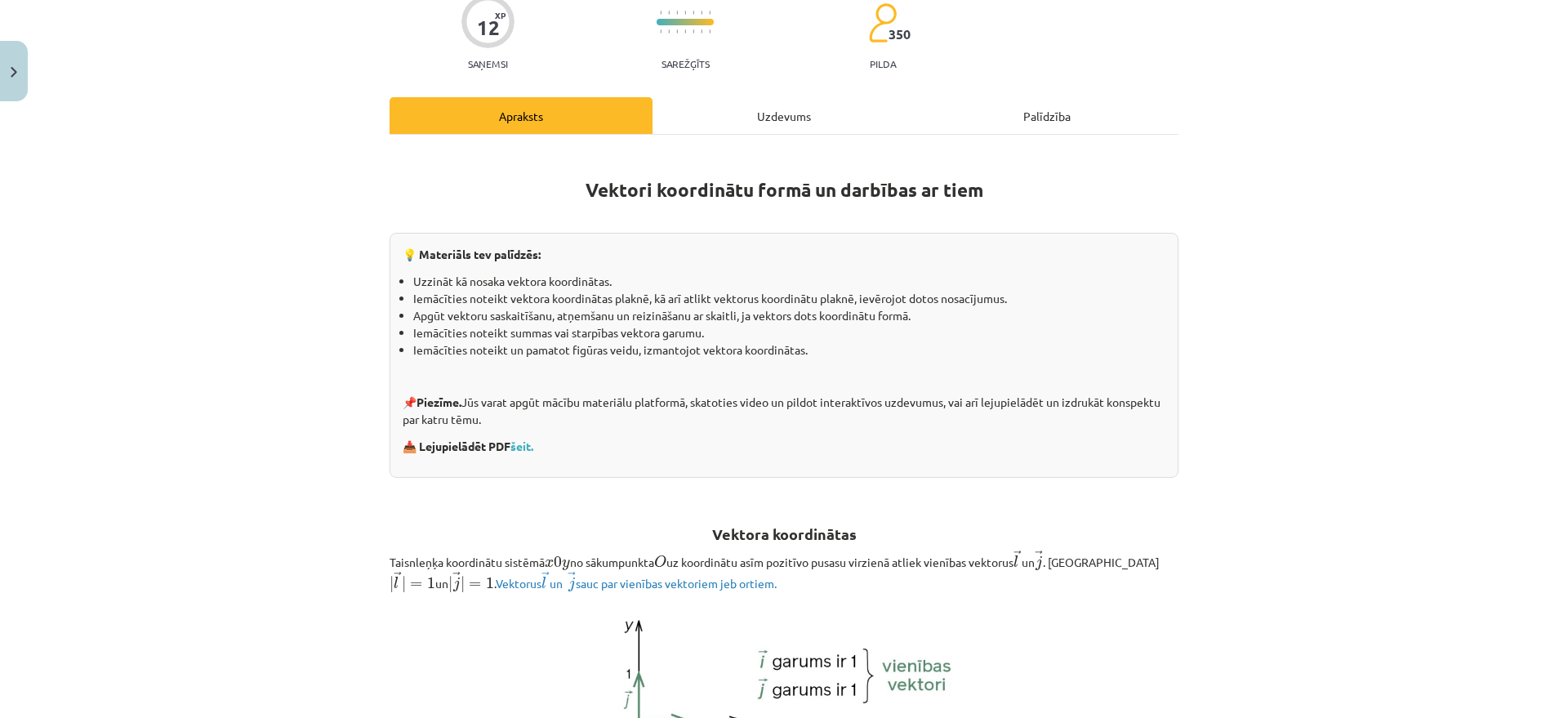
click at [800, 114] on div "Uzdevums" at bounding box center [783, 115] width 263 height 37
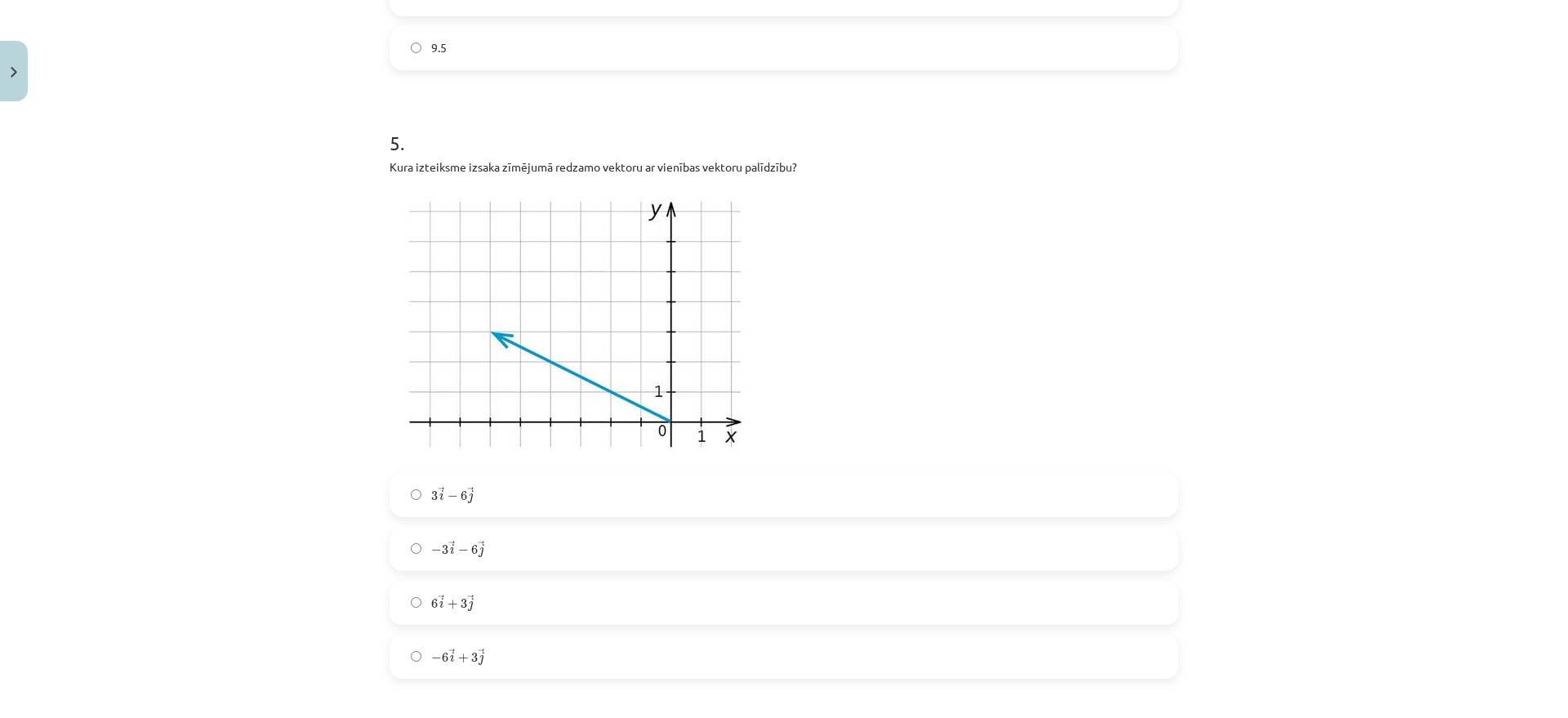
scroll to position [1634, 0]
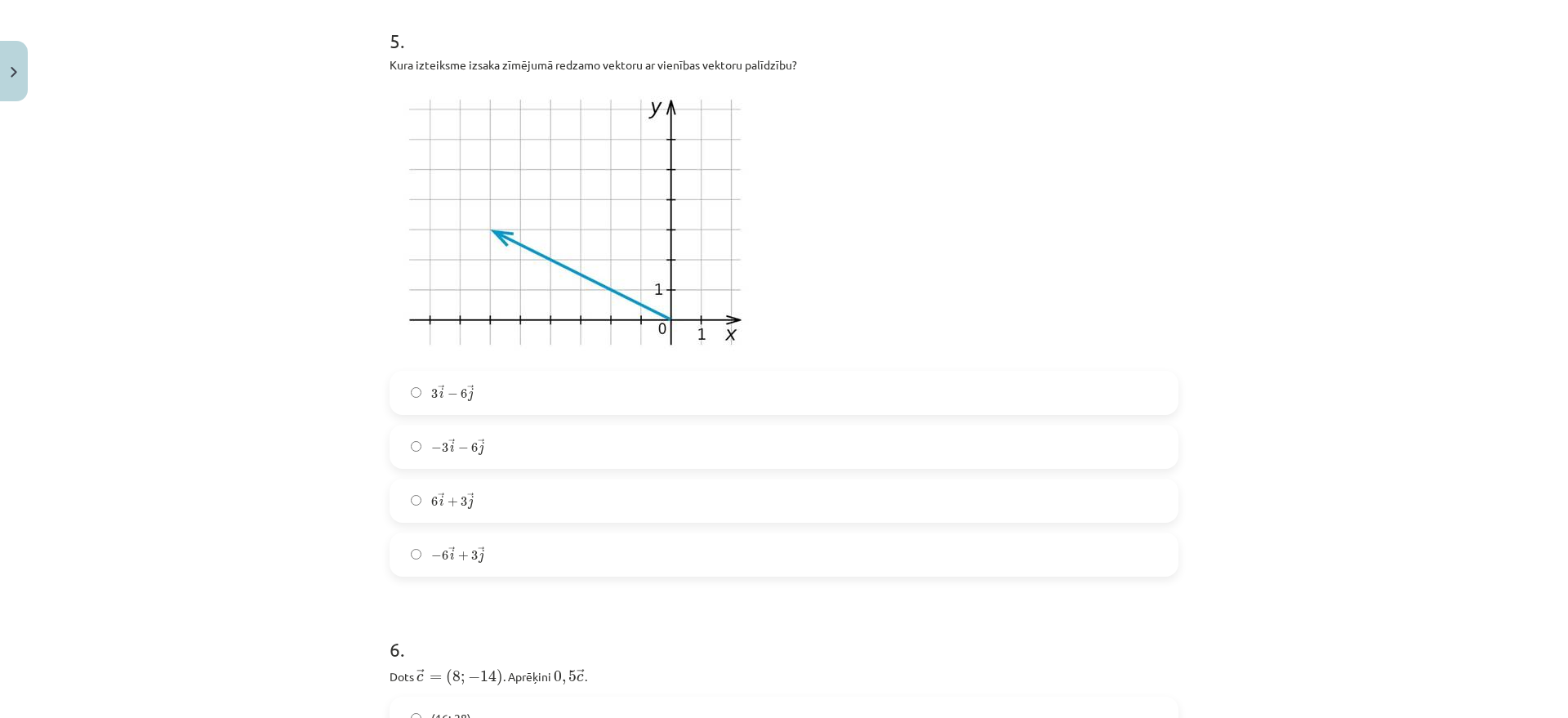
click at [488, 493] on label "6 → i + 3 → j 6 i → + 3 j →" at bounding box center [784, 501] width 786 height 41
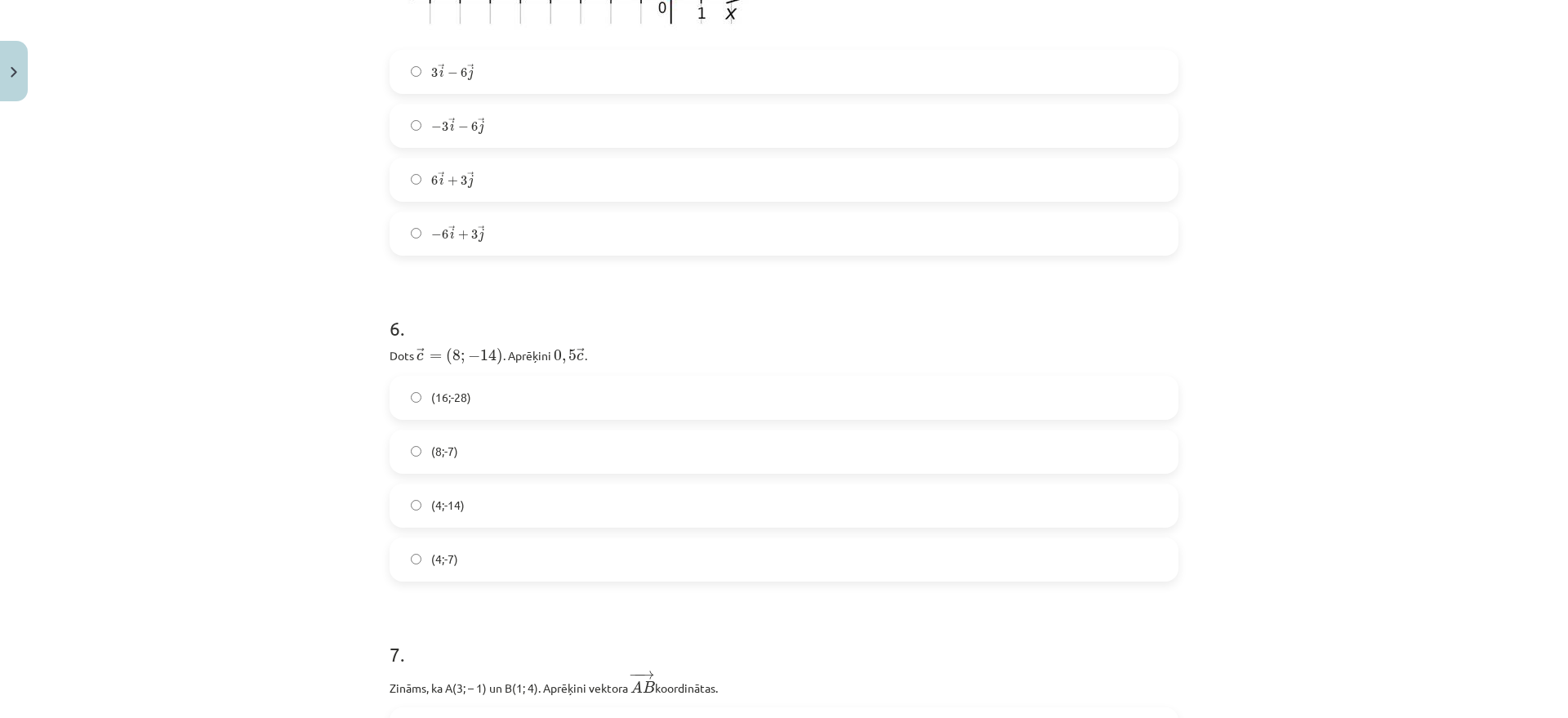
scroll to position [1941, 0]
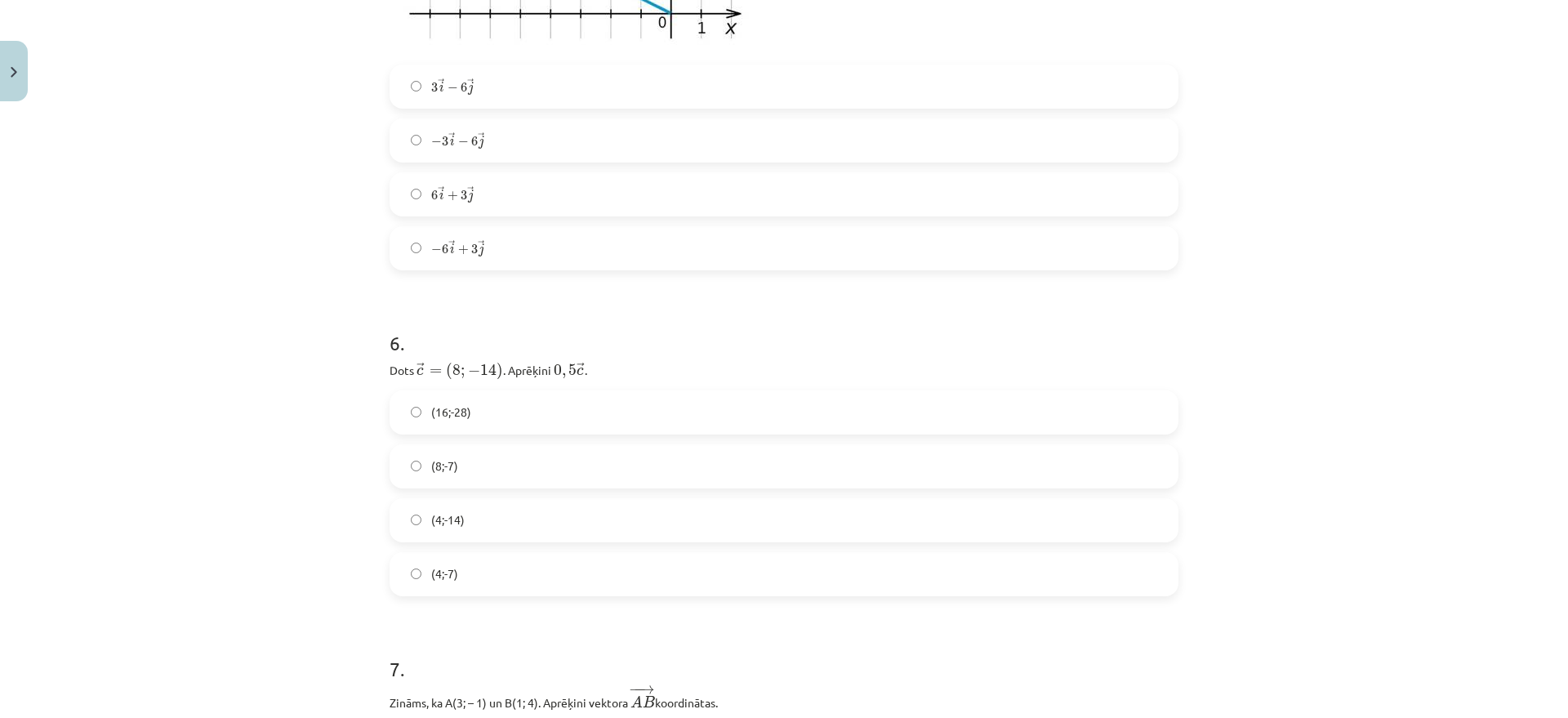
click at [480, 562] on label "(4;-7)" at bounding box center [784, 574] width 786 height 41
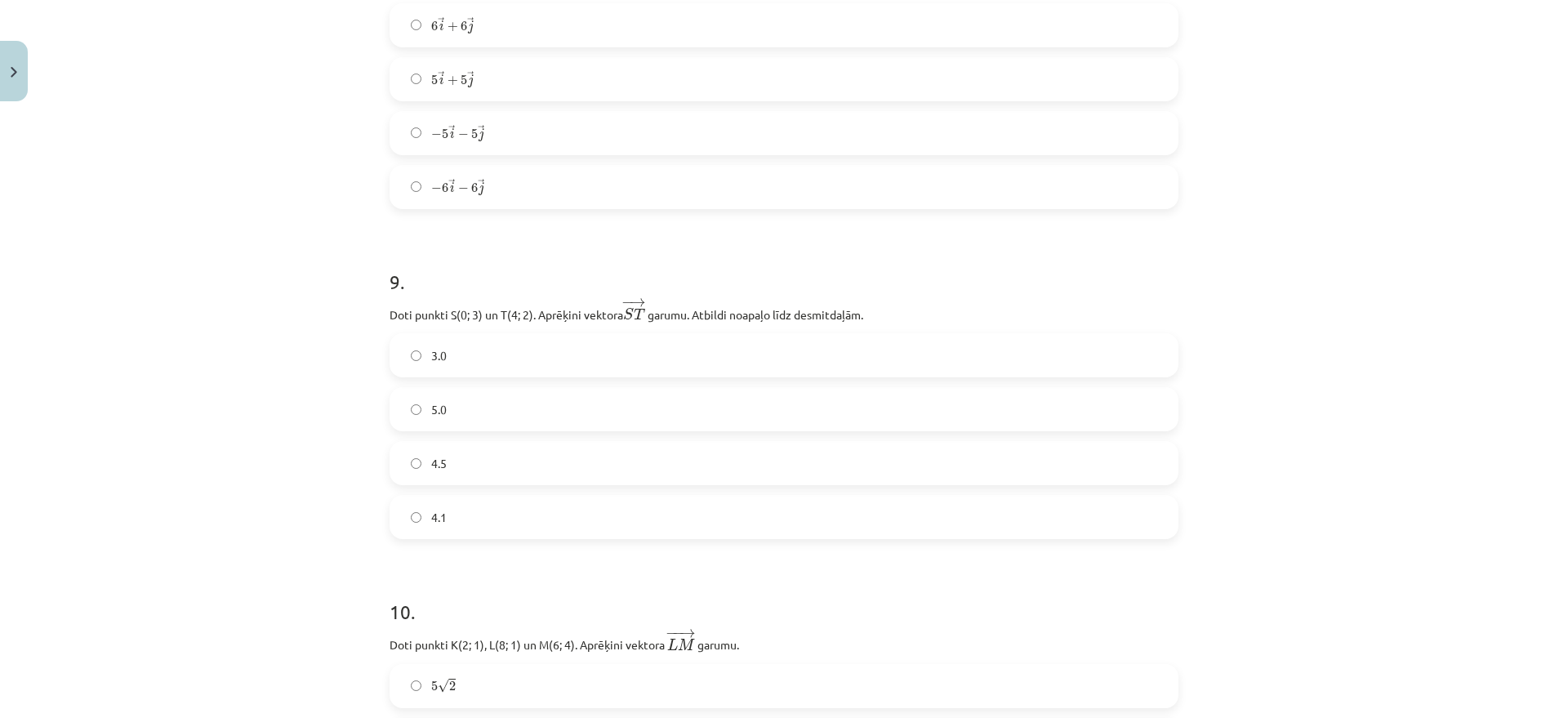
scroll to position [3575, 0]
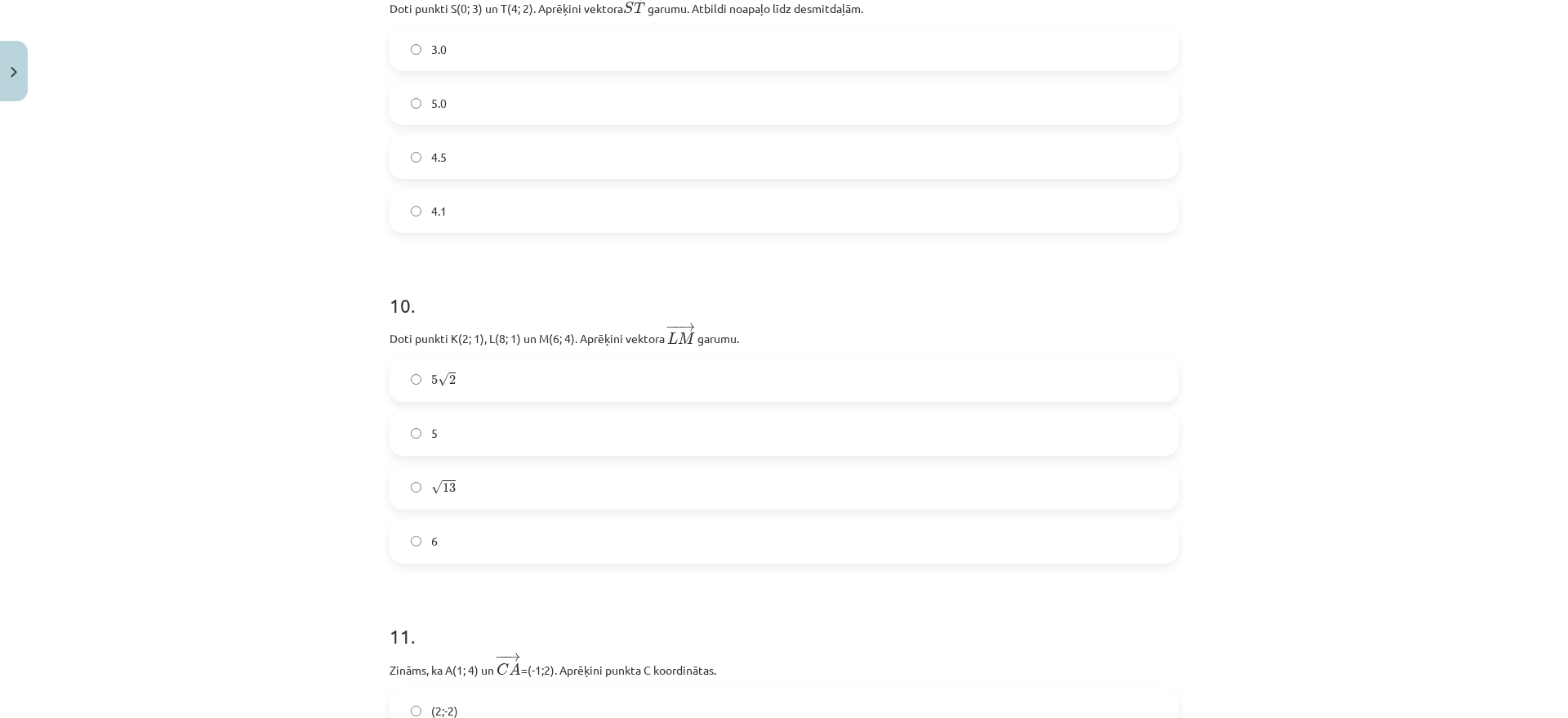
click at [453, 477] on label "√ 13 13" at bounding box center [784, 487] width 786 height 41
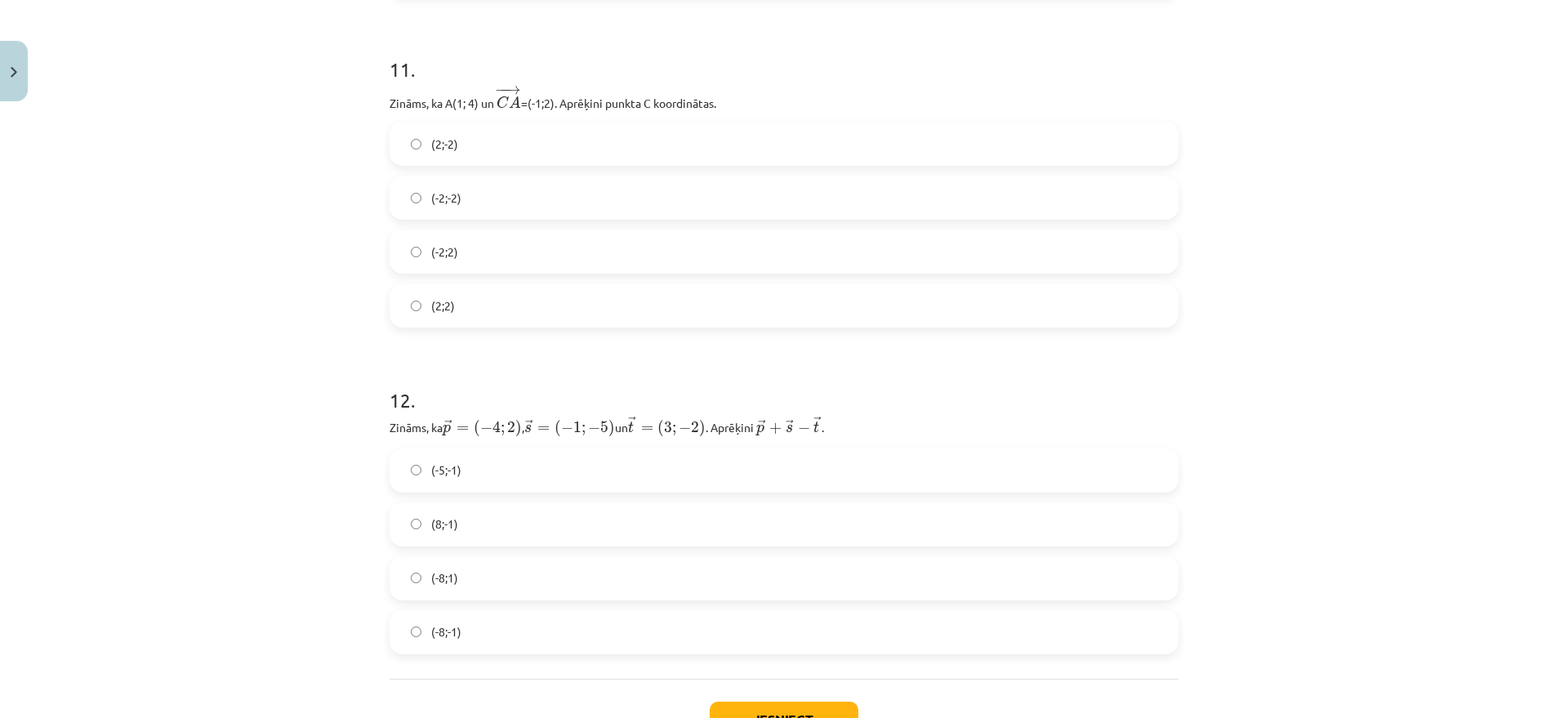
scroll to position [4268, 0]
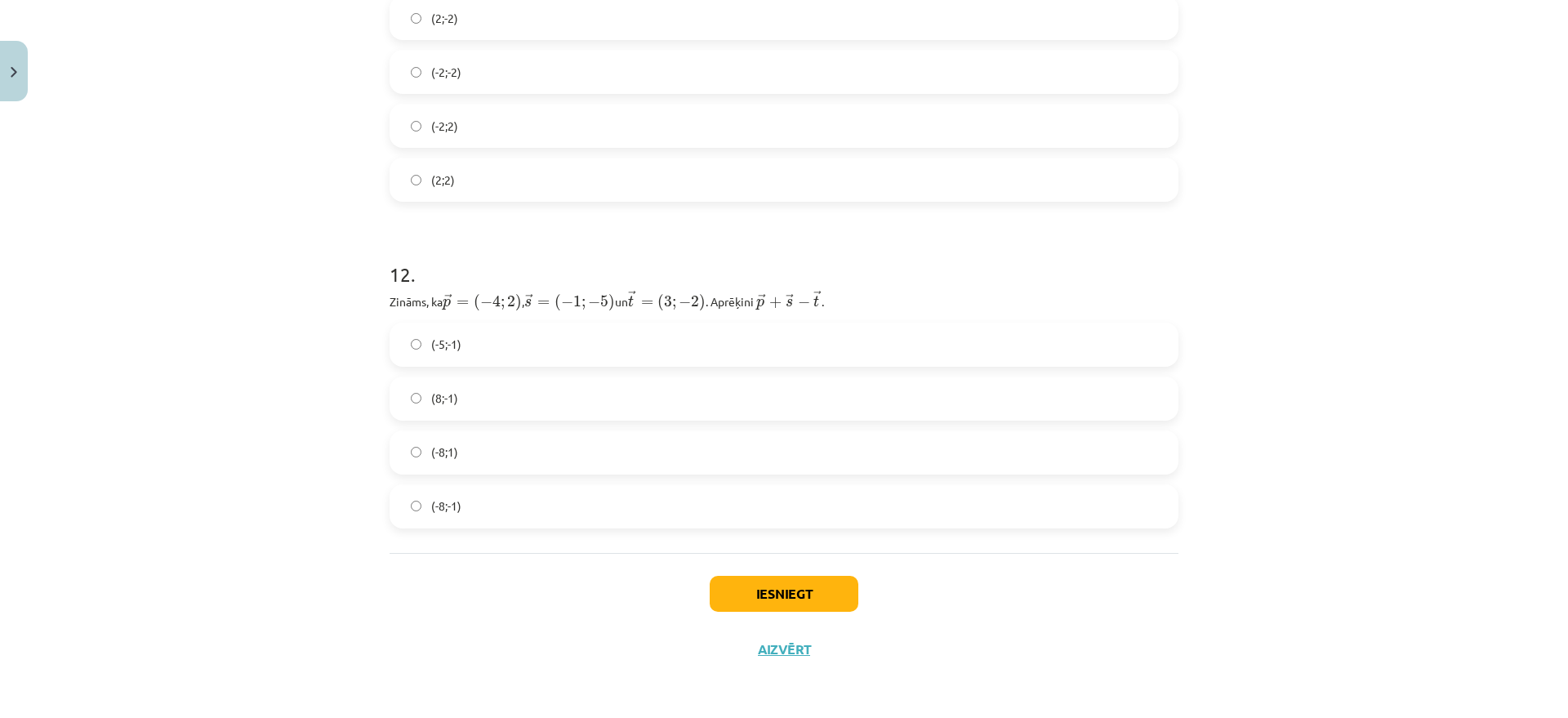
click at [478, 492] on label "(-8;-1)" at bounding box center [784, 507] width 786 height 41
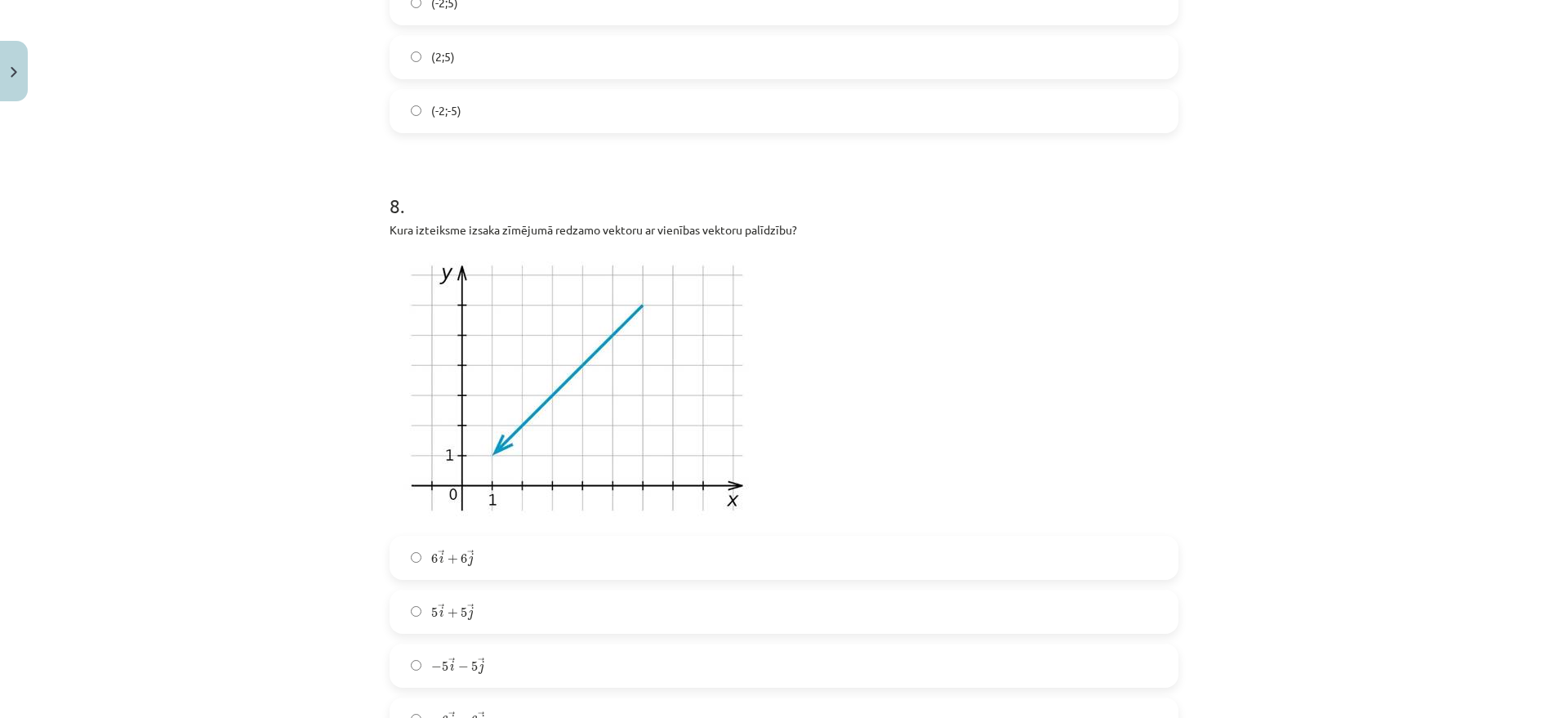
scroll to position [2838, 0]
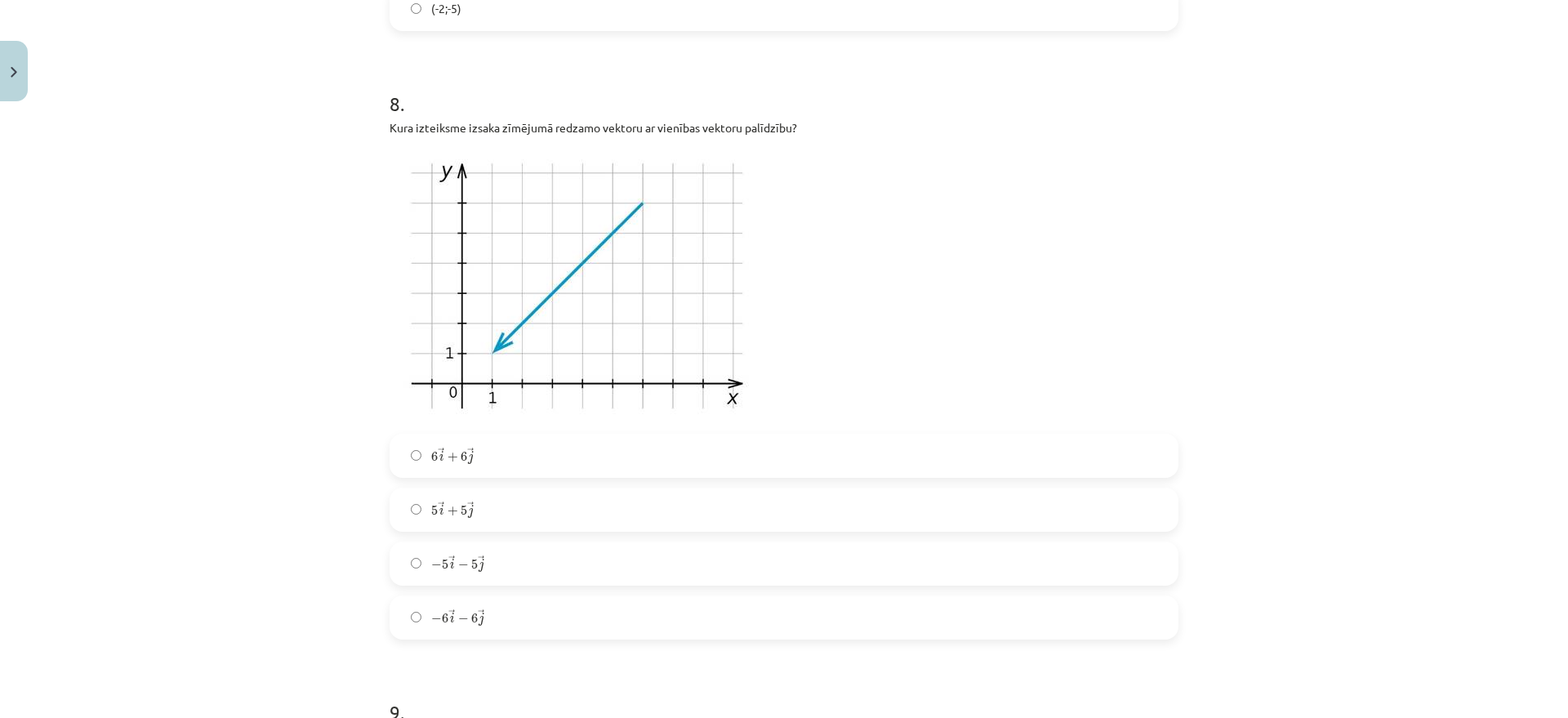
click at [488, 563] on label "− 5 → i − 5 → j − 5 i → − 5 j →" at bounding box center [784, 563] width 786 height 41
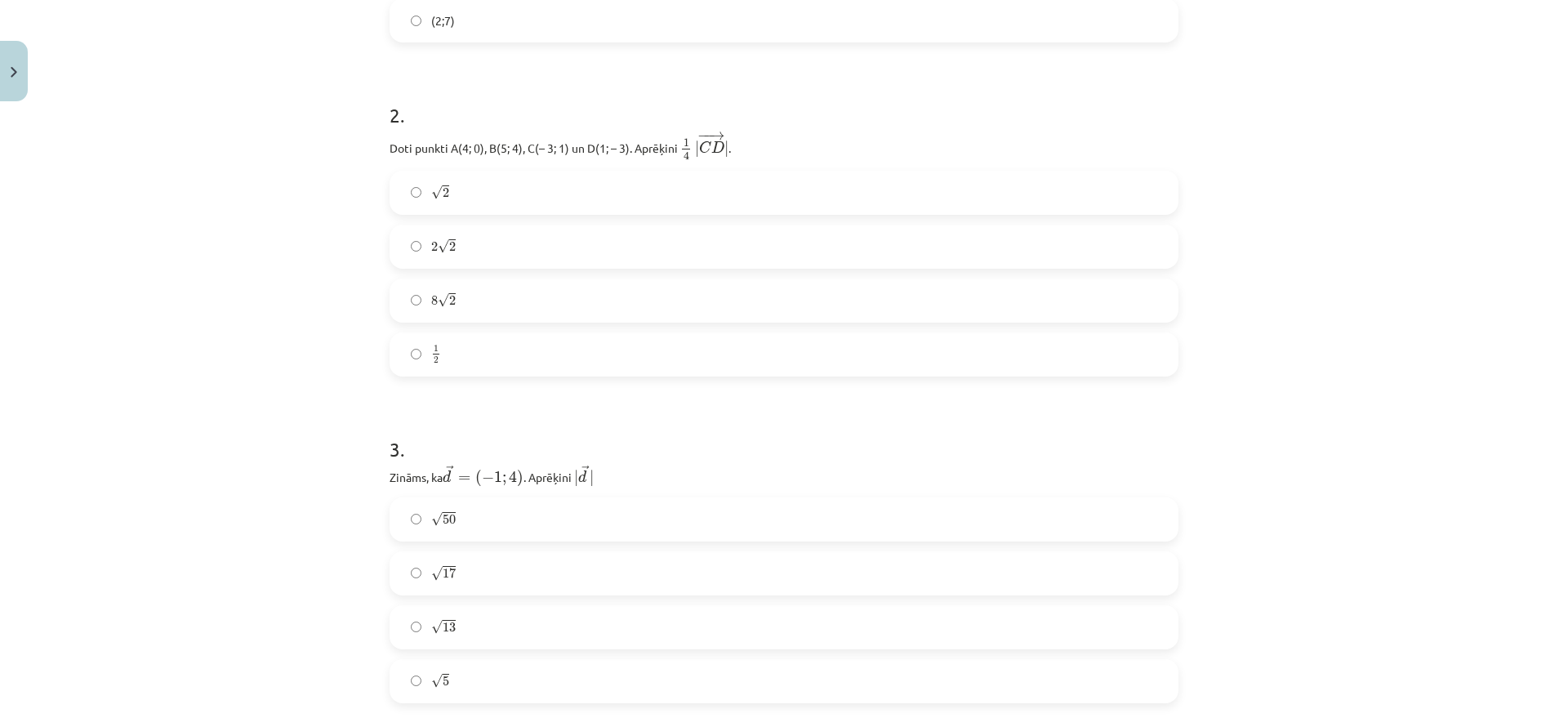
scroll to position [488, 0]
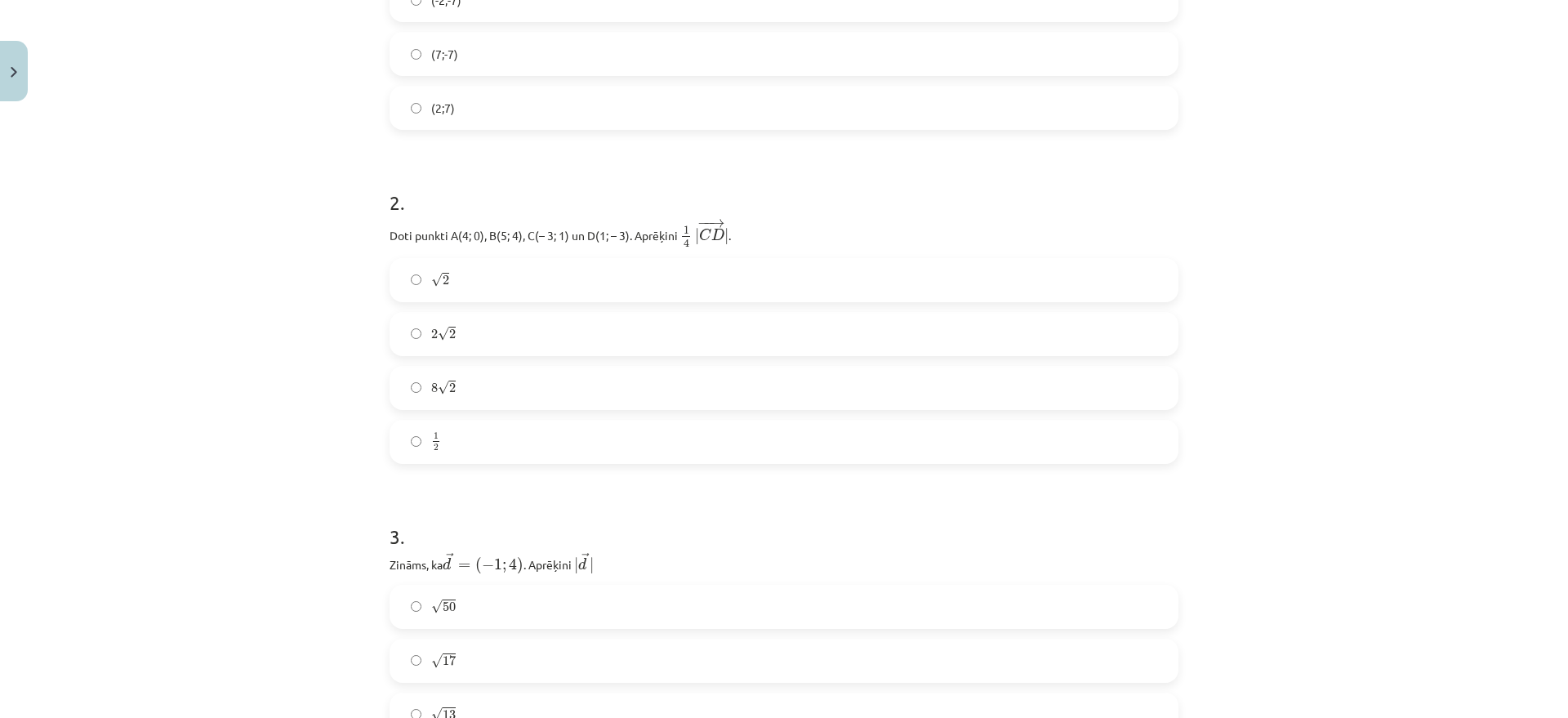
click at [487, 437] on label "1 2 1 2" at bounding box center [784, 442] width 786 height 41
click at [480, 384] on label "8 √ 2 8 2" at bounding box center [784, 388] width 786 height 41
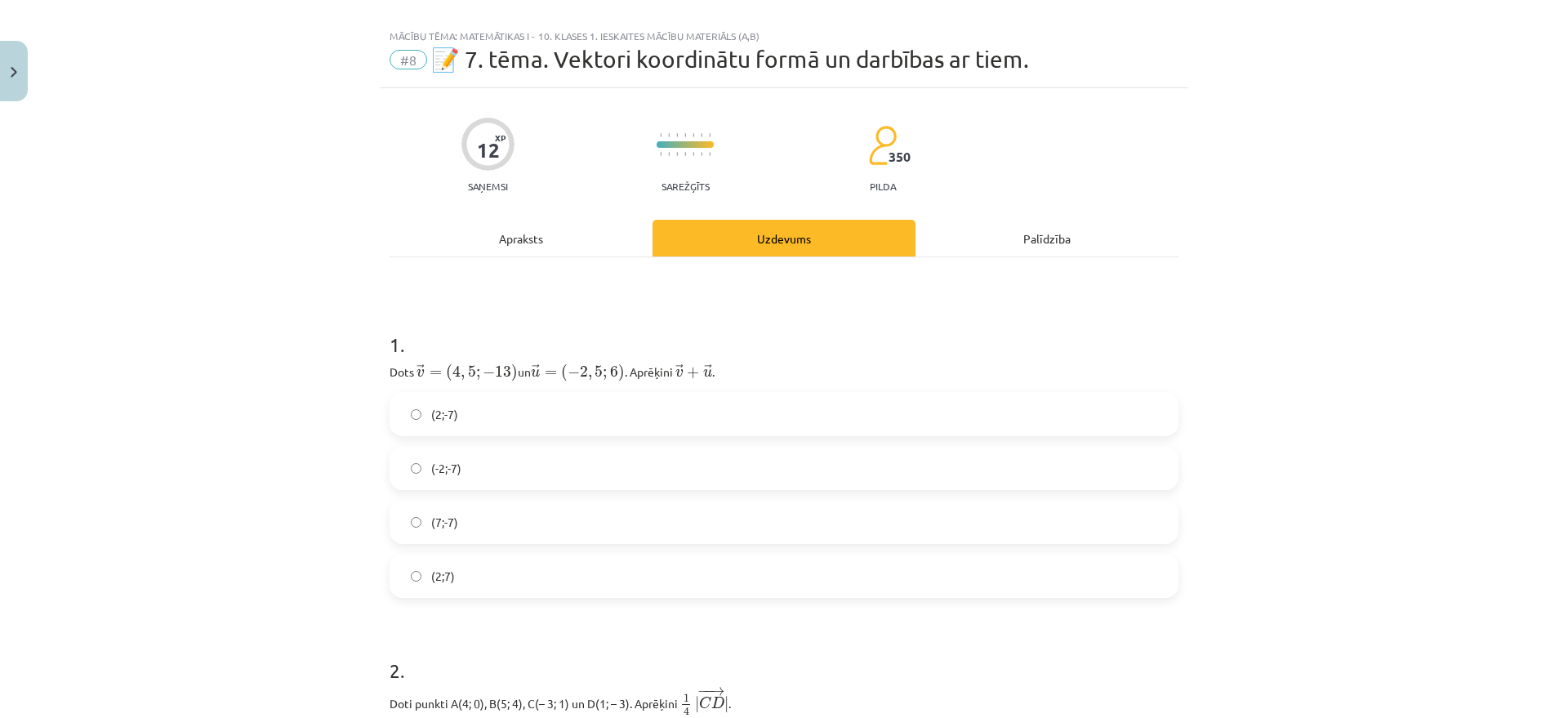
scroll to position [0, 0]
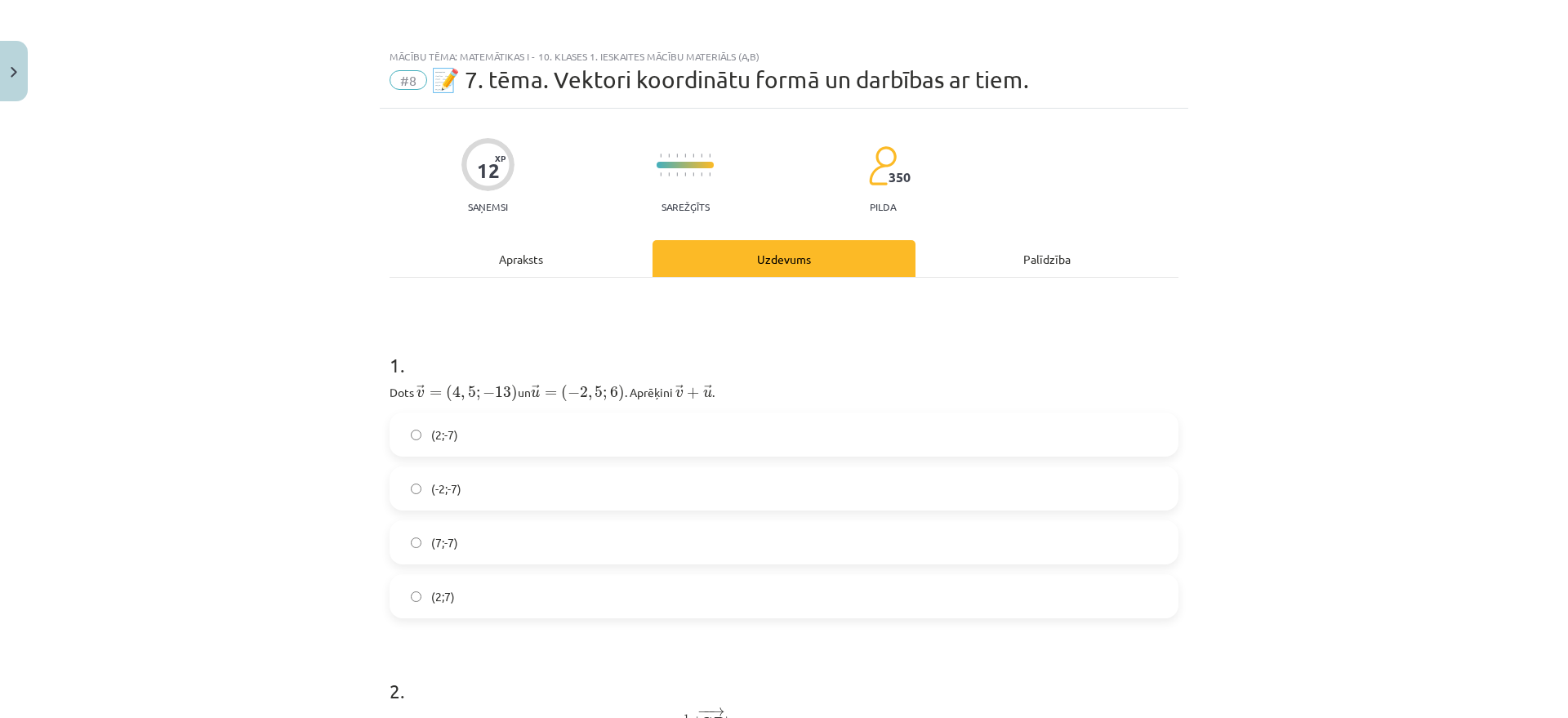
click at [438, 546] on span "(7;-7)" at bounding box center [444, 543] width 27 height 17
click at [480, 535] on label "(7;-7)" at bounding box center [784, 542] width 786 height 41
click at [459, 440] on label "(2;-7)" at bounding box center [784, 434] width 786 height 41
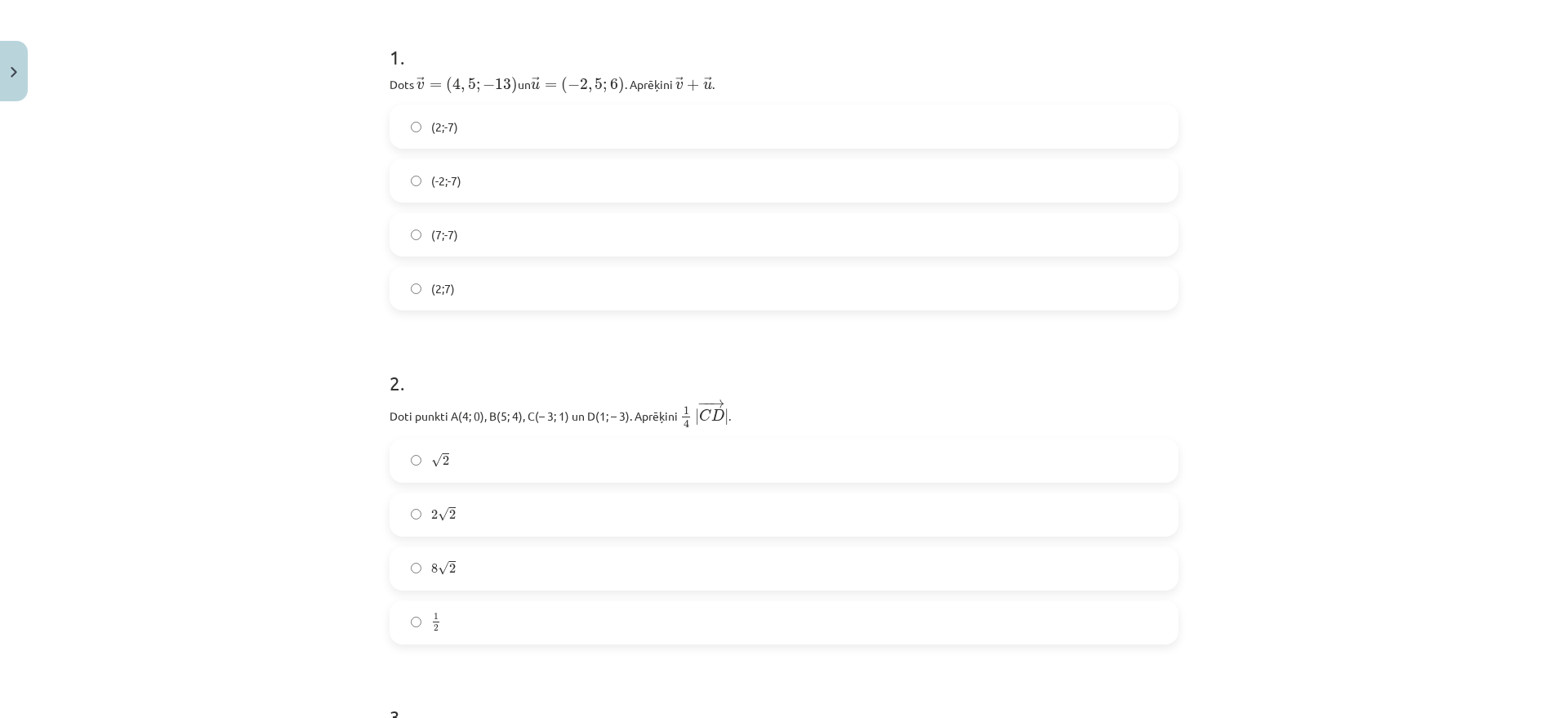
scroll to position [409, 0]
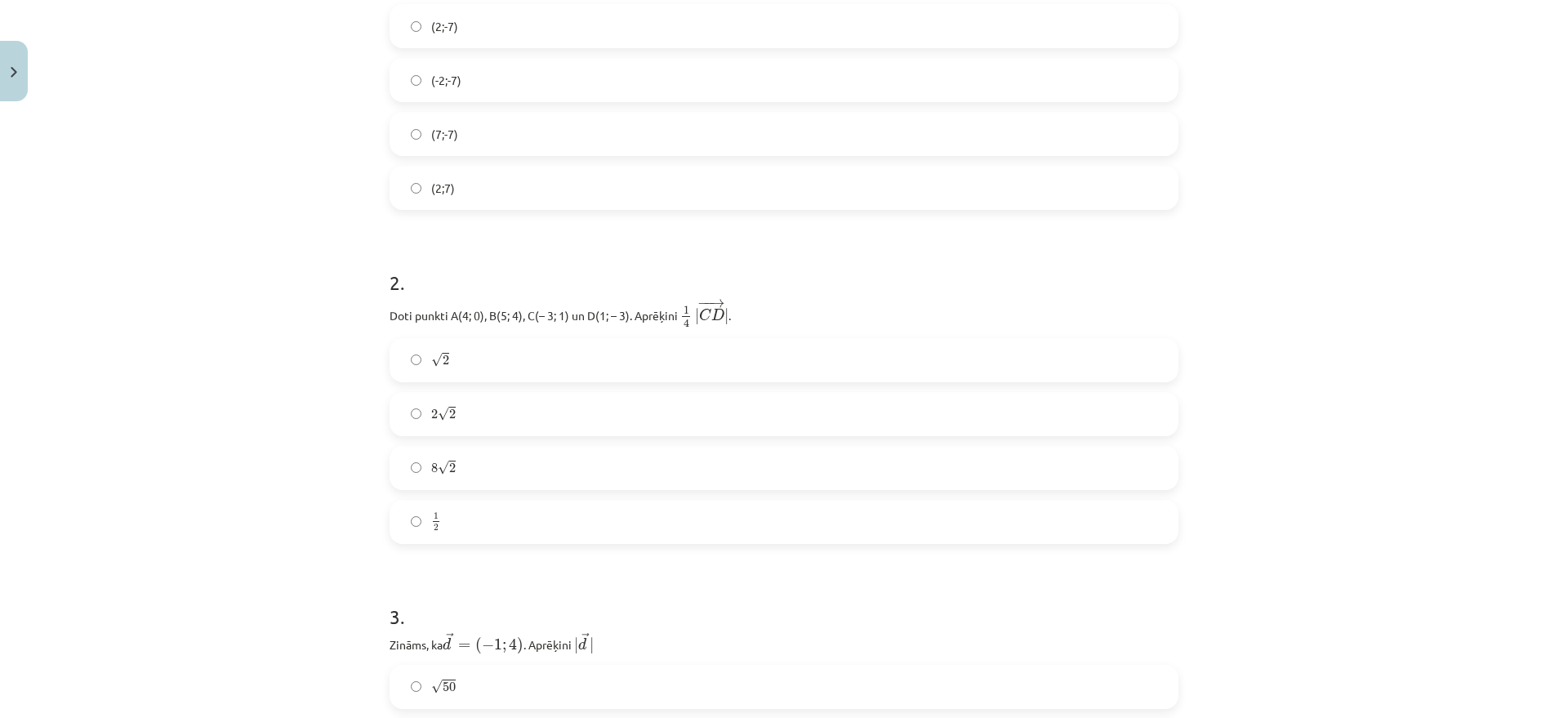
click at [450, 526] on label "1 2 1 2" at bounding box center [784, 521] width 786 height 41
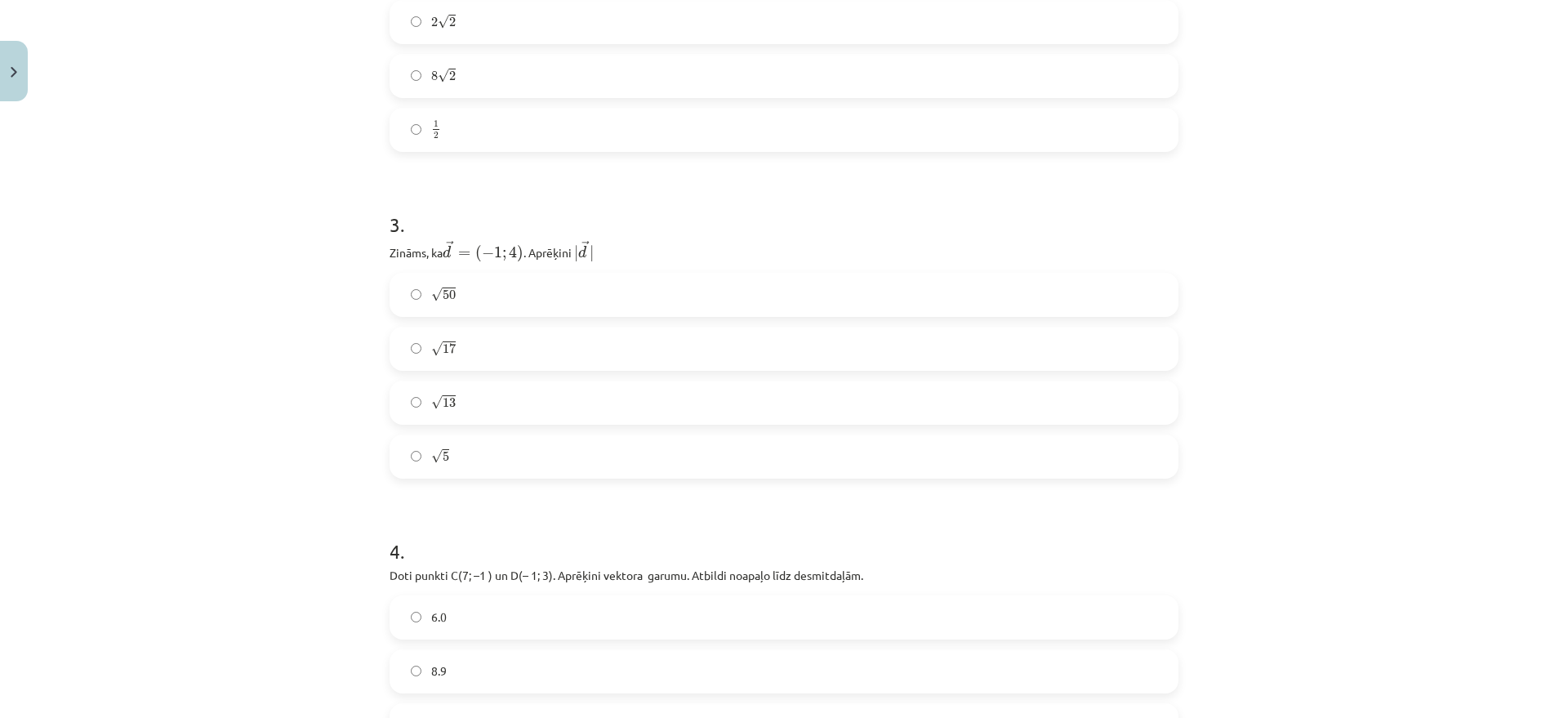
scroll to position [818, 0]
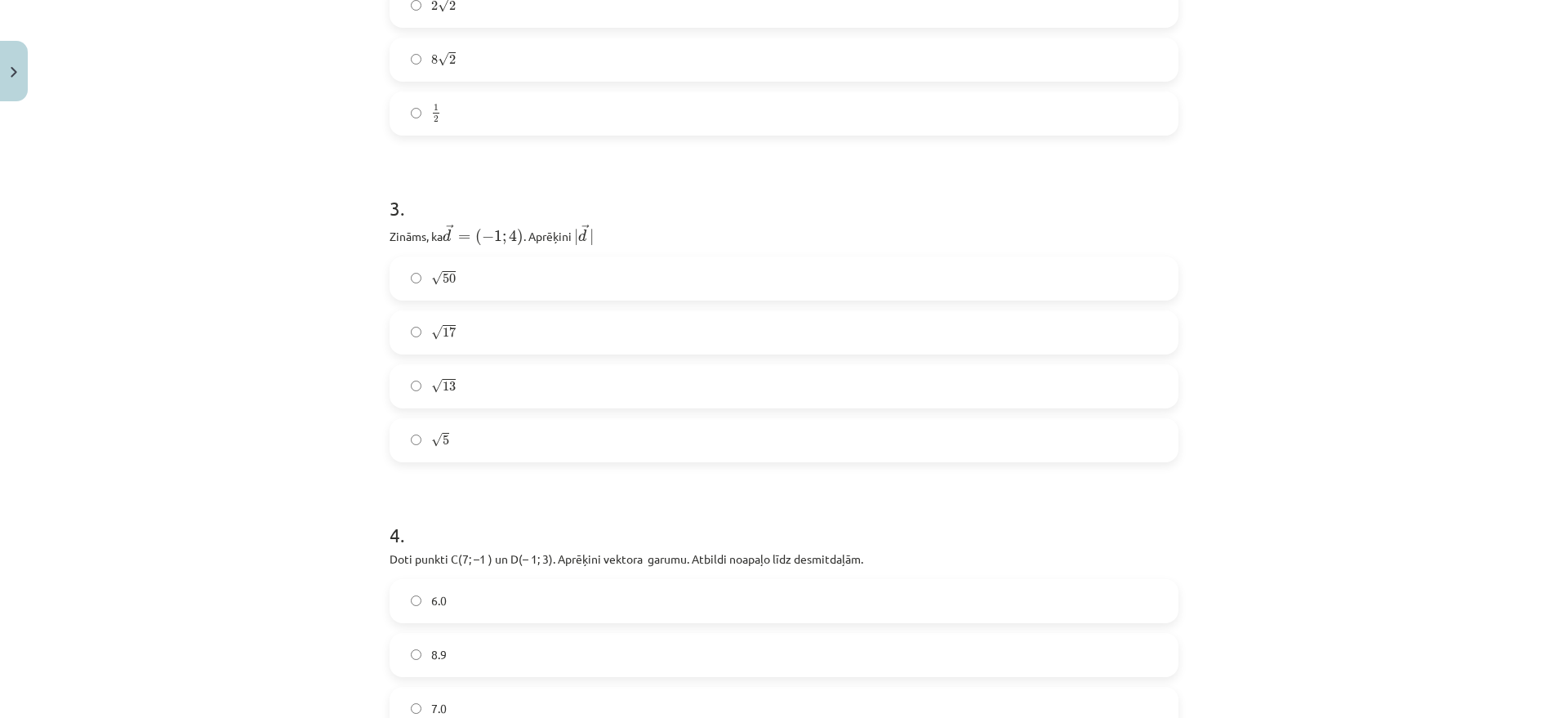
click at [473, 341] on label "√ 17 17" at bounding box center [784, 332] width 786 height 41
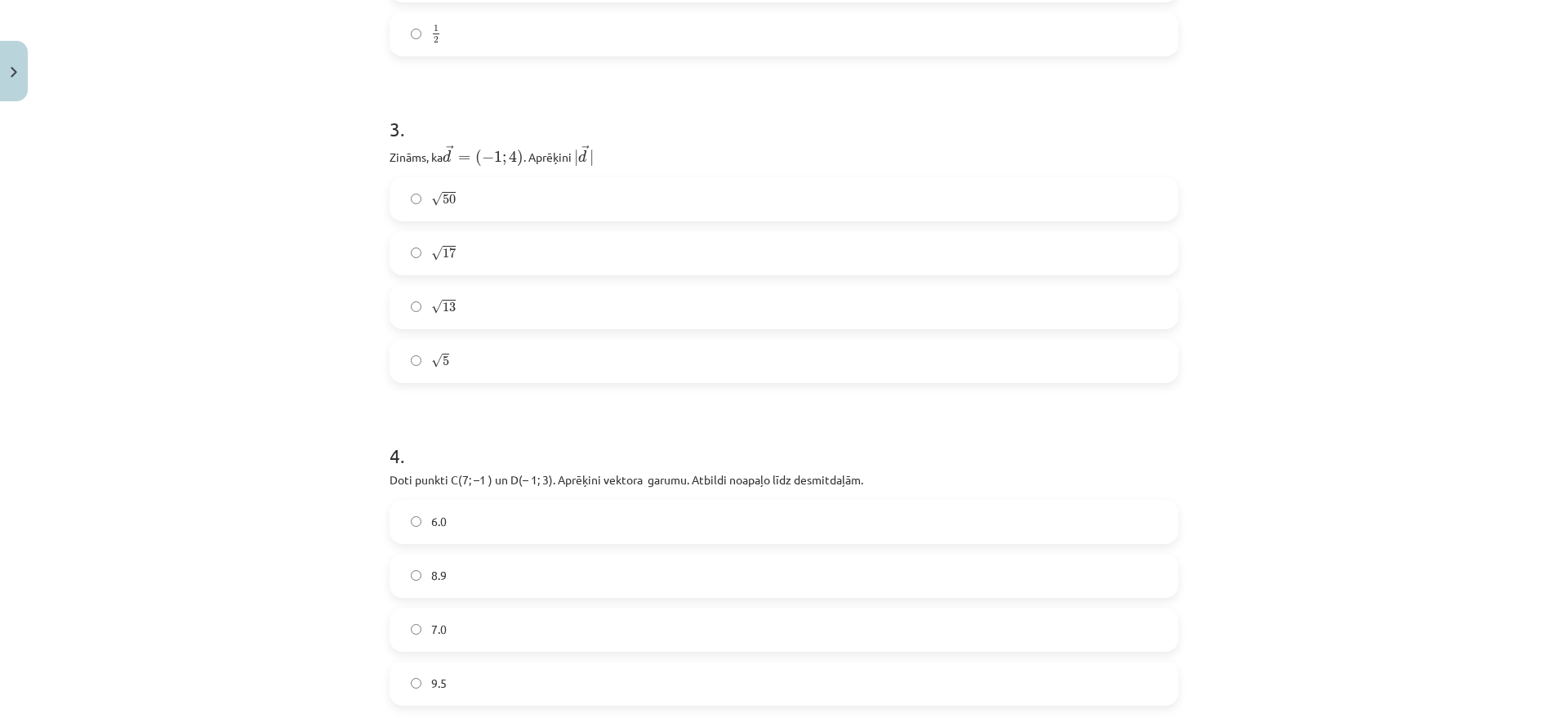
scroll to position [1021, 0]
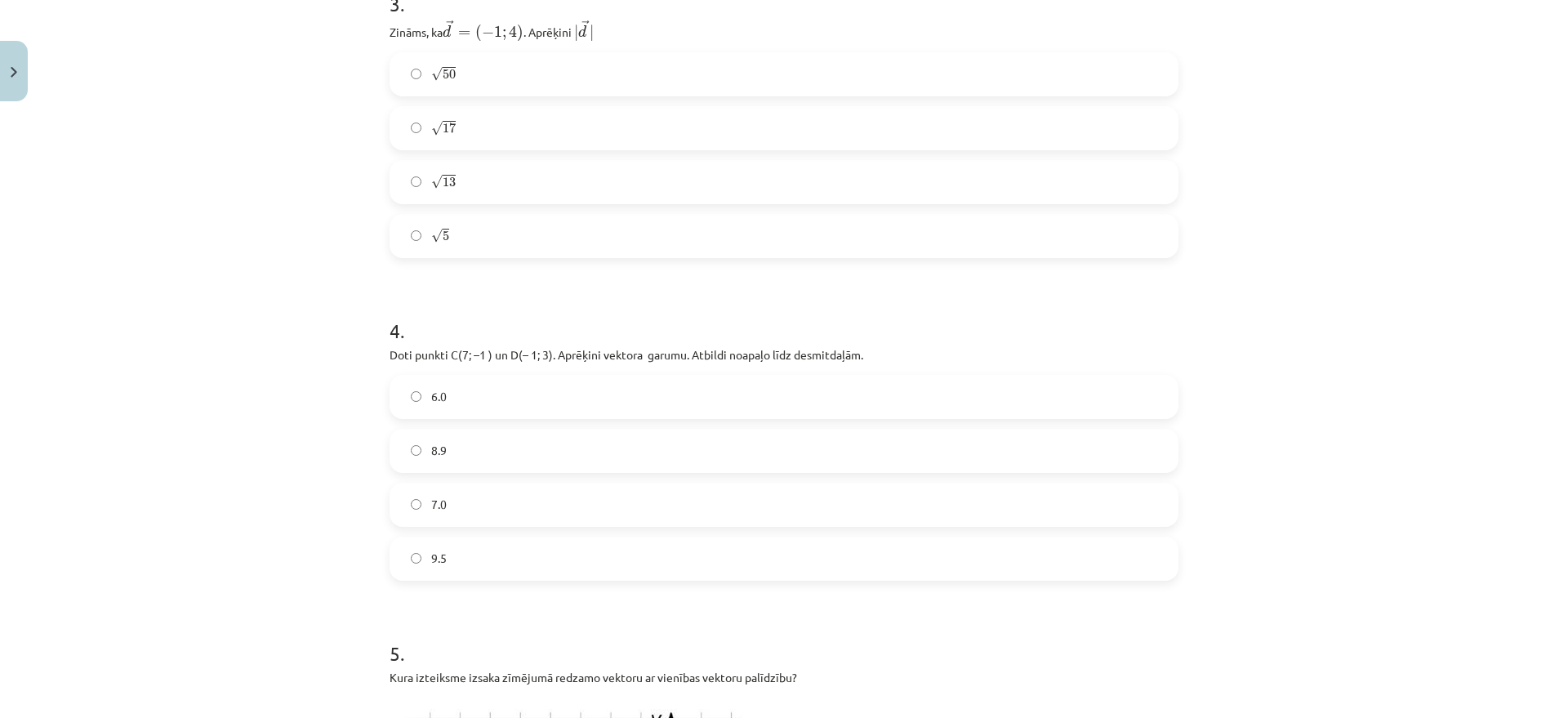
click at [463, 443] on label "8.9" at bounding box center [784, 451] width 786 height 41
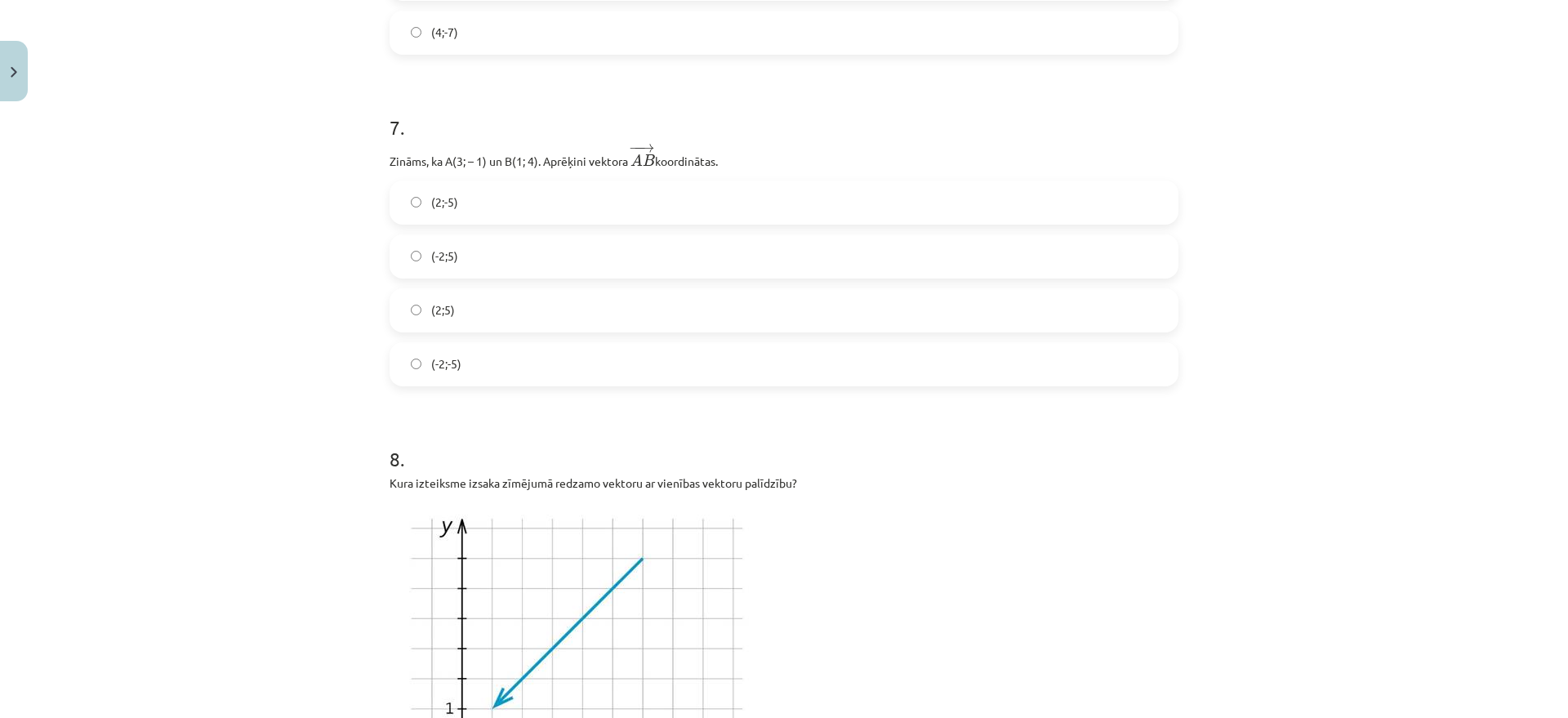
scroll to position [2452, 0]
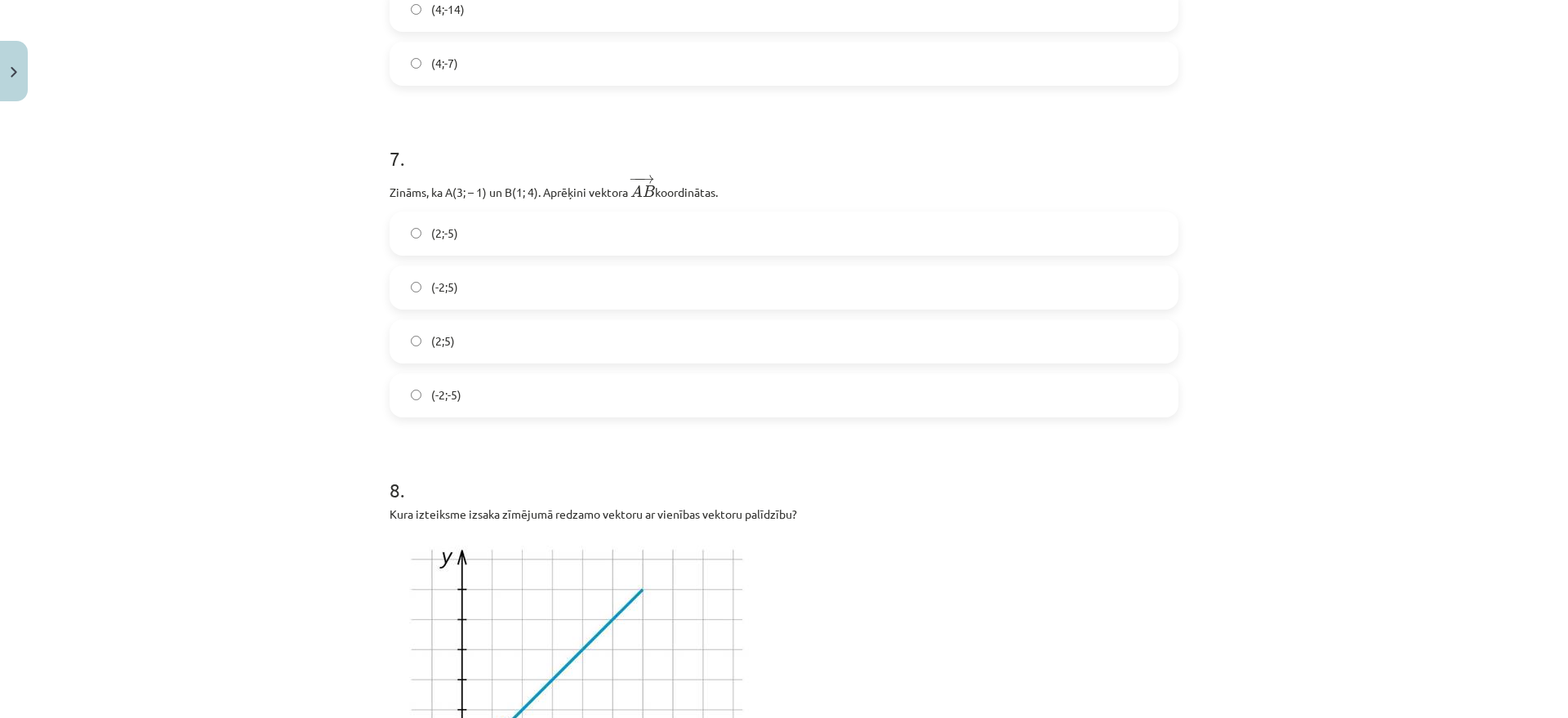
click at [465, 325] on label "(2;5)" at bounding box center [784, 342] width 786 height 41
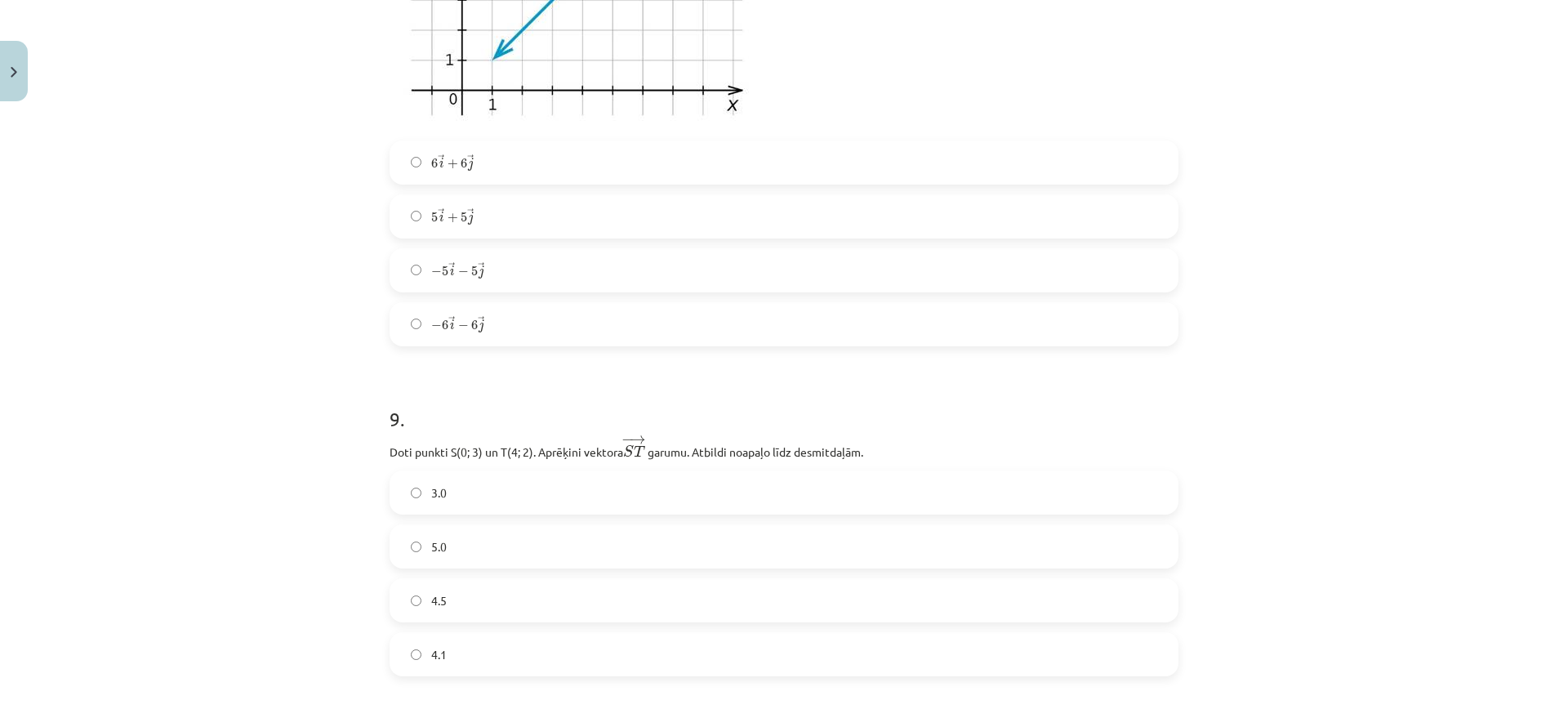
scroll to position [3269, 0]
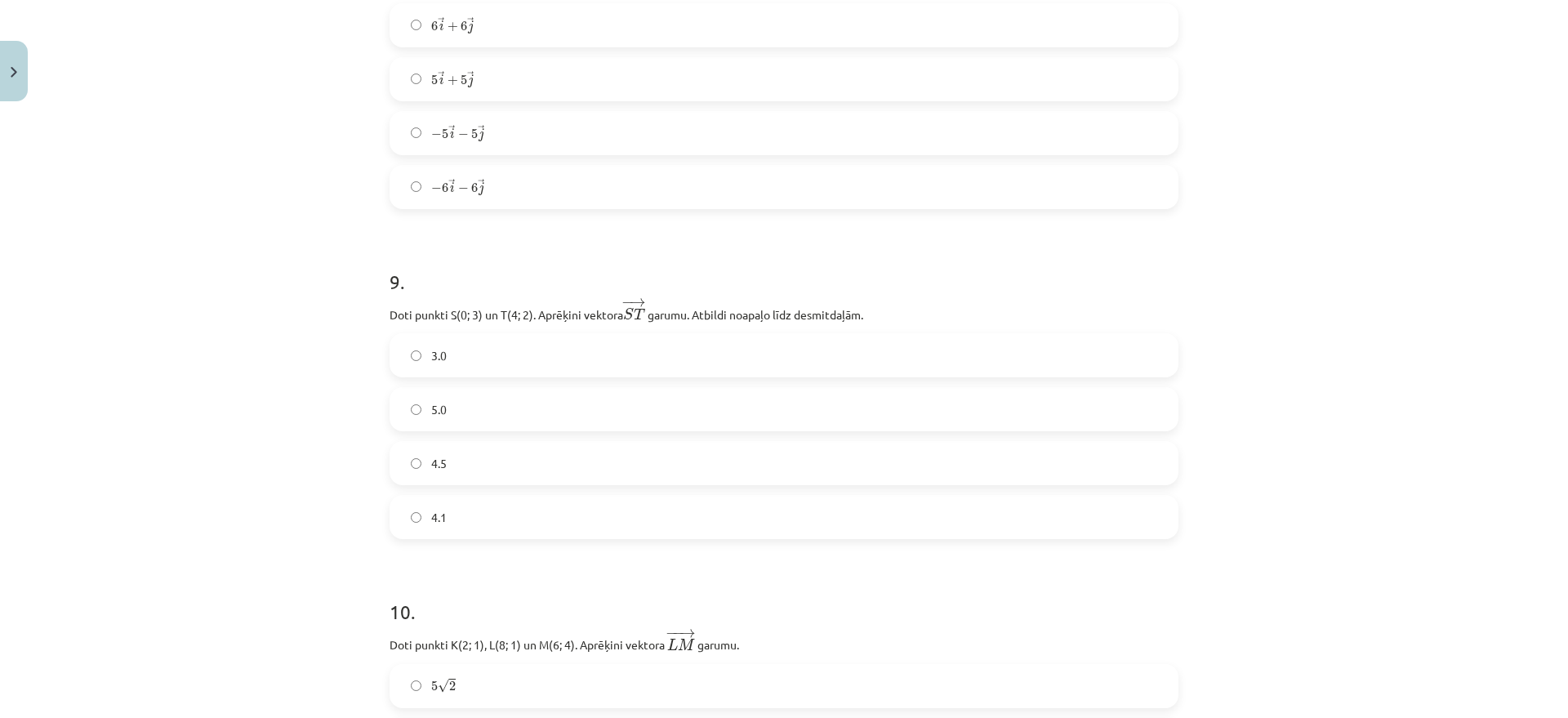
click at [507, 391] on label "5.0" at bounding box center [784, 409] width 786 height 41
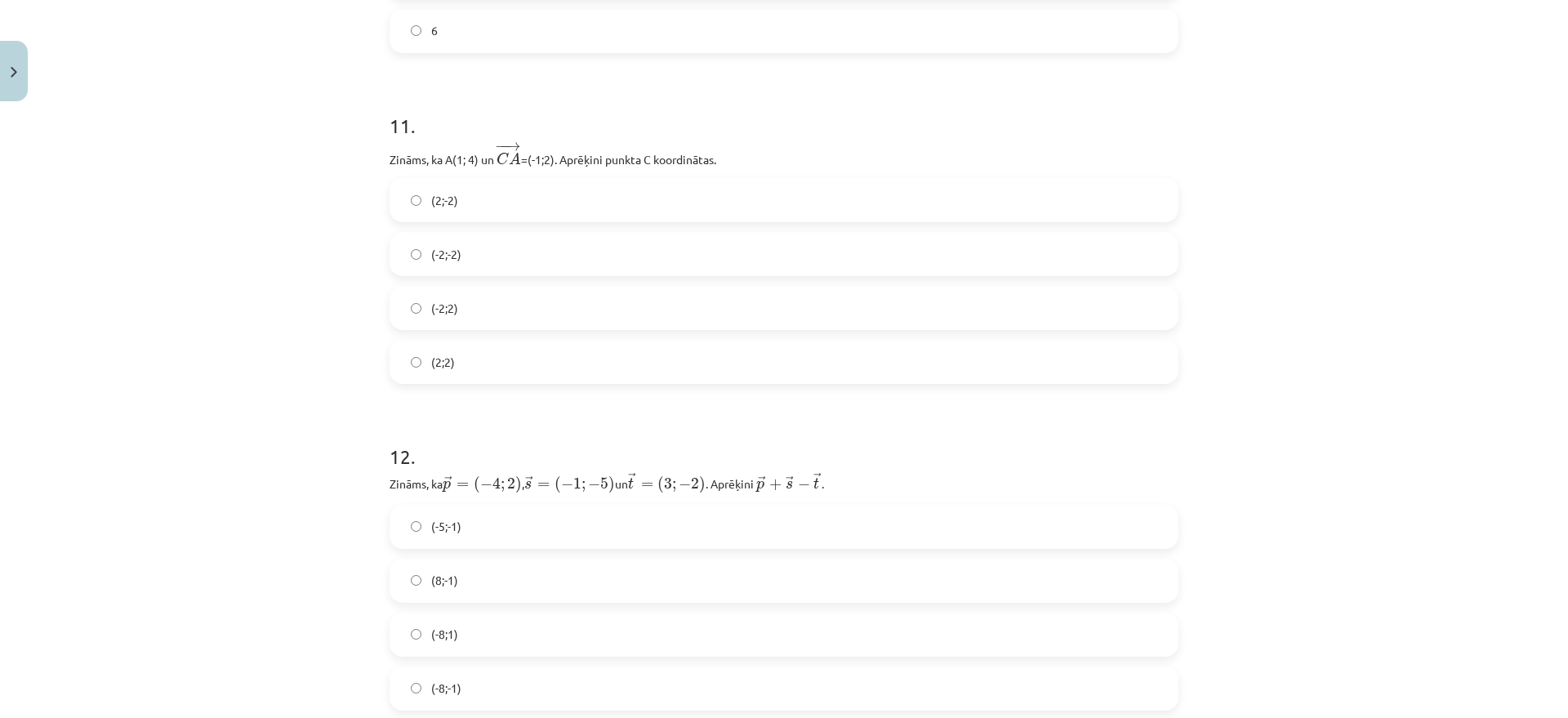
click at [472, 305] on label "(-2;2)" at bounding box center [784, 307] width 786 height 41
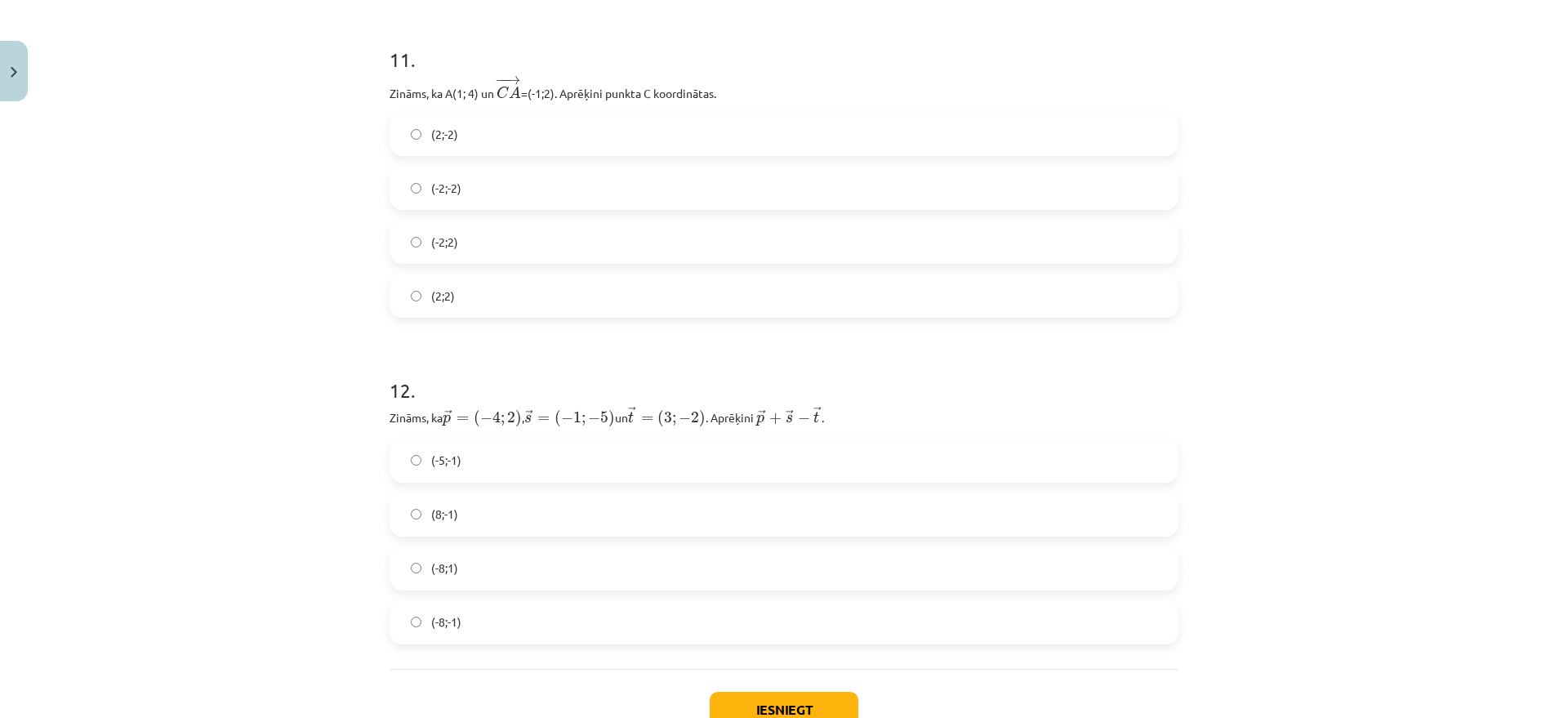
scroll to position [4268, 0]
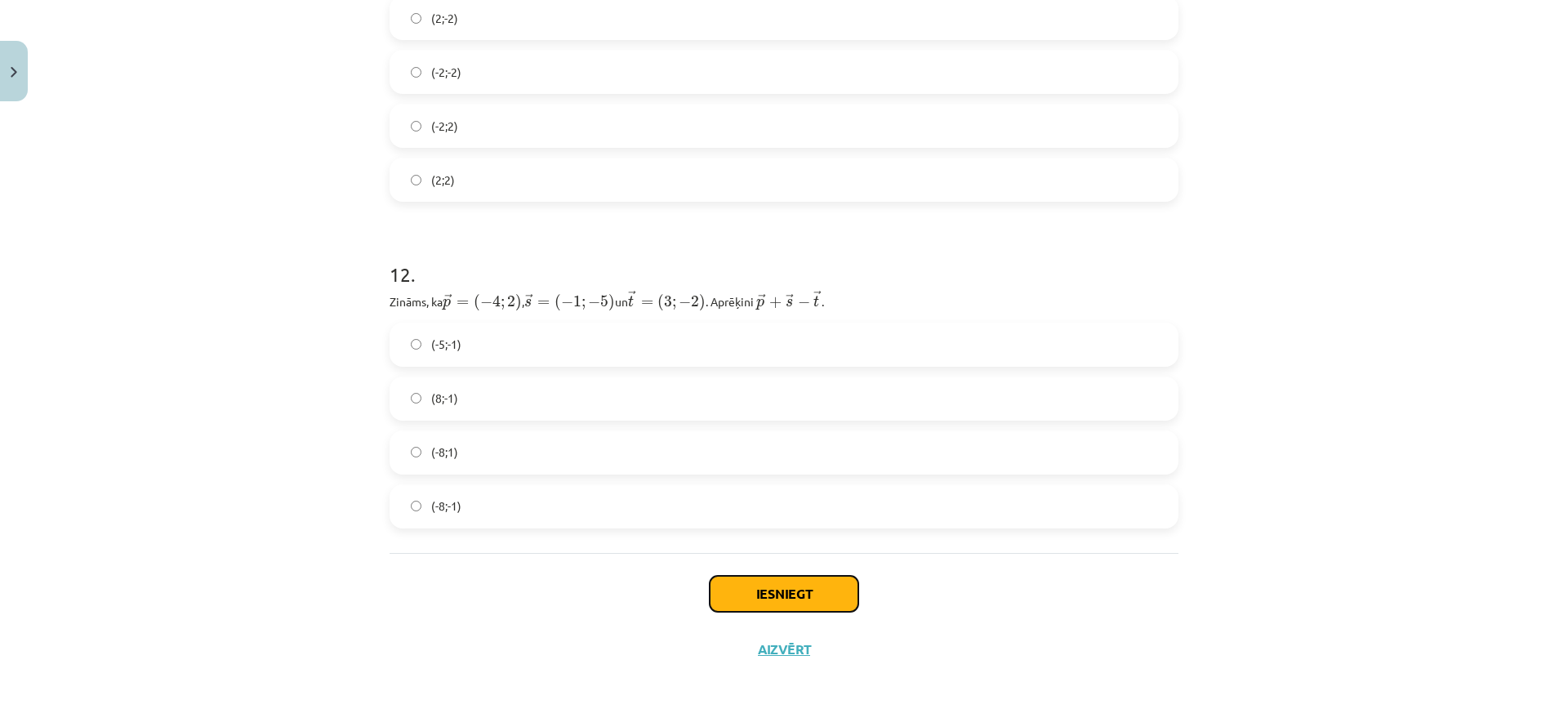
click at [842, 600] on button "Iesniegt" at bounding box center [784, 594] width 148 height 36
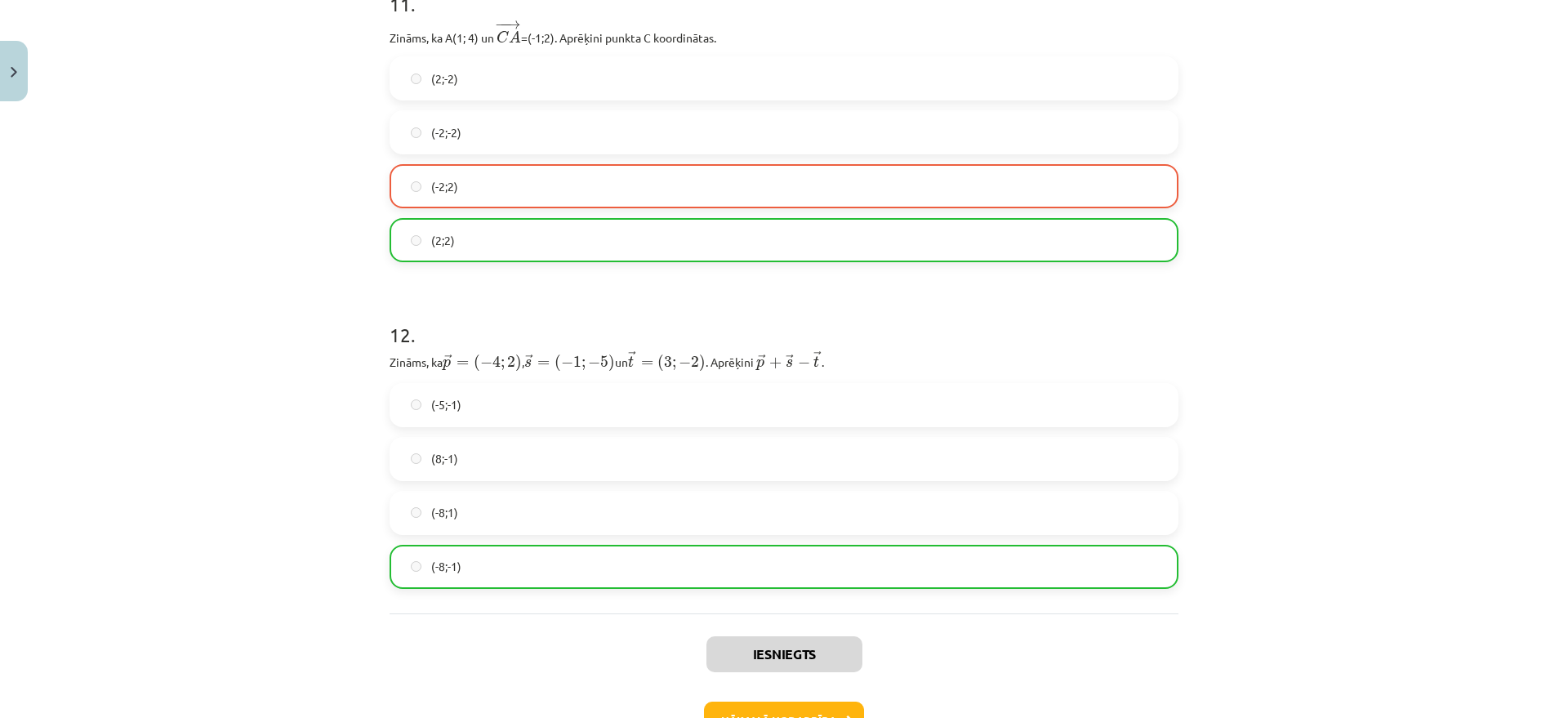
scroll to position [4319, 0]
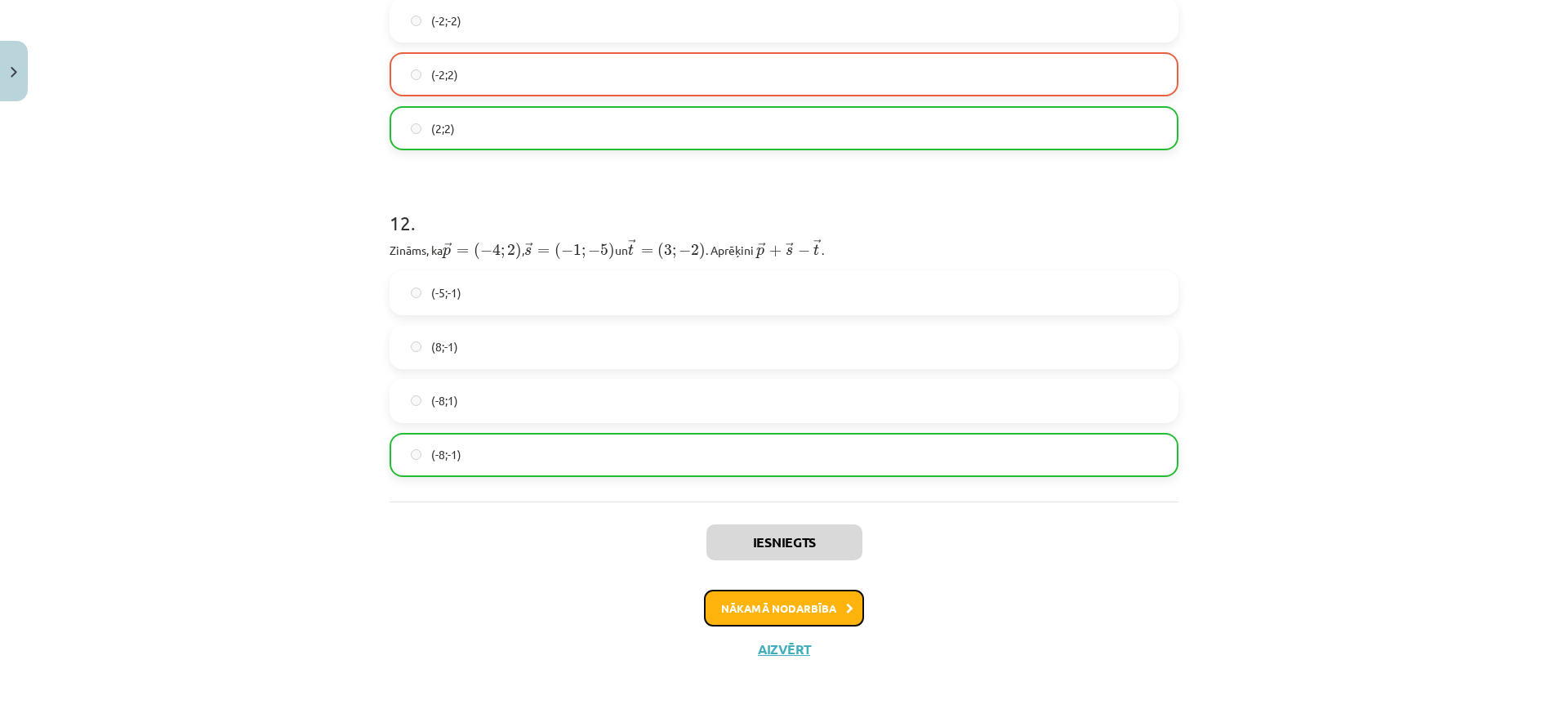
click at [811, 611] on button "Nākamā nodarbība" at bounding box center [783, 608] width 160 height 38
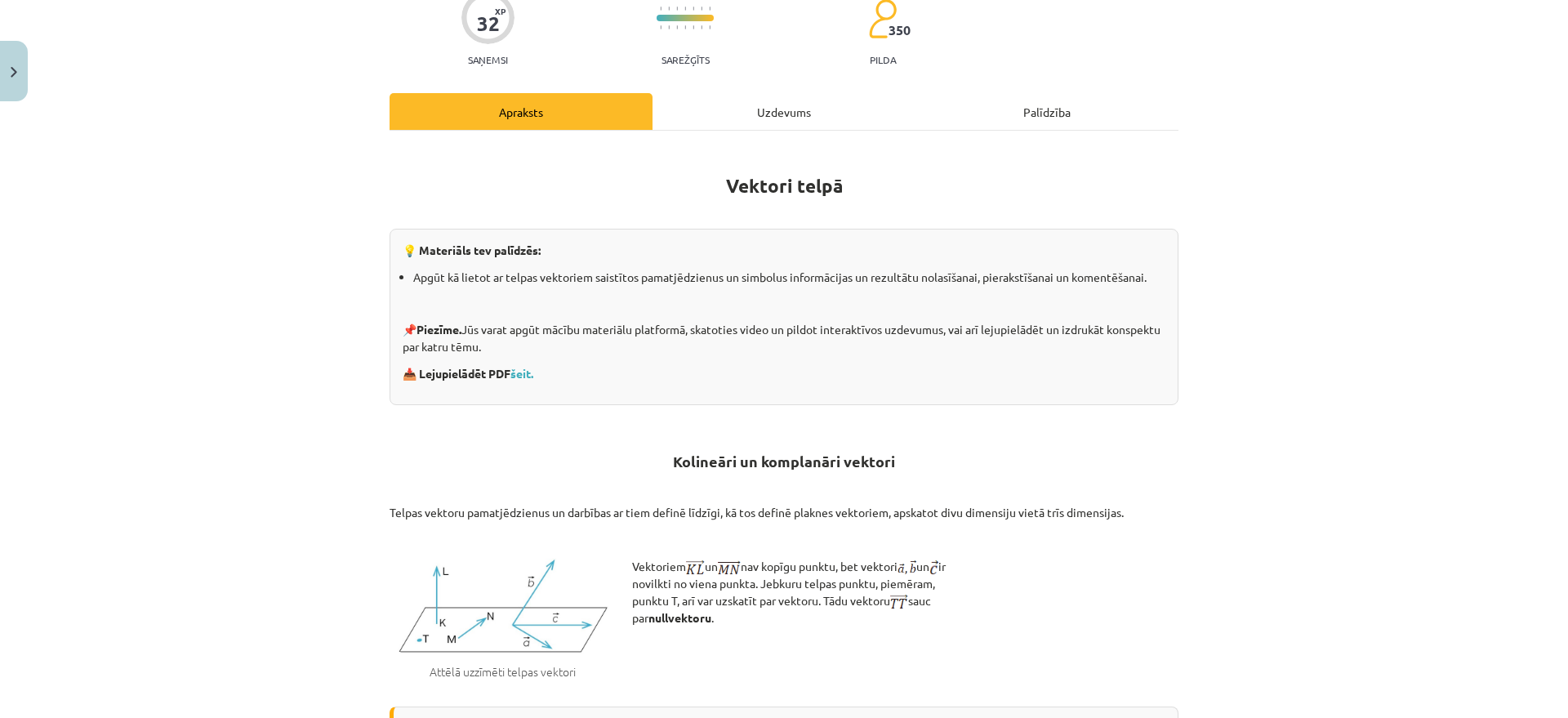
scroll to position [143, 0]
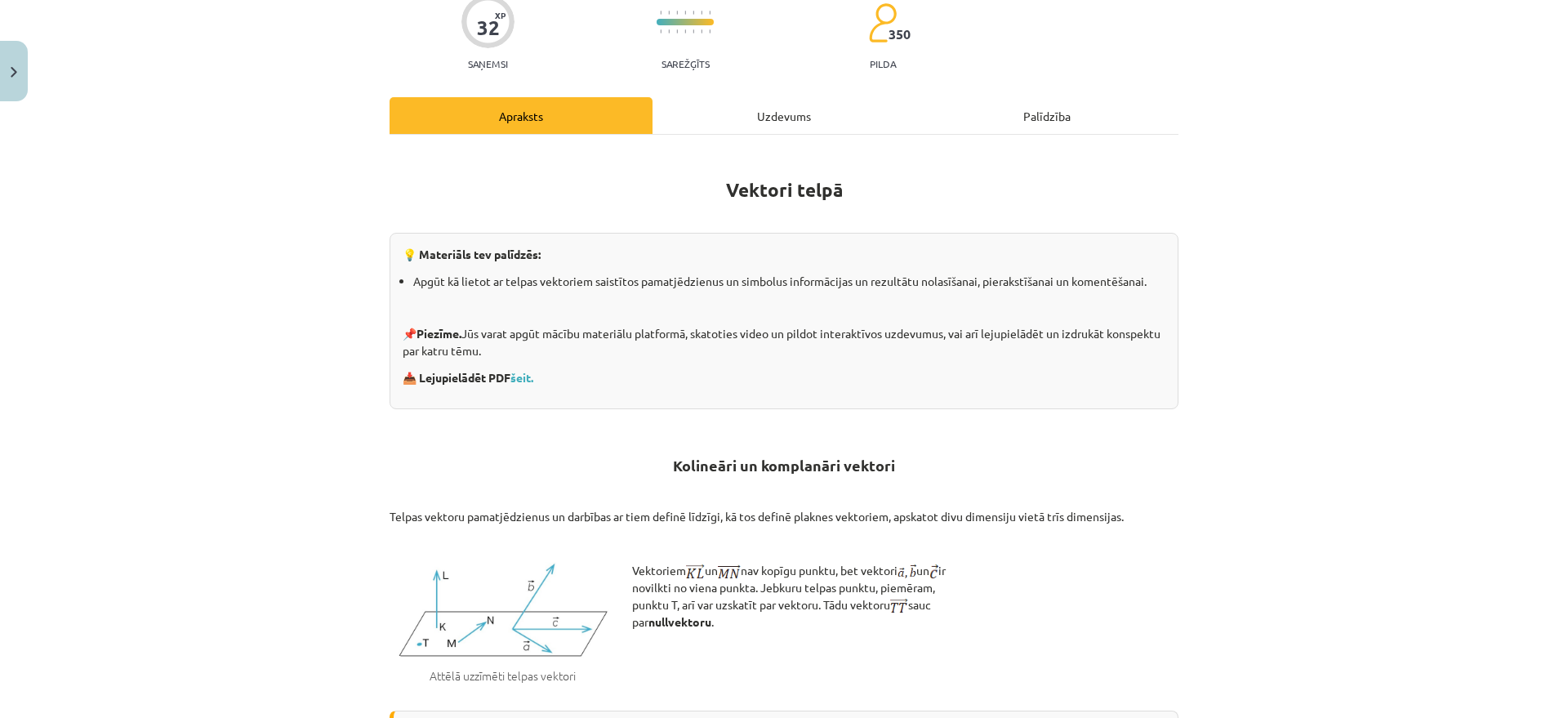
click at [776, 109] on div "Uzdevums" at bounding box center [783, 115] width 263 height 37
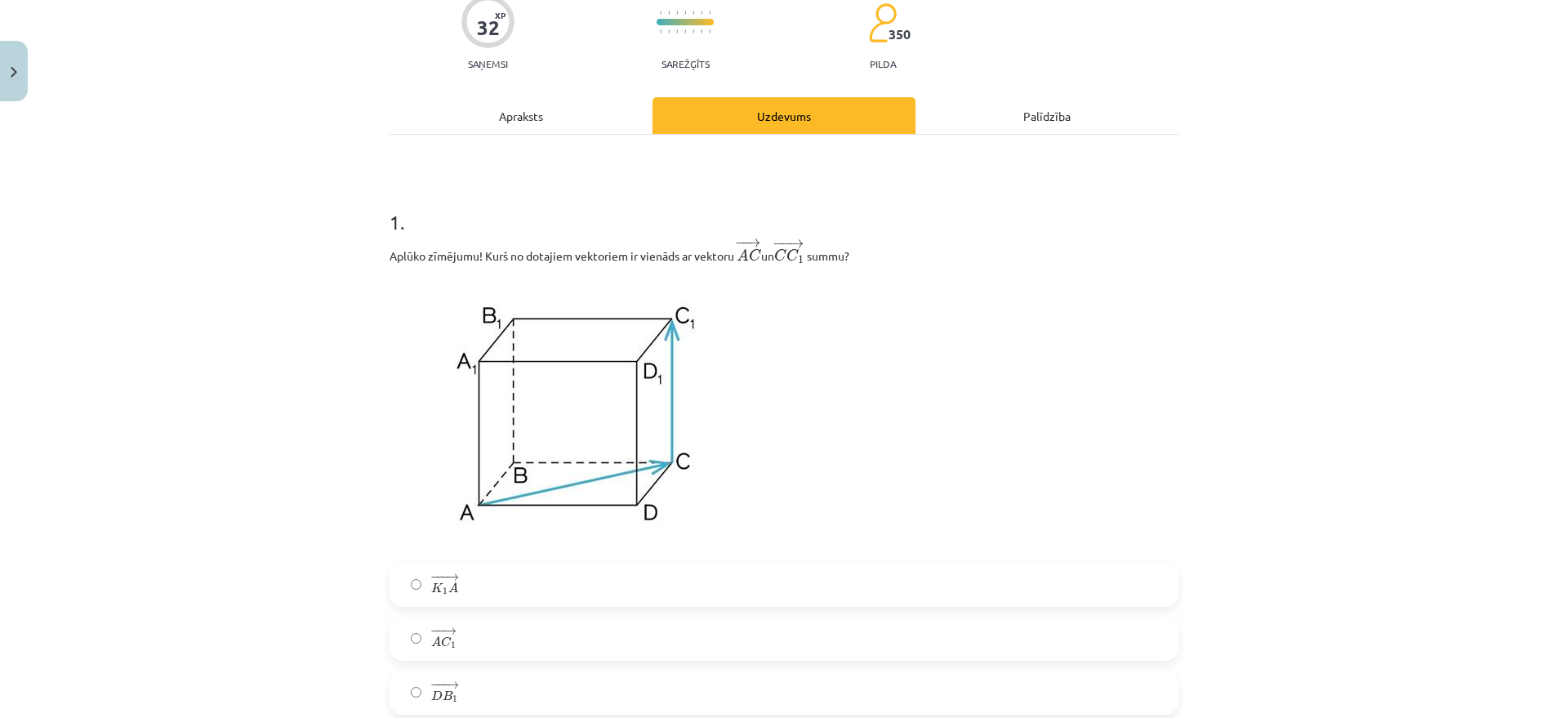
scroll to position [245, 0]
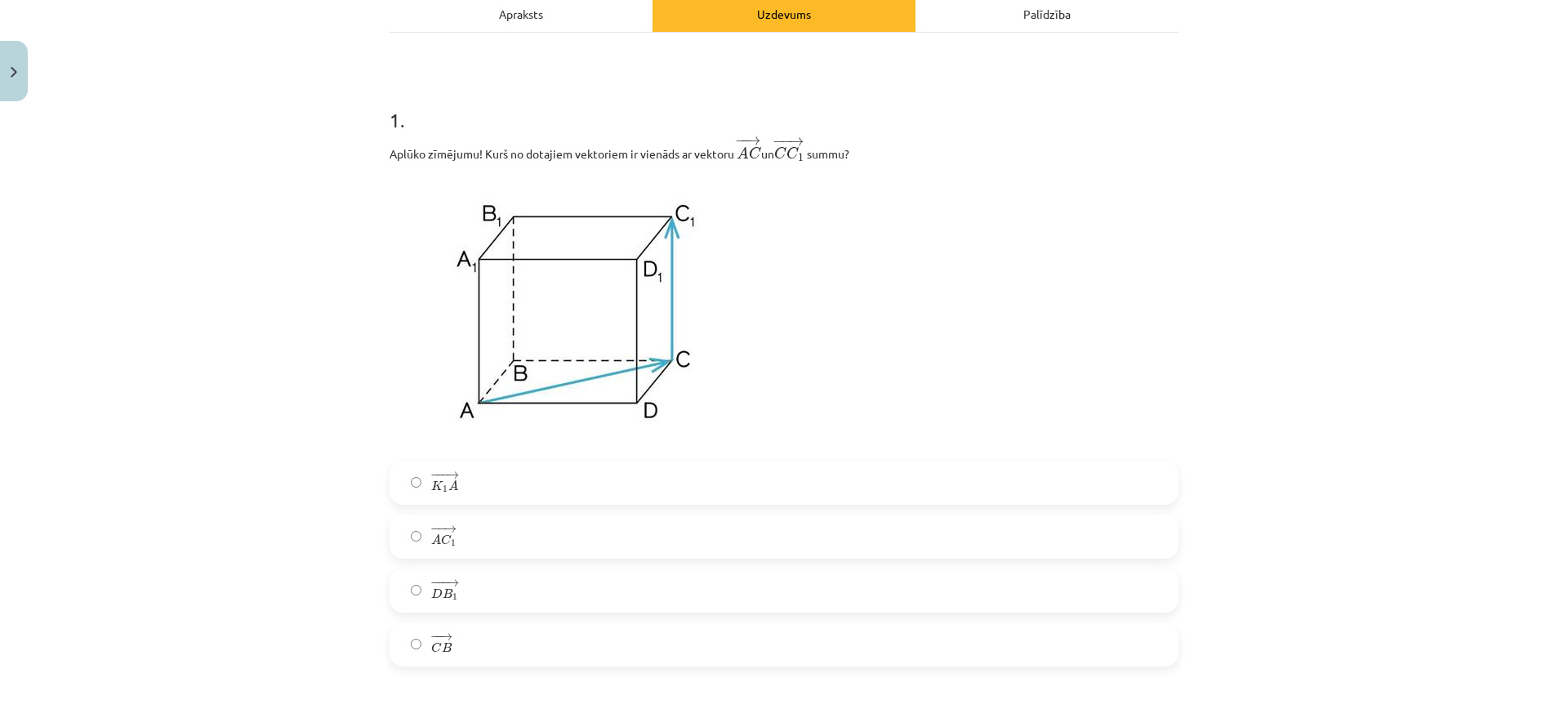
click at [505, 531] on label "− − → A C 1 A C 1 →" at bounding box center [784, 536] width 786 height 41
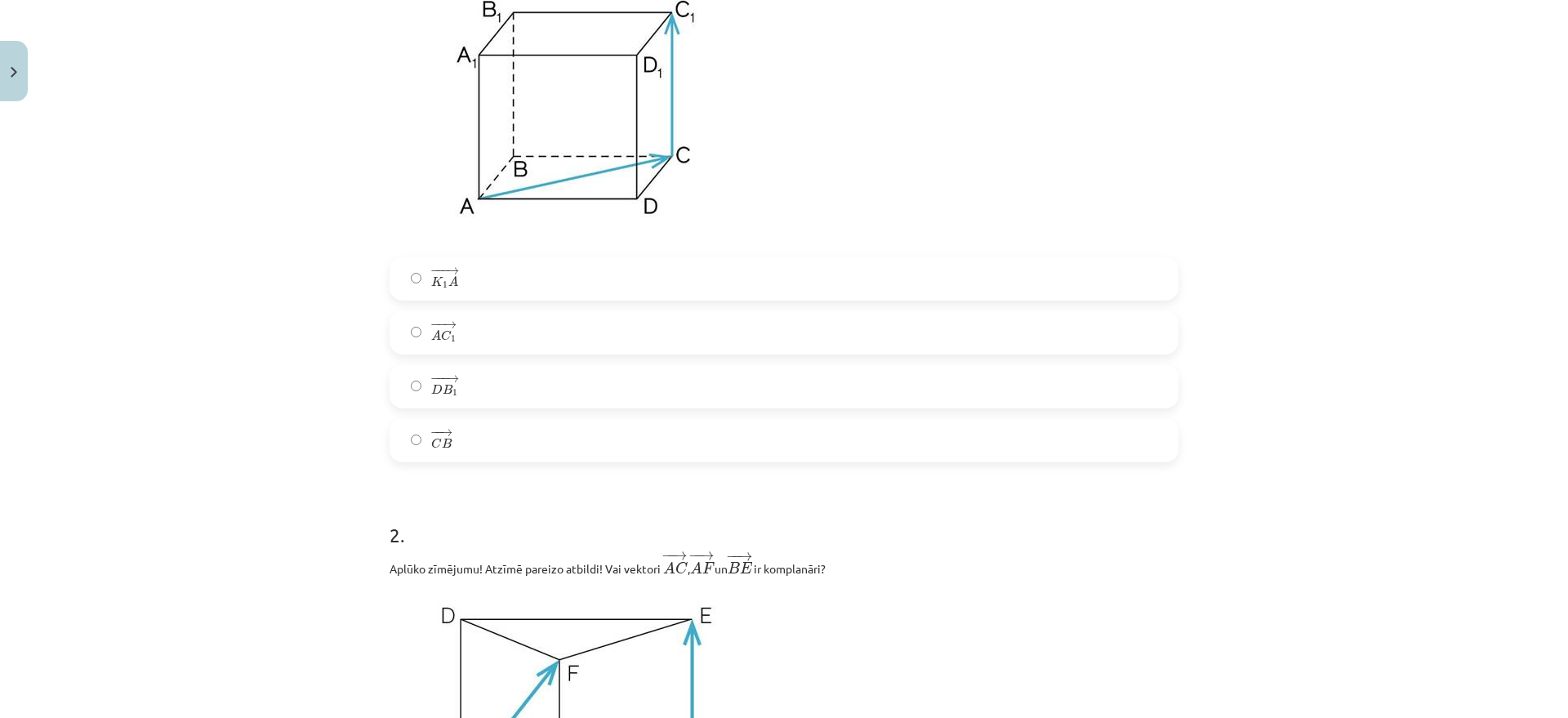
click at [532, 385] on label "− −− → D B 1 D B 1 →" at bounding box center [784, 386] width 786 height 41
click at [511, 323] on label "− − → A C 1 A C 1 →" at bounding box center [784, 332] width 786 height 41
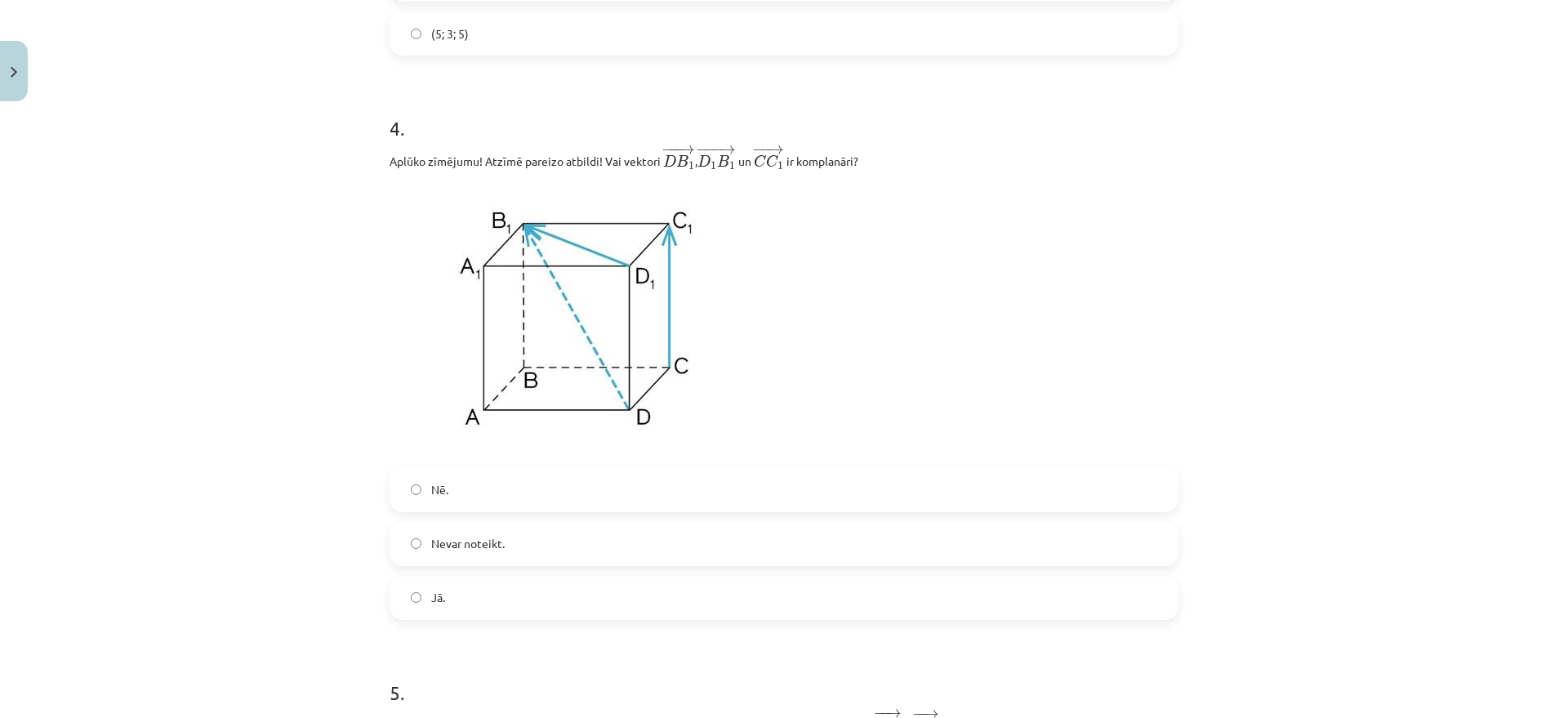
scroll to position [1778, 0]
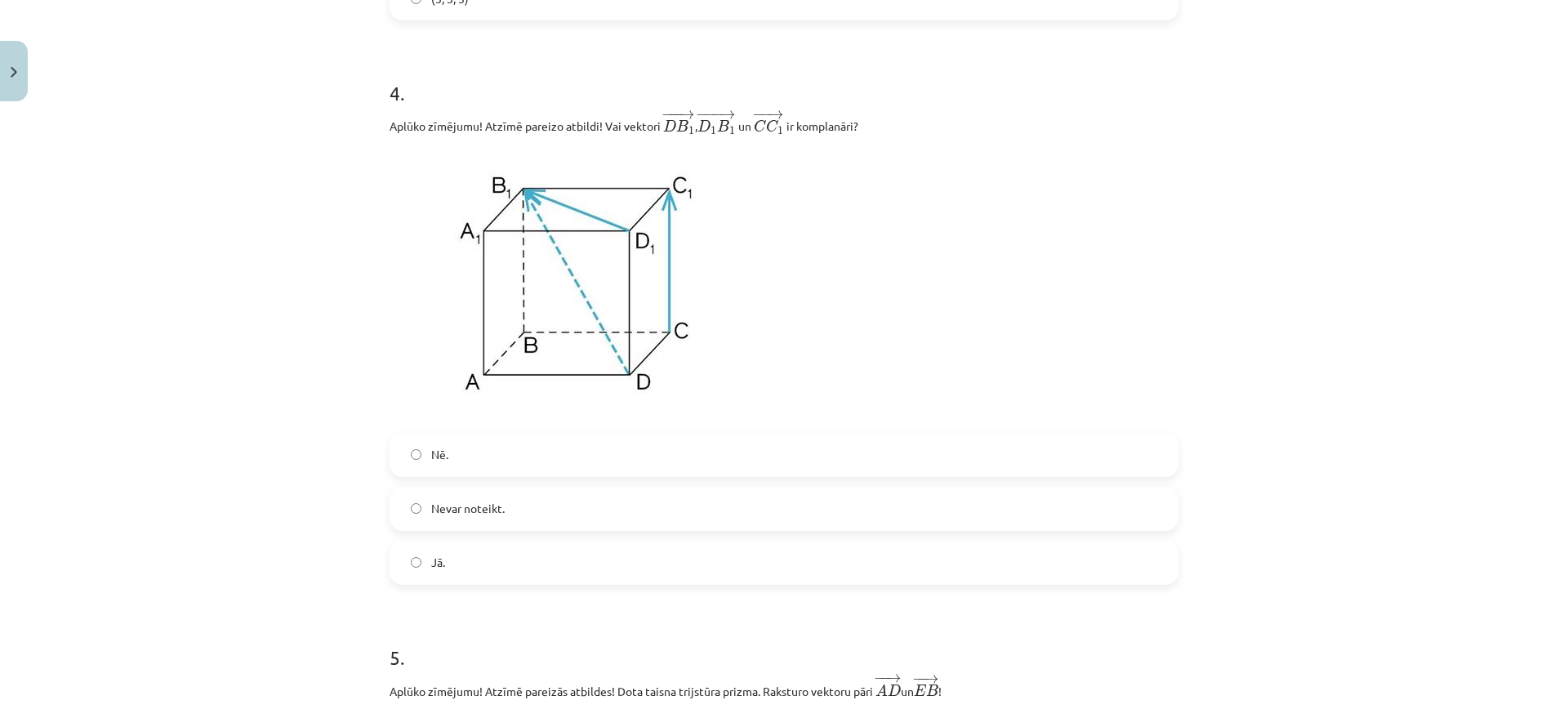
click at [433, 569] on span "Jā." at bounding box center [438, 563] width 14 height 17
click at [481, 564] on label "Jā." at bounding box center [784, 563] width 786 height 41
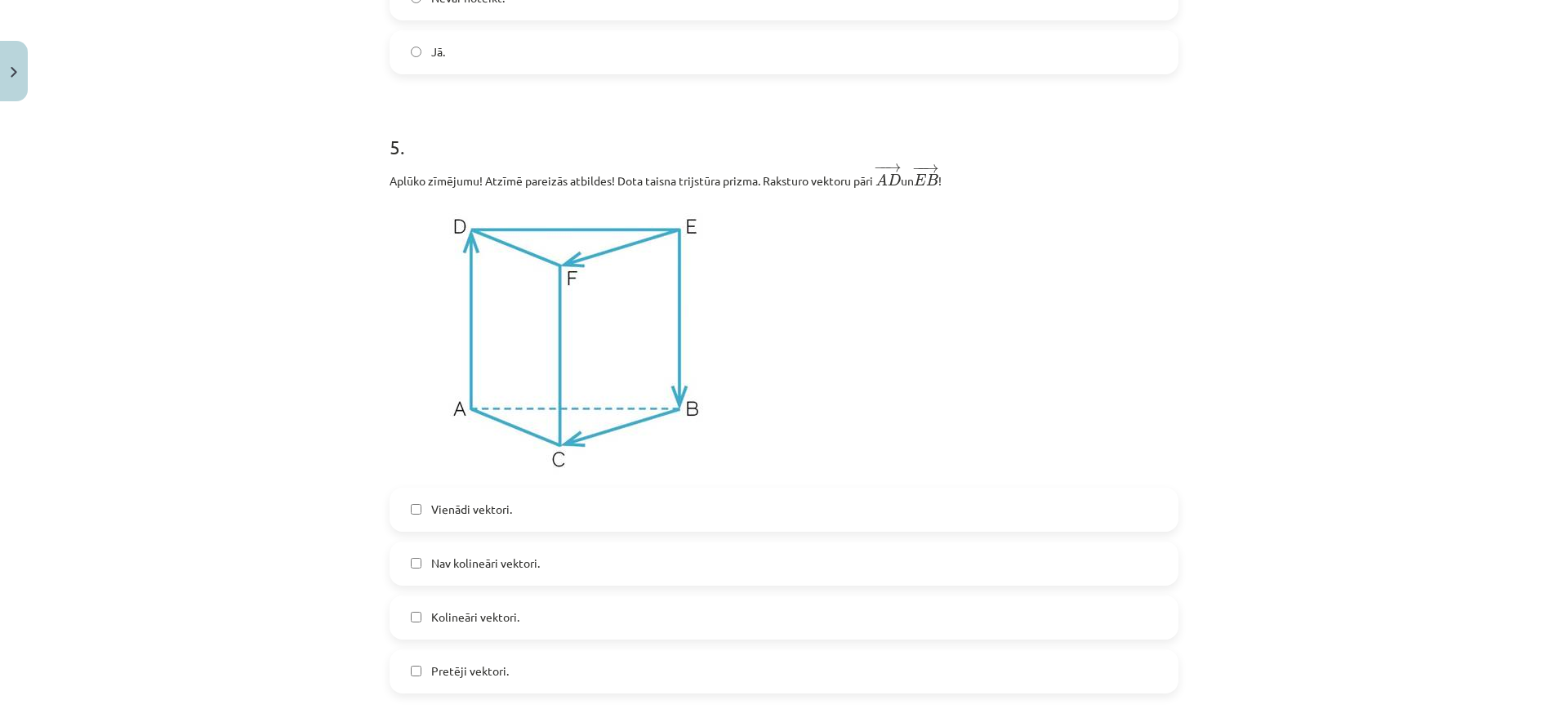
scroll to position [2390, 0]
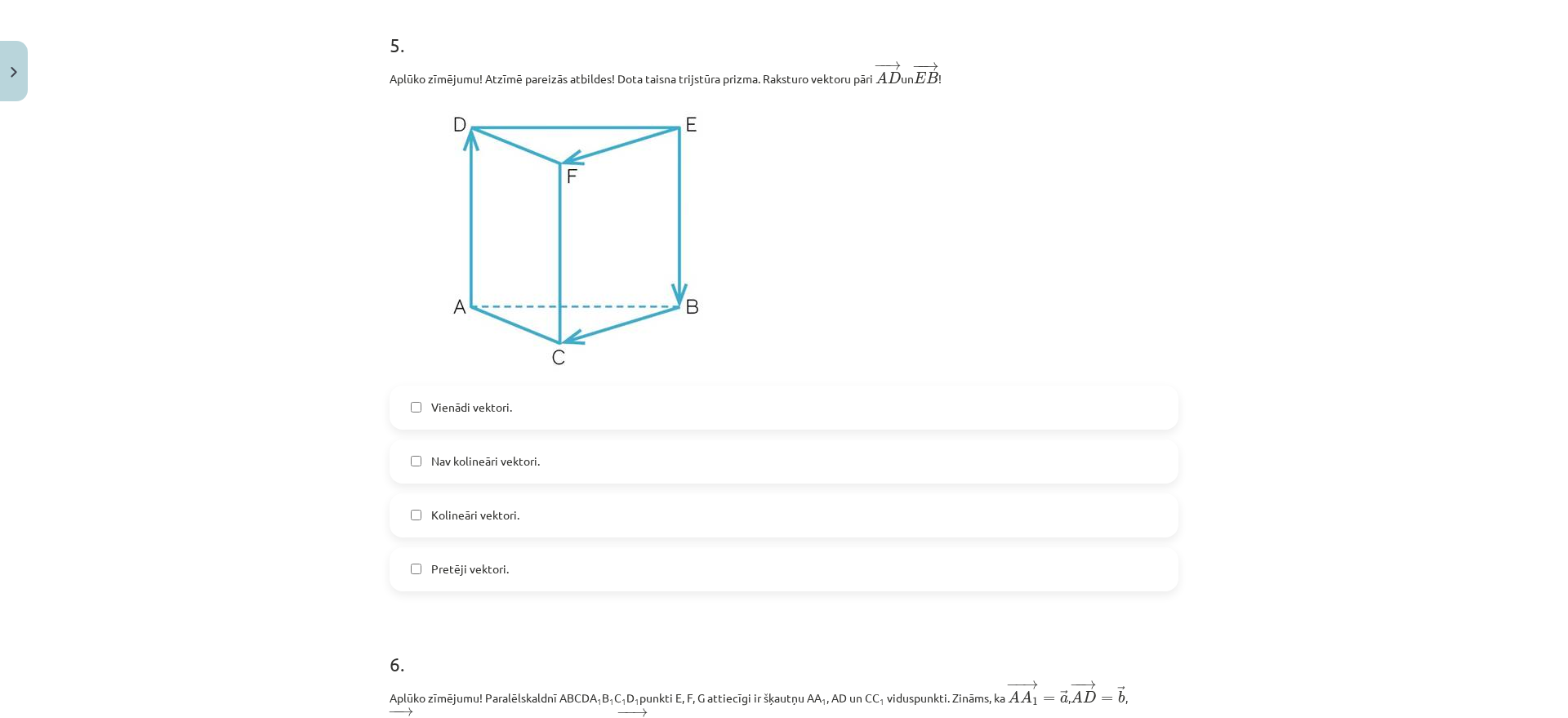
click at [499, 521] on span "Kolineāri vektori." at bounding box center [475, 515] width 88 height 17
click at [442, 567] on span "Pretēji vektori." at bounding box center [470, 570] width 78 height 17
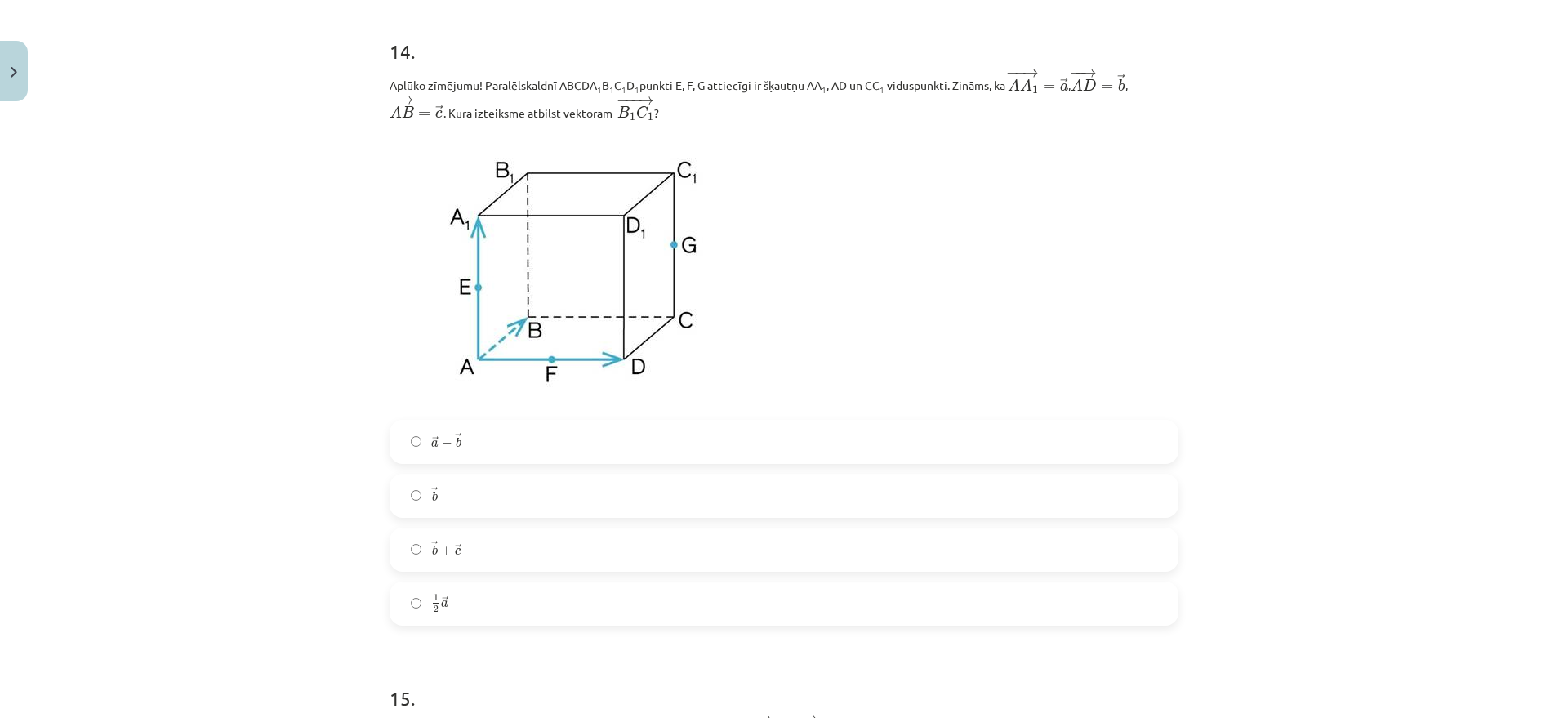
scroll to position [6680, 0]
click at [432, 501] on span "b" at bounding box center [435, 498] width 6 height 10
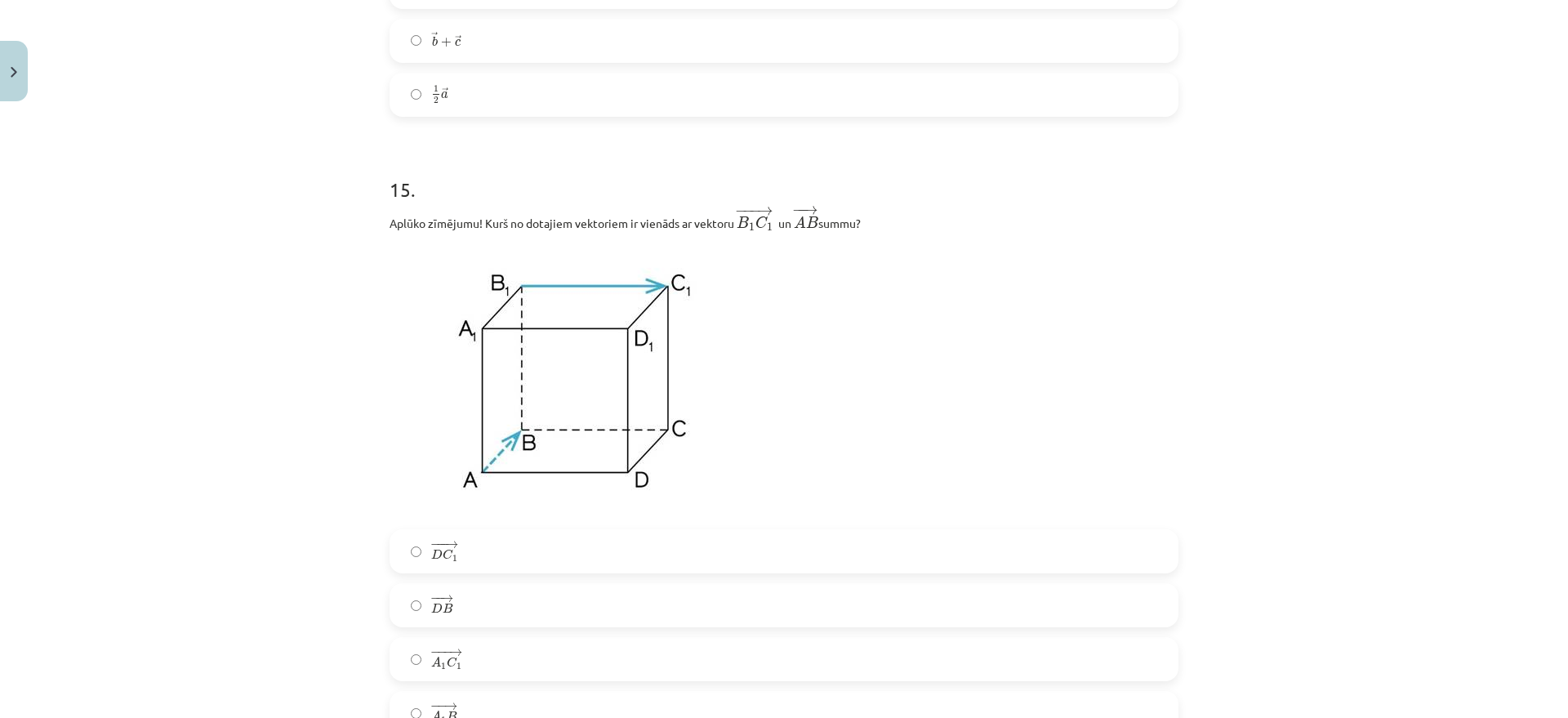
scroll to position [7294, 0]
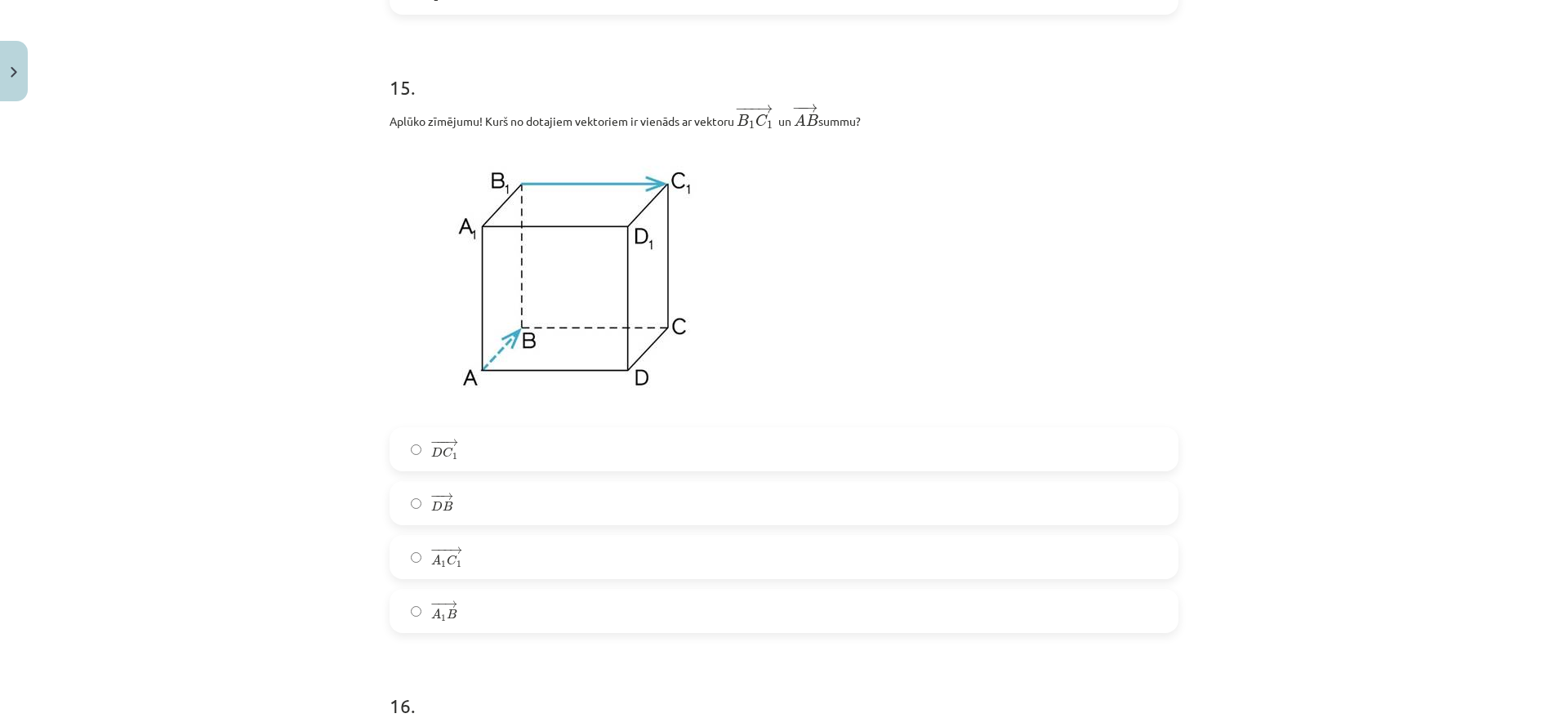
click at [463, 556] on label "− −− → A 1 C 1 A 1 C 1 →" at bounding box center [784, 557] width 786 height 41
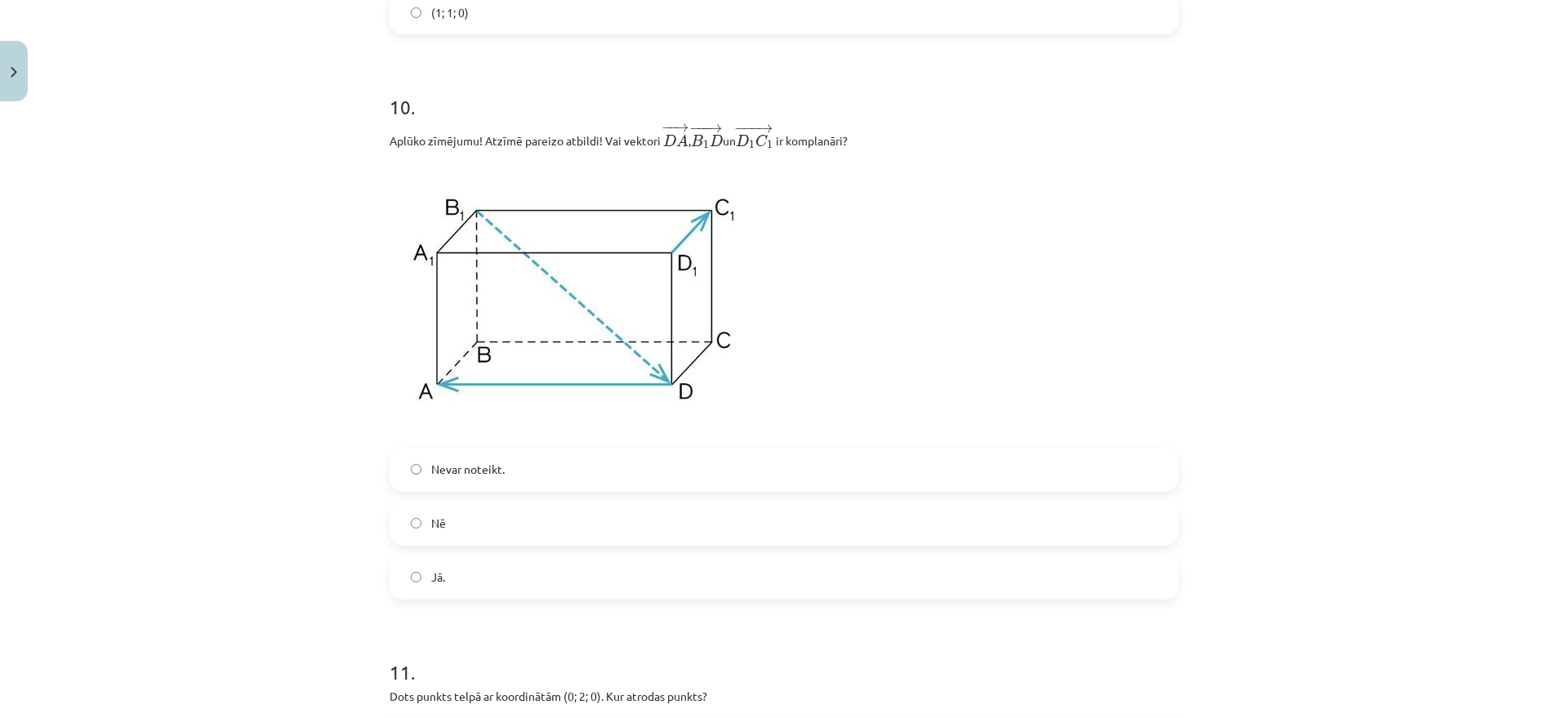
scroll to position [5209, 0]
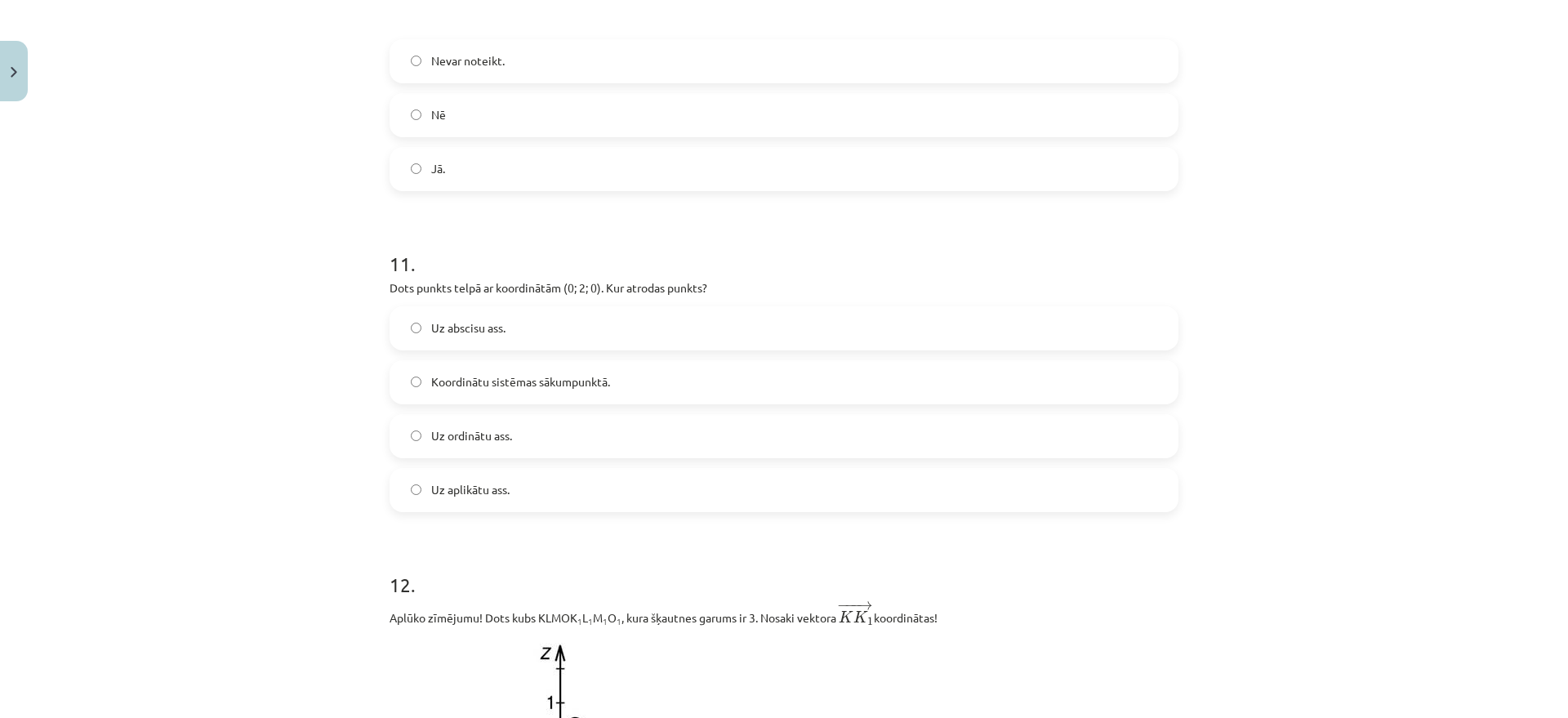
click at [468, 434] on span "Uz ordinātu ass." at bounding box center [471, 436] width 81 height 17
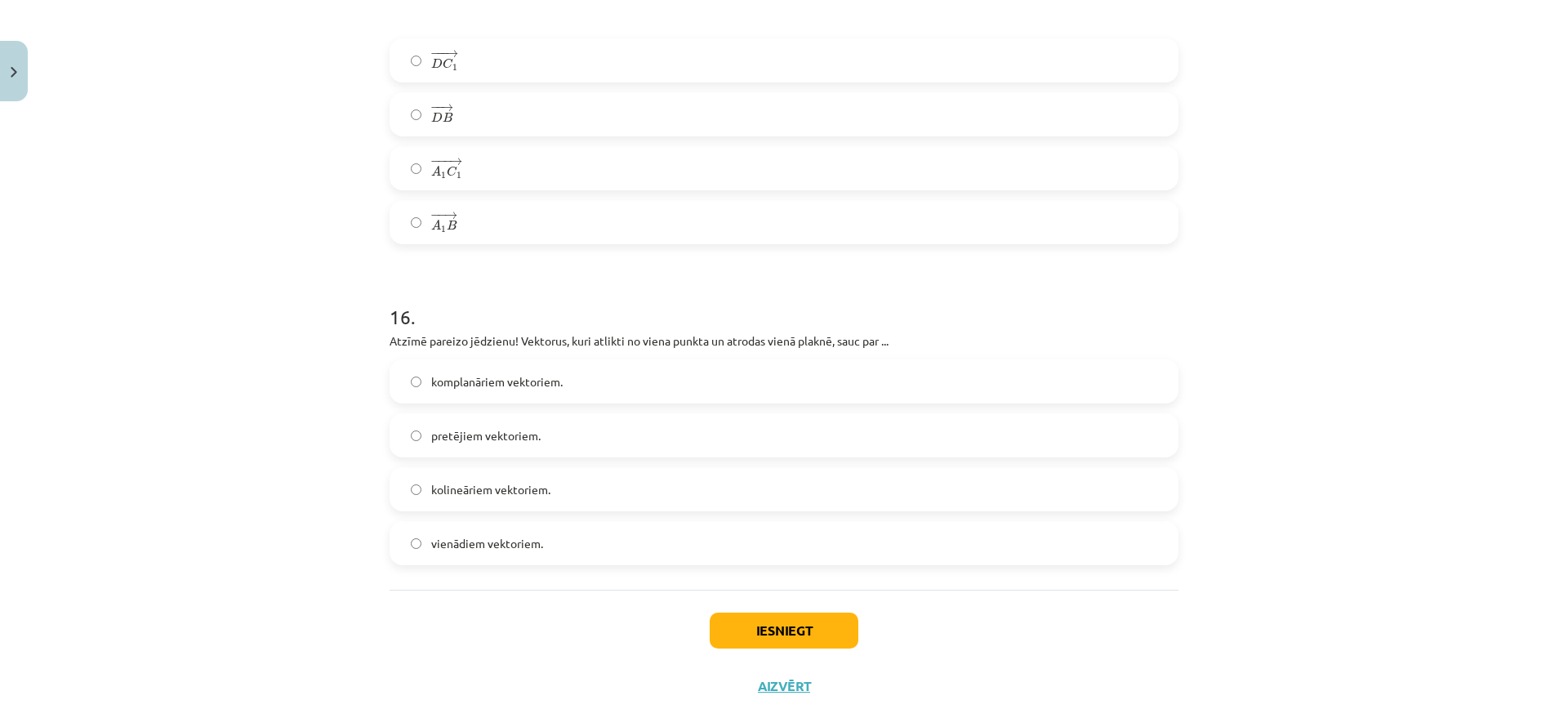
scroll to position [7729, 0]
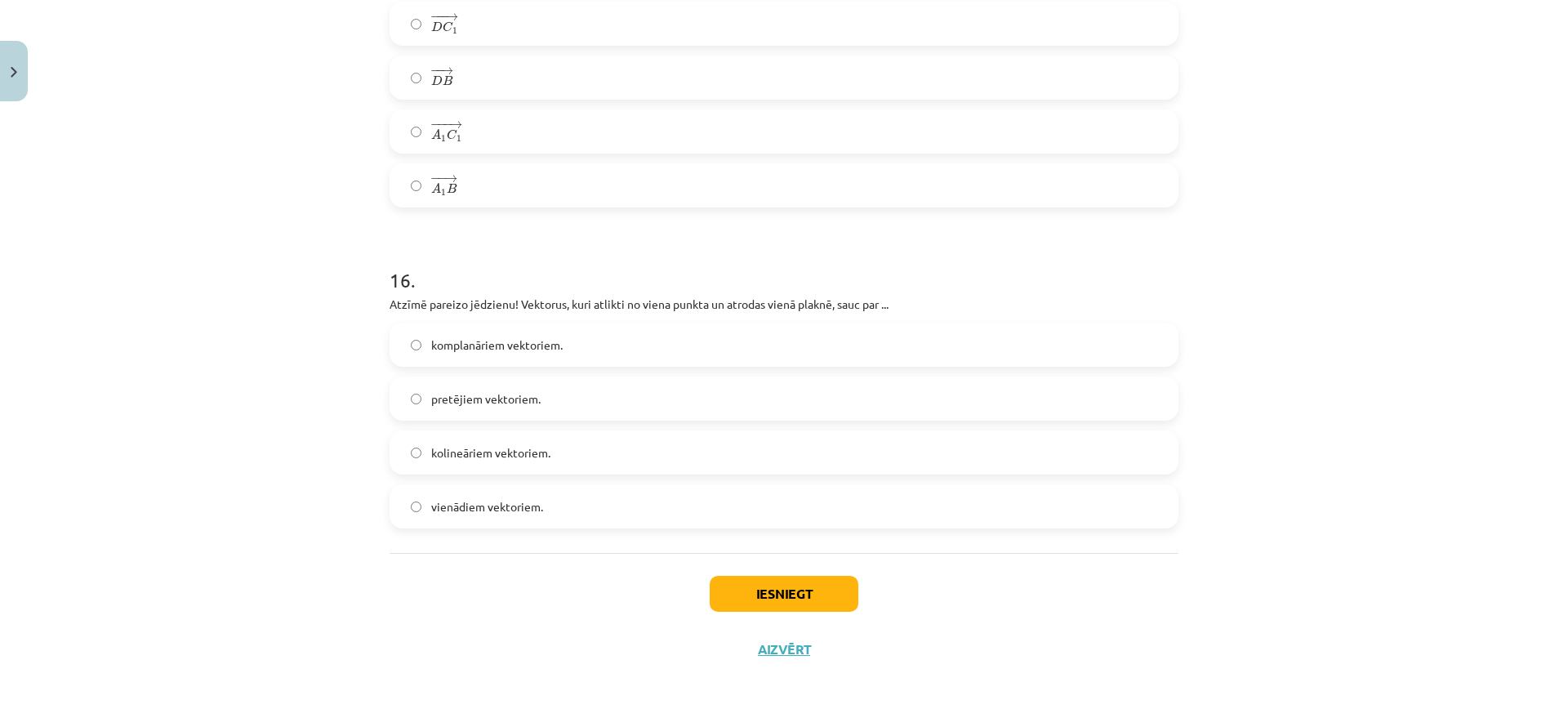
click at [528, 343] on span "komplanāriem vektoriem." at bounding box center [497, 345] width 132 height 17
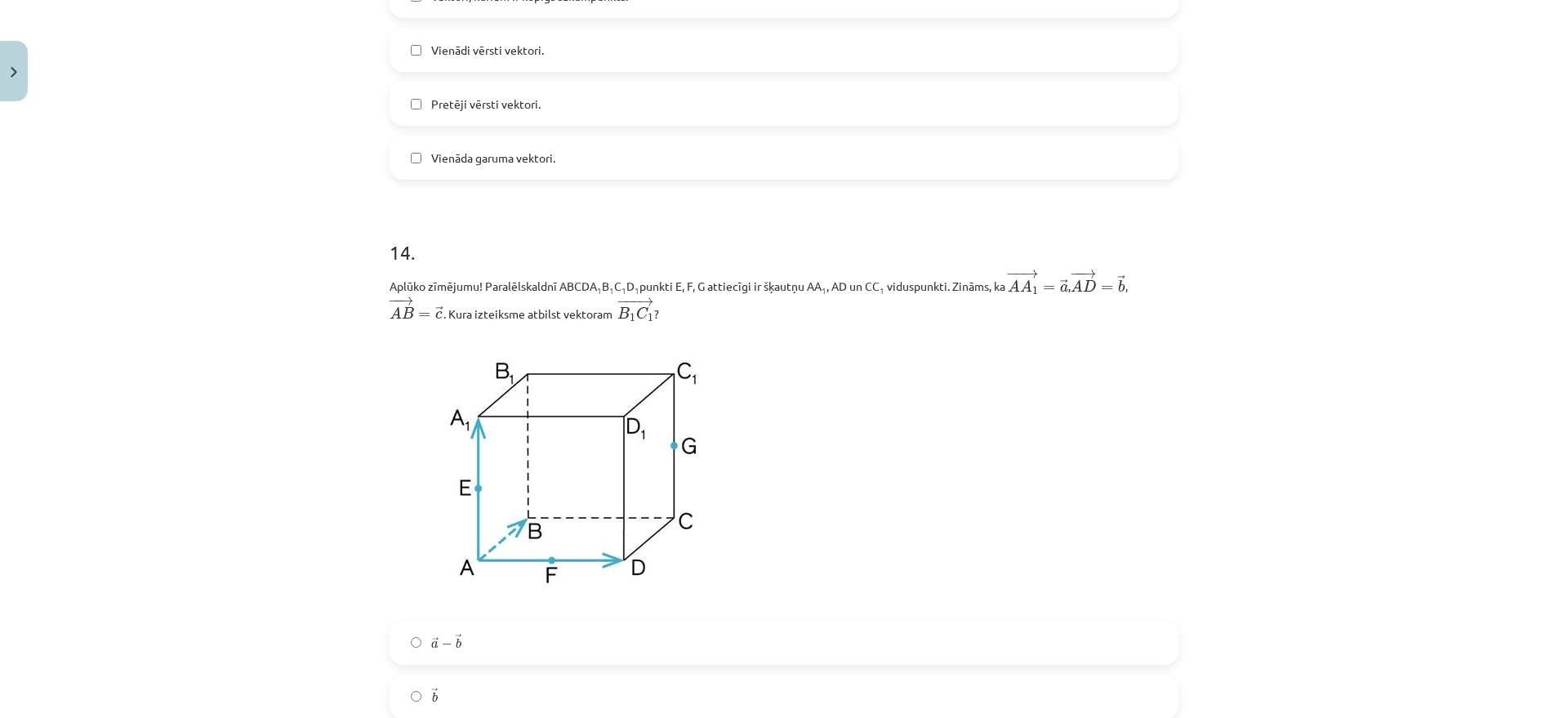
scroll to position [6299, 0]
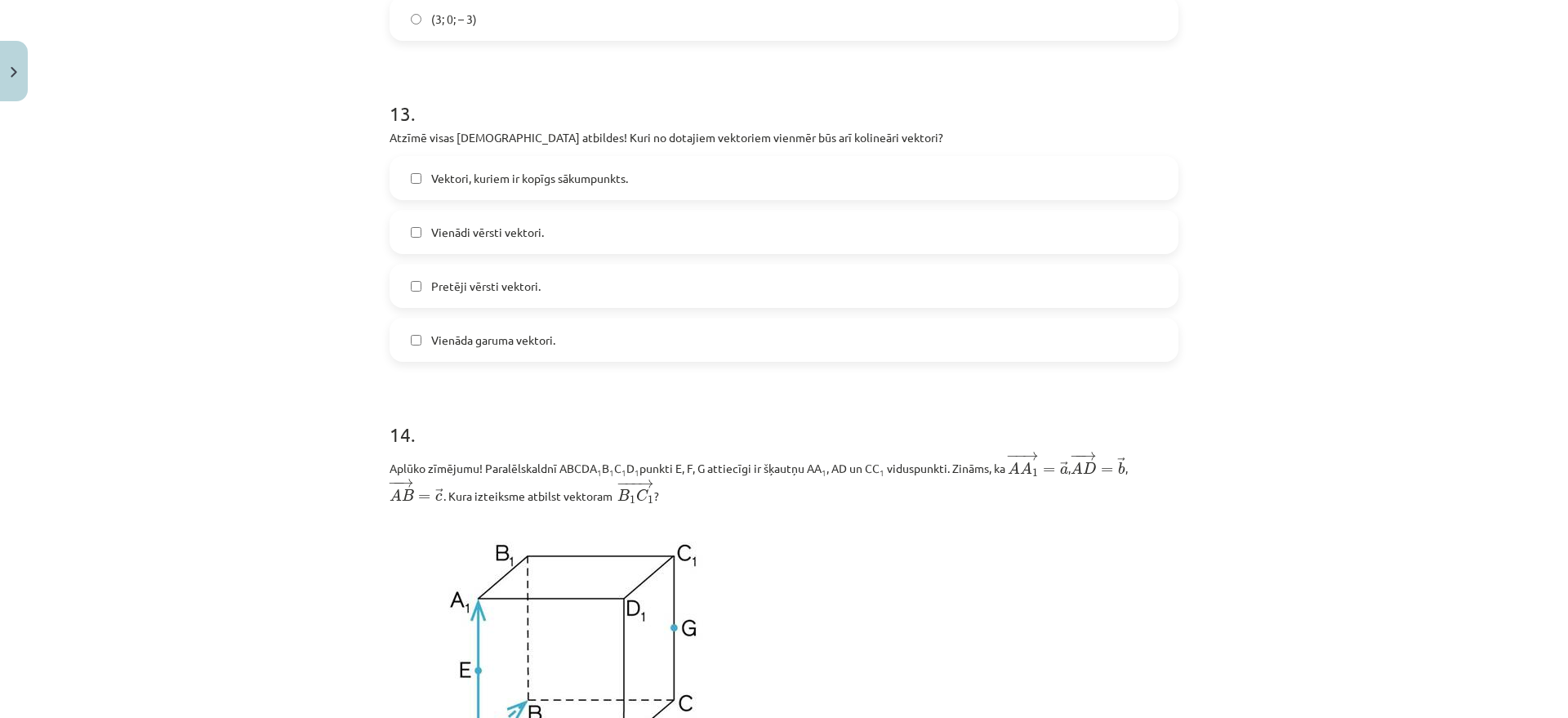
click at [497, 291] on span "Pretēji vērsti vektori." at bounding box center [485, 287] width 109 height 17
click at [485, 251] on label "Vienādi vērsti vektori." at bounding box center [784, 231] width 786 height 41
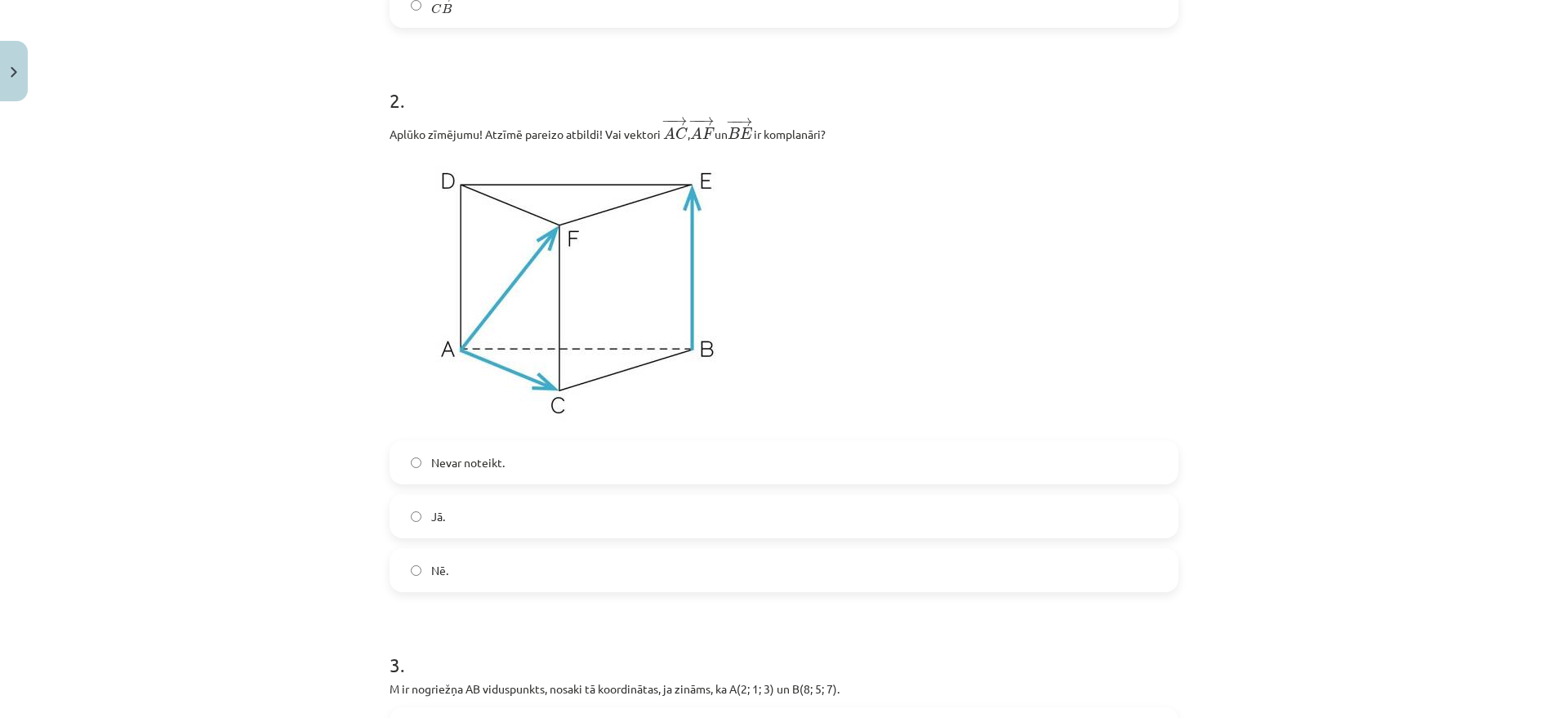
scroll to position [919, 0]
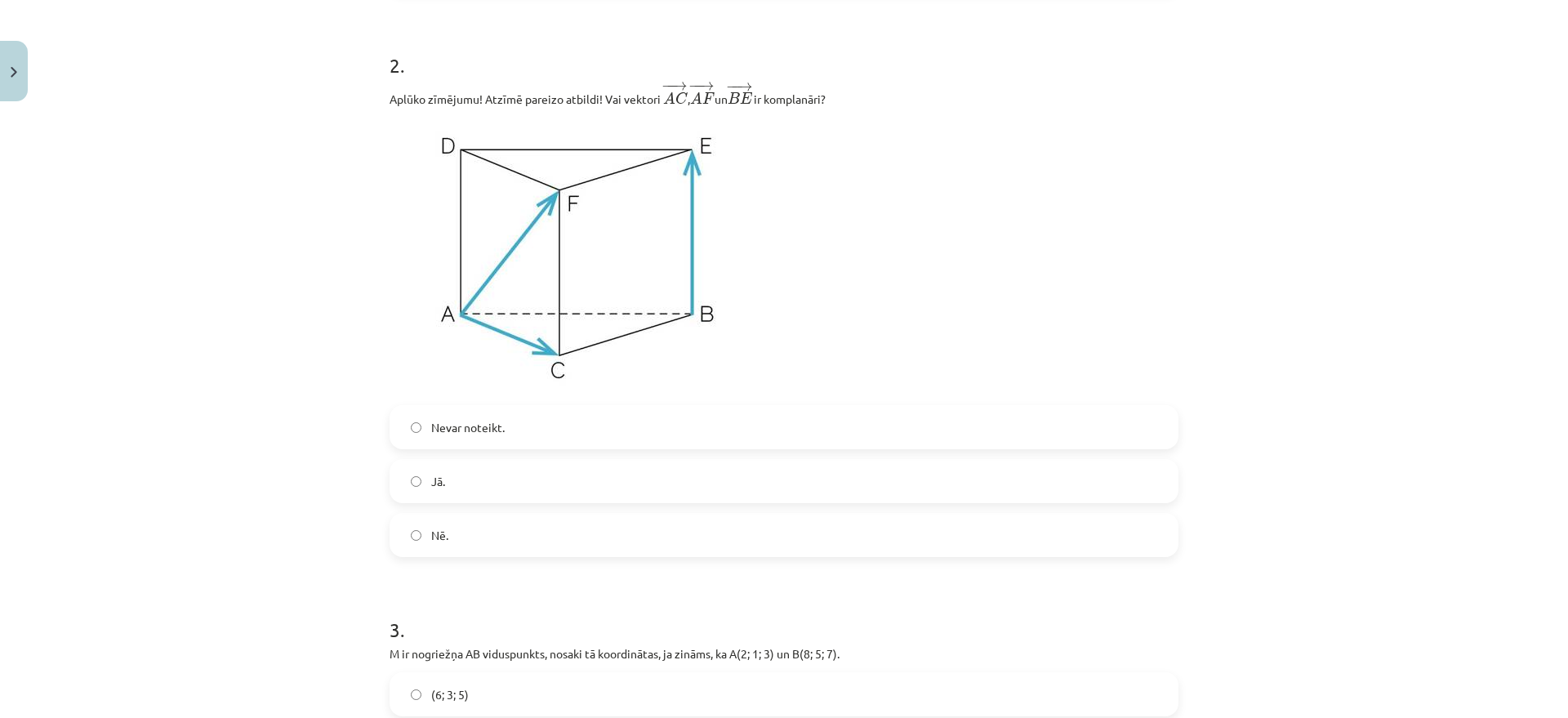
click at [497, 537] on label "Nē." at bounding box center [784, 535] width 786 height 41
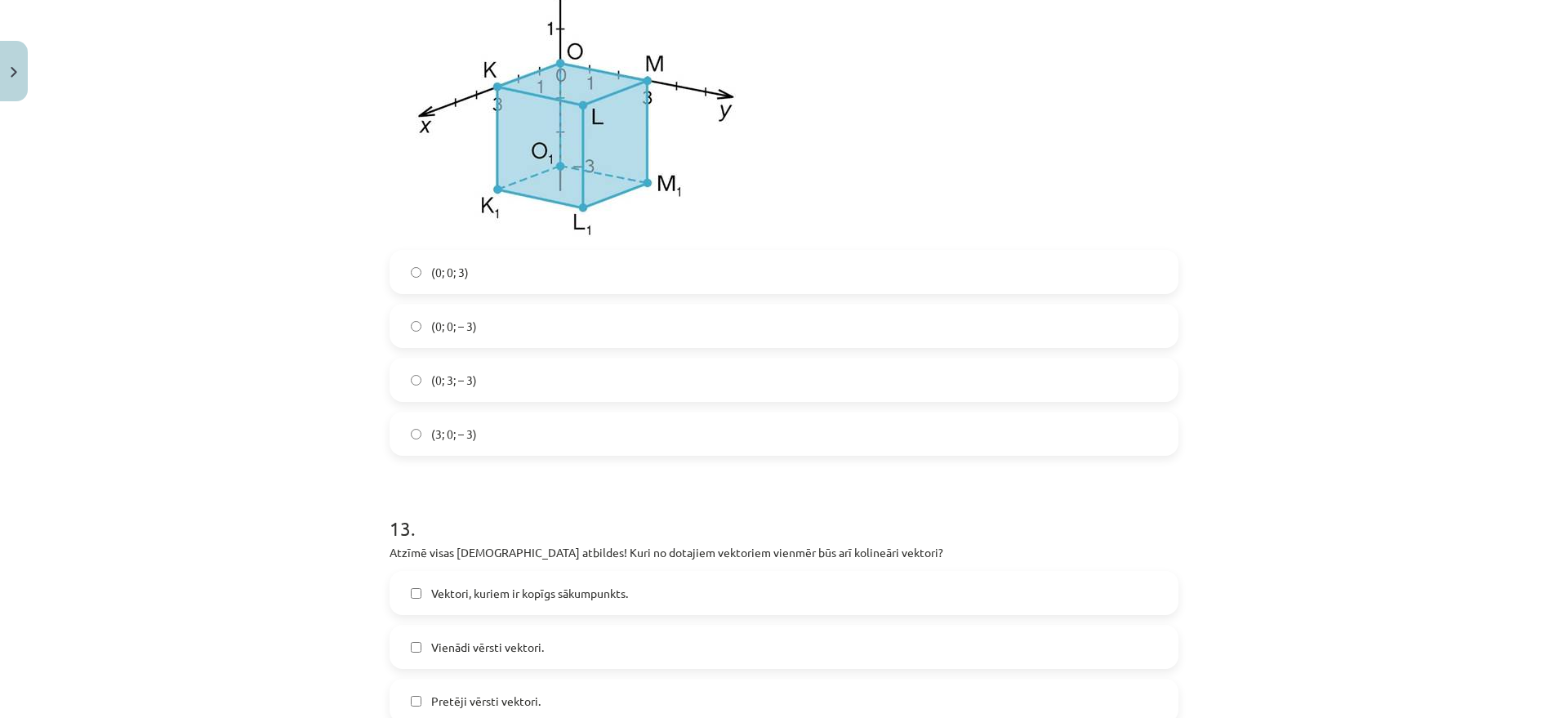
scroll to position [5720, 0]
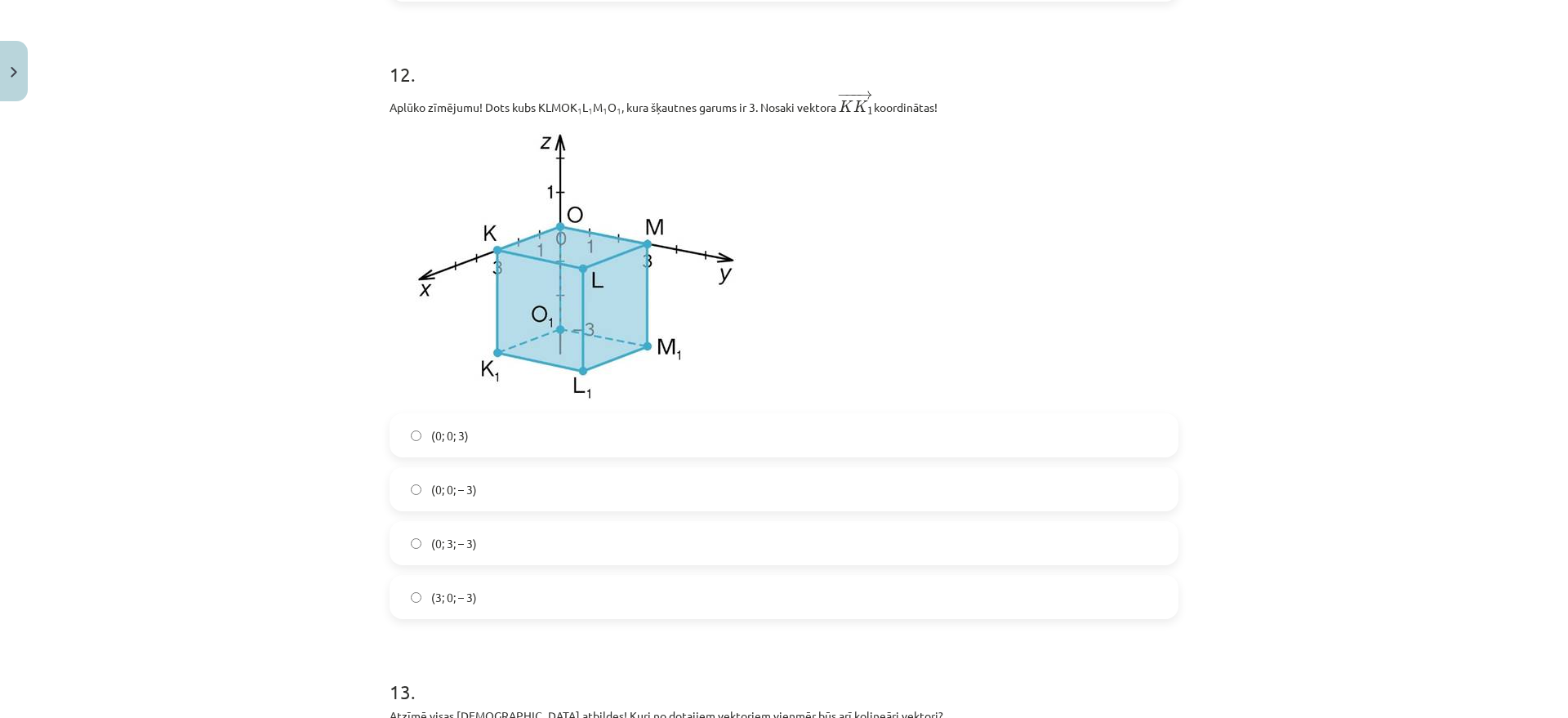
click at [437, 615] on label "(3; 0; – 3)" at bounding box center [784, 597] width 786 height 41
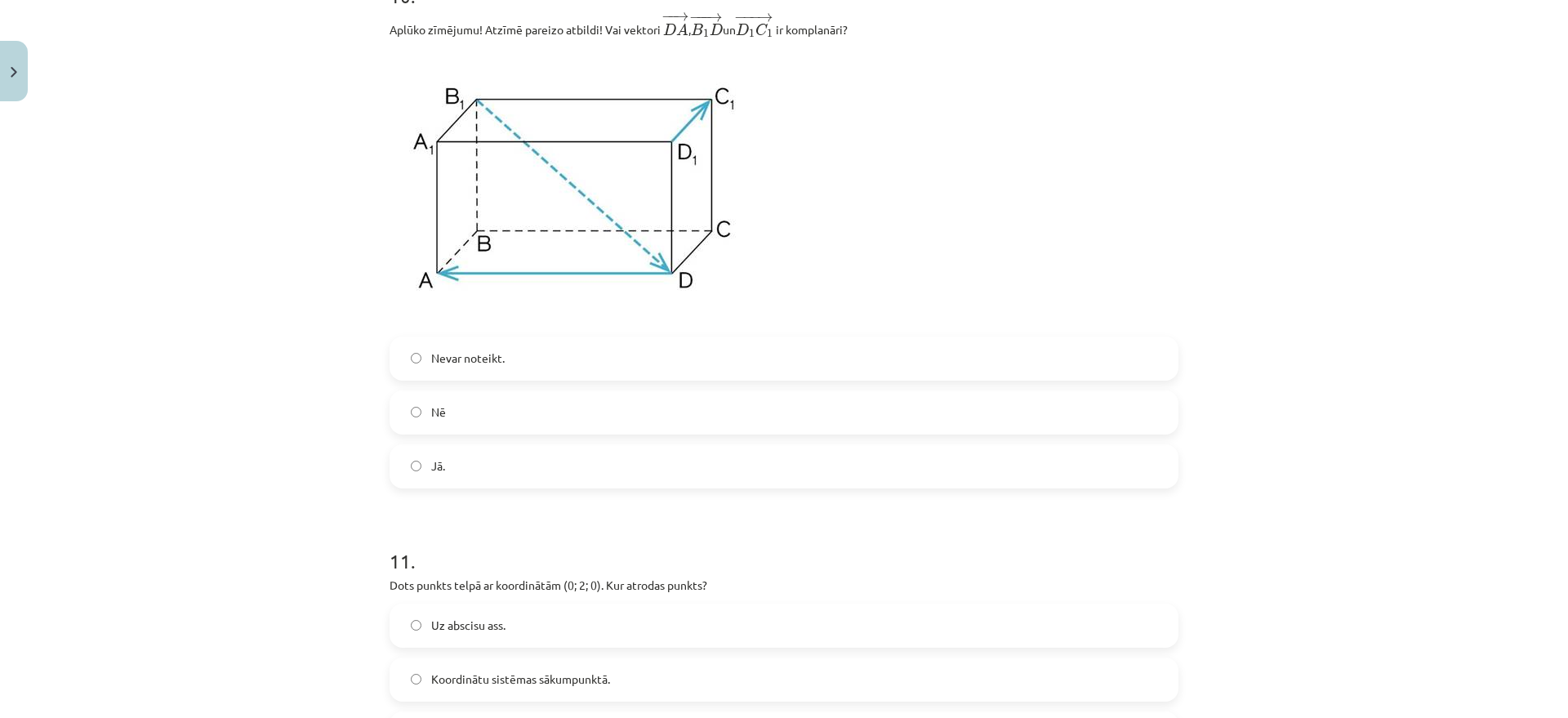
scroll to position [4801, 0]
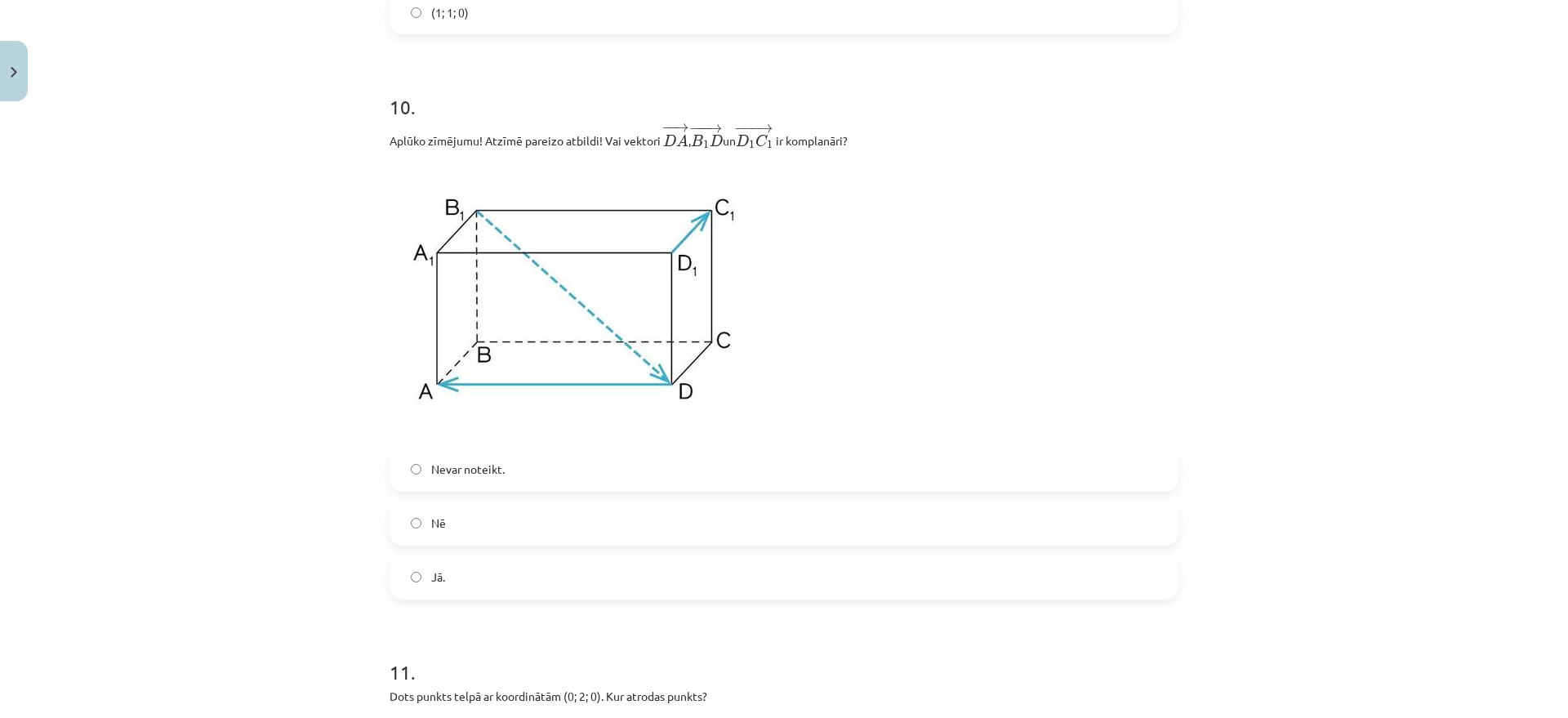
click at [476, 529] on label "Nē" at bounding box center [784, 523] width 786 height 41
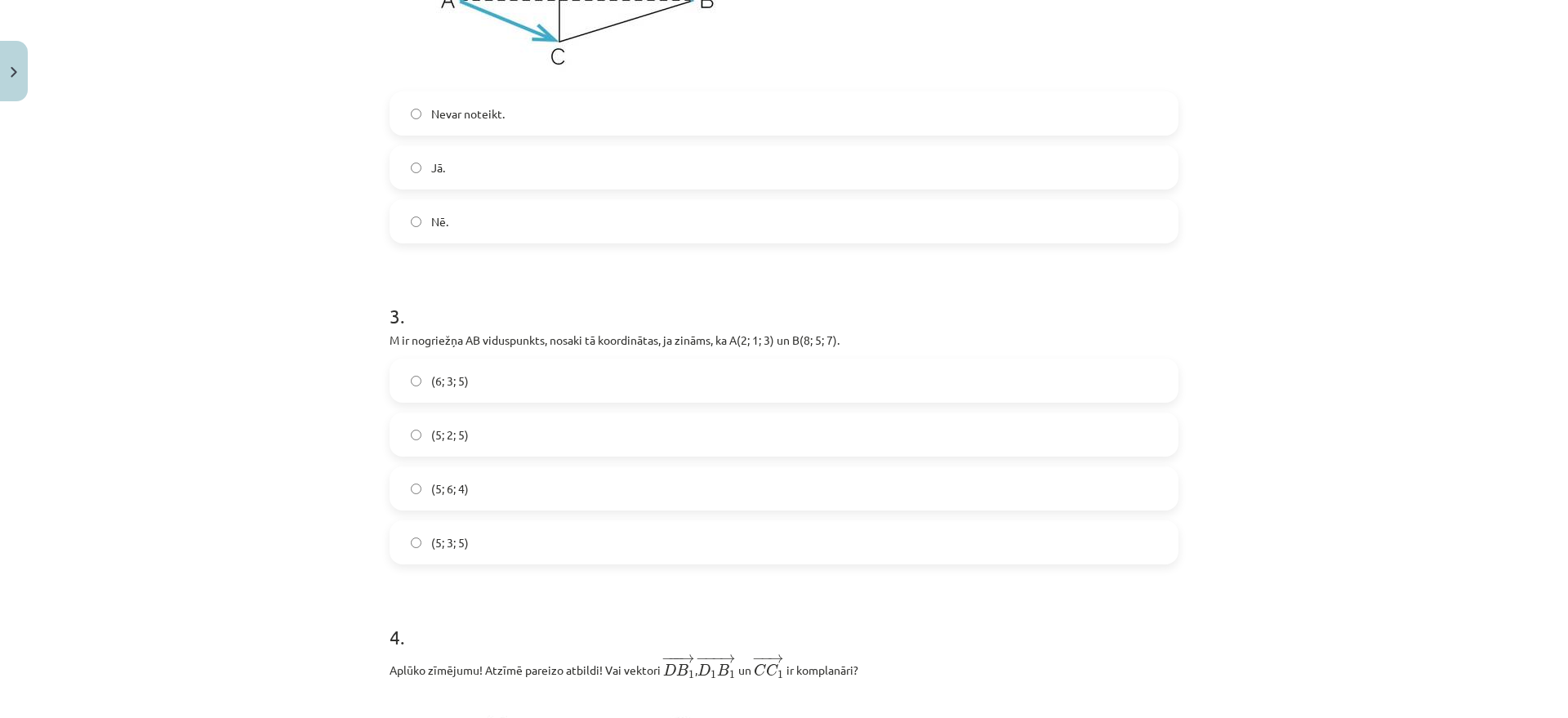
scroll to position [1225, 0]
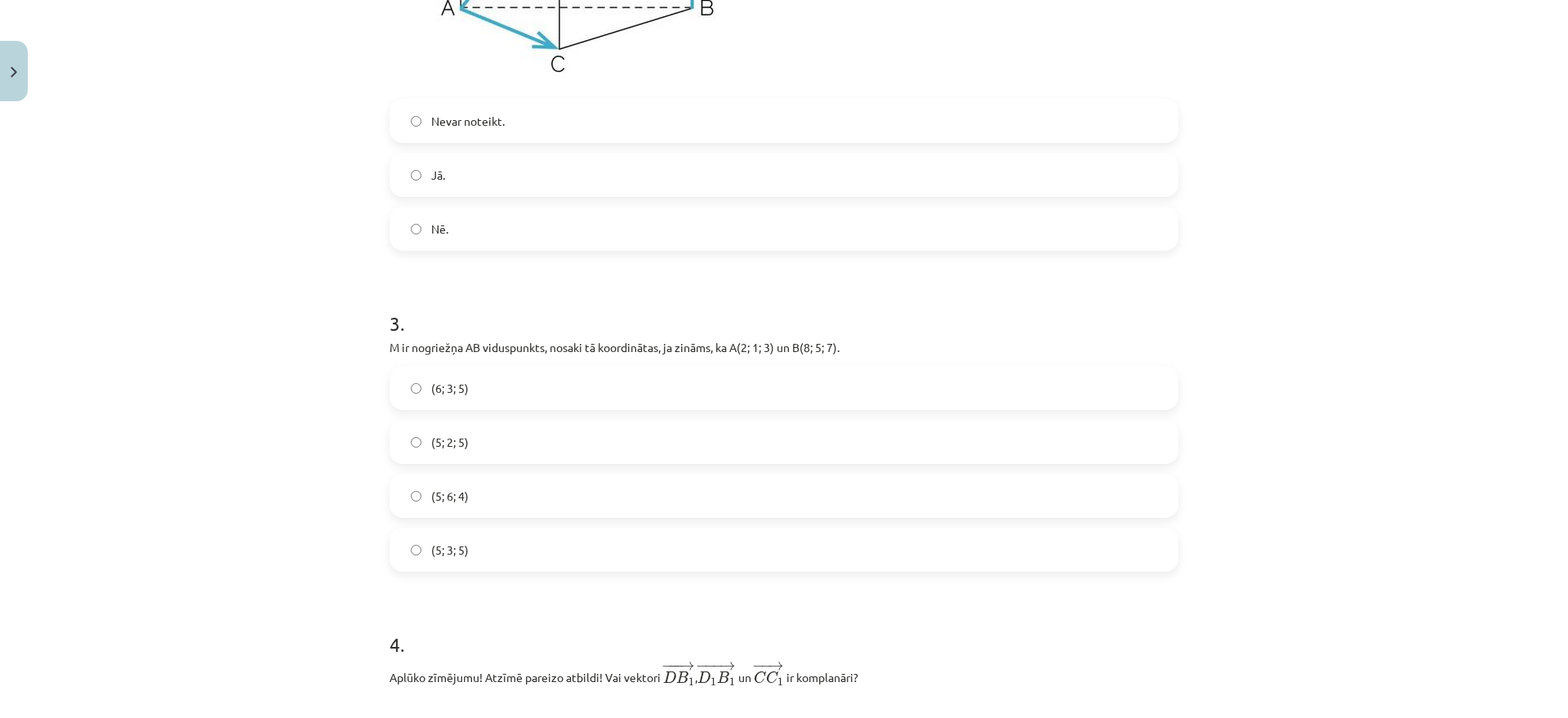
click at [503, 450] on label "(5; 2; 5)" at bounding box center [784, 442] width 786 height 41
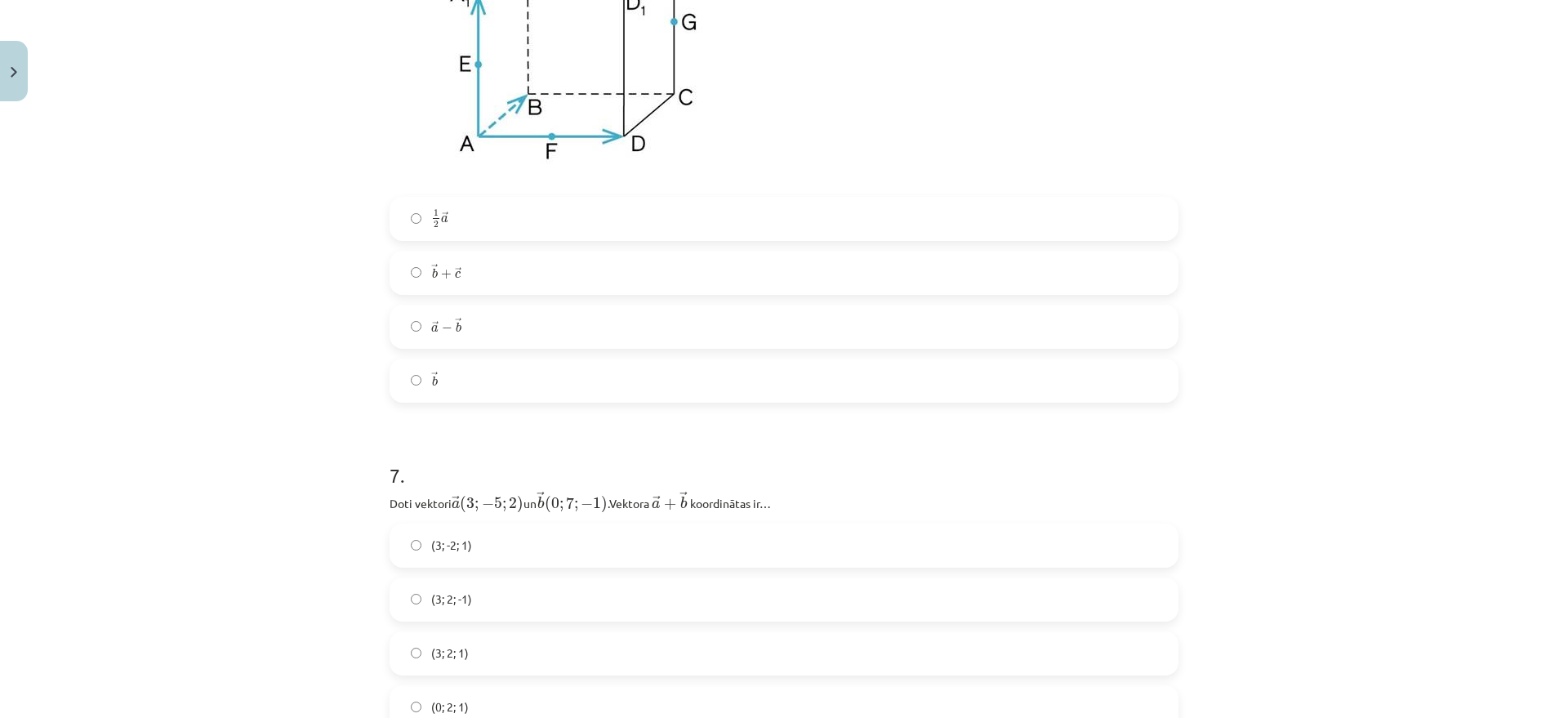
scroll to position [2962, 0]
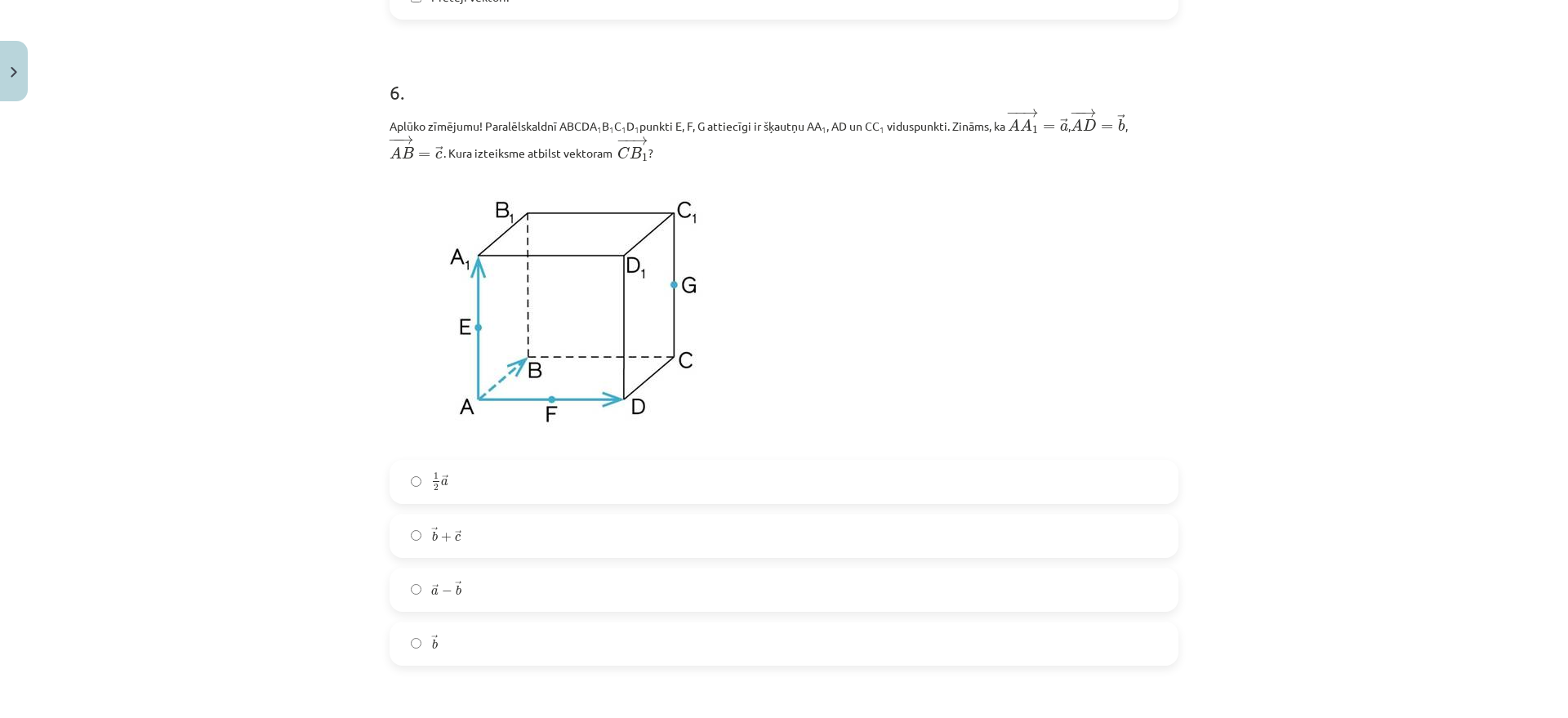
click at [461, 644] on label "→ b b →" at bounding box center [784, 644] width 786 height 41
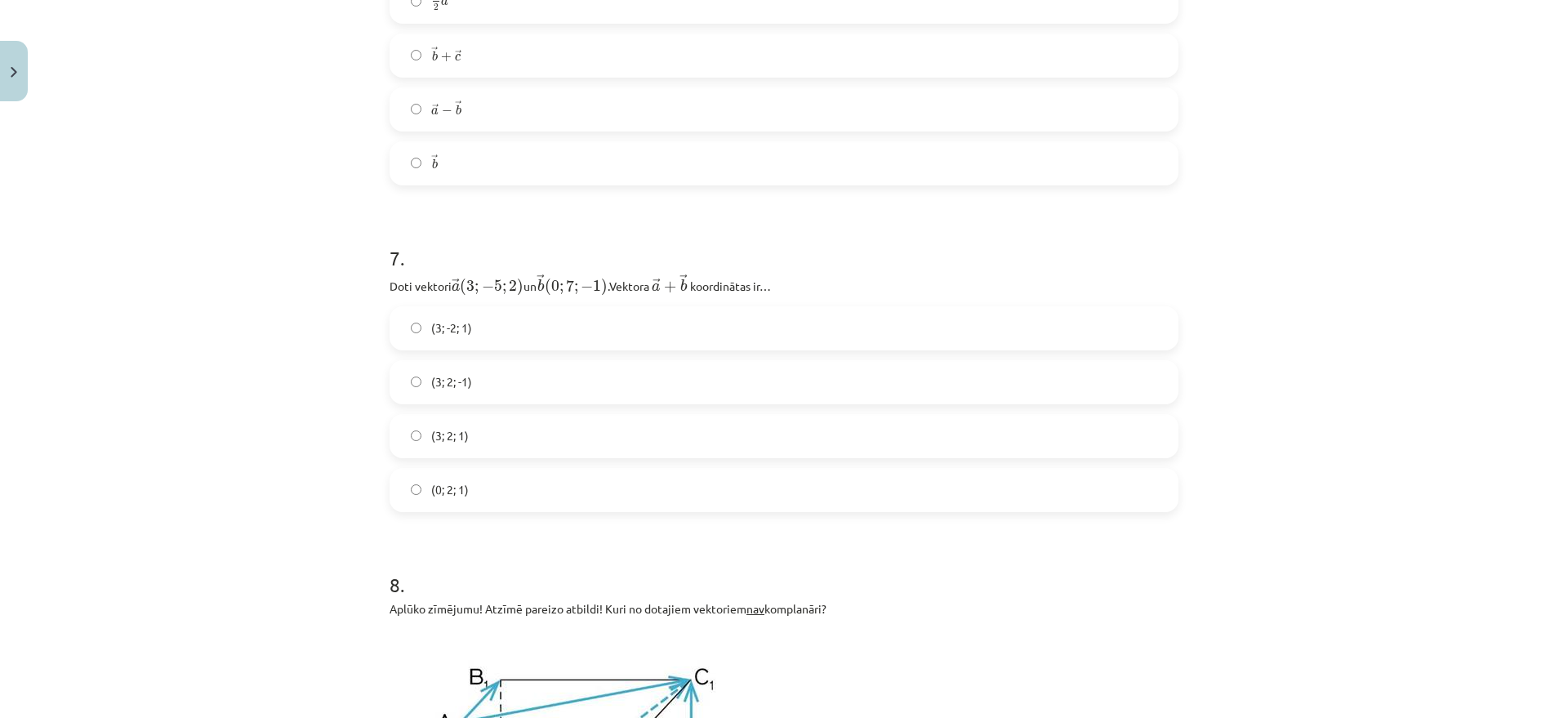
scroll to position [3473, 0]
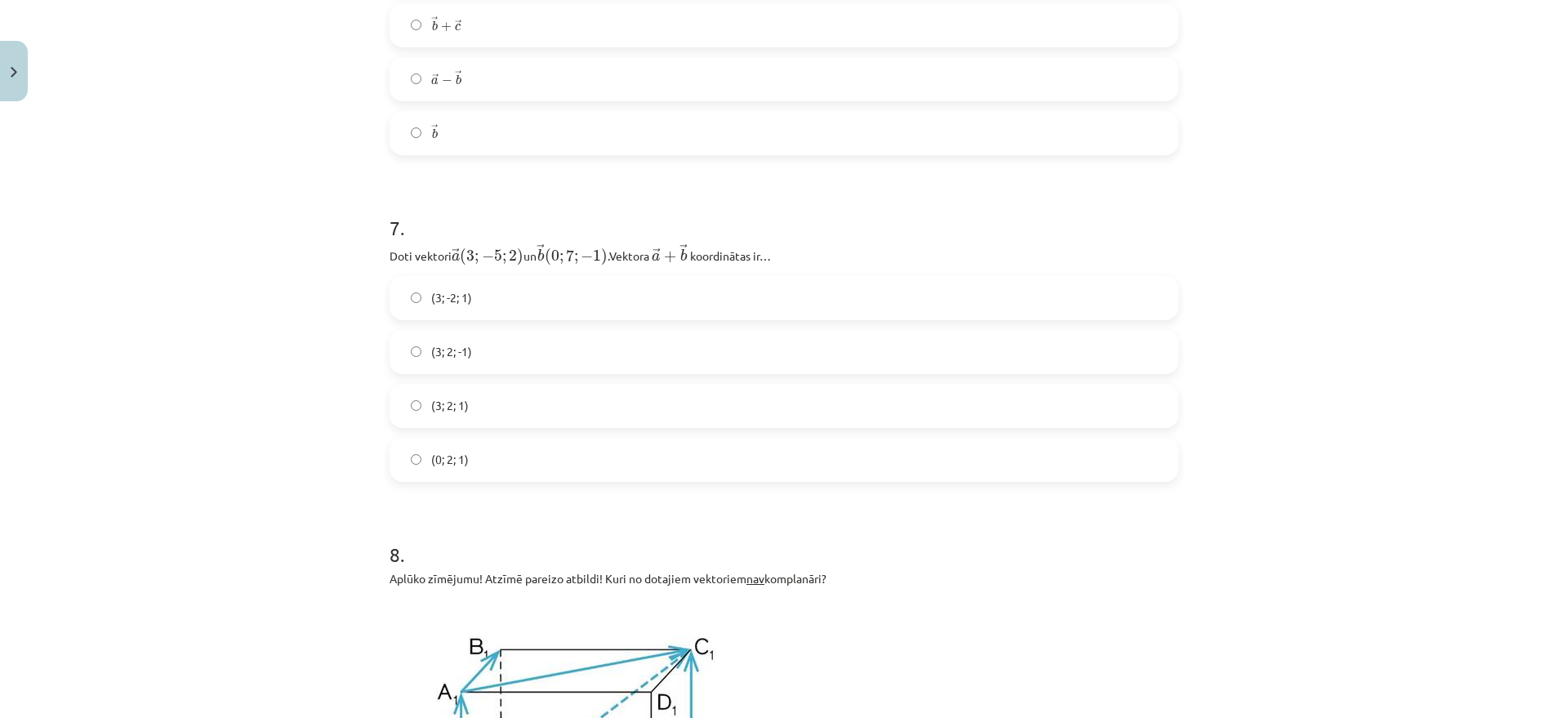
click at [491, 349] on label "(3; 2; -1)" at bounding box center [784, 352] width 786 height 41
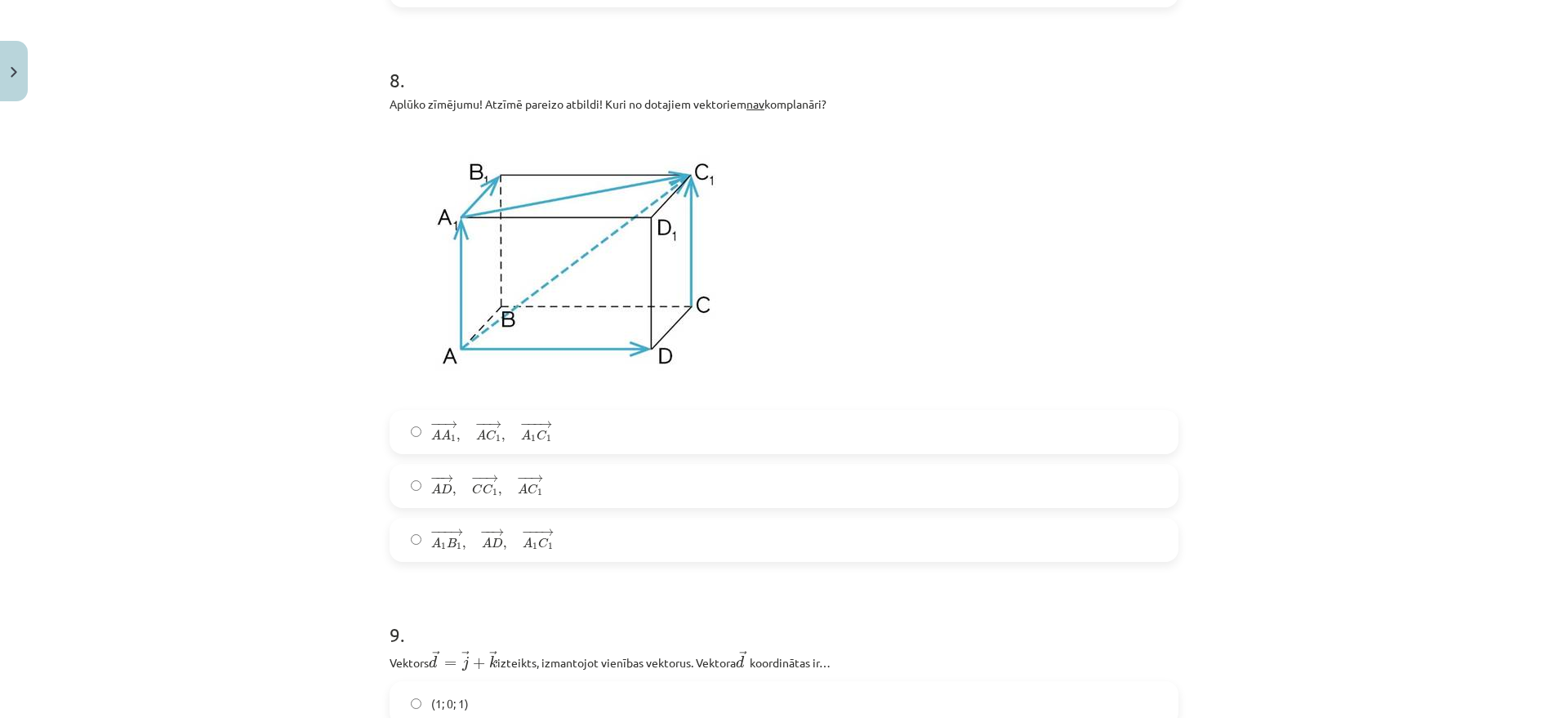
scroll to position [3984, 0]
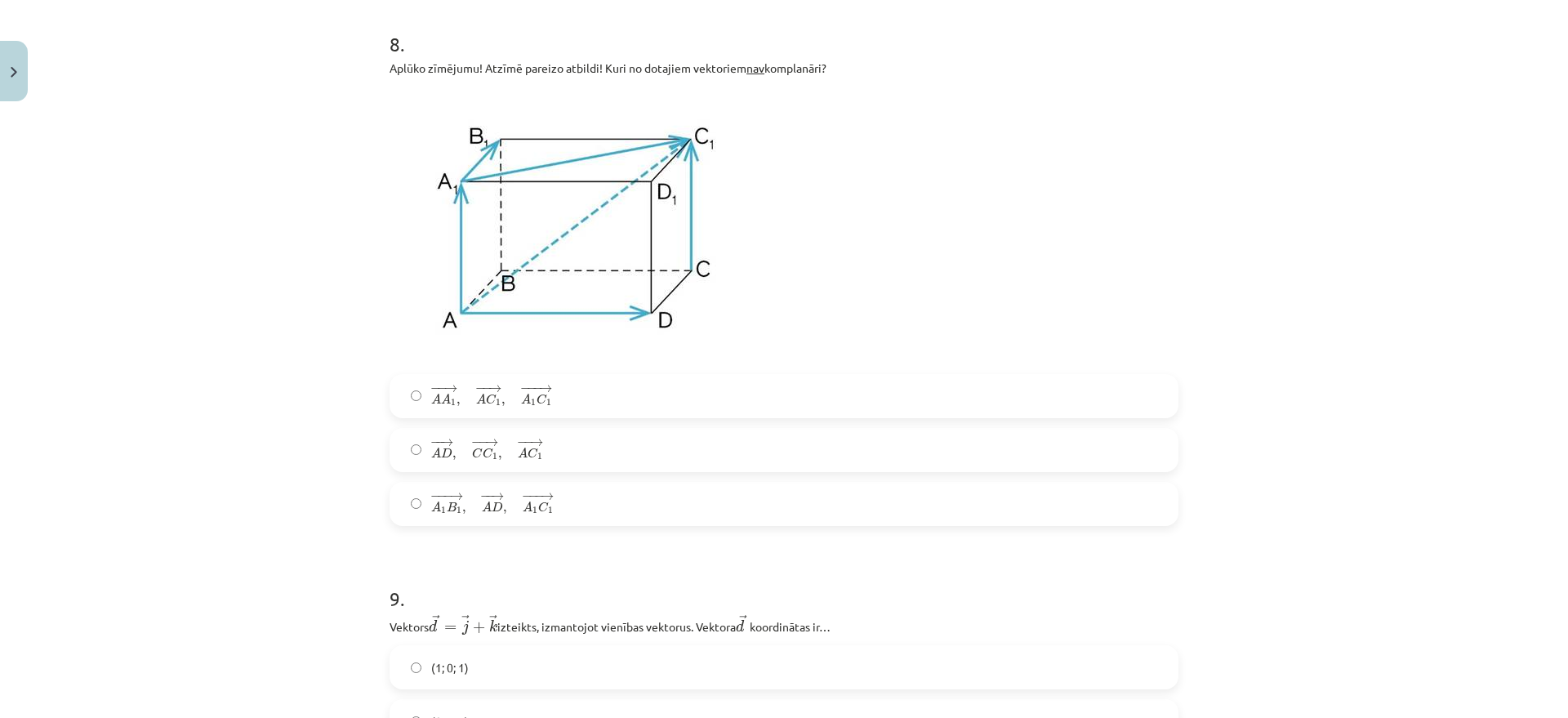
click at [483, 462] on span "− − → A D , − − → C C 1 , − − → A C 1 A D → , C C 1 → , A C 1 →" at bounding box center [487, 450] width 112 height 23
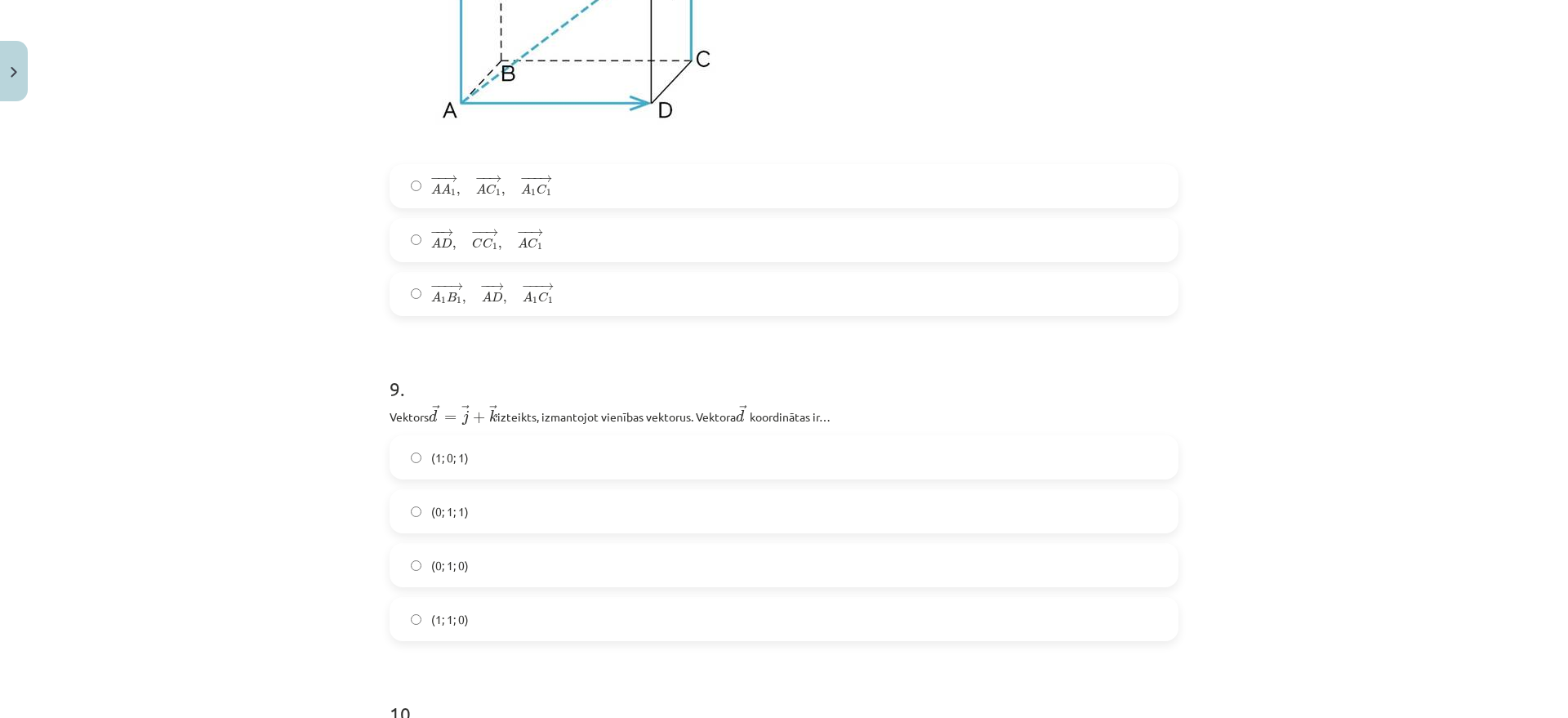
scroll to position [4290, 0]
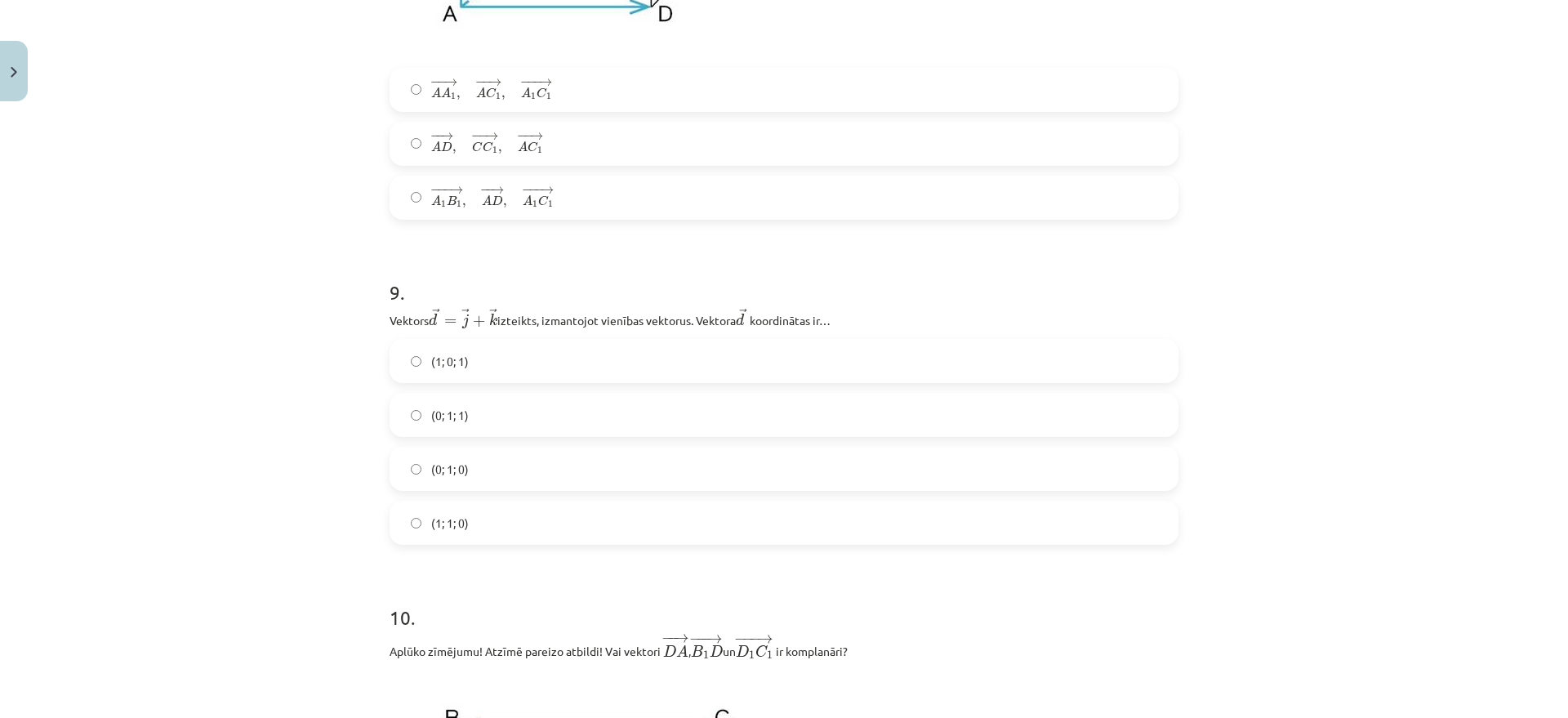
click at [489, 363] on label "(1; 0; 1)" at bounding box center [784, 361] width 786 height 41
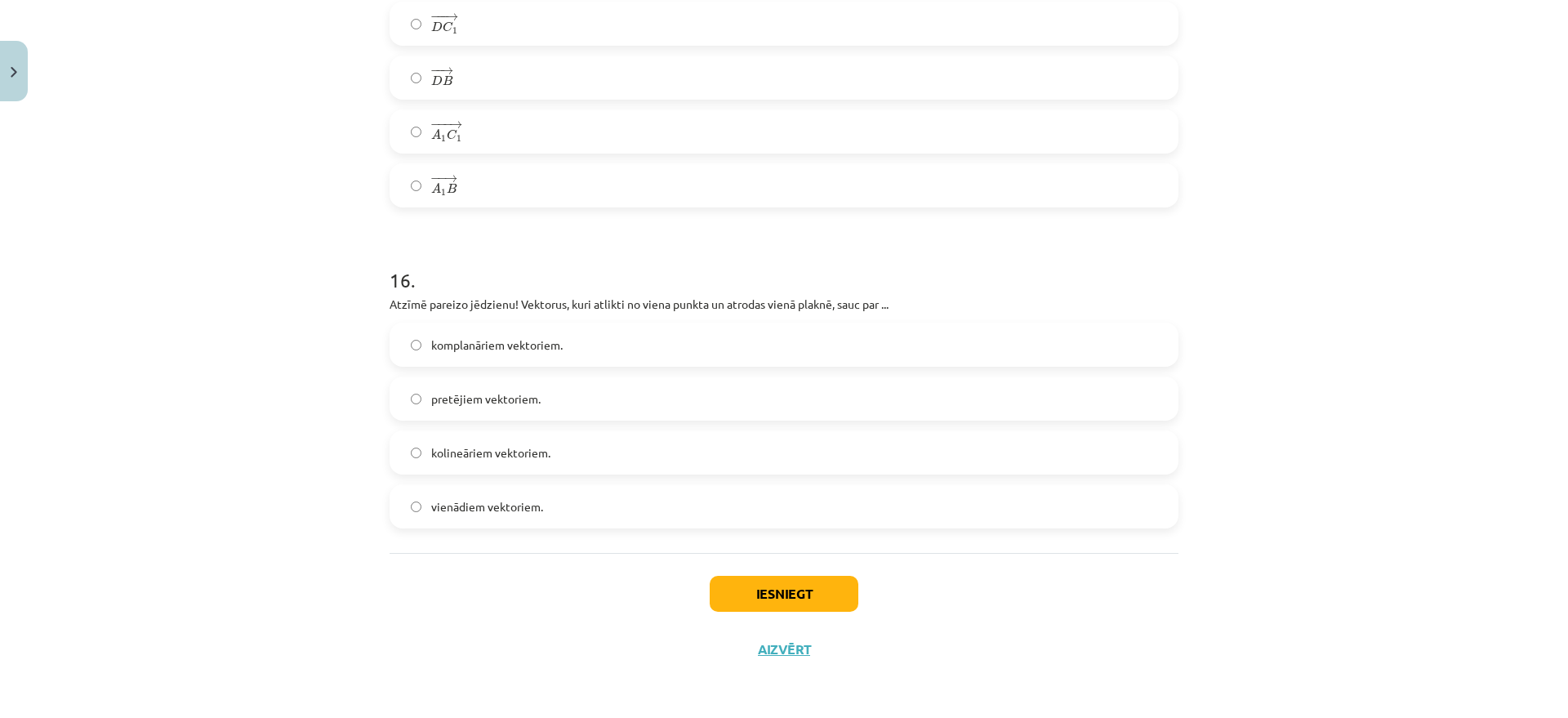
scroll to position [7729, 0]
click at [808, 587] on button "Iesniegt" at bounding box center [784, 594] width 148 height 36
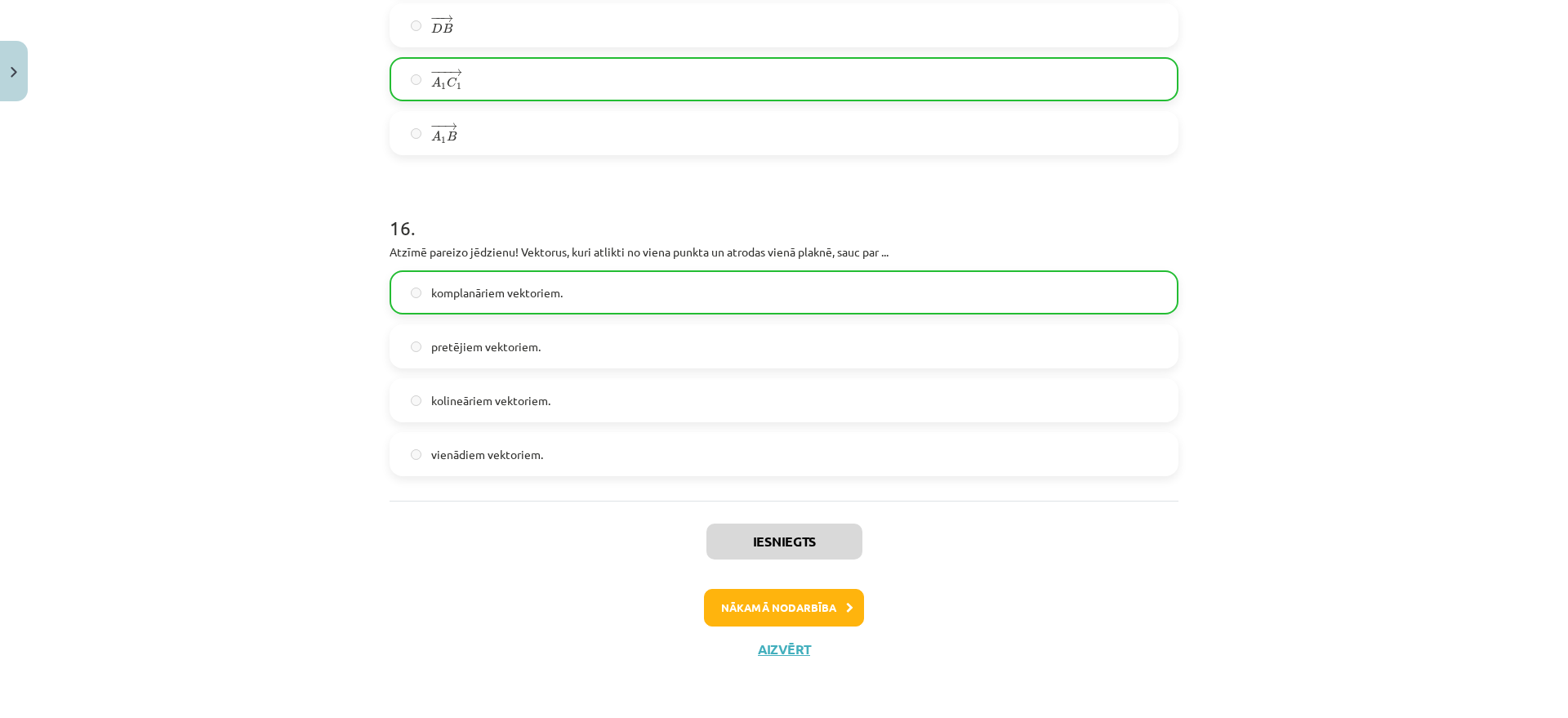
scroll to position [7781, 0]
click at [798, 608] on button "Nākamā nodarbība" at bounding box center [783, 608] width 160 height 38
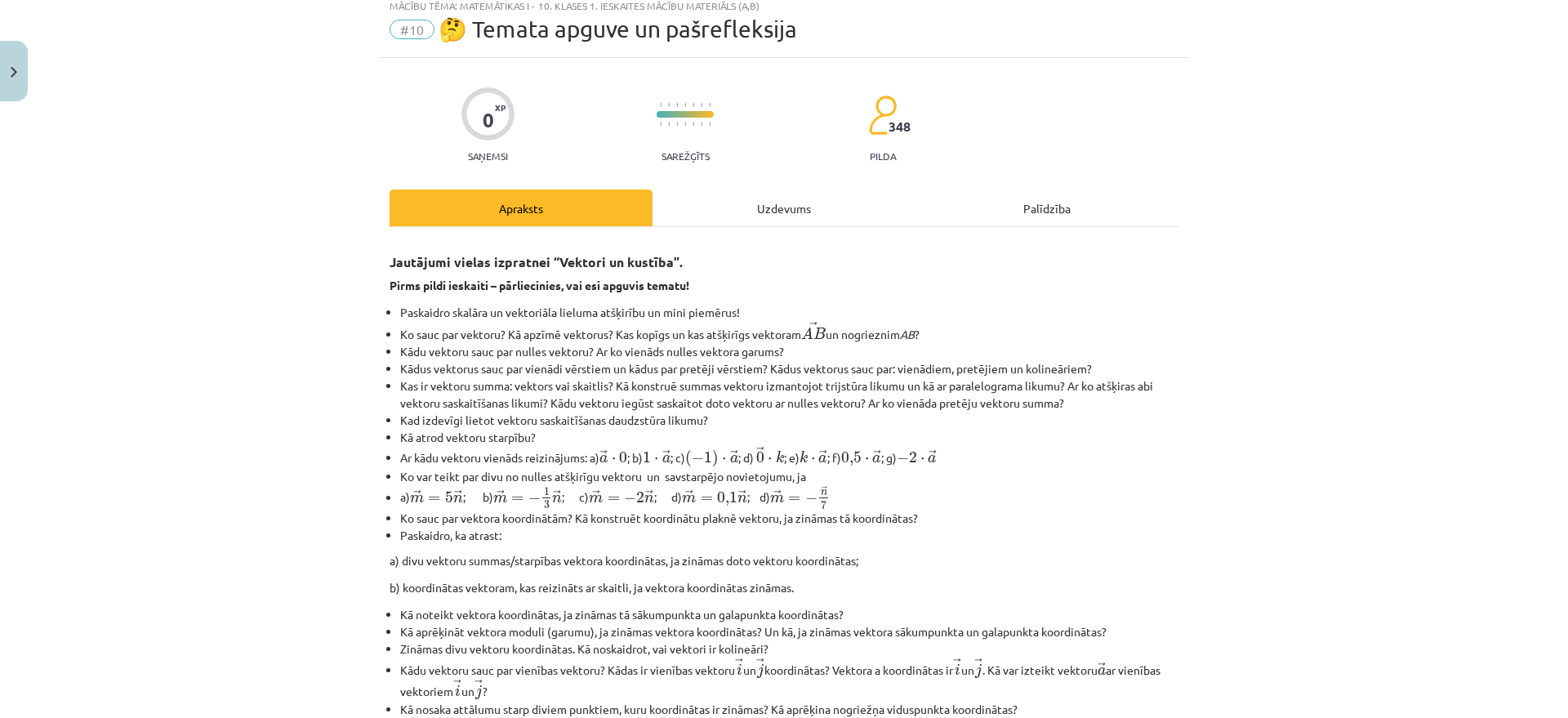
scroll to position [41, 0]
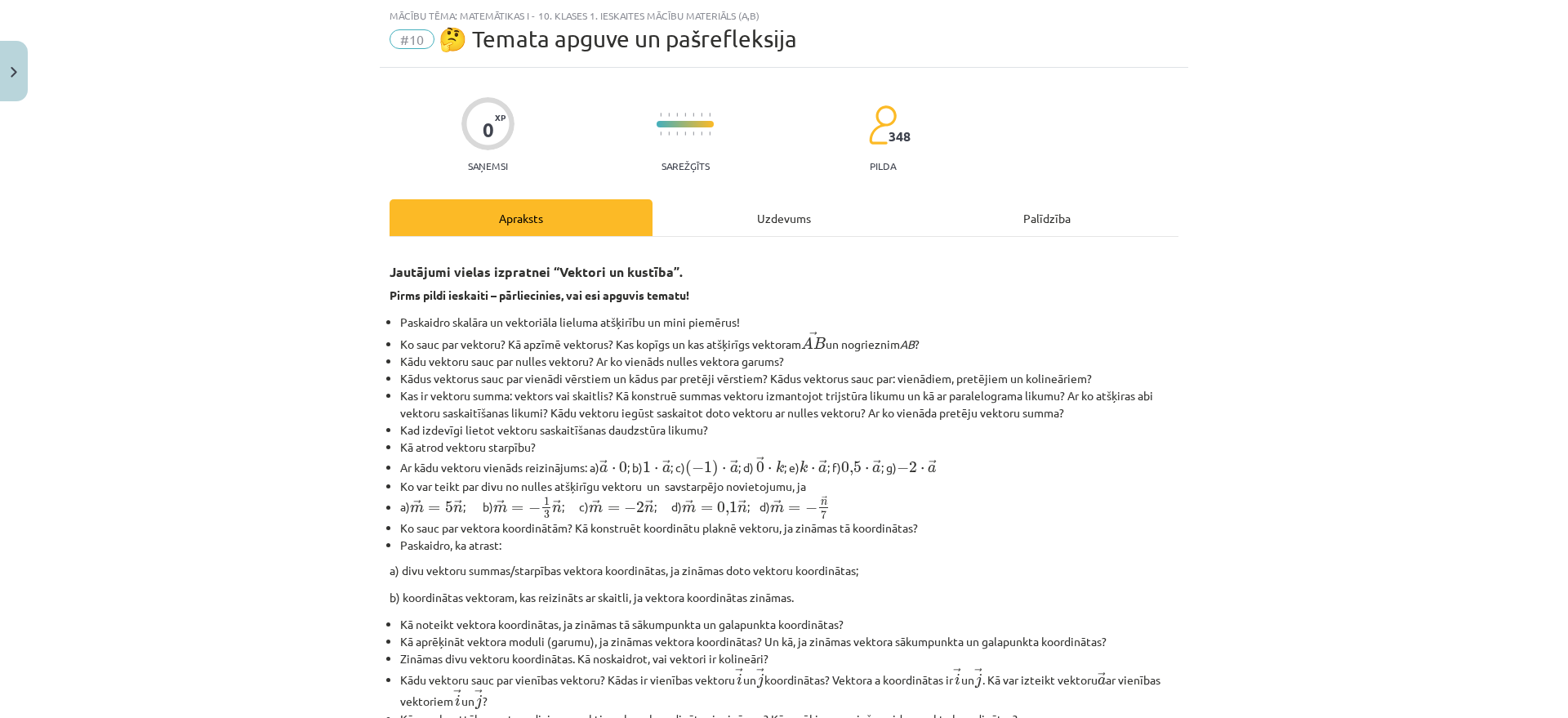
click at [759, 222] on div "Uzdevums" at bounding box center [783, 217] width 263 height 37
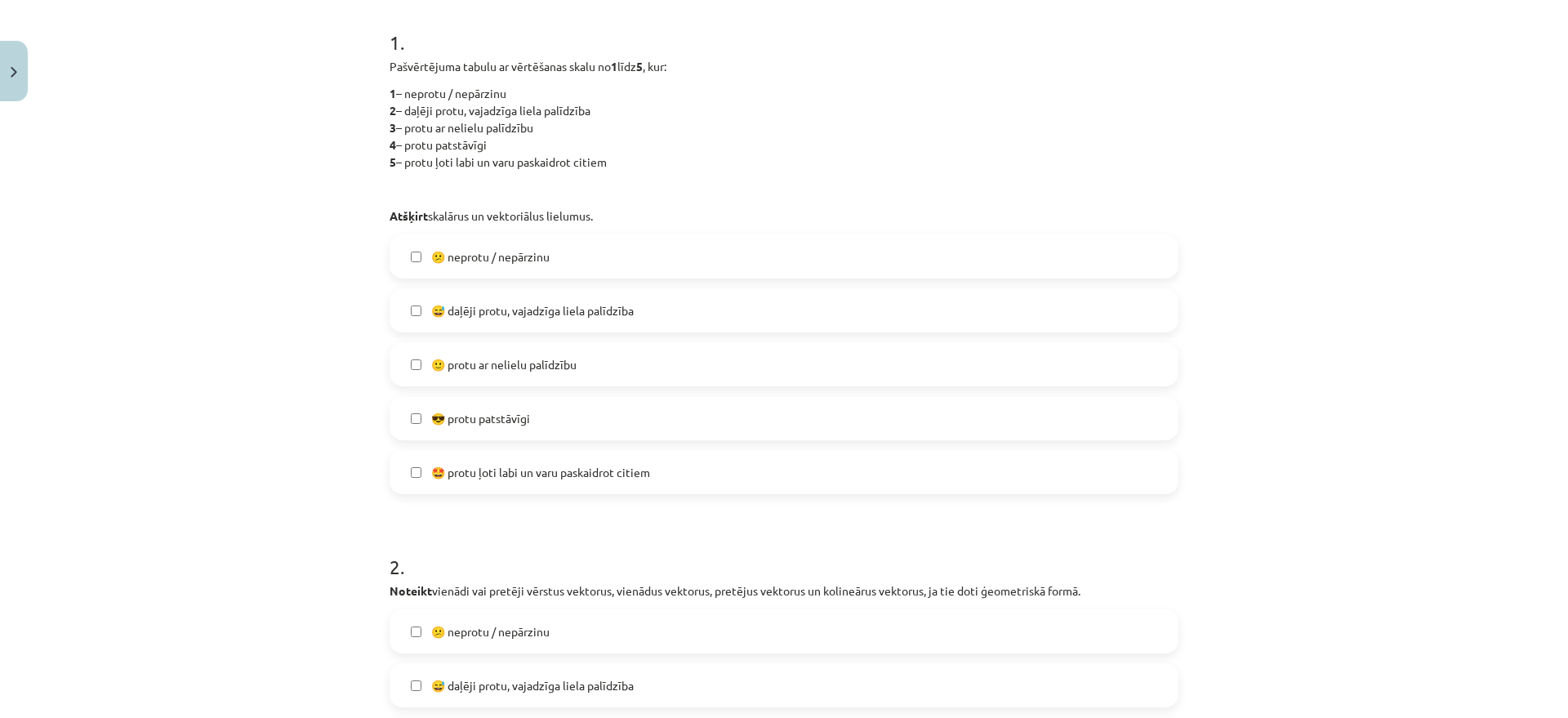
scroll to position [348, 0]
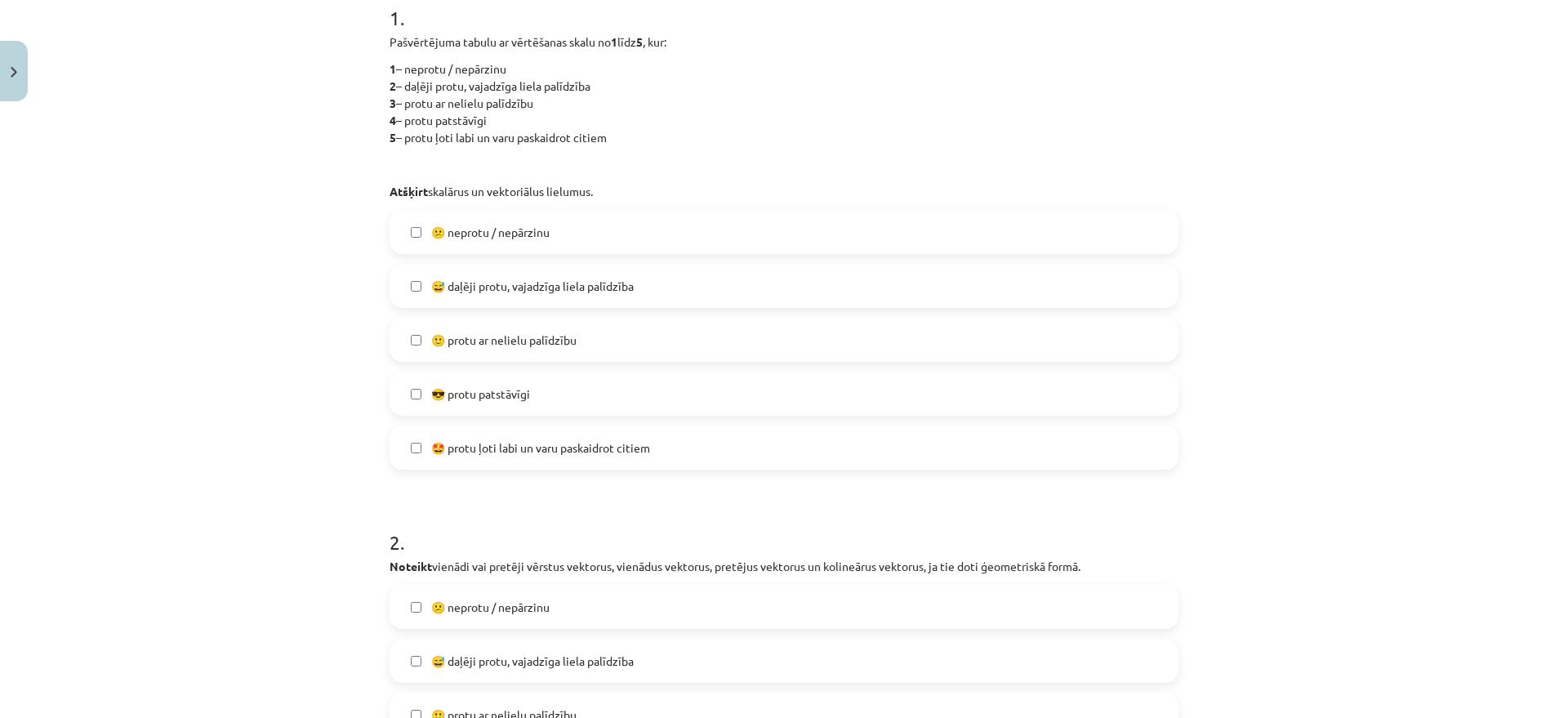
click at [598, 336] on label "🙂 protu ar nelielu palīdzību" at bounding box center [784, 340] width 786 height 41
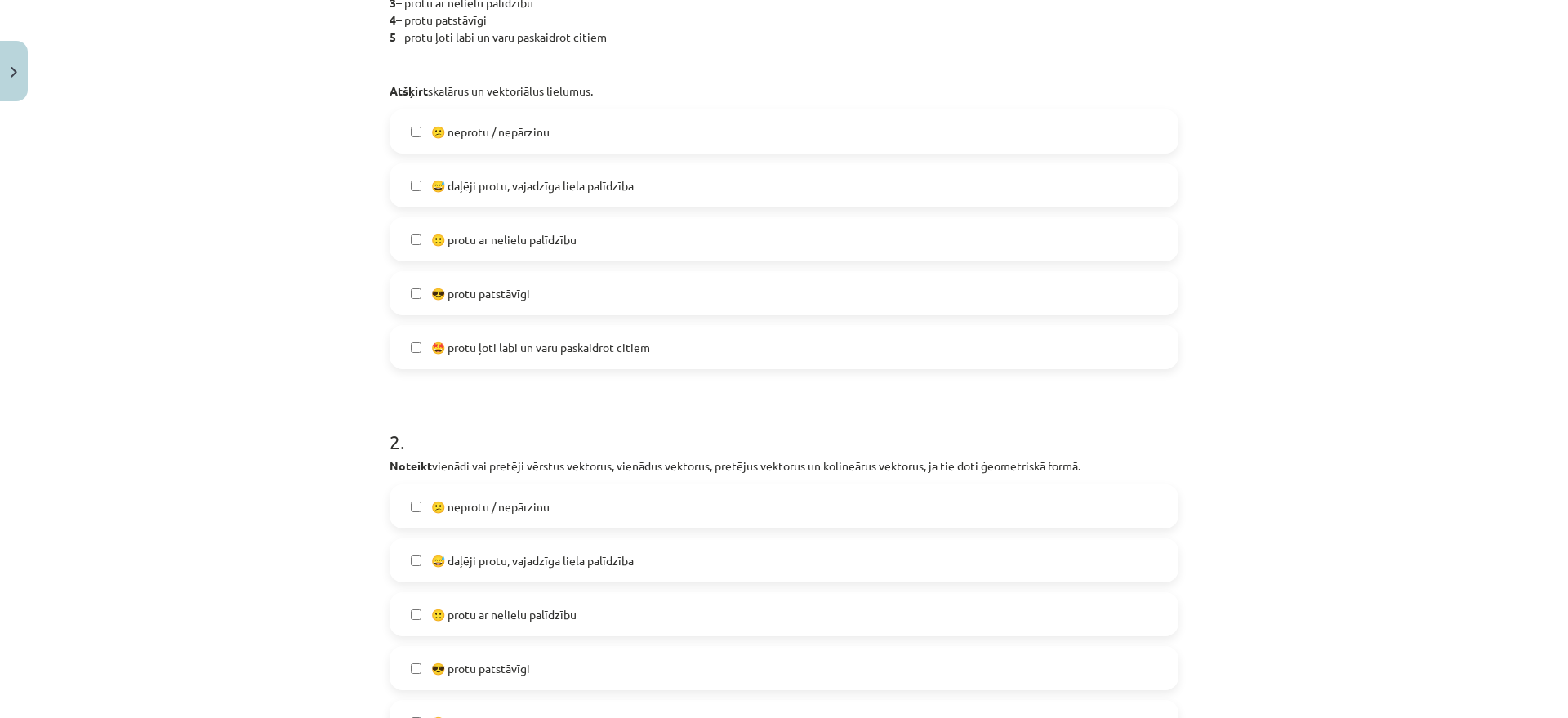
scroll to position [551, 0]
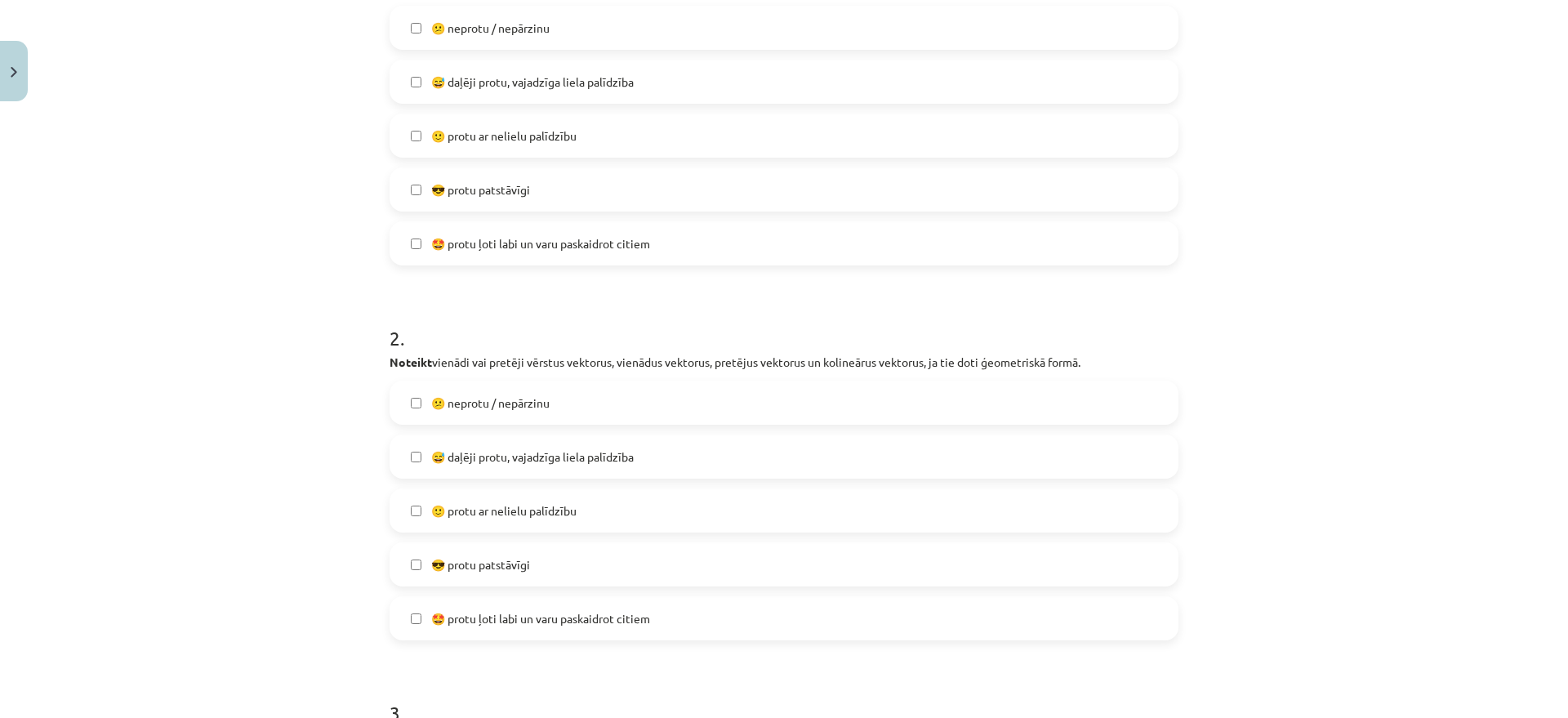
click at [521, 525] on label "🙂 protu ar nelielu palīdzību" at bounding box center [784, 510] width 786 height 41
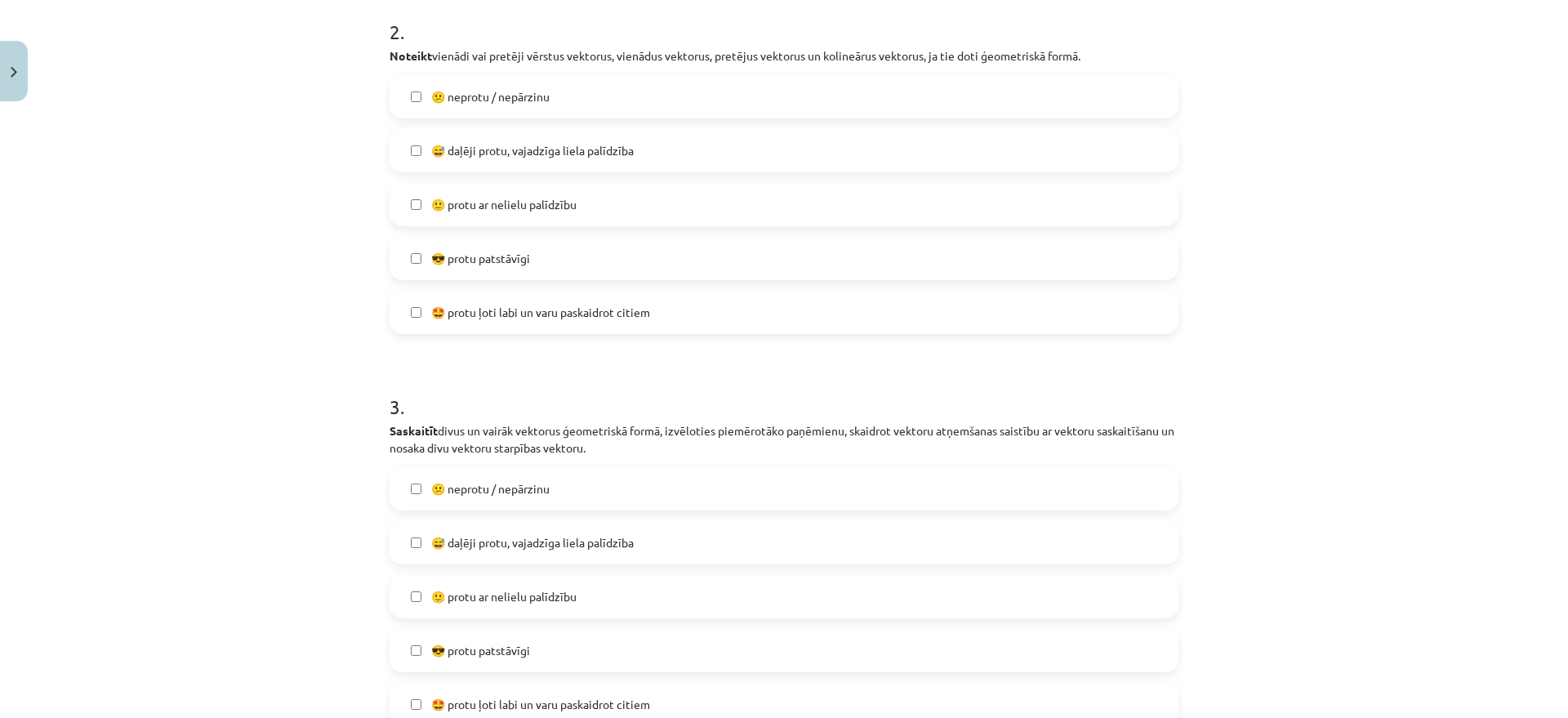
click at [496, 604] on span "🙂 protu ar nelielu palīdzību" at bounding box center [504, 597] width 146 height 17
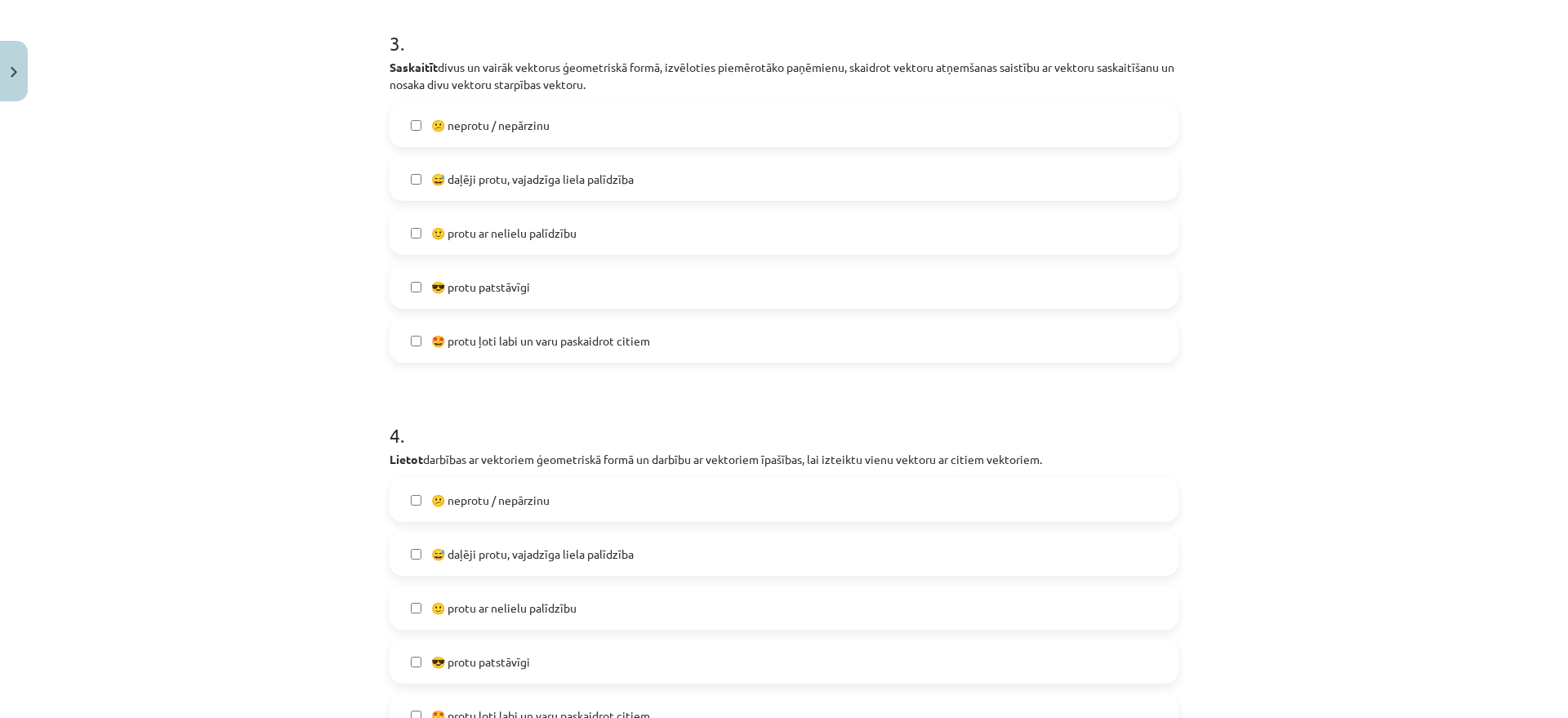
scroll to position [1267, 0]
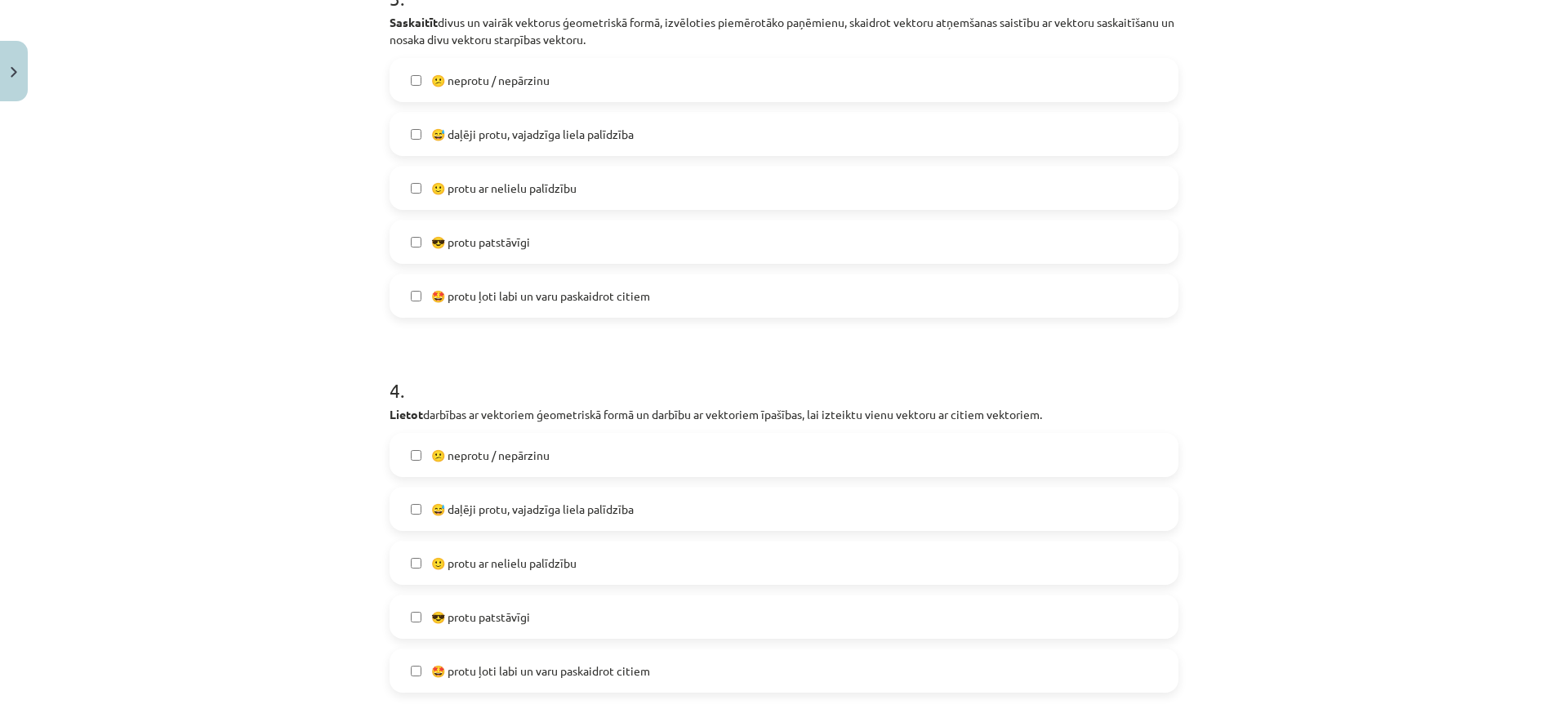
click at [509, 576] on label "🙂 protu ar nelielu palīdzību" at bounding box center [784, 563] width 786 height 41
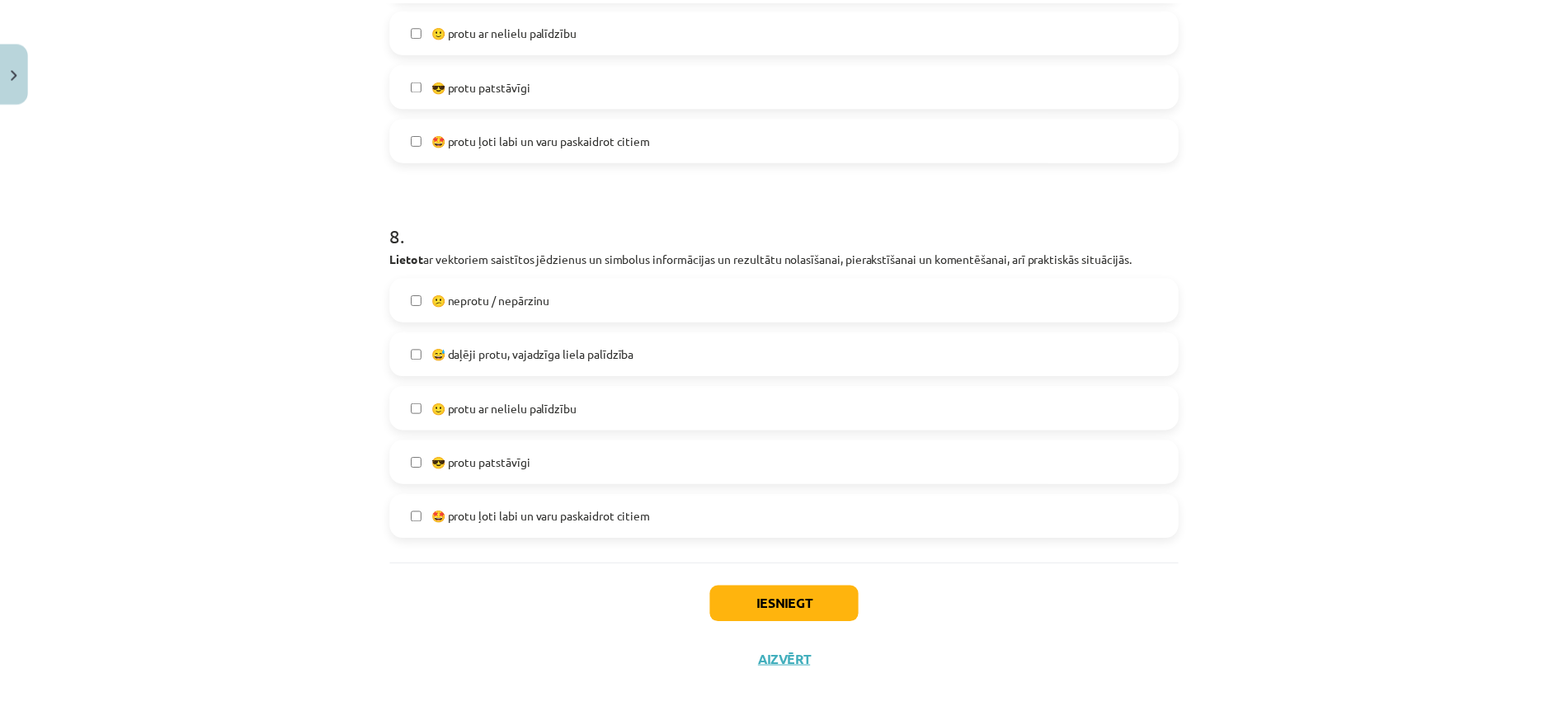
scroll to position [2960, 0]
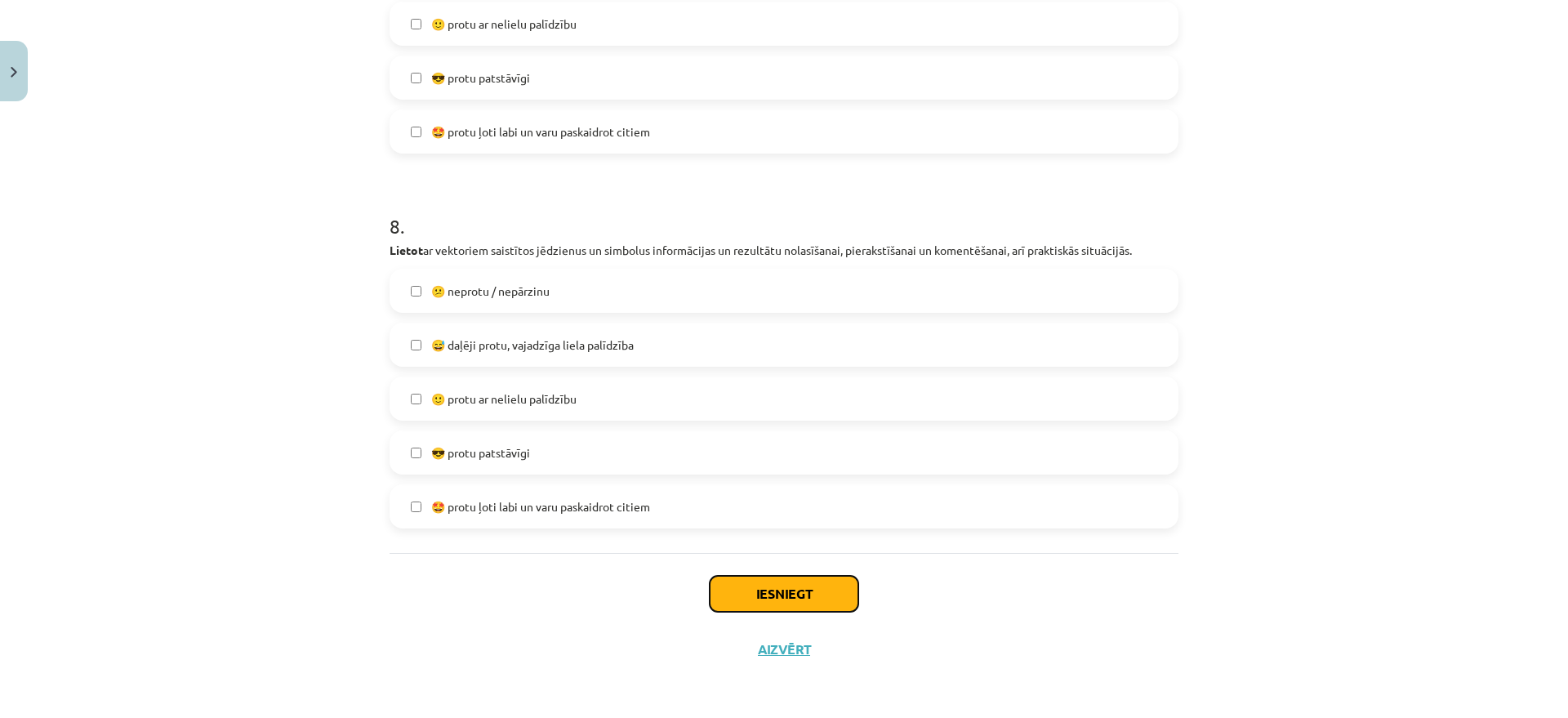
click at [802, 592] on button "Iesniegt" at bounding box center [784, 594] width 148 height 36
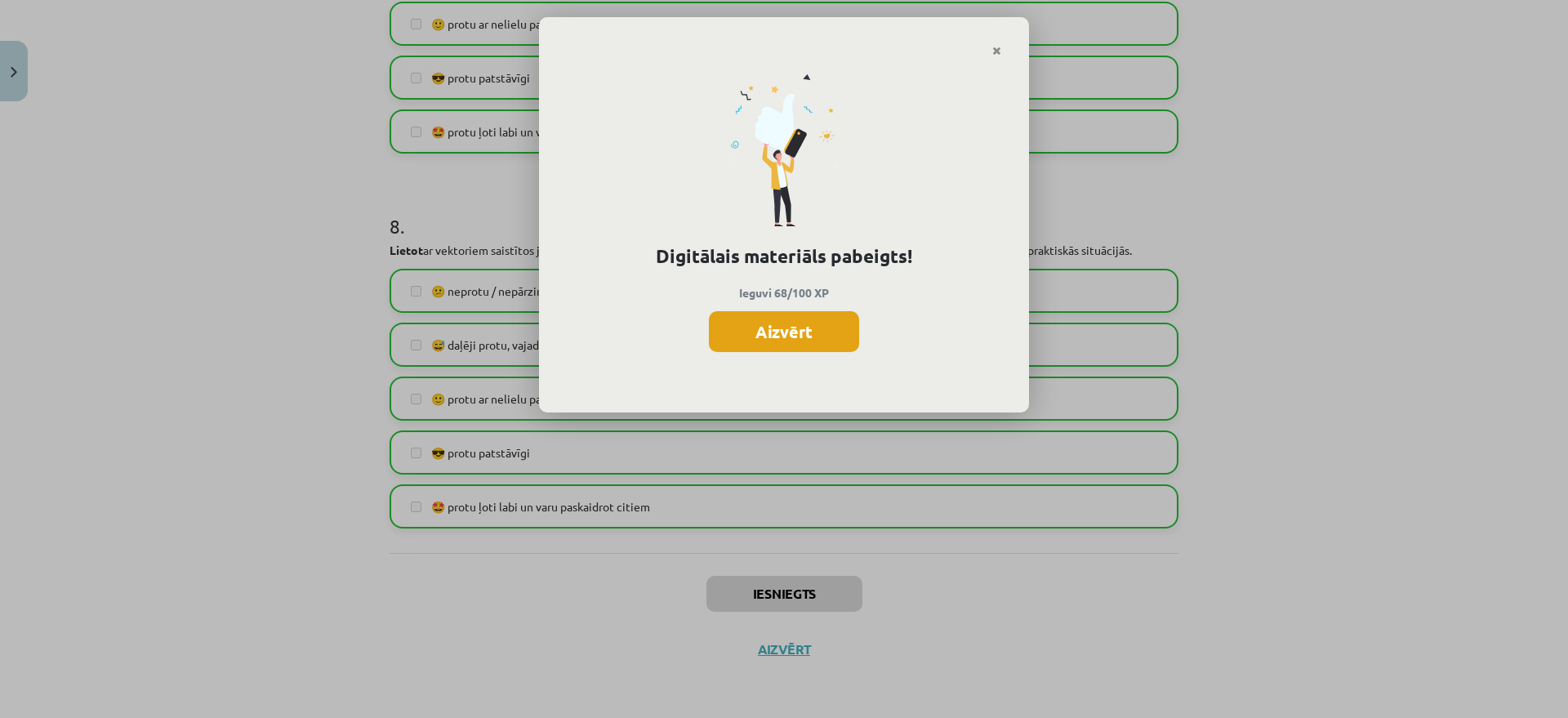
click at [800, 340] on button "Aizvērt" at bounding box center [784, 331] width 150 height 41
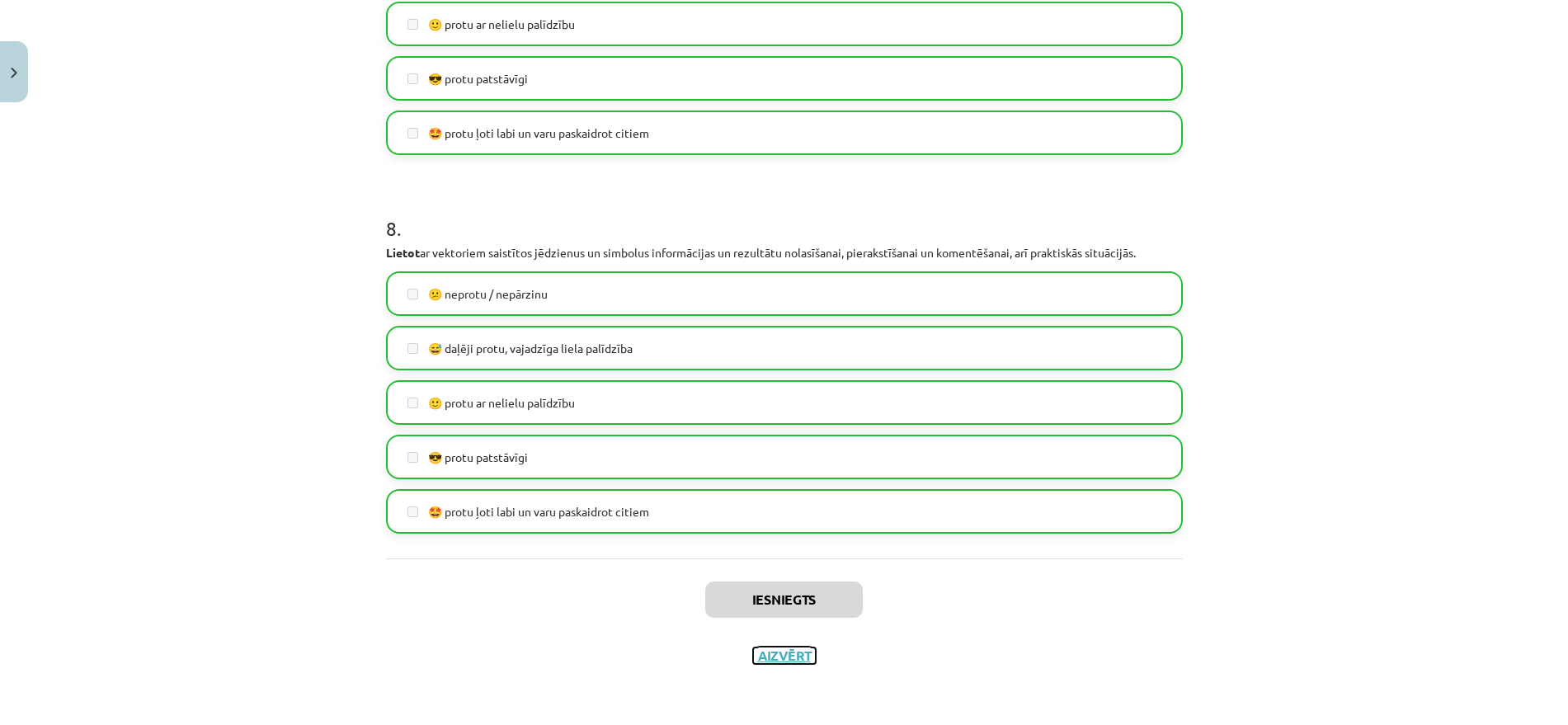
click at [787, 654] on button "Aizvērt" at bounding box center [784, 655] width 63 height 17
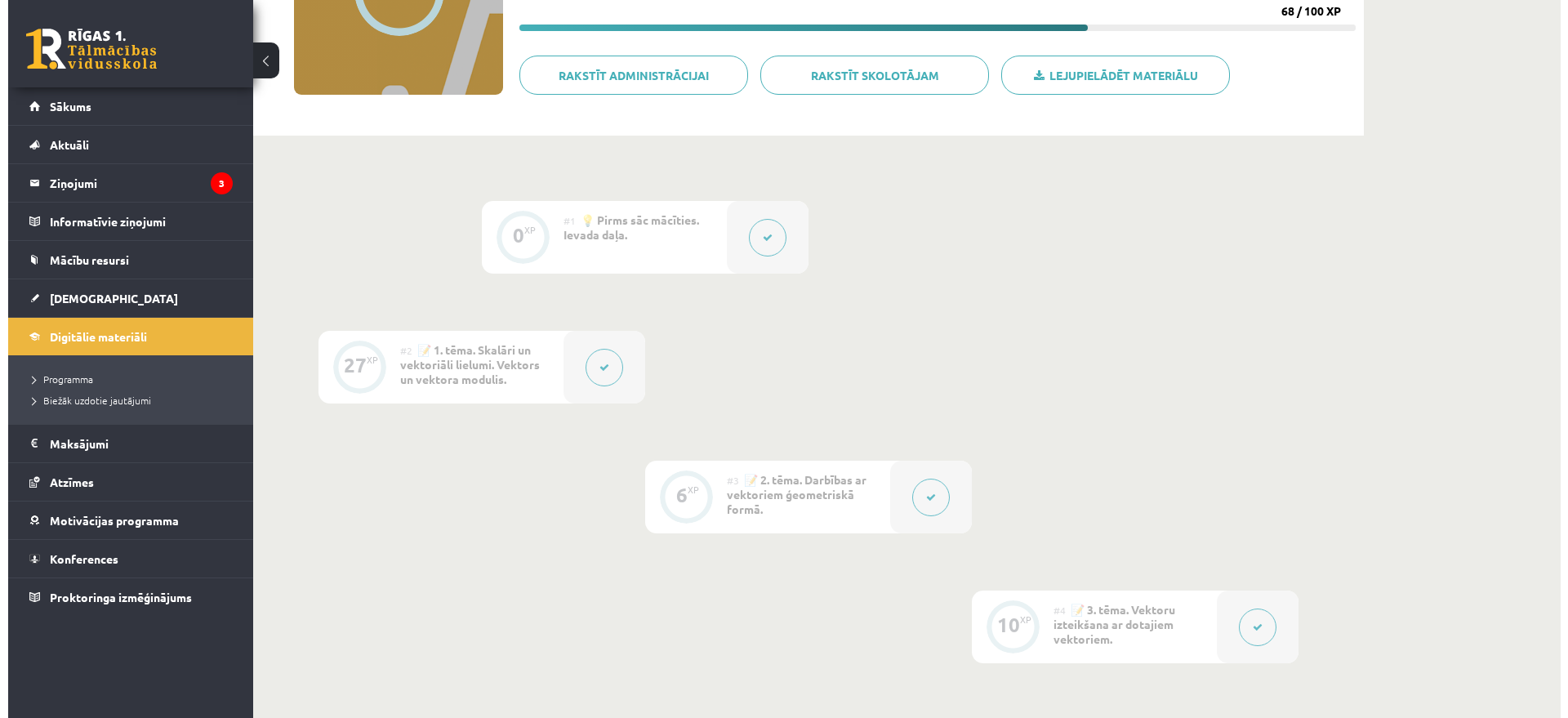
scroll to position [0, 0]
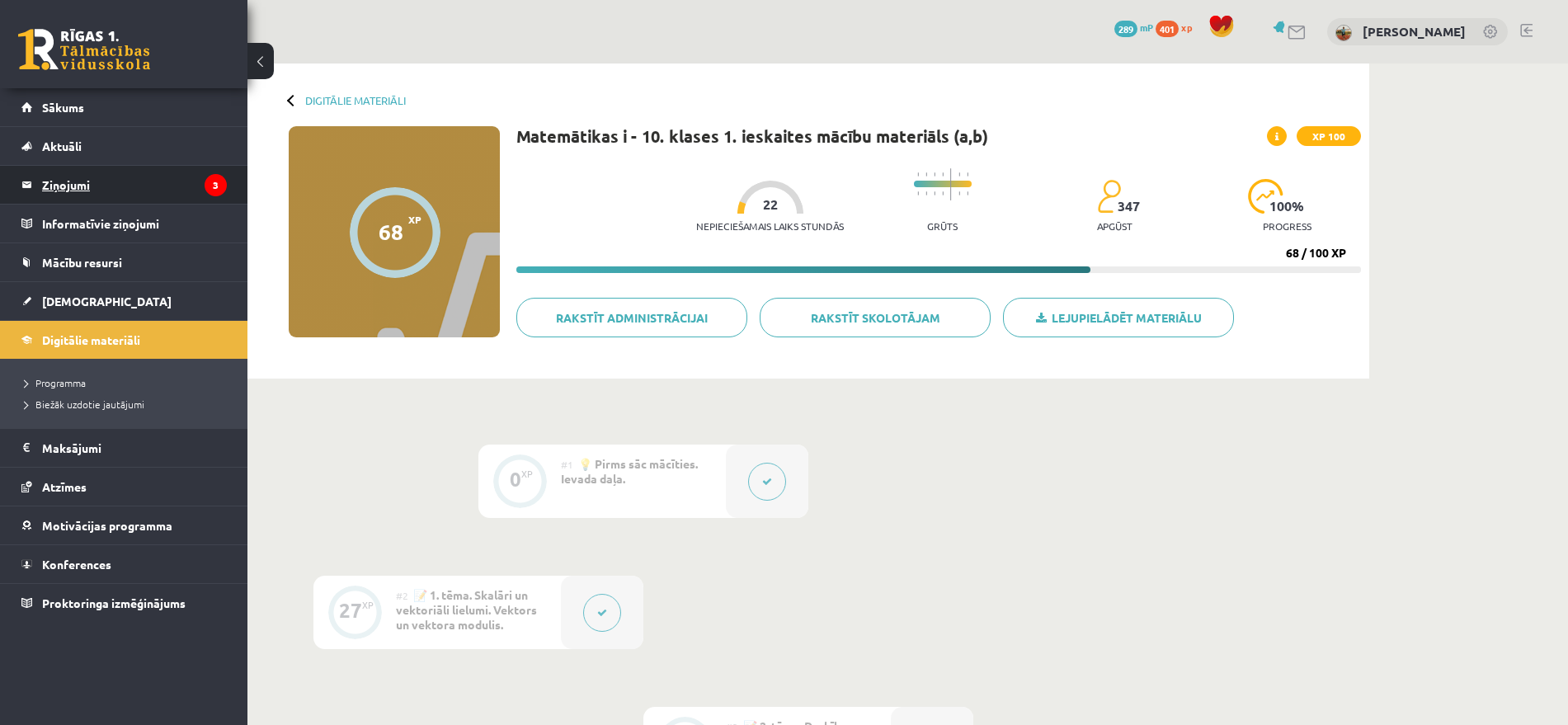
click at [106, 185] on legend "Ziņojumi 3" at bounding box center [135, 184] width 185 height 38
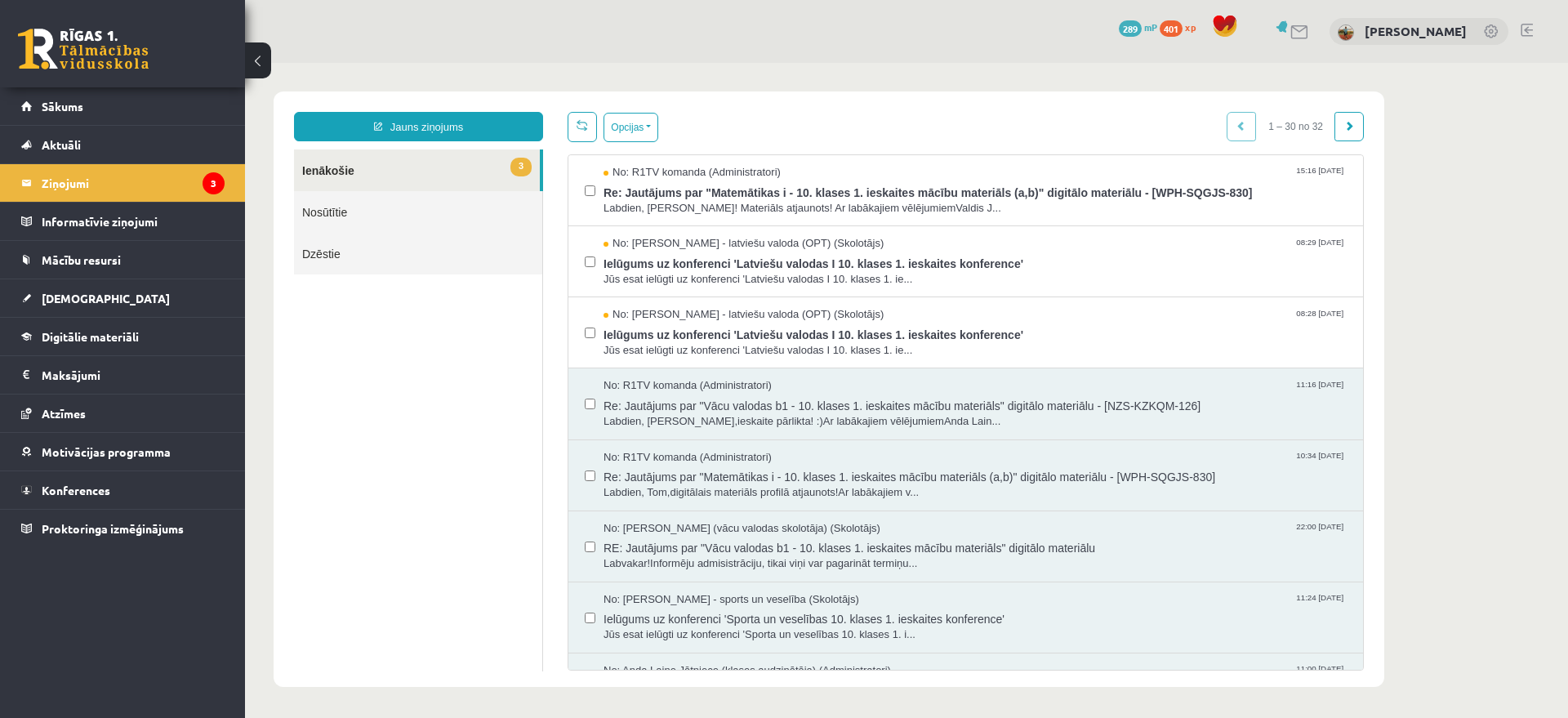
click at [141, 38] on link at bounding box center [84, 49] width 131 height 41
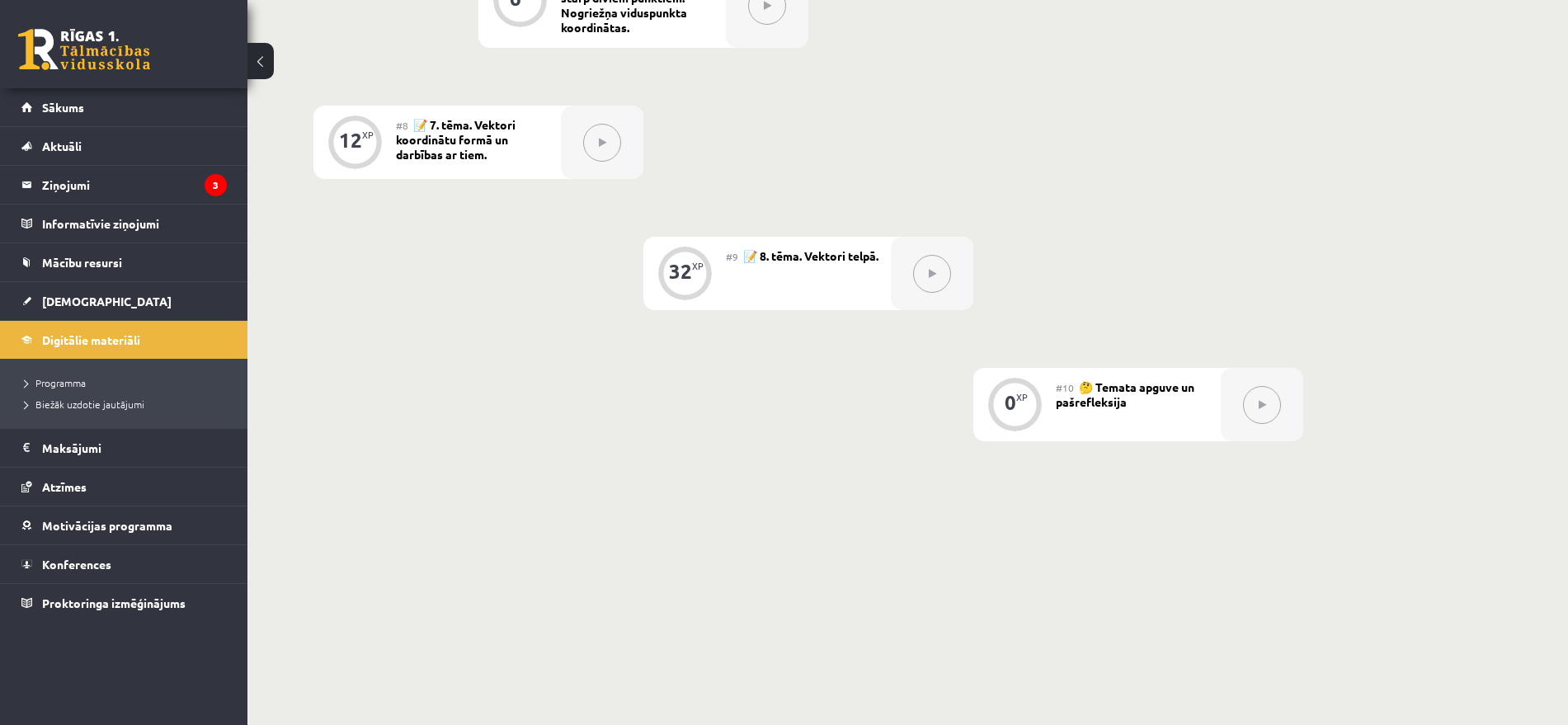
scroll to position [1274, 0]
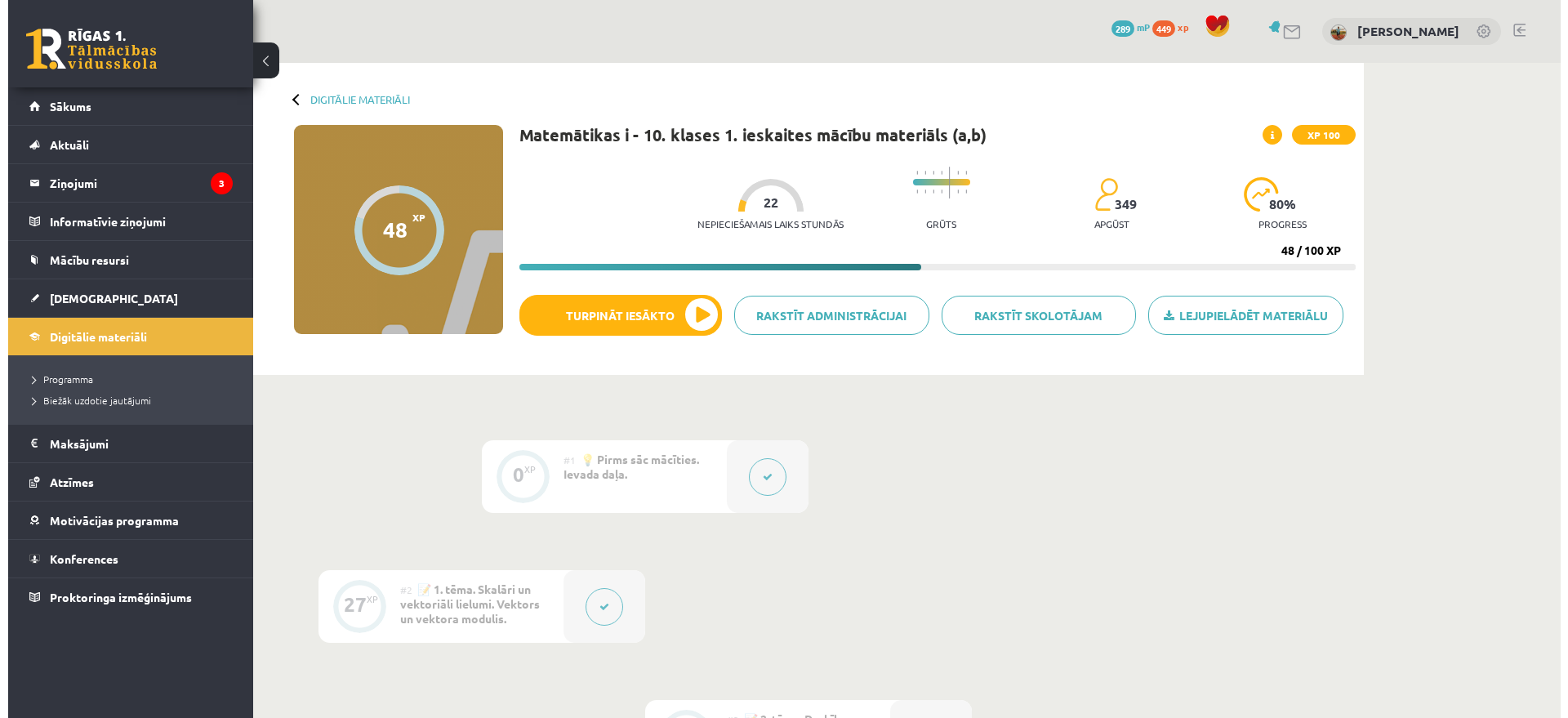
scroll to position [1261, 0]
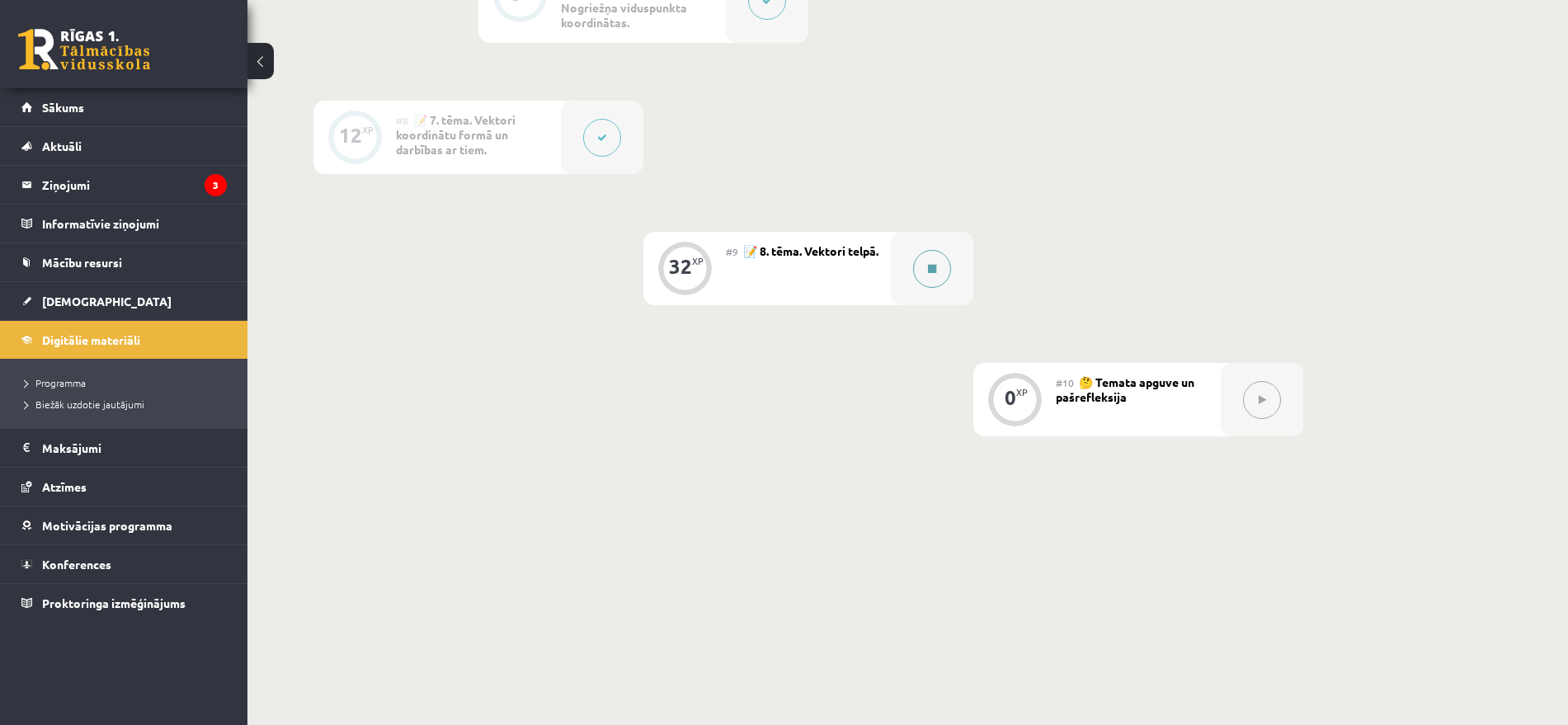
click at [900, 280] on div at bounding box center [932, 268] width 83 height 73
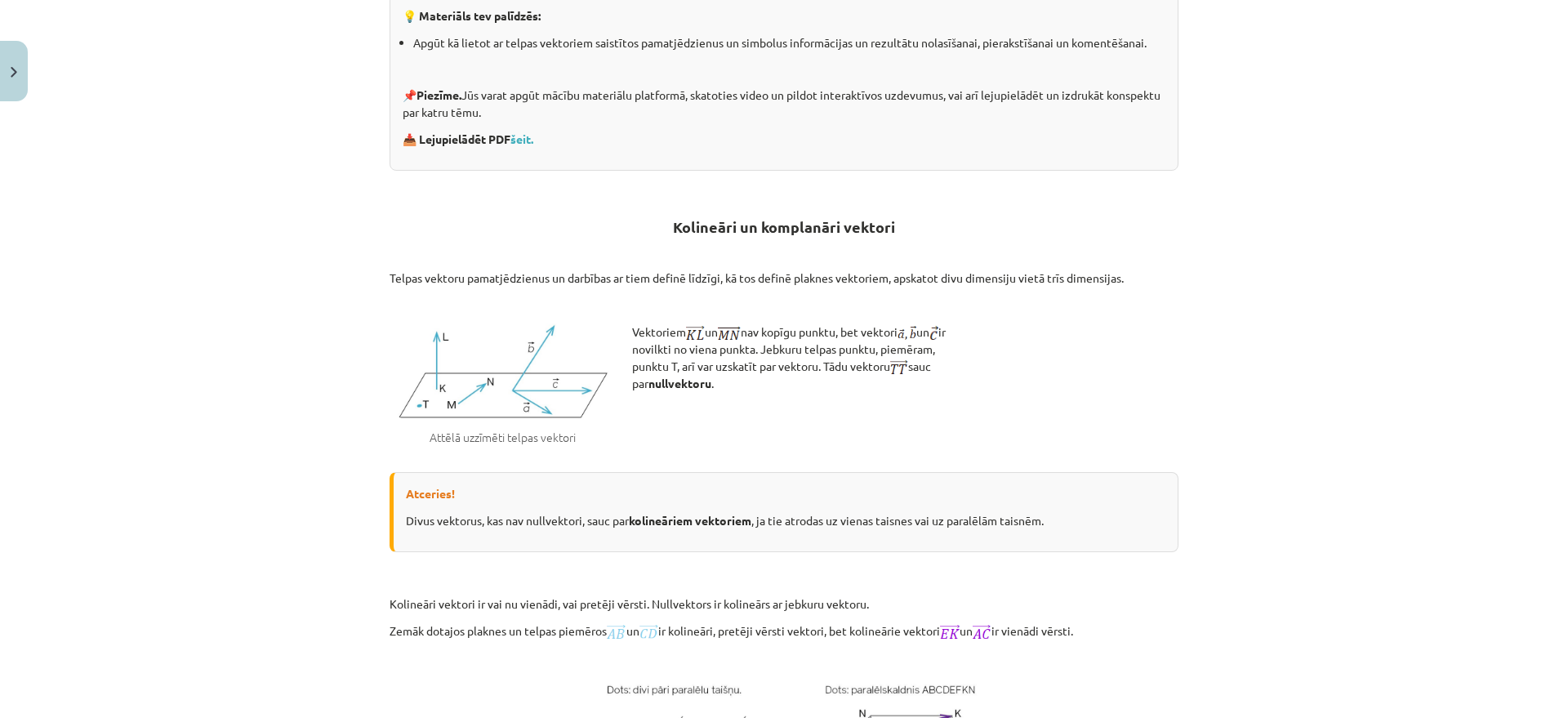
scroll to position [409, 0]
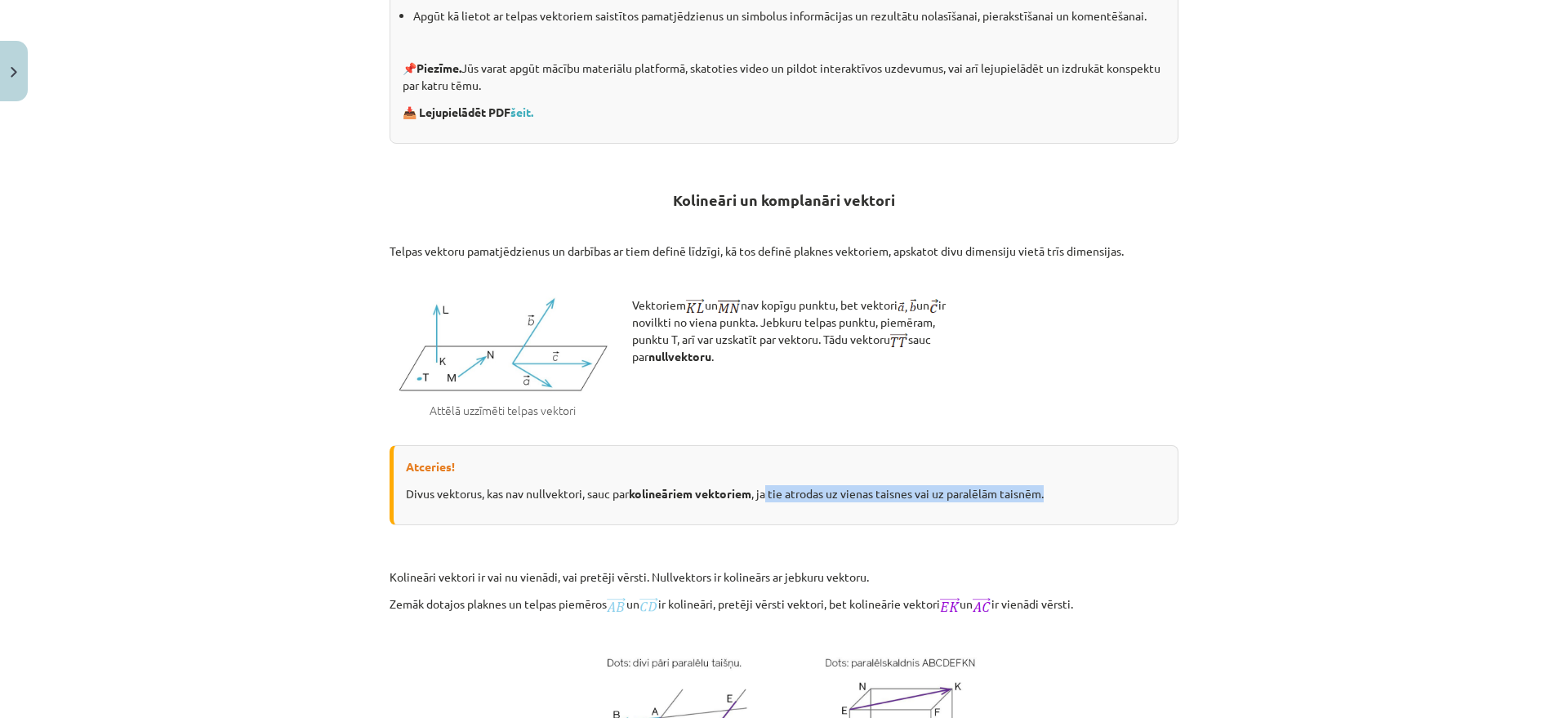
drag, startPoint x: 1061, startPoint y: 487, endPoint x: 762, endPoint y: 500, distance: 299.3
click at [762, 500] on p "Divus vektorus, kas nav nullvektori, sauc par kolineāriem vektoriem , ja tie at…" at bounding box center [786, 494] width 760 height 17
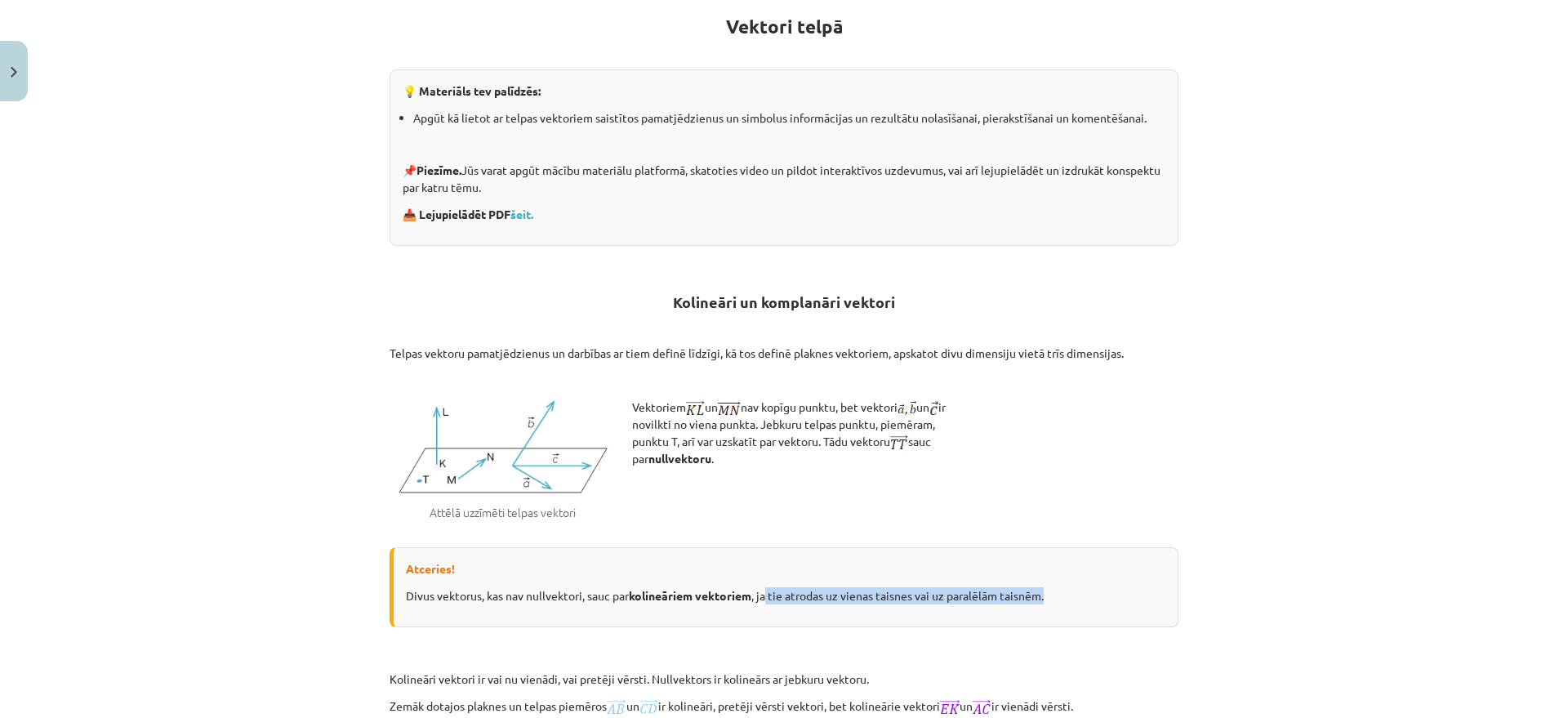
scroll to position [511, 0]
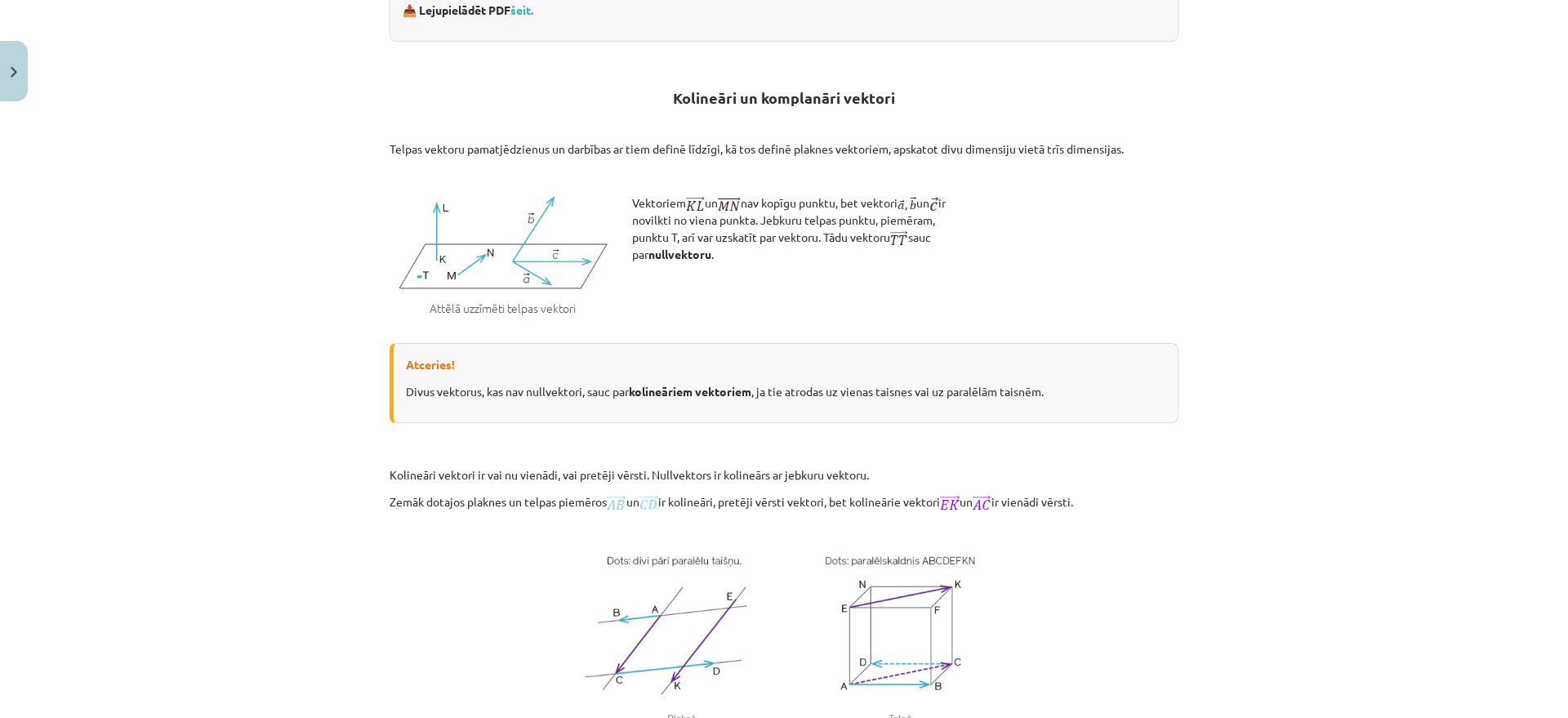
click at [437, 414] on div "Atceries! Divus vektorus, kas nav nullvektori, sauc par kolineāriem vektoriem ,…" at bounding box center [784, 383] width 789 height 80
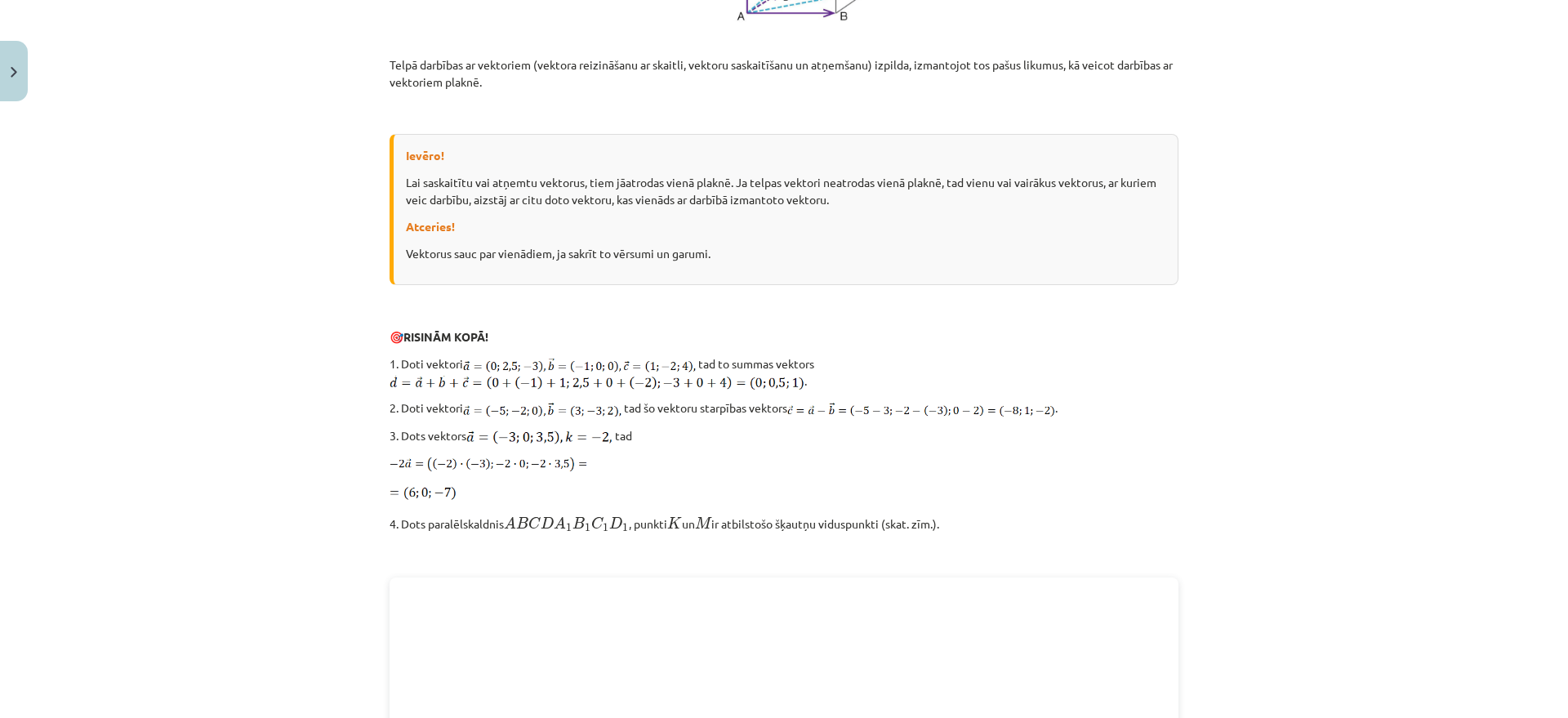
scroll to position [2144, 0]
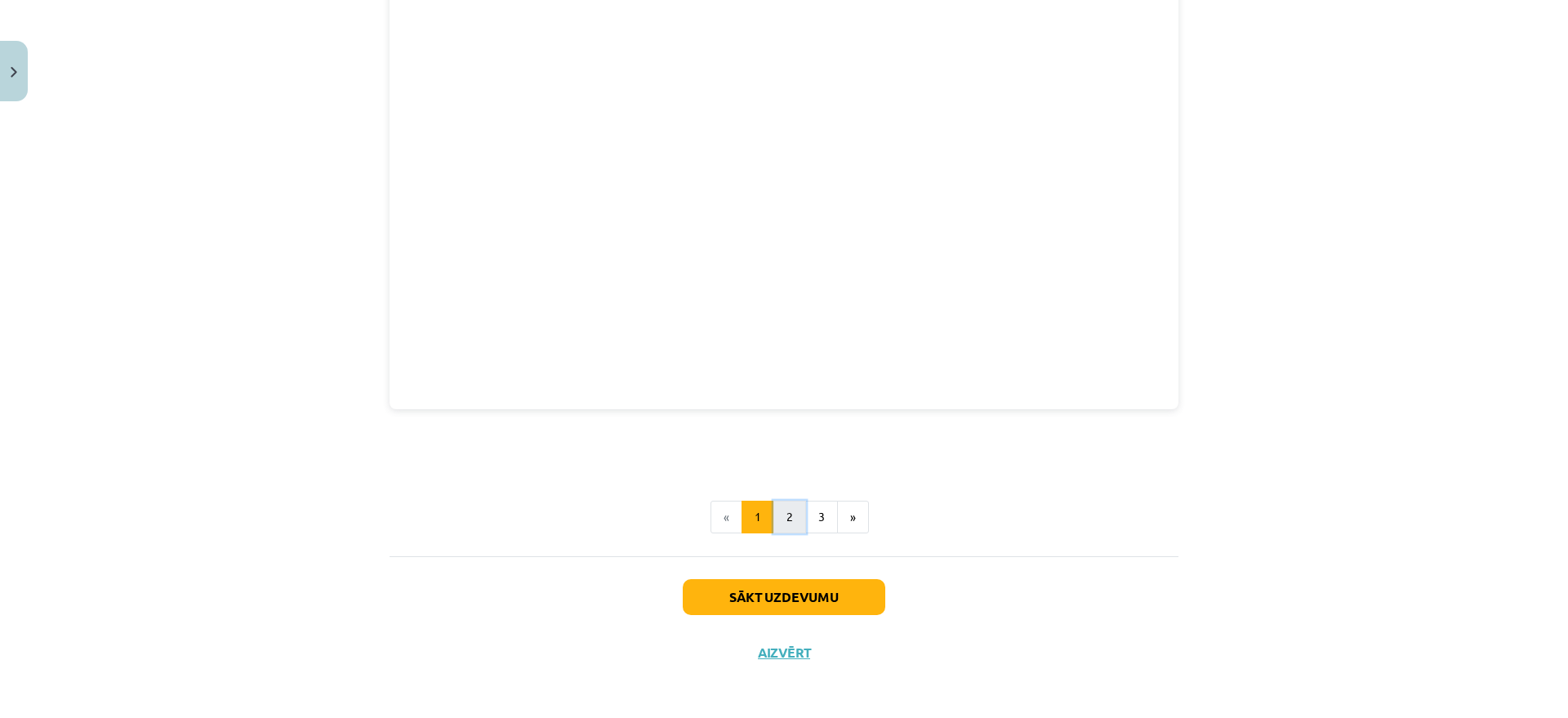
click at [779, 521] on button "2" at bounding box center [789, 516] width 32 height 32
click at [822, 523] on button "3" at bounding box center [821, 514] width 32 height 32
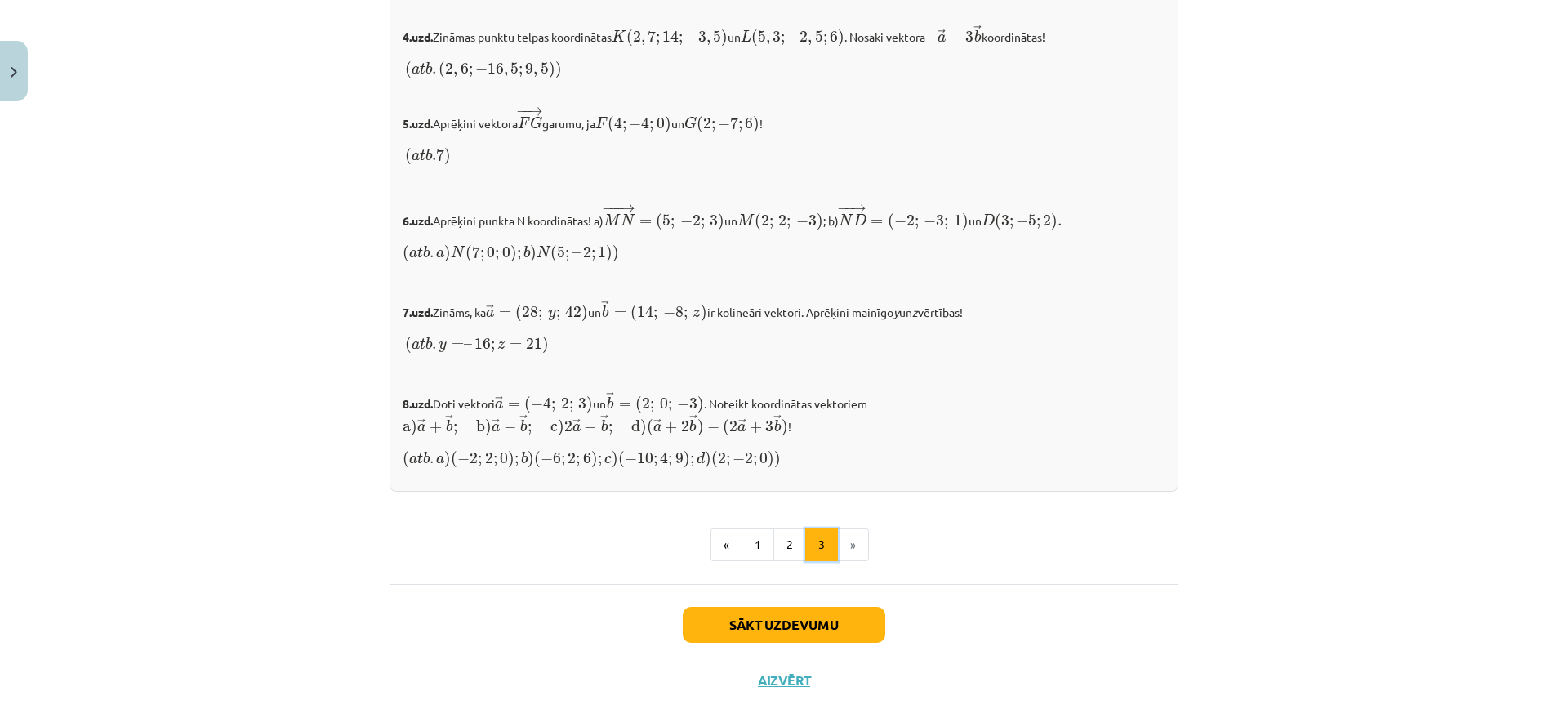
scroll to position [1640, 0]
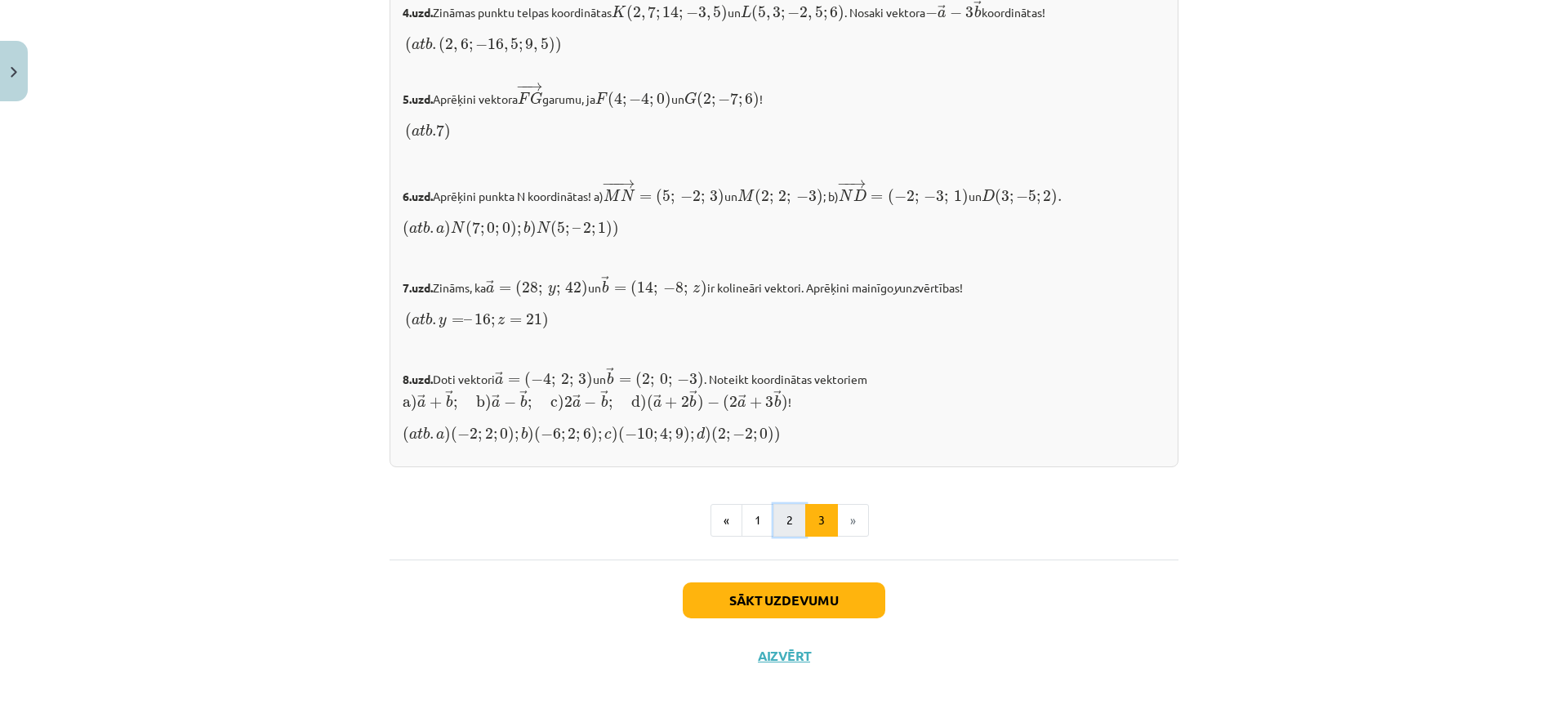
click at [774, 521] on button "2" at bounding box center [789, 520] width 32 height 32
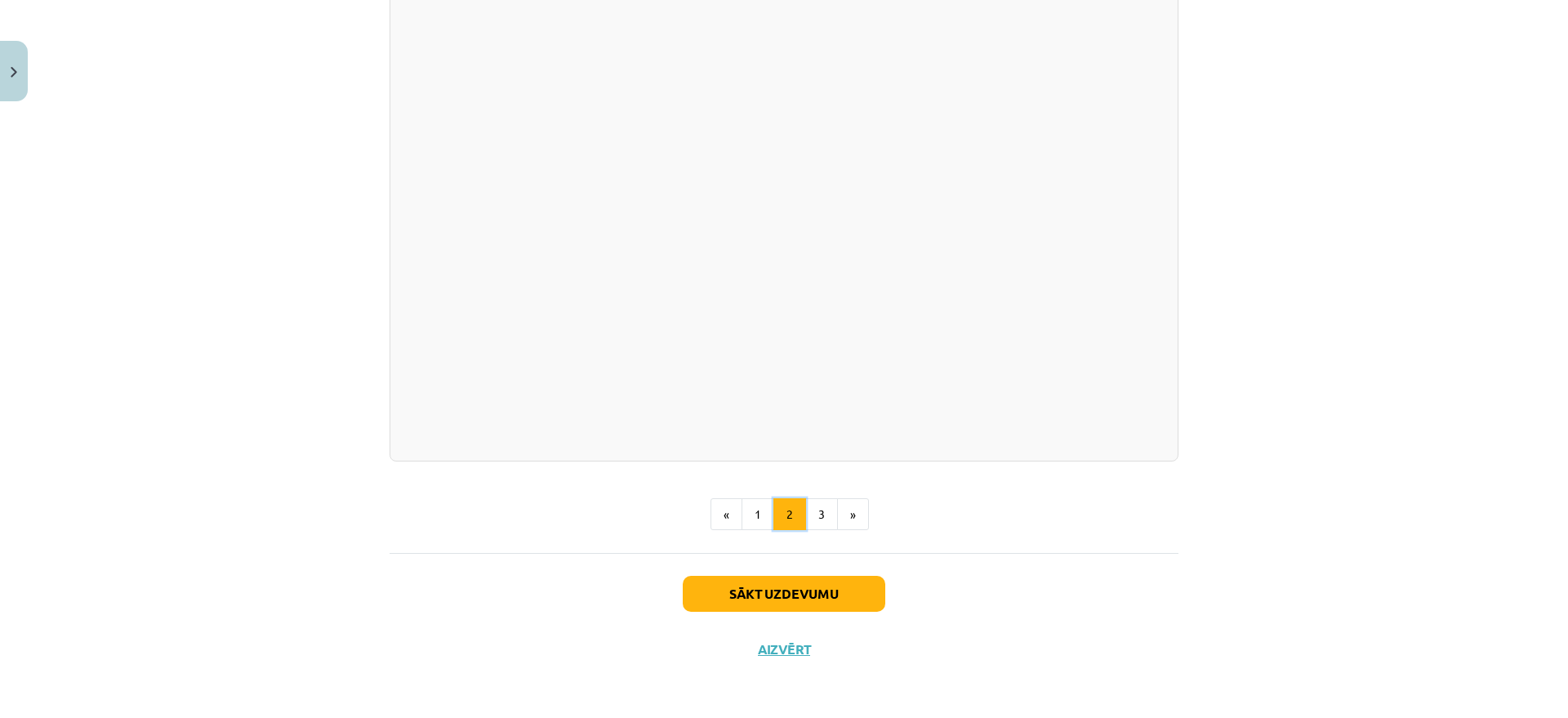
scroll to position [2275, 0]
click at [752, 509] on button "1" at bounding box center [757, 514] width 32 height 32
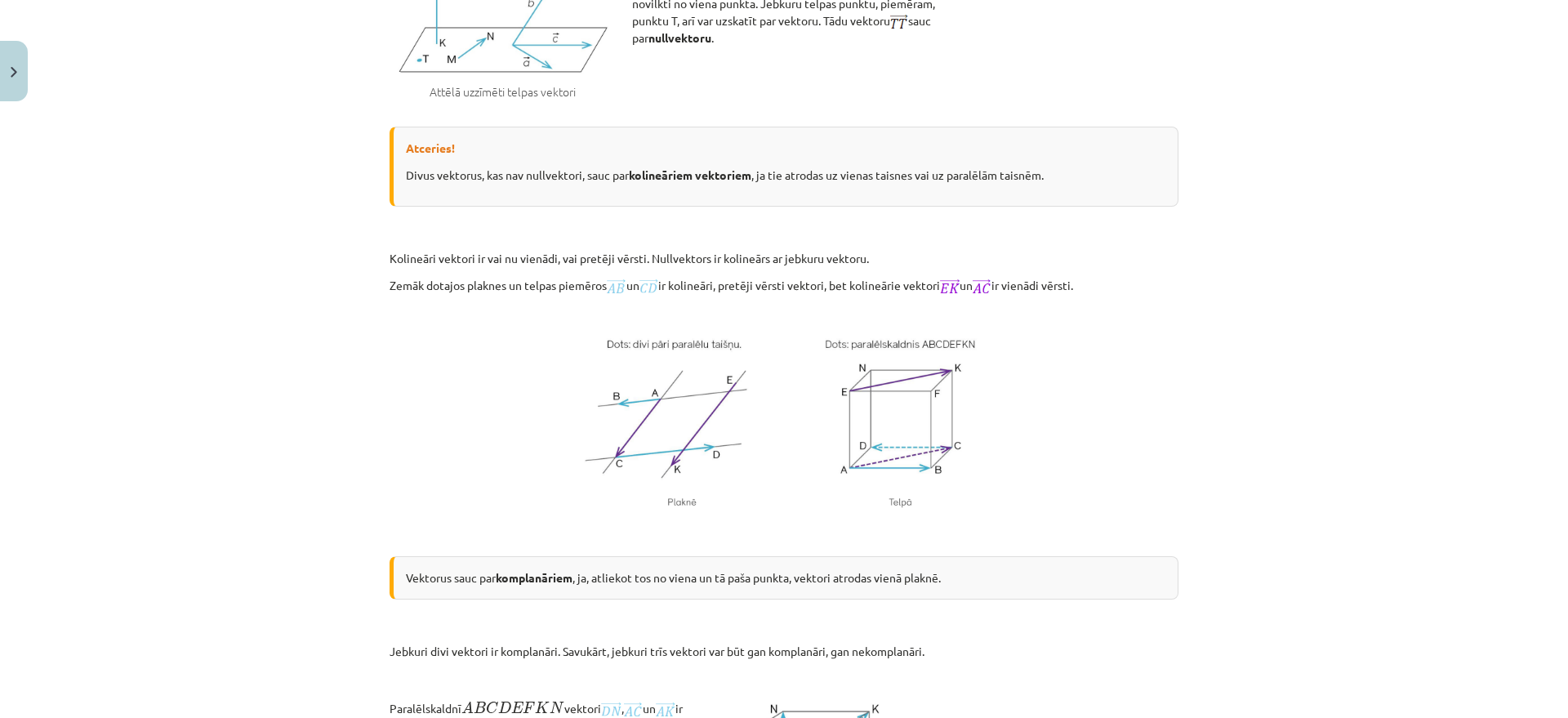
scroll to position [804, 0]
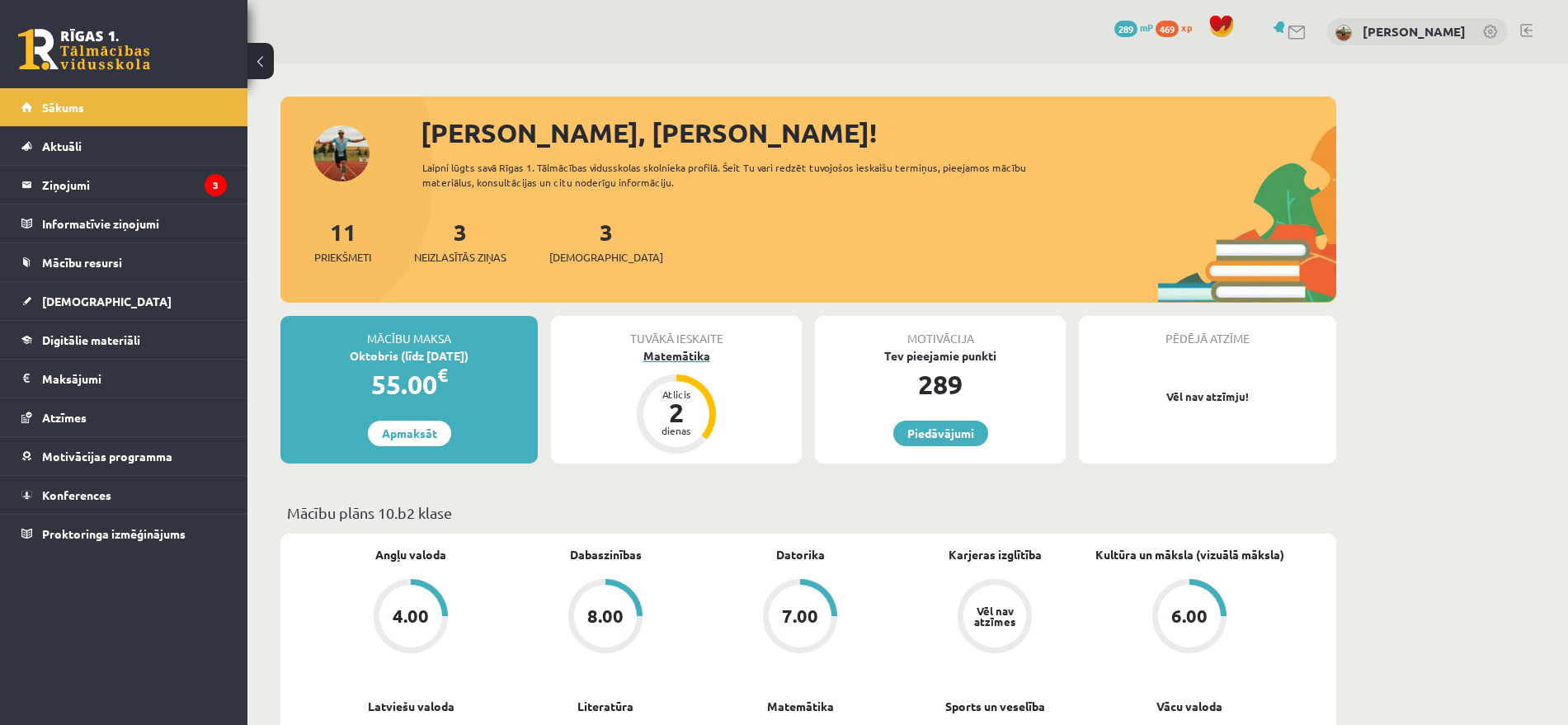
click at [698, 395] on div "Atlicis" at bounding box center [676, 394] width 49 height 10
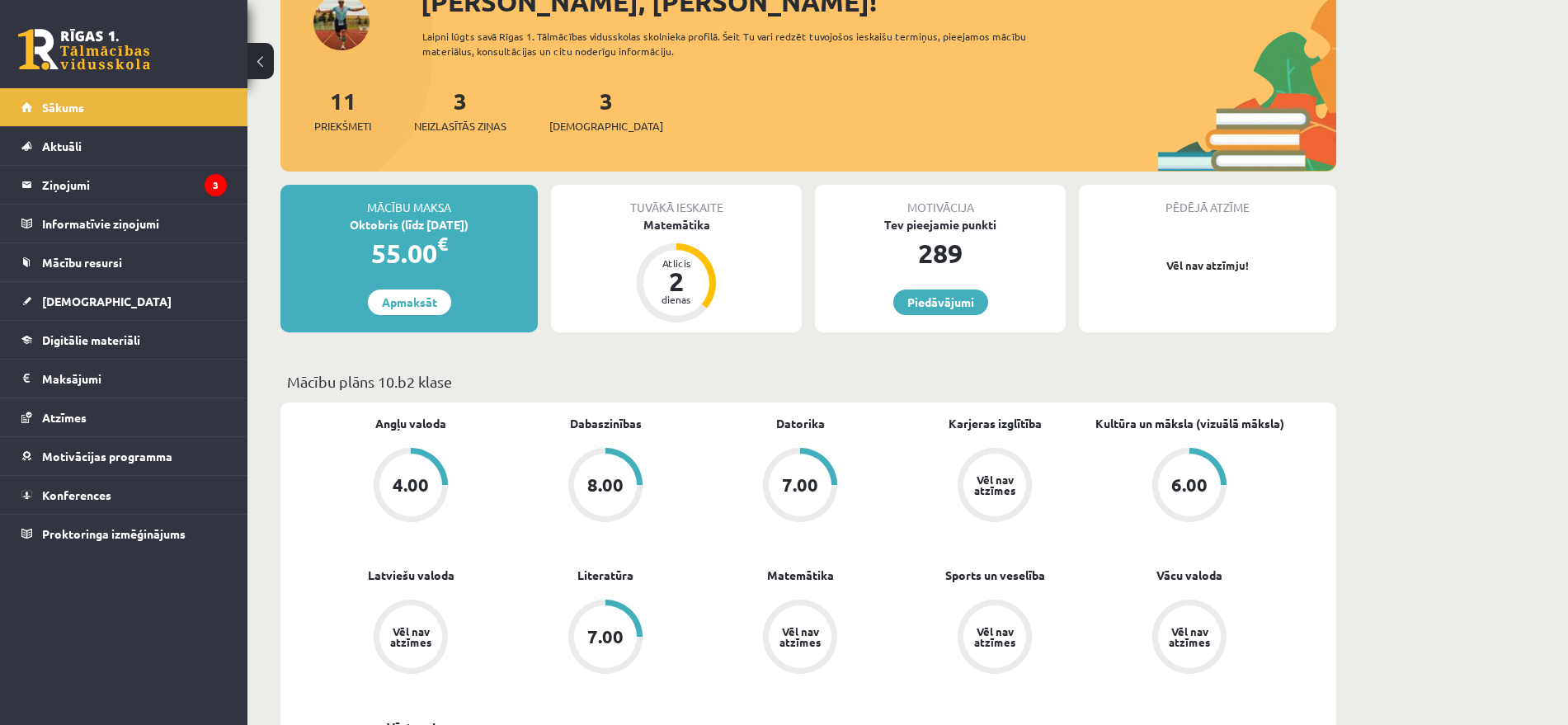
scroll to position [437, 0]
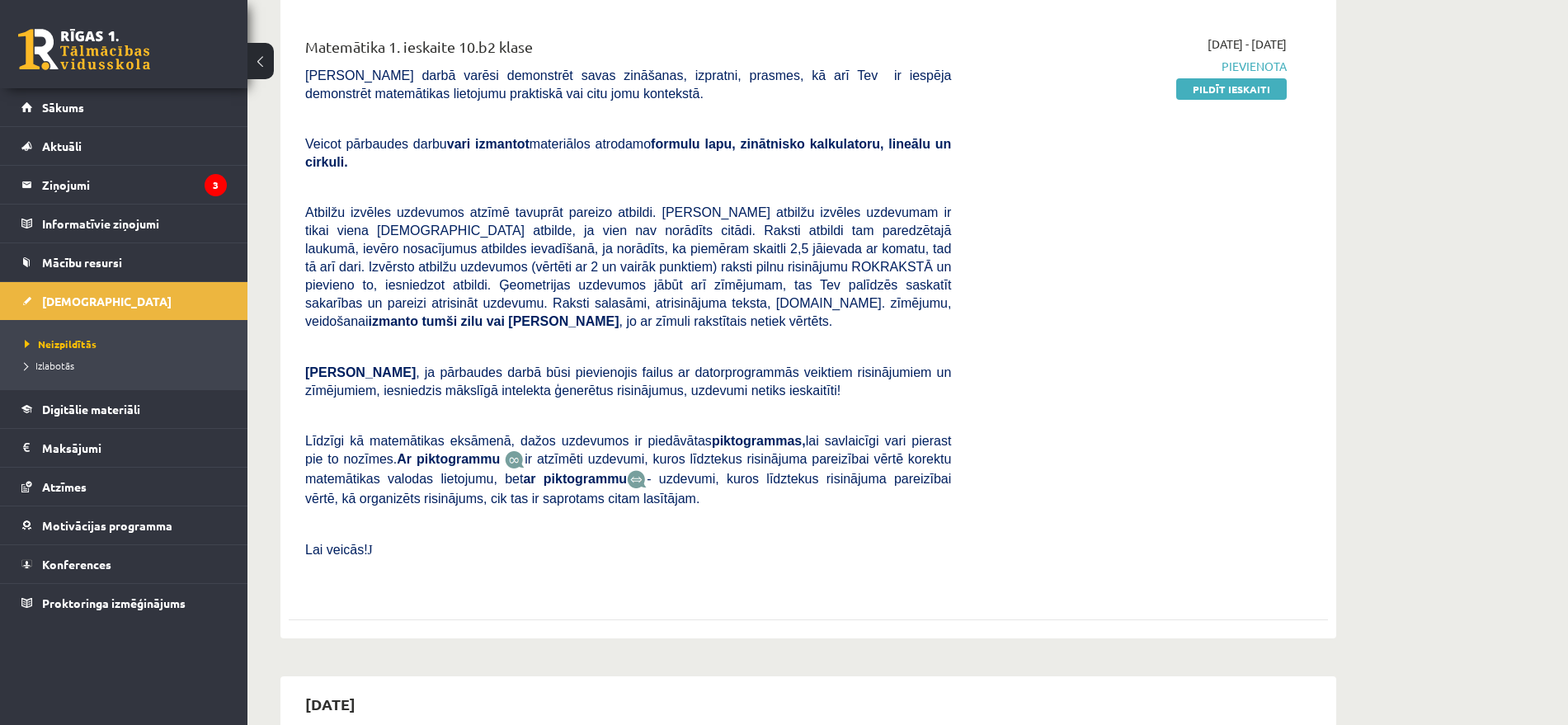
scroll to position [103, 0]
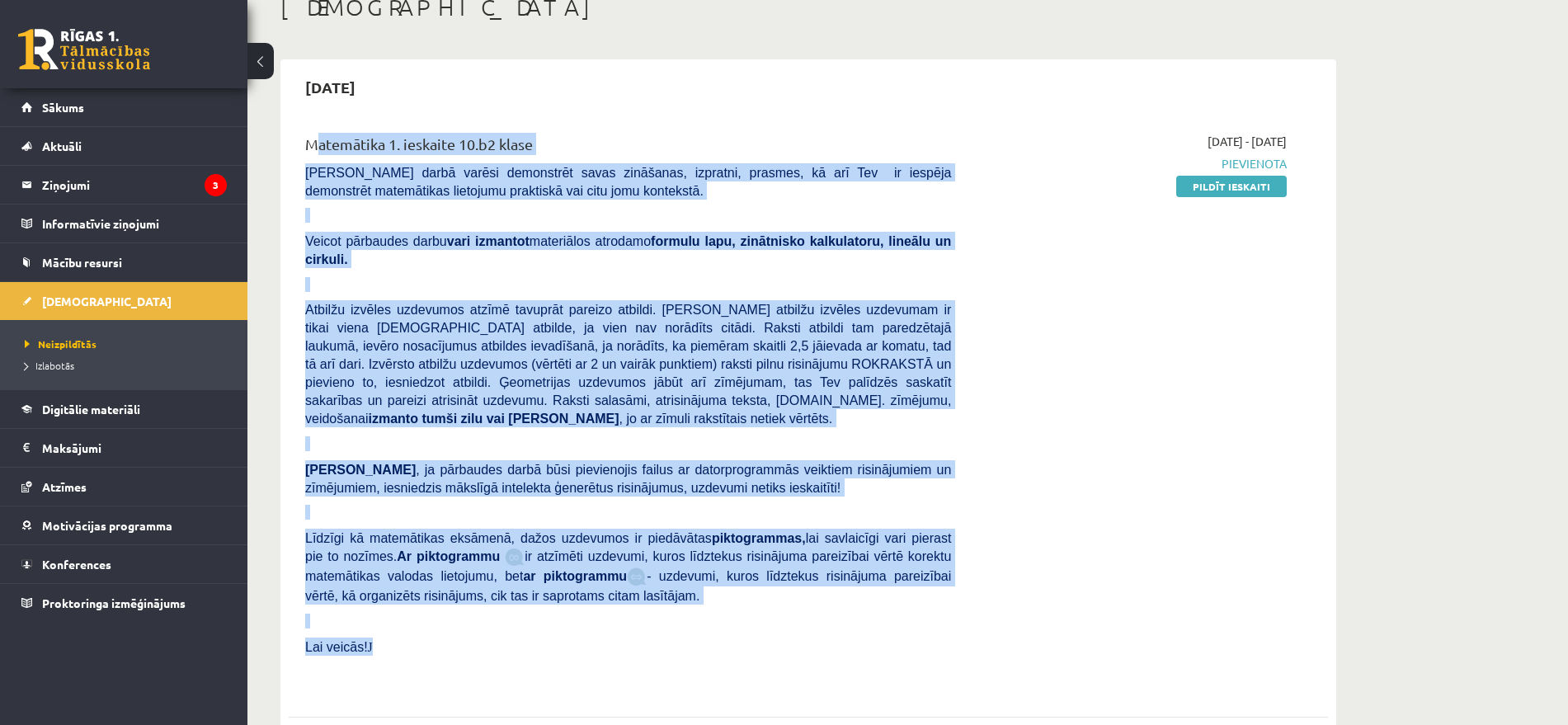
drag, startPoint x: 371, startPoint y: 166, endPoint x: 811, endPoint y: 595, distance: 614.5
click at [810, 608] on div "Matemātika 1. ieskaite 10.b2 klase Pārbaudes darbā varēsi demonstrēt savas zinā…" at bounding box center [628, 412] width 671 height 557
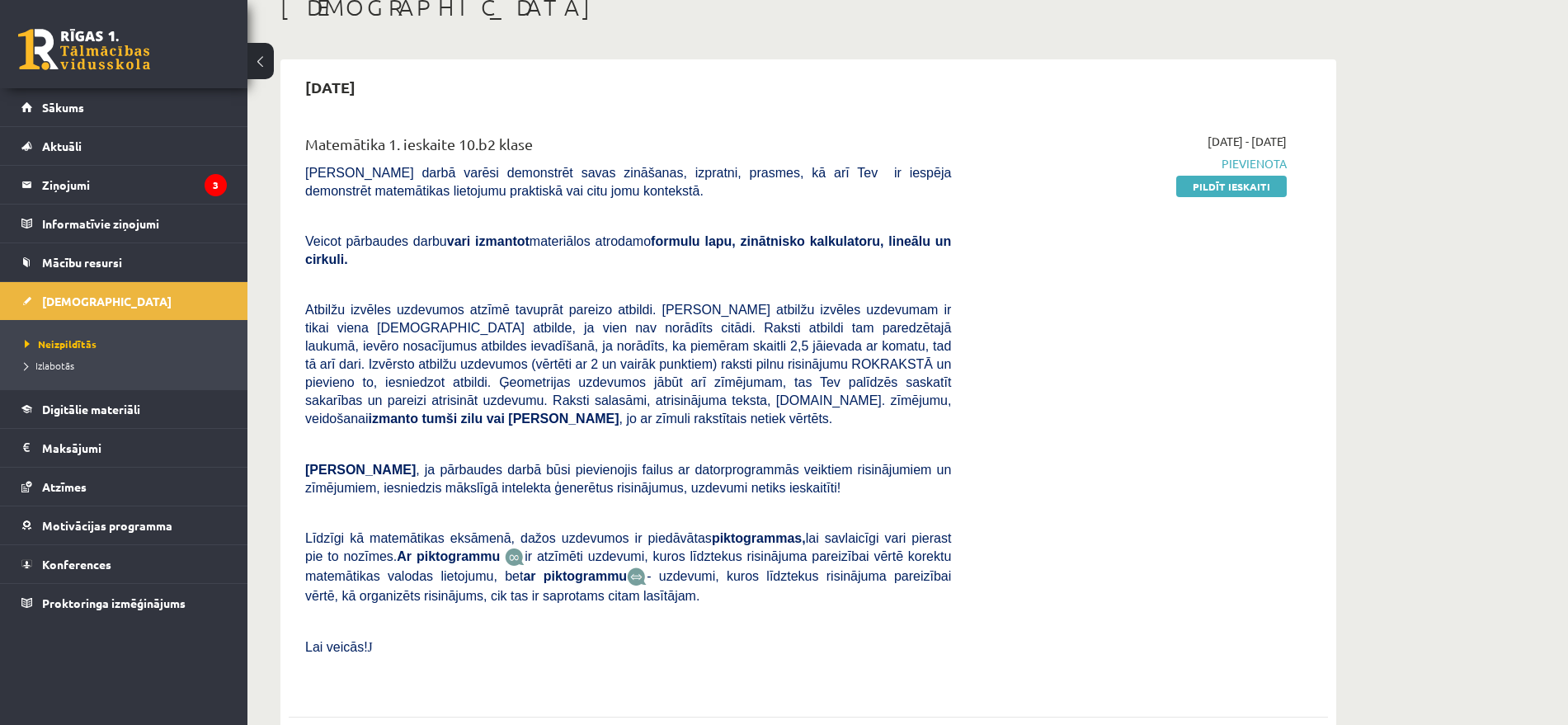
click at [1059, 493] on div "2025-10-01 - 2025-10-15 Pievienota Pildīt ieskaiti" at bounding box center [1131, 412] width 336 height 557
click at [104, 64] on link at bounding box center [85, 49] width 132 height 41
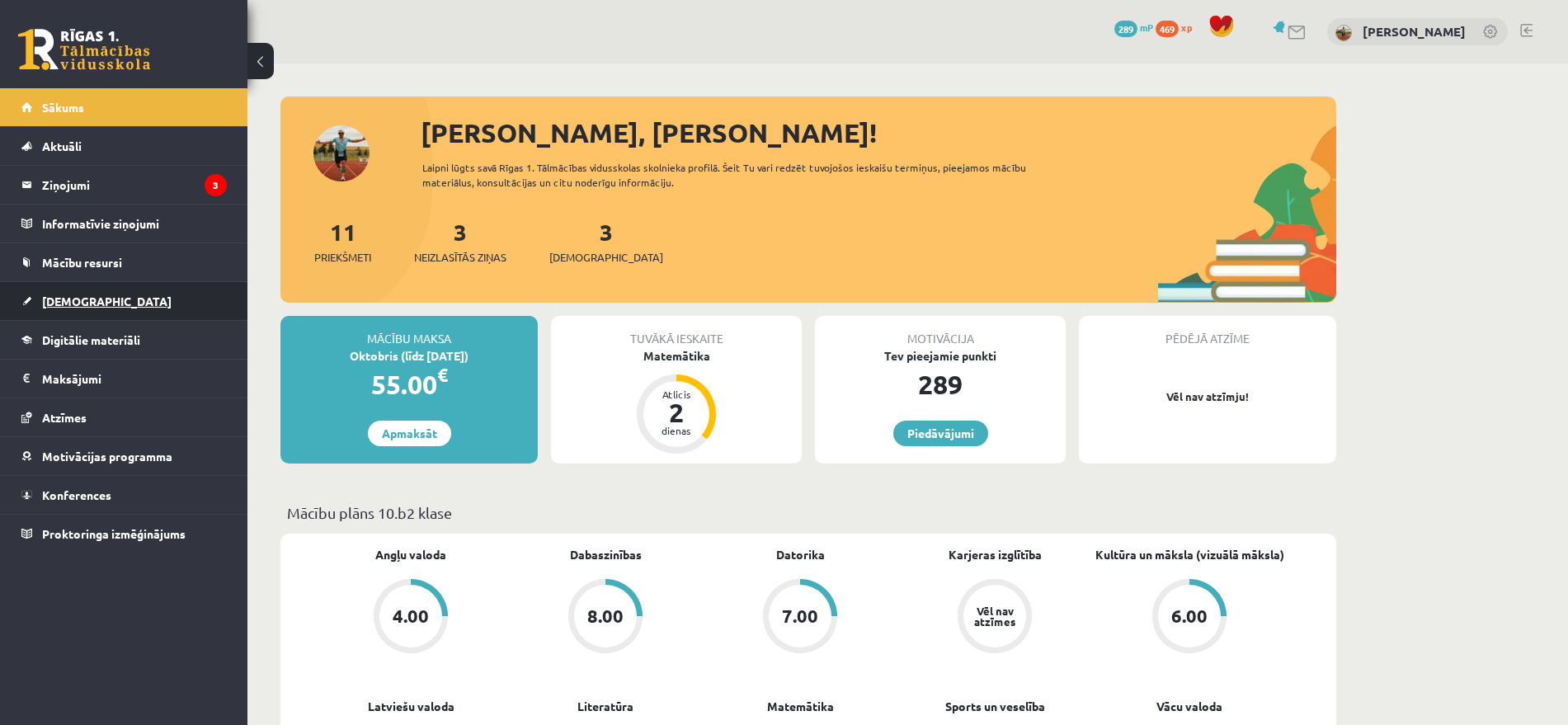
click at [71, 293] on link "[DEMOGRAPHIC_DATA]" at bounding box center [123, 301] width 205 height 38
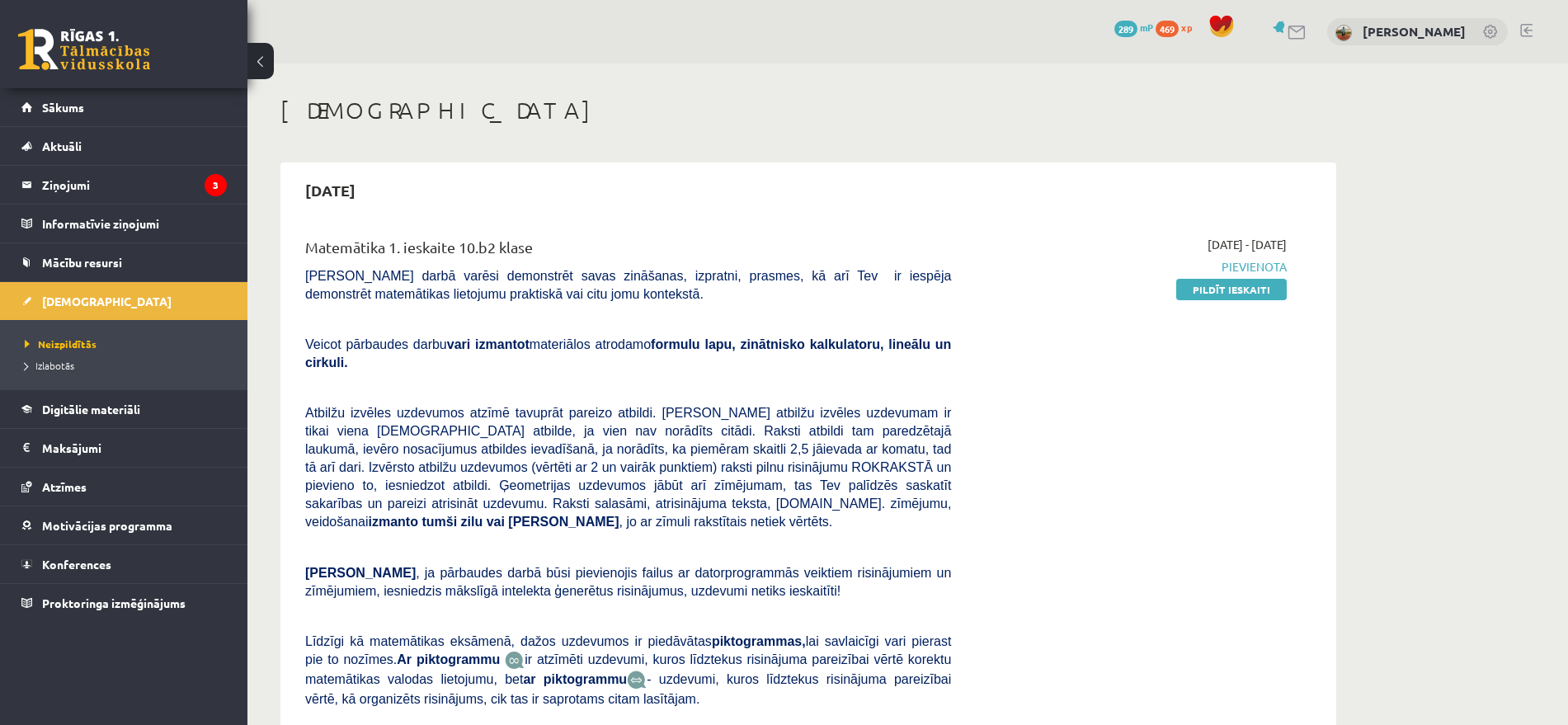
drag, startPoint x: 1266, startPoint y: 294, endPoint x: 969, endPoint y: 75, distance: 369.0
click at [1267, 294] on link "Pildīt ieskaiti" at bounding box center [1231, 289] width 110 height 21
click at [921, 178] on div "[DATE]" at bounding box center [808, 191] width 1040 height 39
click at [101, 44] on link at bounding box center [85, 49] width 132 height 41
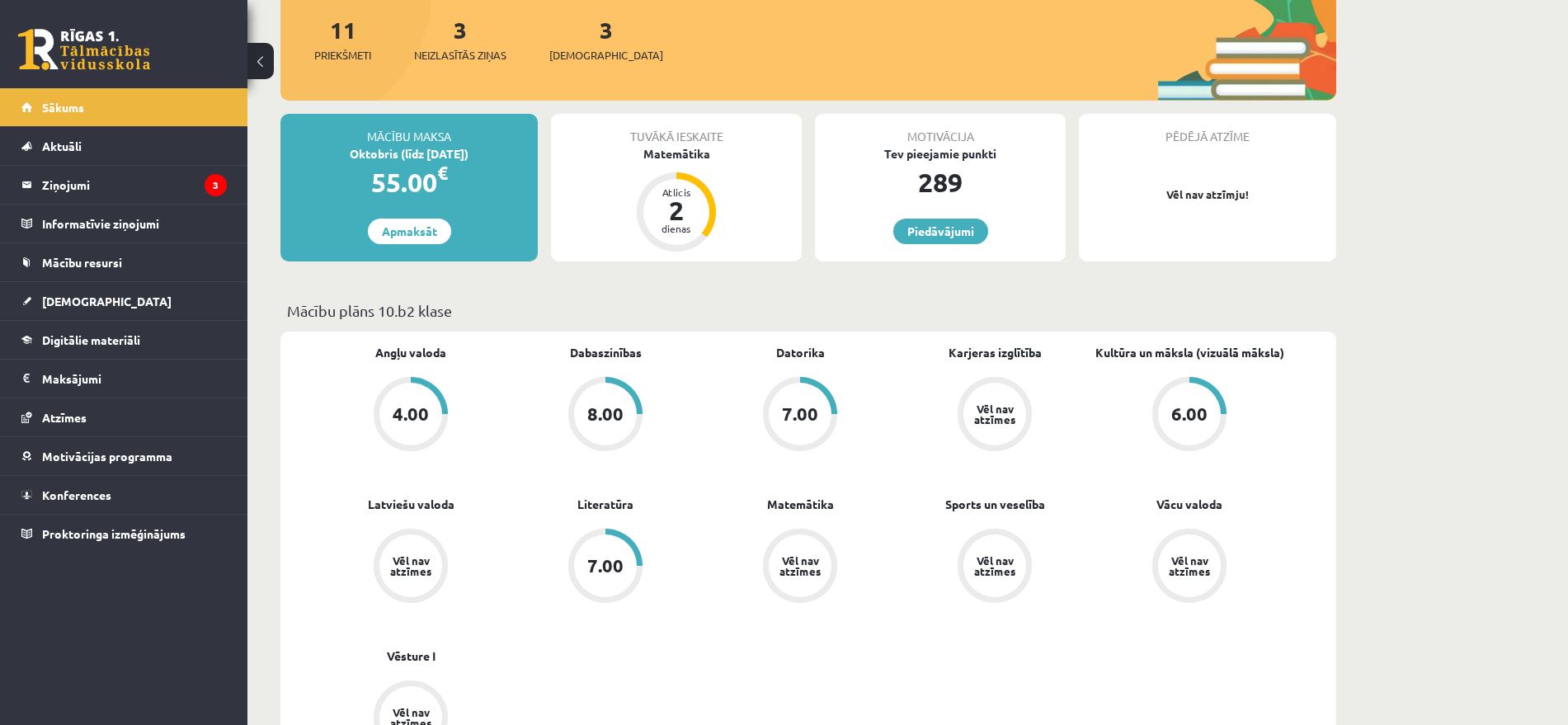
scroll to position [103, 0]
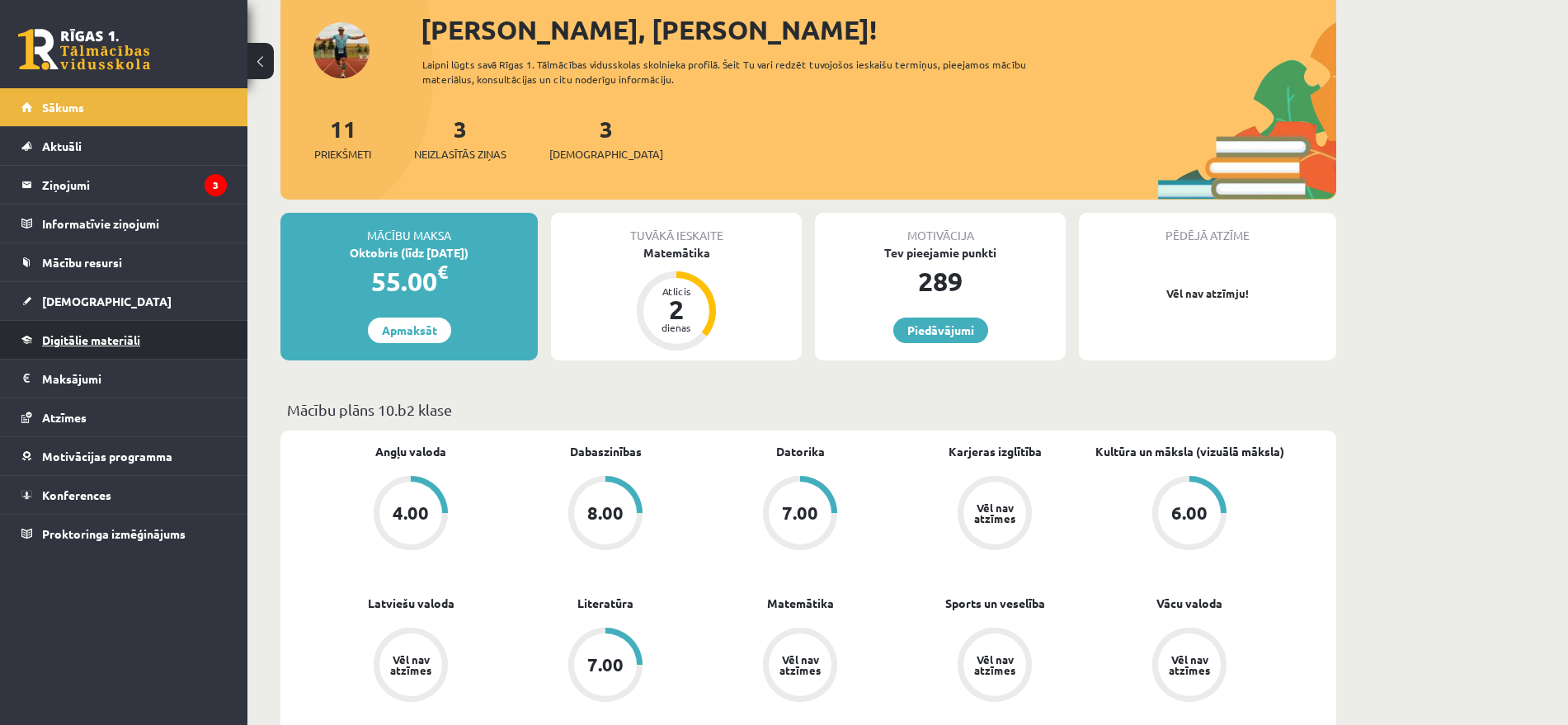
click at [57, 339] on span "Digitālie materiāli" at bounding box center [91, 340] width 98 height 15
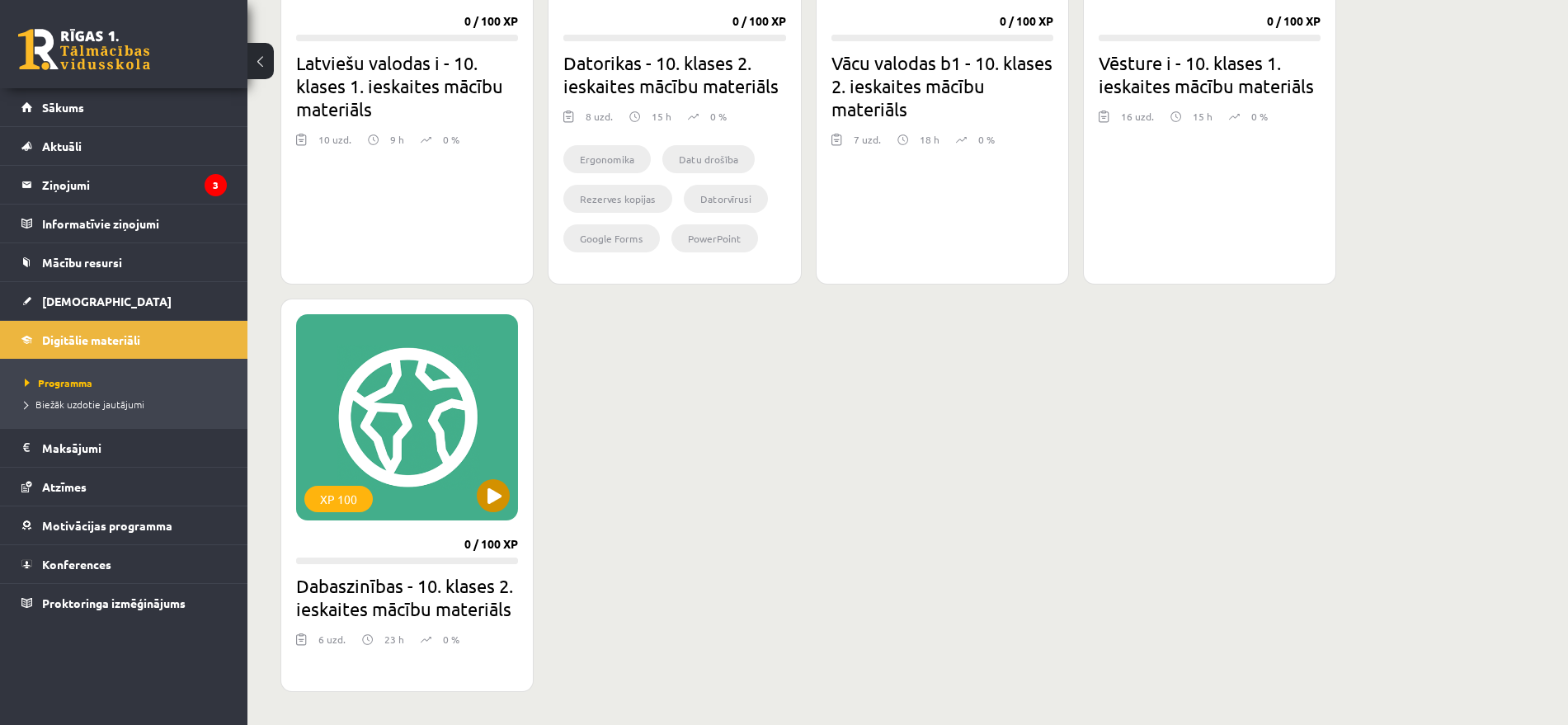
scroll to position [1237, 0]
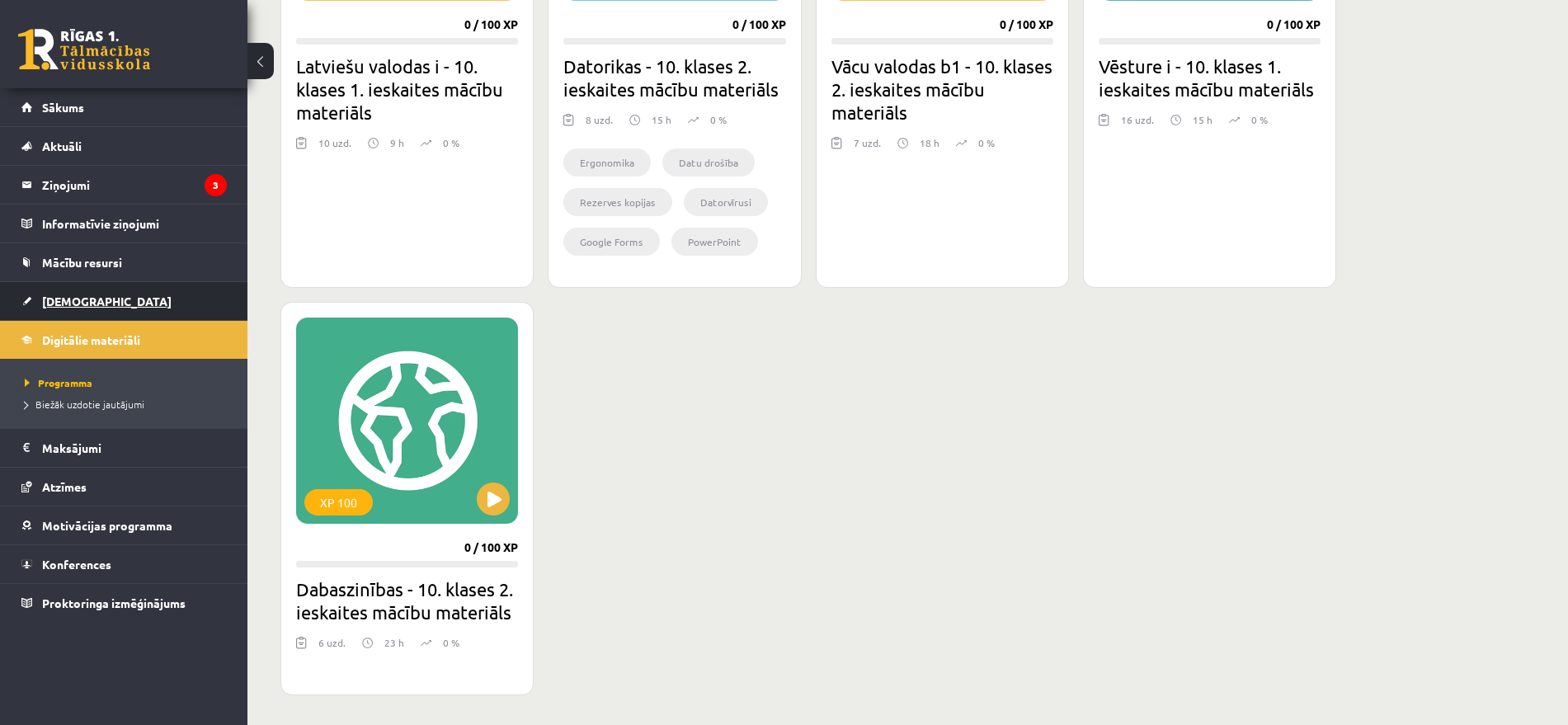
click at [142, 298] on link "[DEMOGRAPHIC_DATA]" at bounding box center [123, 301] width 205 height 38
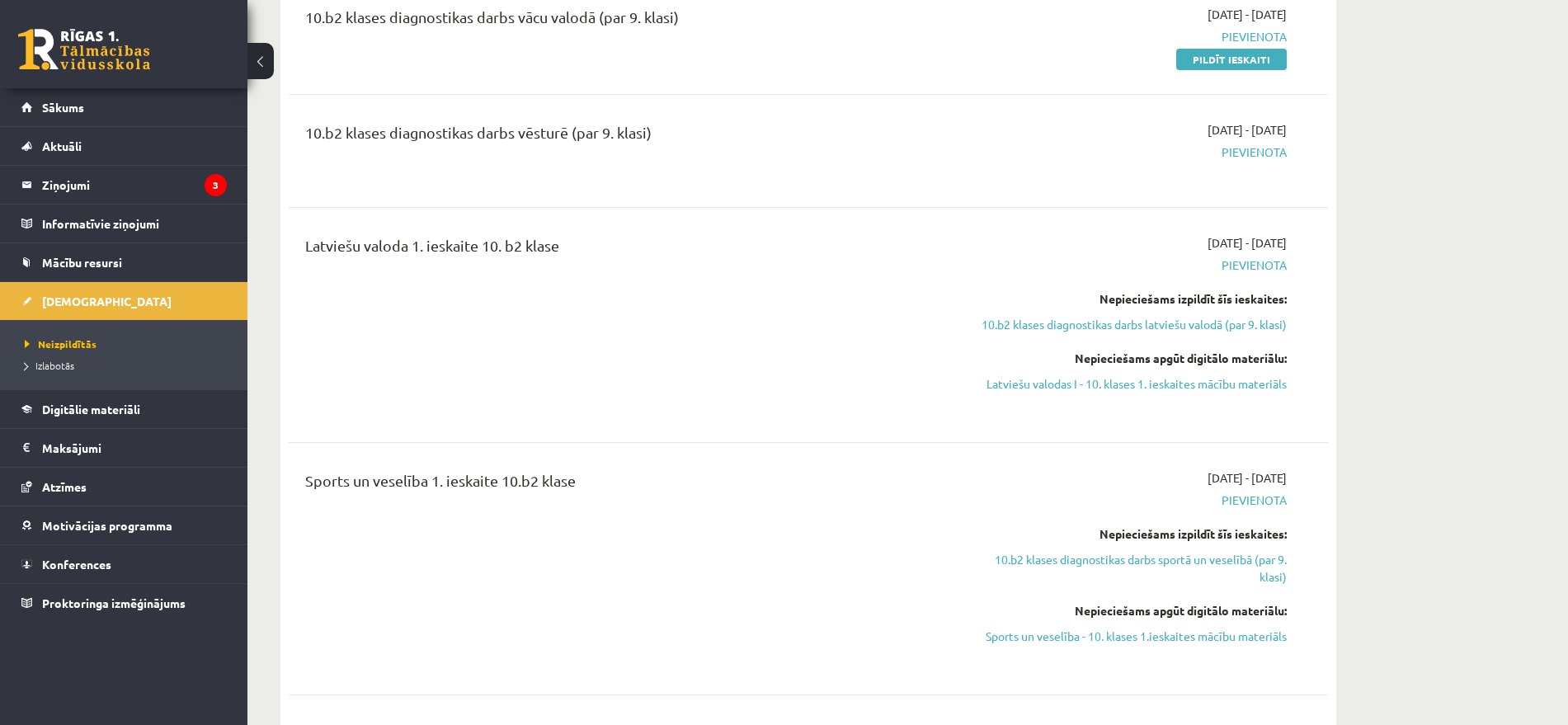
scroll to position [1134, 0]
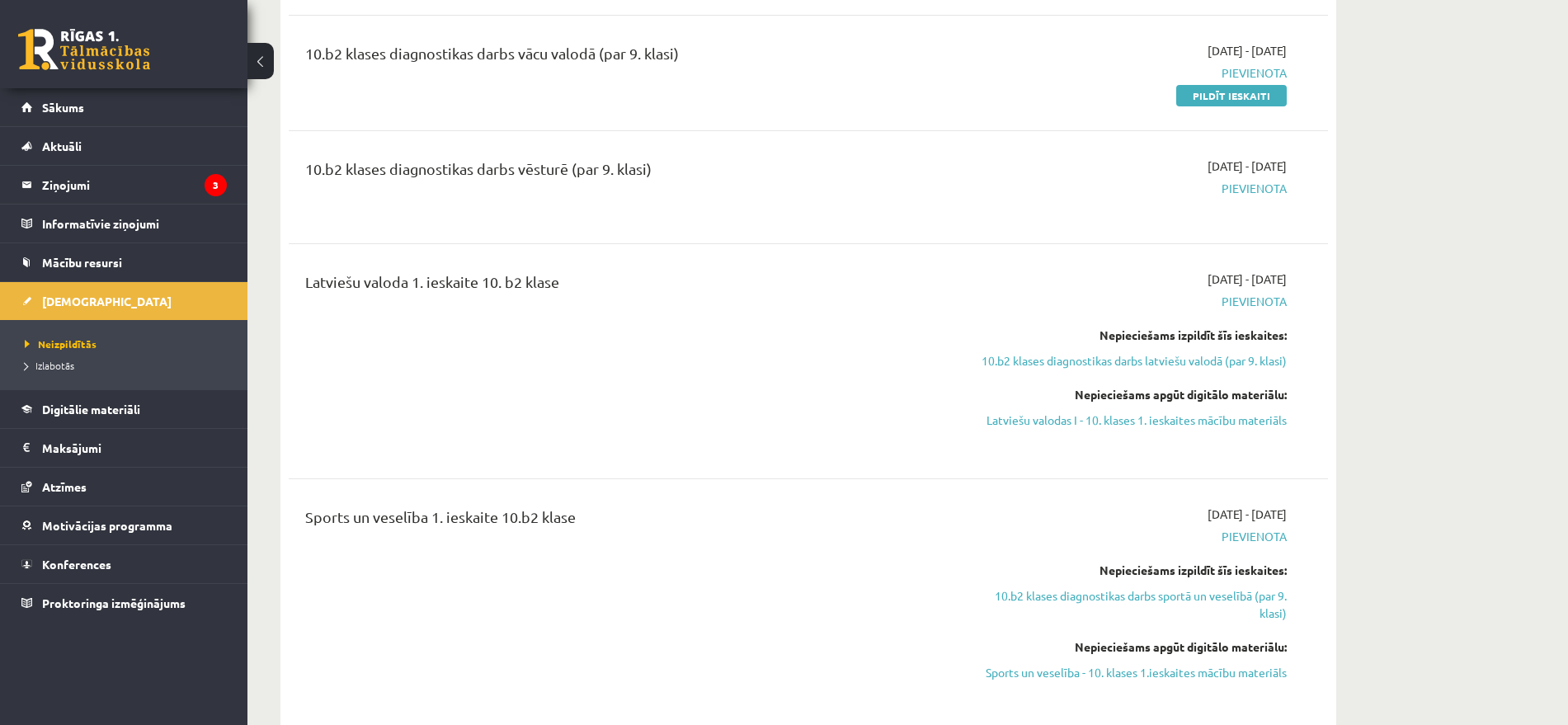
drag, startPoint x: 479, startPoint y: 490, endPoint x: 711, endPoint y: 487, distance: 232.0
click at [711, 505] on div "Sports un veselība 1. ieskaite 10.b2 klase" at bounding box center [628, 520] width 646 height 31
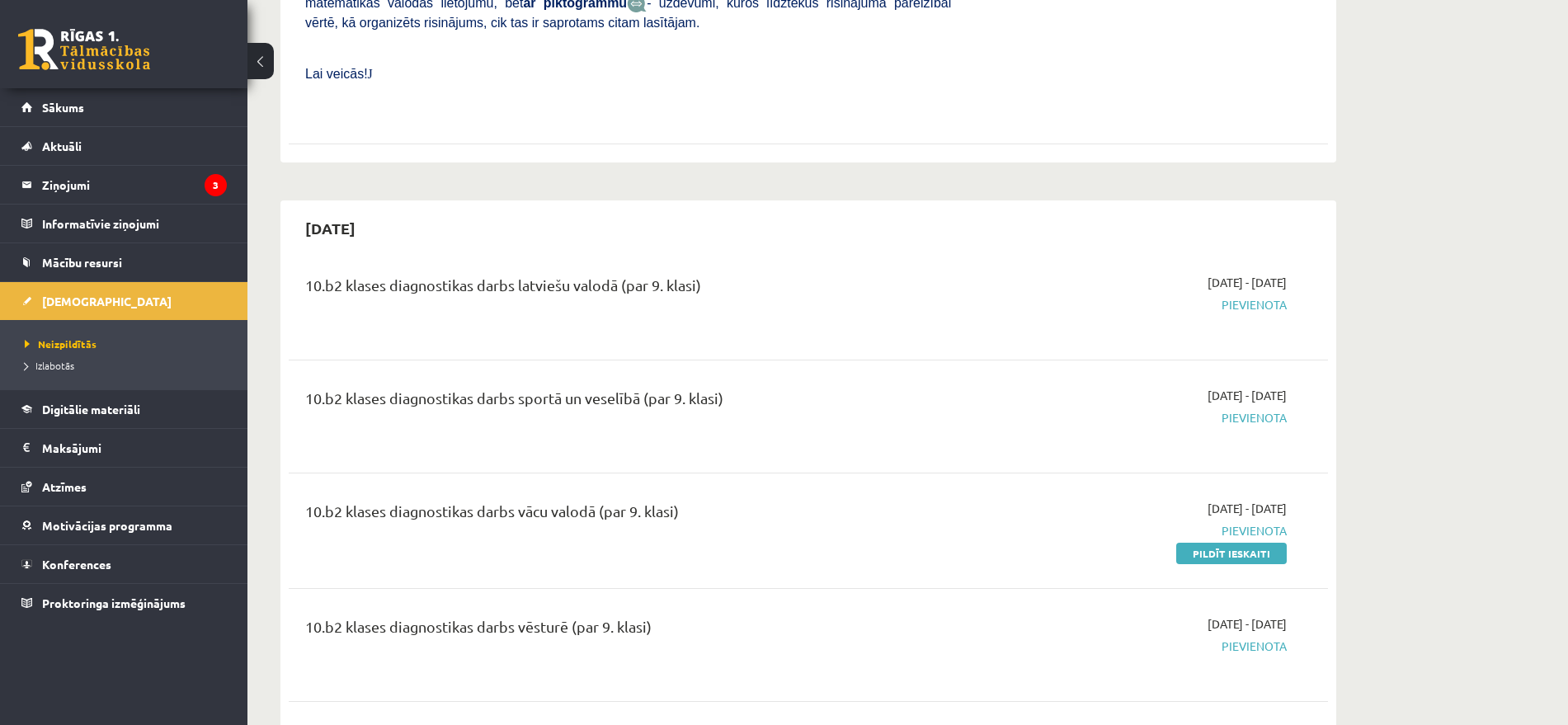
scroll to position [722, 0]
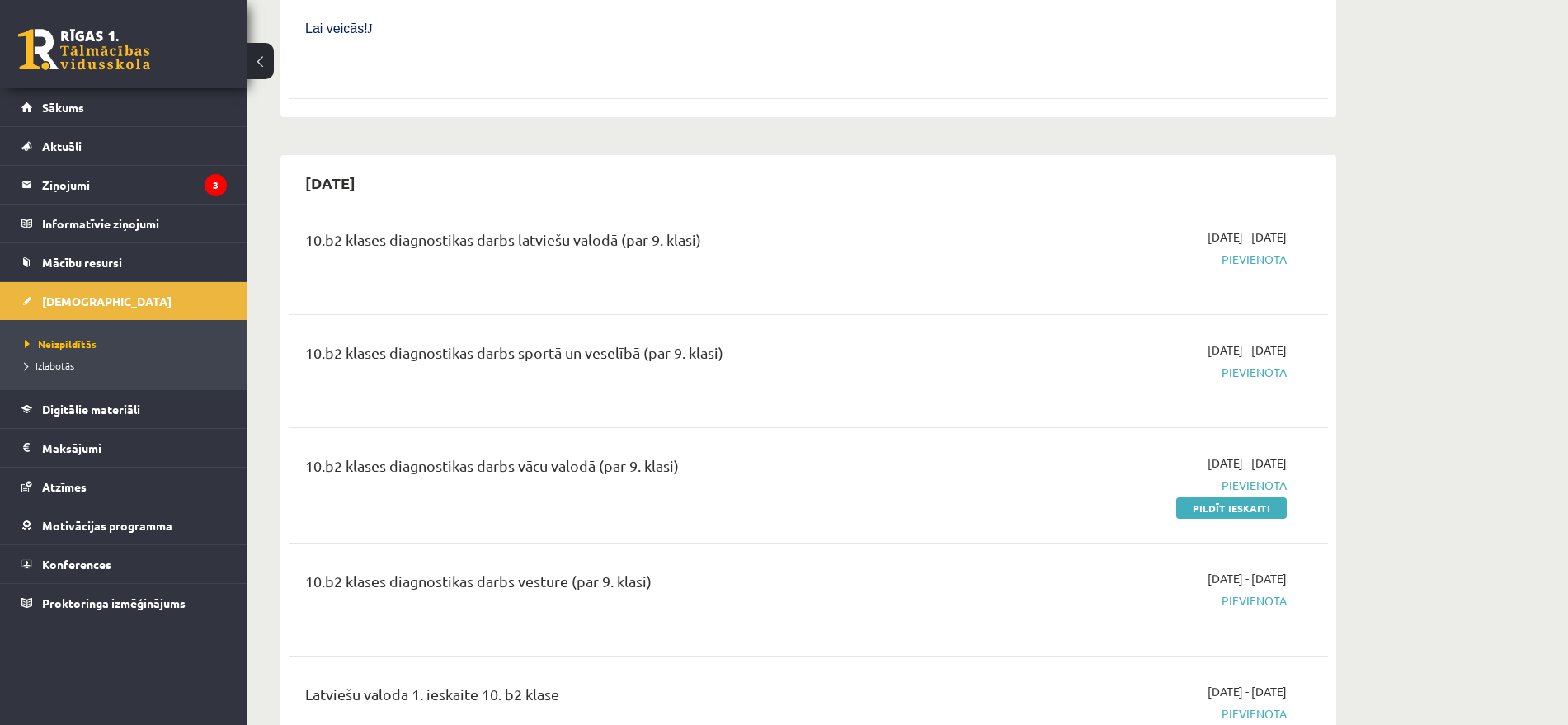
click at [609, 212] on div "10.b2 klases diagnostikas darbs latviešu valodā (par 9. klasi) 2025-10-16 - 202…" at bounding box center [808, 258] width 1040 height 93
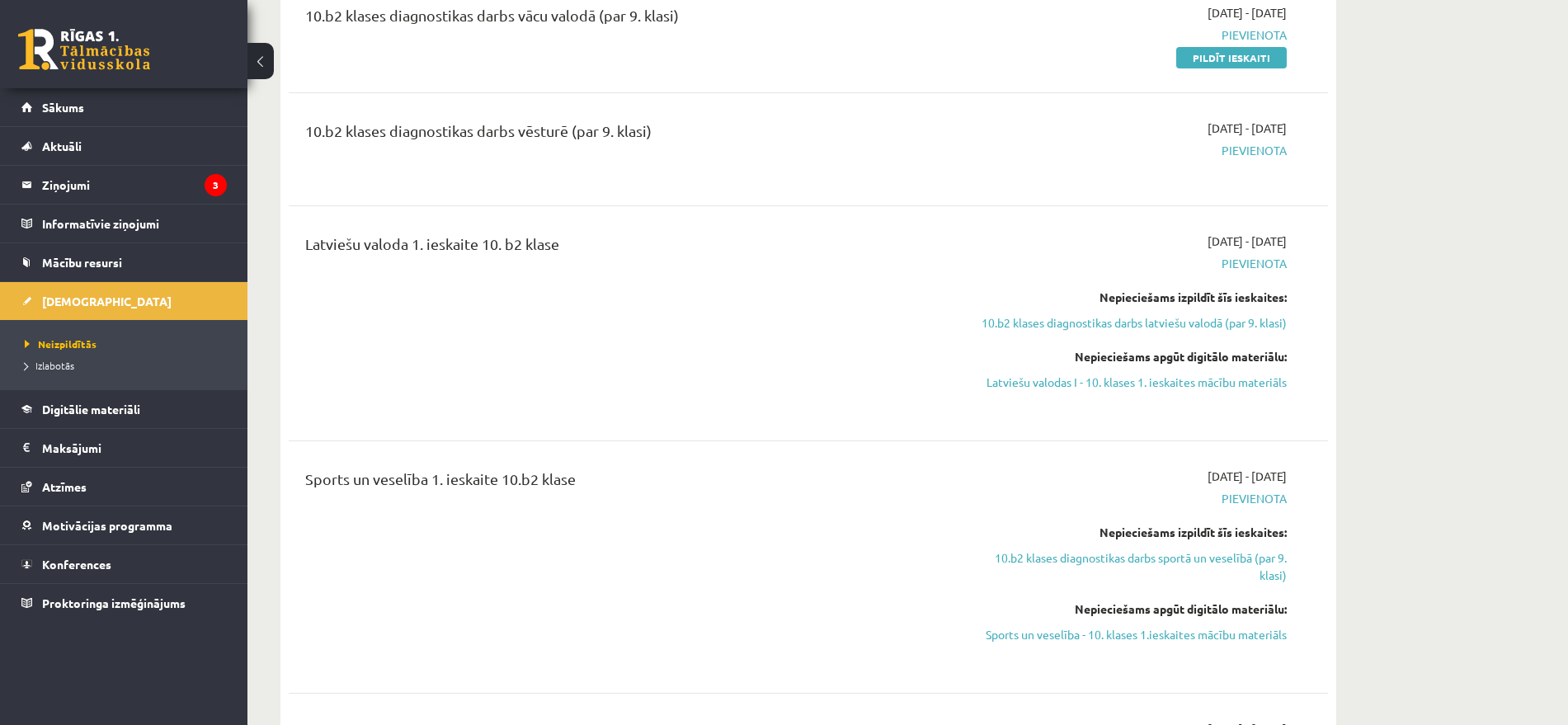
scroll to position [1237, 0]
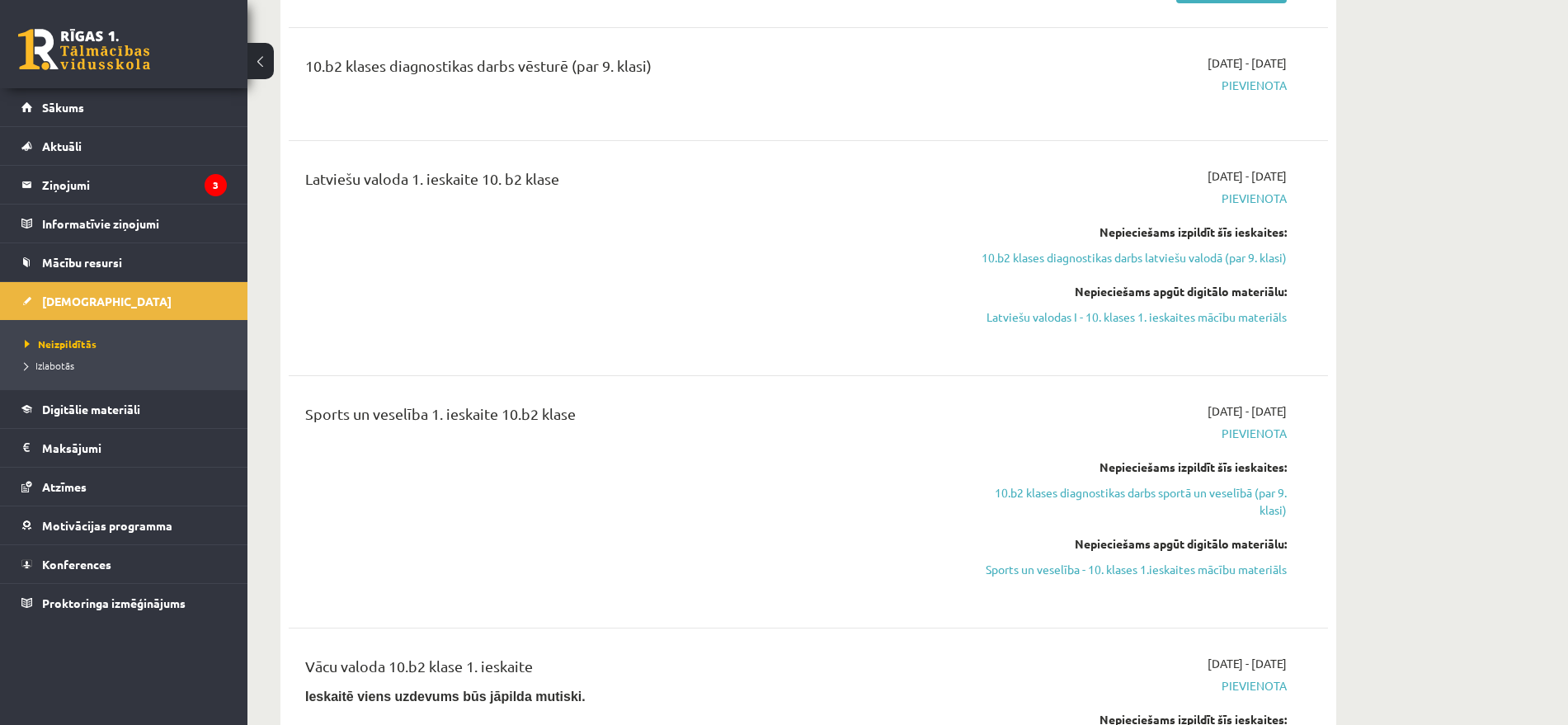
drag, startPoint x: 1101, startPoint y: 534, endPoint x: 883, endPoint y: 70, distance: 512.7
click at [1104, 561] on link "Sports un veselība - 10. klases 1.ieskaites mācību materiāls" at bounding box center [1131, 570] width 311 height 18
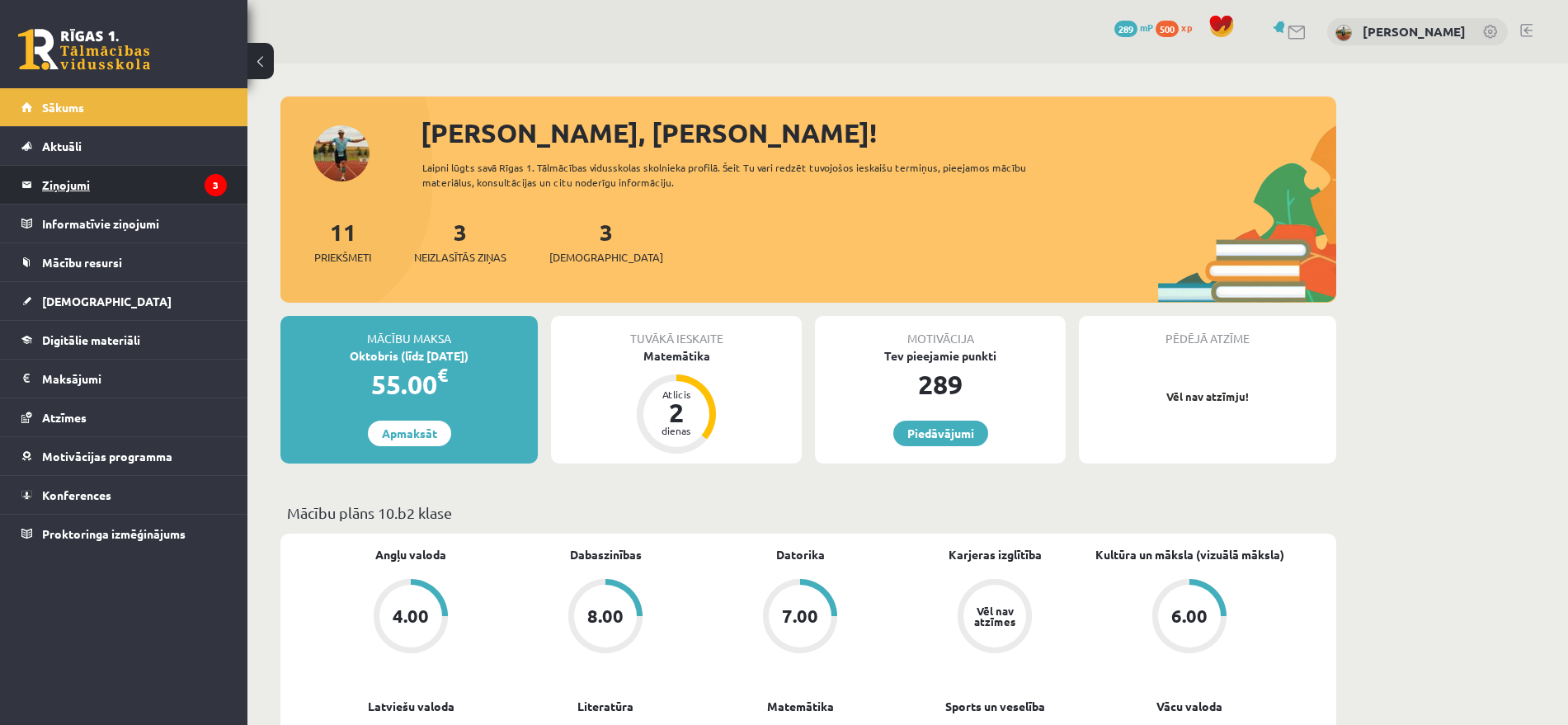
click at [160, 195] on legend "Ziņojumi 3" at bounding box center [135, 184] width 185 height 38
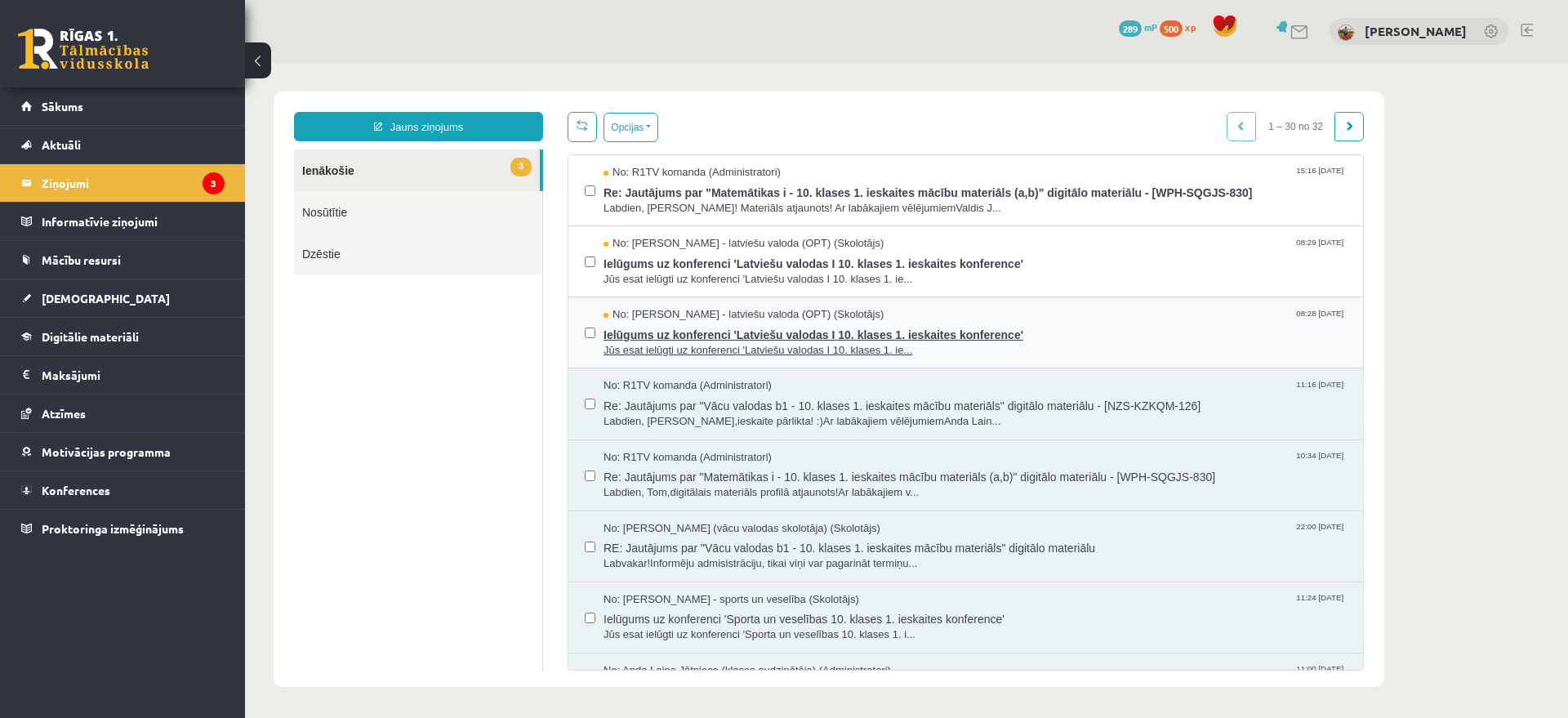
click at [773, 327] on span "Ielūgums uz konferenci 'Latviešu valodas I 10. klases 1. ieskaites konference'" at bounding box center [974, 333] width 743 height 20
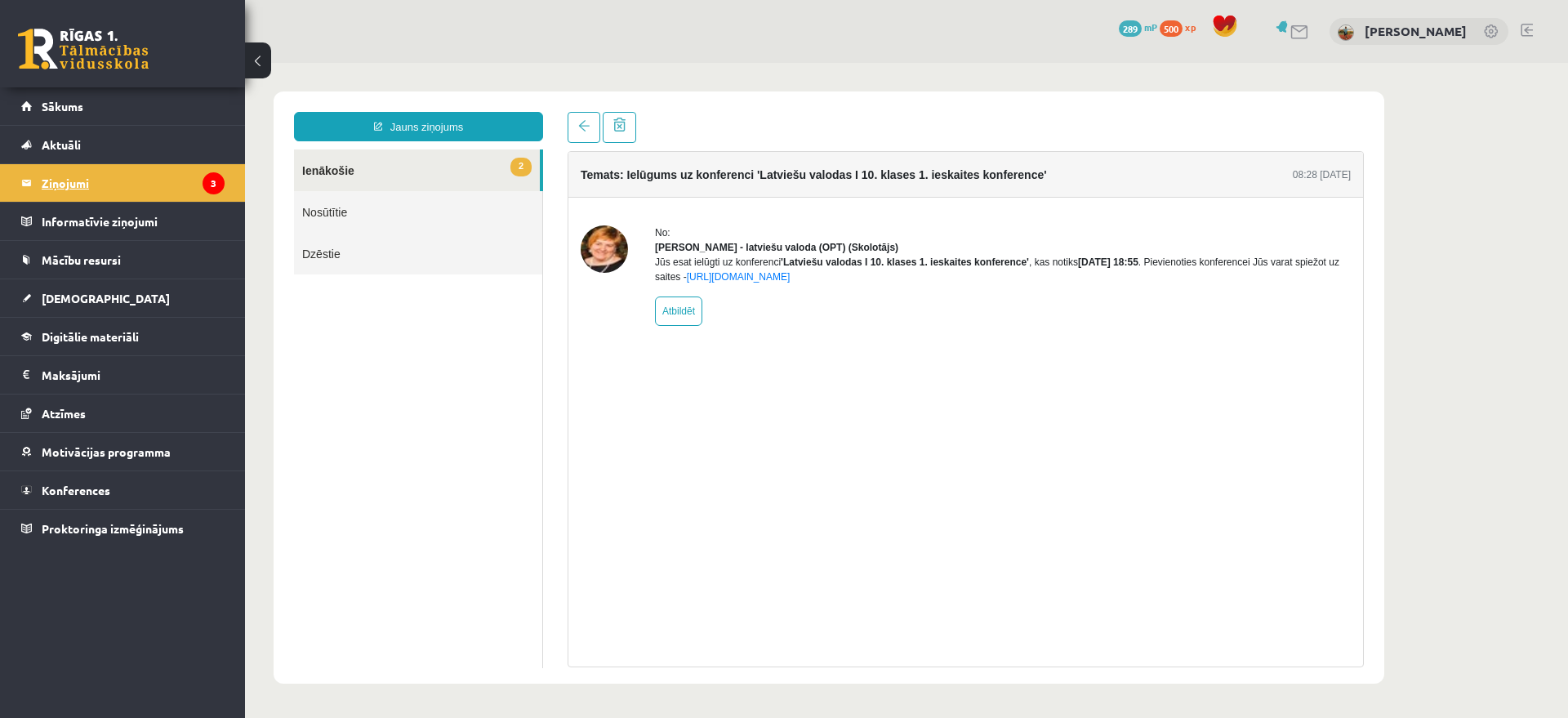
click at [86, 183] on legend "Ziņojumi 3" at bounding box center [134, 183] width 183 height 38
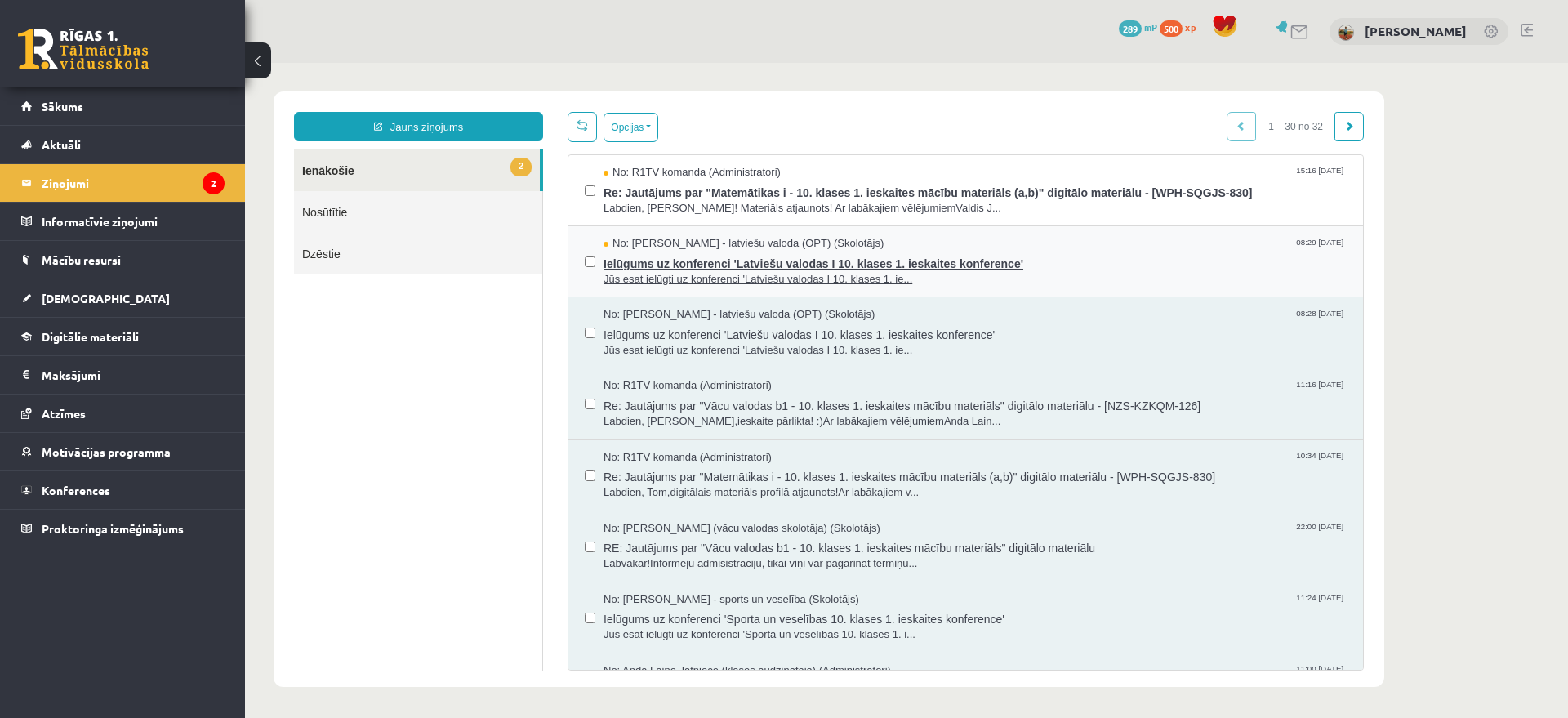
click at [955, 266] on span "Ielūgums uz konferenci 'Latviešu valodas I 10. klases 1. ieskaites konference'" at bounding box center [974, 261] width 743 height 20
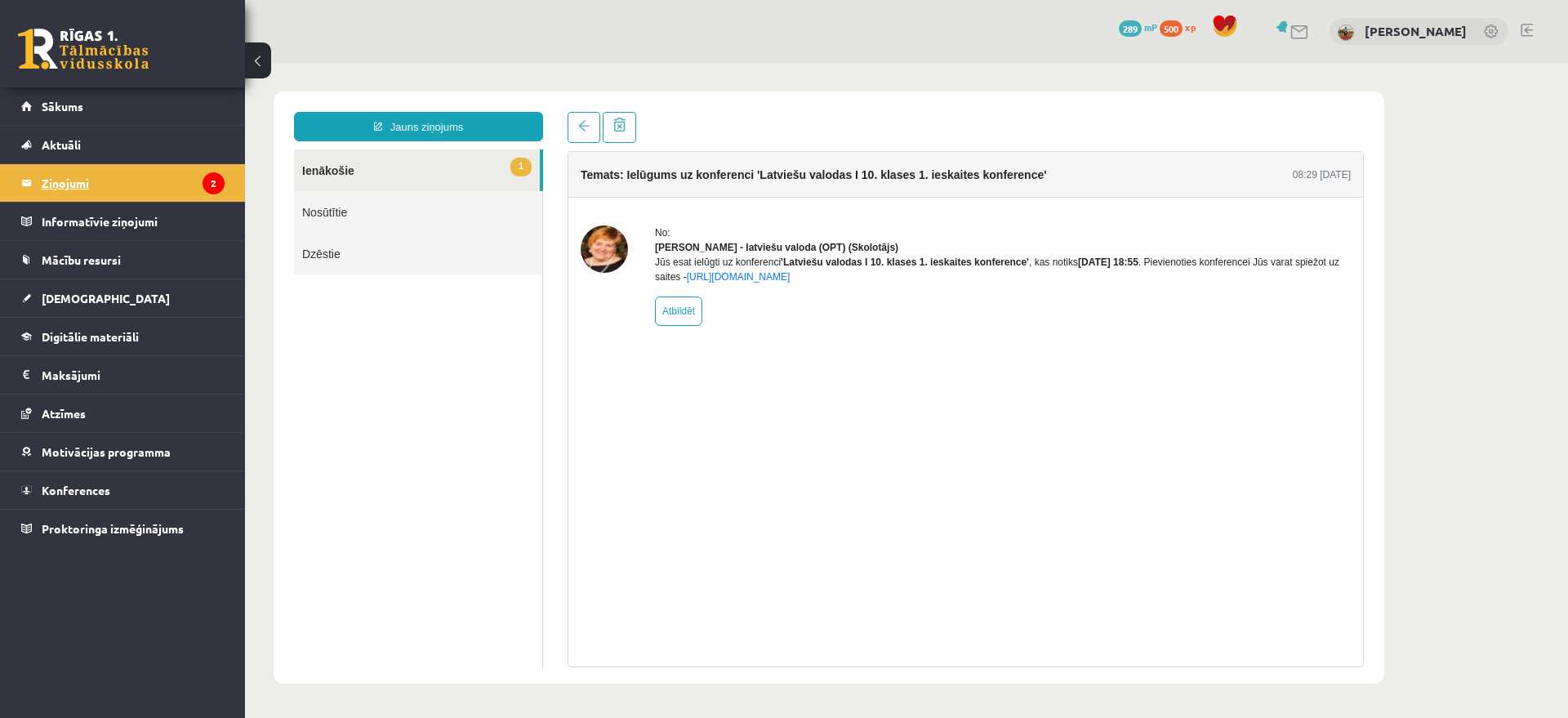
click at [149, 185] on legend "Ziņojumi 2" at bounding box center [134, 183] width 183 height 38
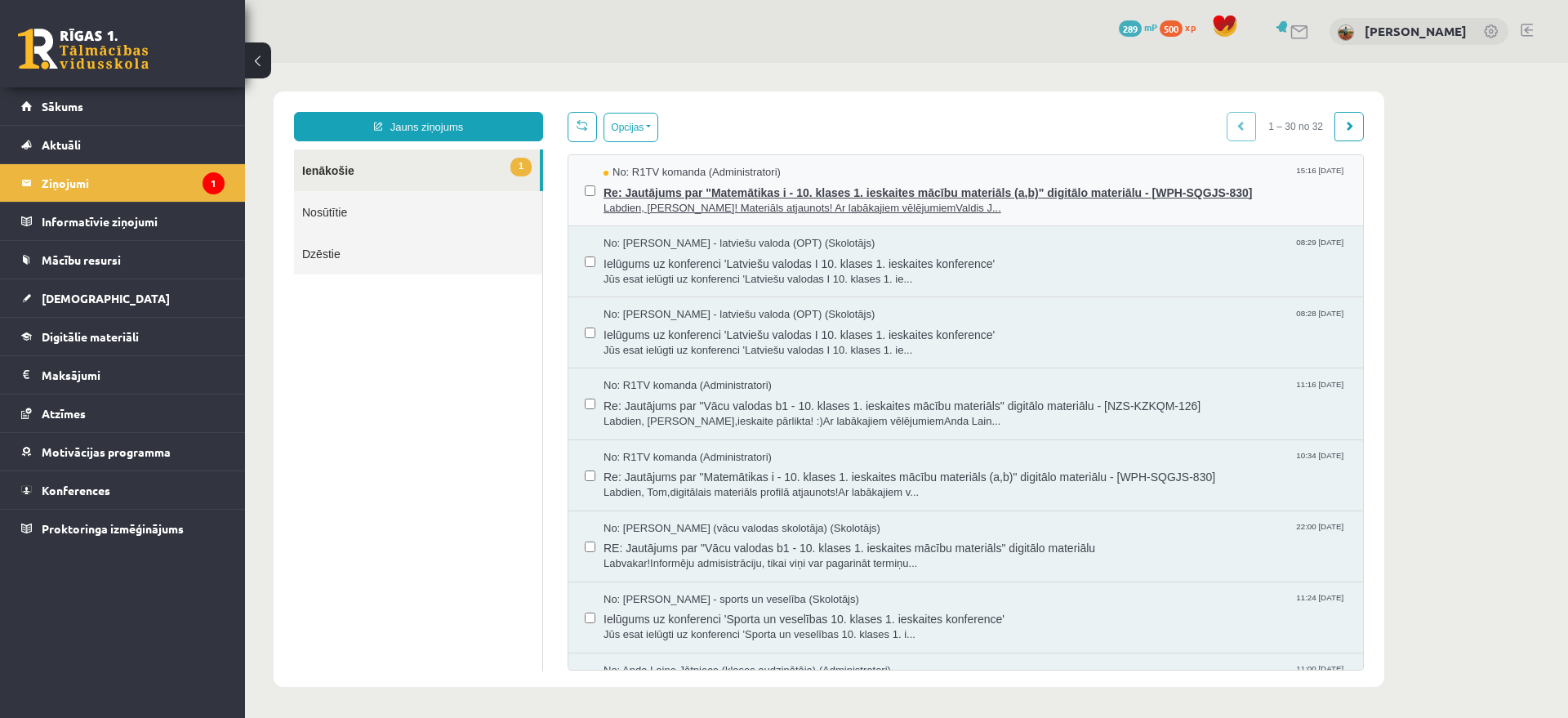
click at [734, 194] on span "Re: Jautājums par "Matemātikas i - 10. klases 1. ieskaites mācību materiāls (a,…" at bounding box center [974, 190] width 743 height 20
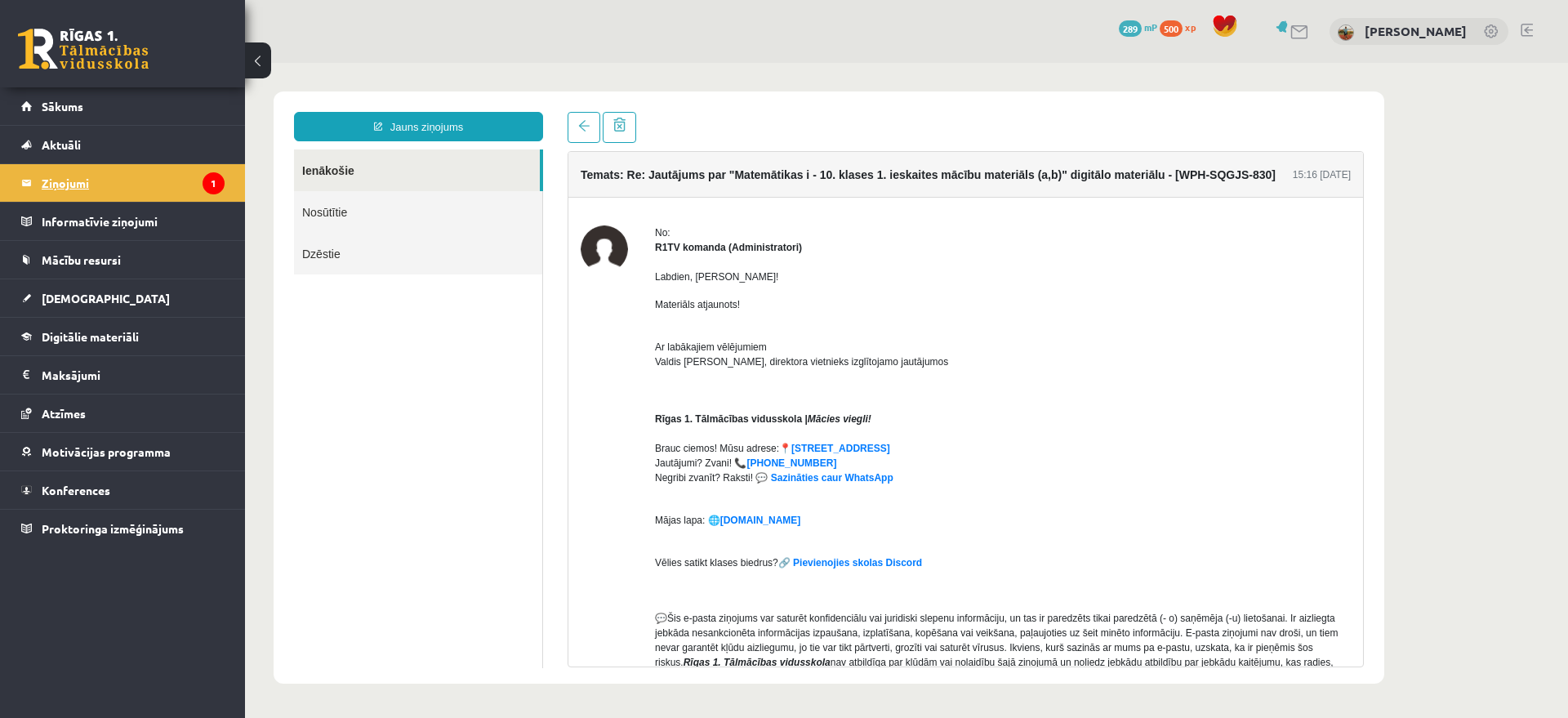
click at [98, 180] on legend "Ziņojumi 1" at bounding box center [134, 183] width 183 height 38
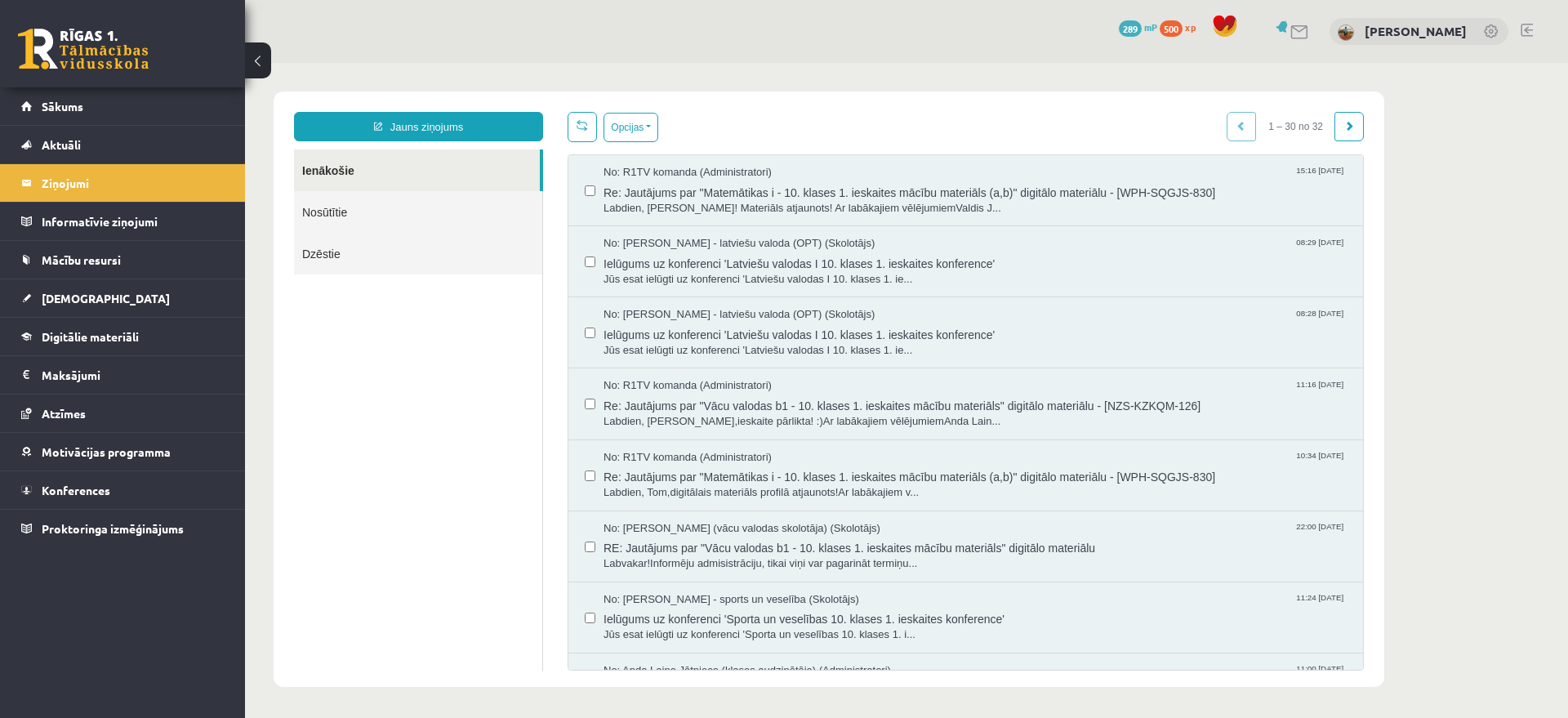
click at [112, 58] on link at bounding box center [84, 49] width 131 height 41
